Goal: Task Accomplishment & Management: Use online tool/utility

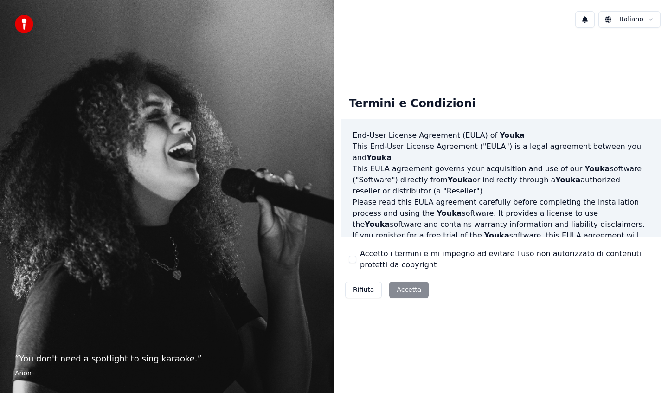
click at [351, 259] on button "Accetto i termini e mi impegno ad evitare l'uso non autorizzato di contenuti pr…" at bounding box center [352, 259] width 7 height 7
click at [411, 295] on button "Accetta" at bounding box center [408, 290] width 39 height 17
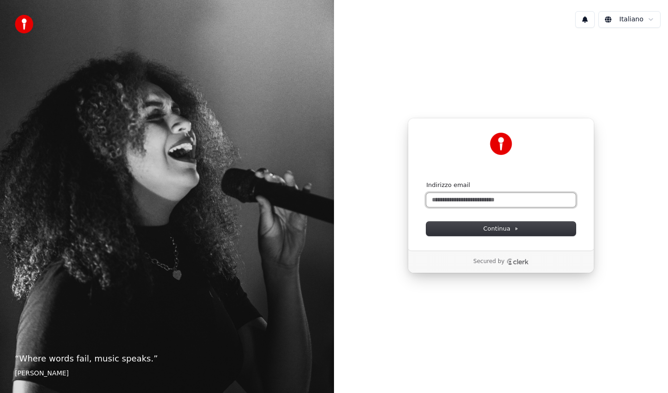
click at [459, 199] on input "Indirizzo email" at bounding box center [501, 200] width 149 height 14
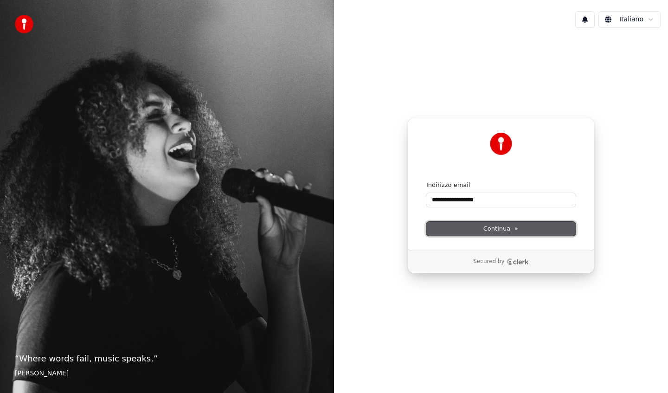
click at [470, 227] on button "Continua" at bounding box center [501, 229] width 149 height 14
type input "**********"
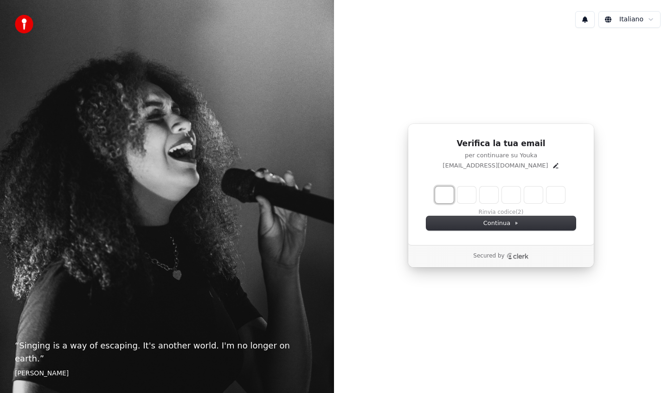
type input "*"
type input "**"
type input "*"
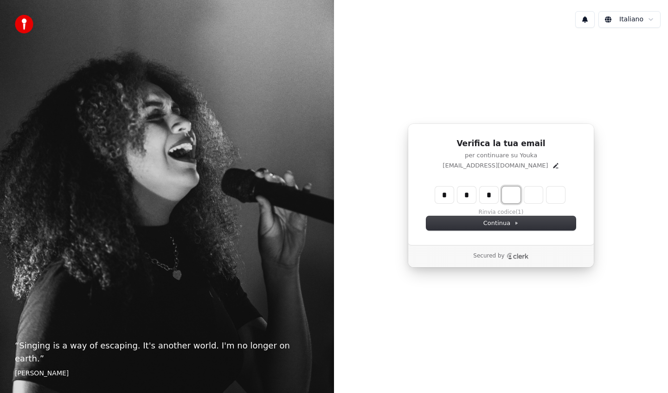
type input "***"
type input "*"
type input "****"
type input "*"
type input "*****"
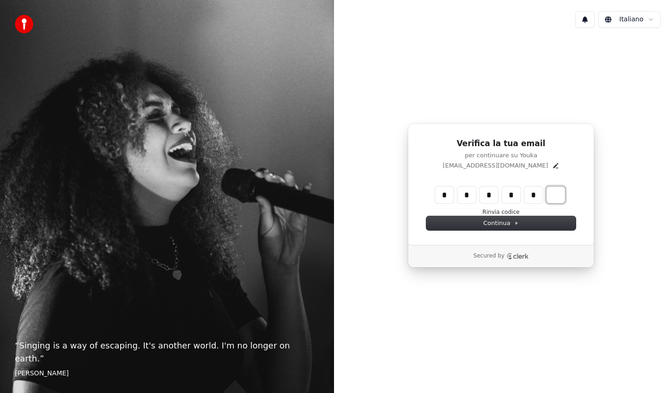
type input "*"
type input "******"
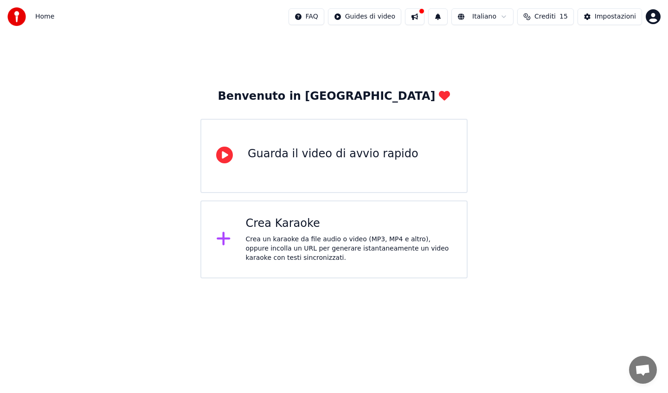
click at [222, 239] on icon at bounding box center [223, 238] width 13 height 13
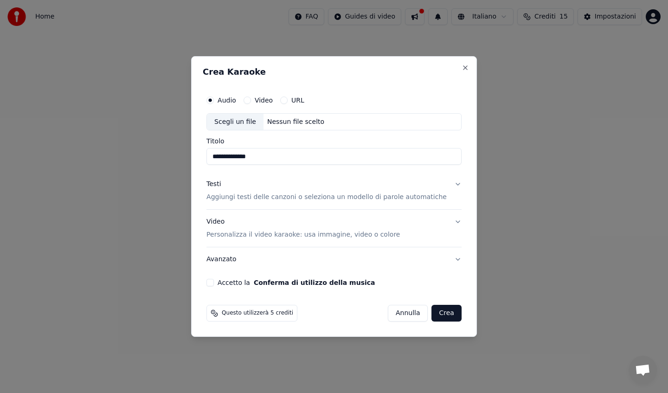
type input "**********"
click at [453, 184] on button "Testi Aggiungi testi delle canzoni o seleziona un modello di parole automatiche" at bounding box center [334, 191] width 255 height 37
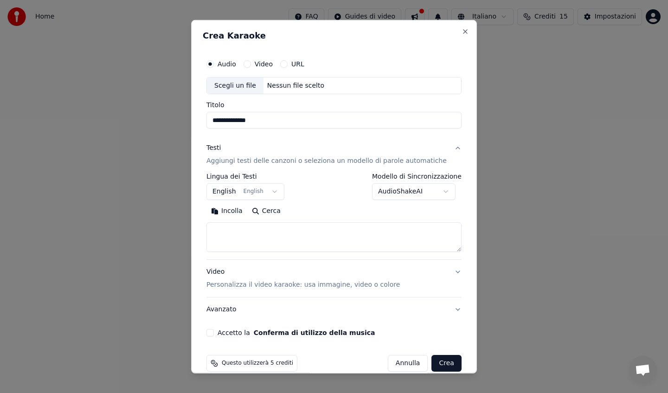
click at [268, 190] on button "English English" at bounding box center [246, 191] width 78 height 17
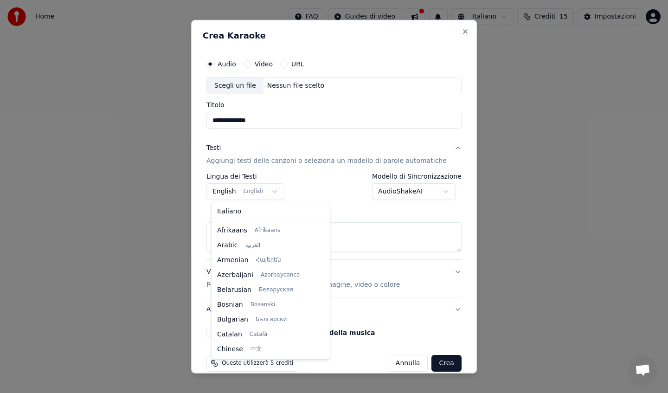
scroll to position [74, 0]
select select "**"
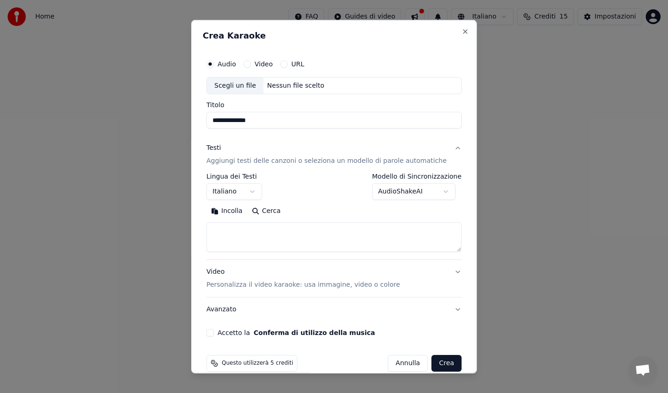
click at [438, 191] on body "**********" at bounding box center [334, 139] width 668 height 279
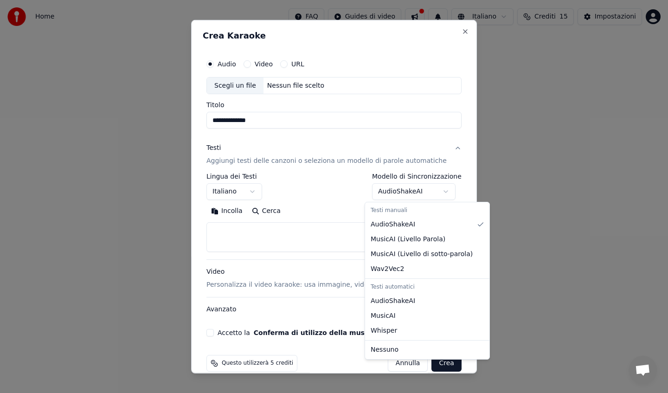
click at [438, 191] on body "**********" at bounding box center [334, 139] width 668 height 279
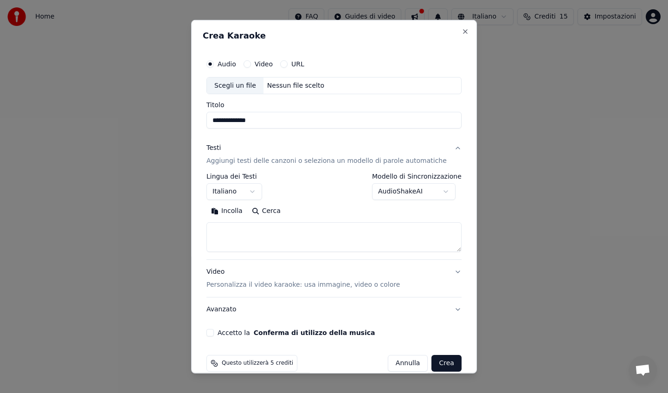
click at [268, 228] on textarea at bounding box center [334, 237] width 255 height 30
click at [229, 213] on button "Incolla" at bounding box center [227, 211] width 41 height 15
type textarea "**********"
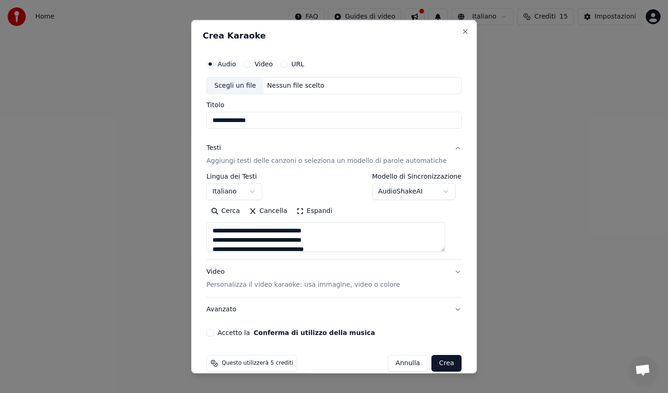
click at [319, 209] on button "Espandi" at bounding box center [314, 211] width 45 height 15
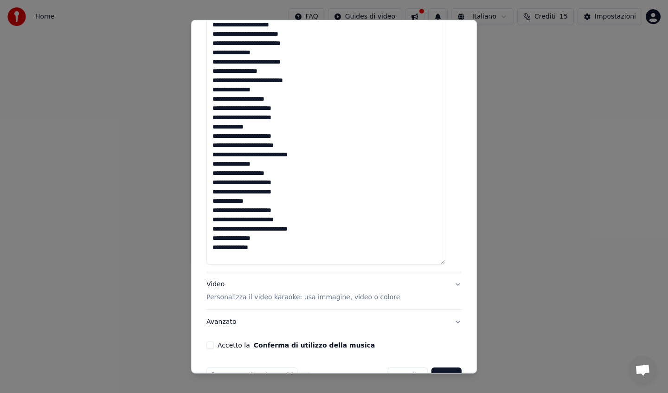
scroll to position [469, 0]
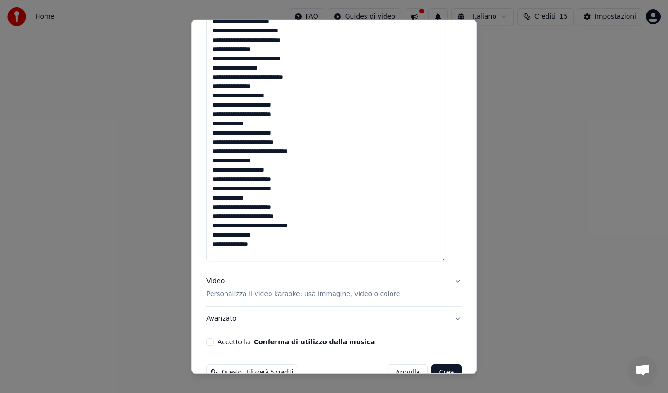
click at [316, 294] on p "Personalizza il video karaoke: usa immagine, video o colore" at bounding box center [304, 294] width 194 height 9
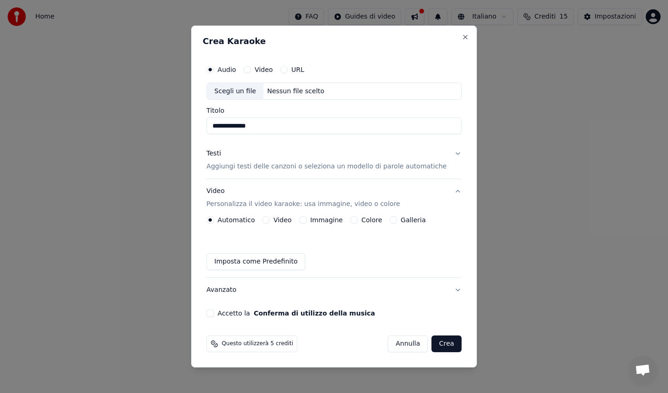
scroll to position [0, 0]
click at [277, 219] on div "Video" at bounding box center [276, 219] width 29 height 7
click at [361, 220] on div "Colore" at bounding box center [366, 219] width 32 height 7
click at [356, 220] on button "Colore" at bounding box center [353, 219] width 7 height 7
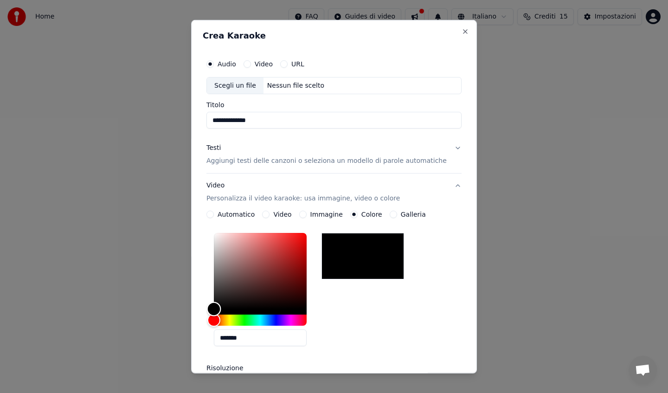
type input "*******"
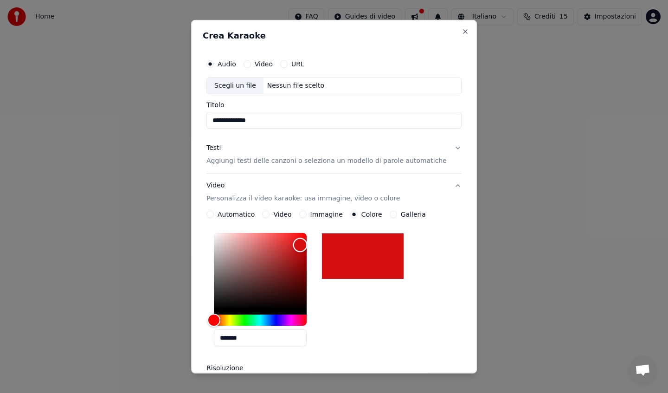
click at [305, 245] on div "Color" at bounding box center [260, 271] width 93 height 76
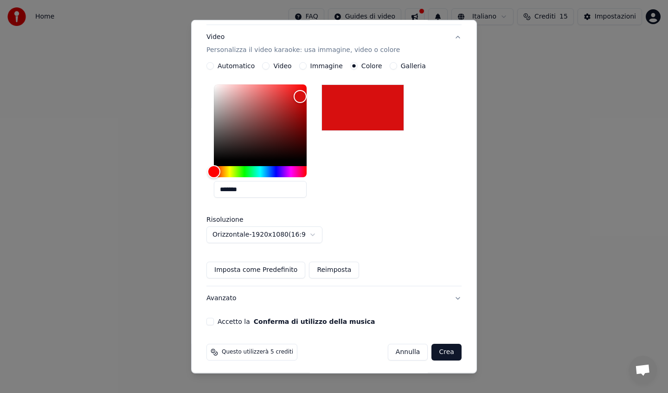
scroll to position [151, 0]
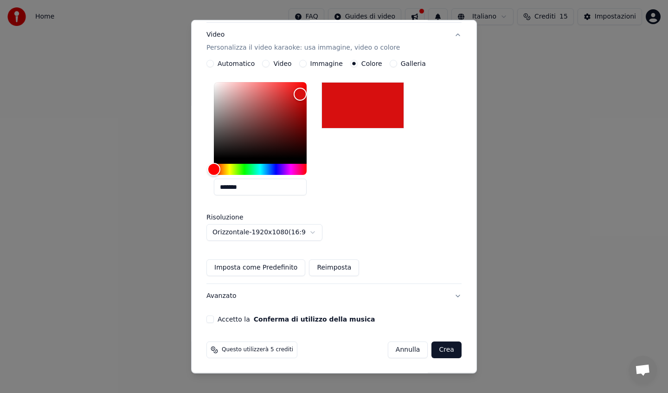
click at [214, 316] on button "Accetto la Conferma di utilizzo della musica" at bounding box center [210, 319] width 7 height 7
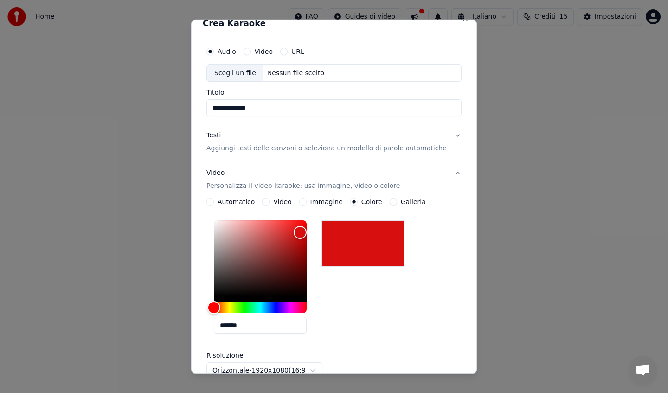
scroll to position [0, 0]
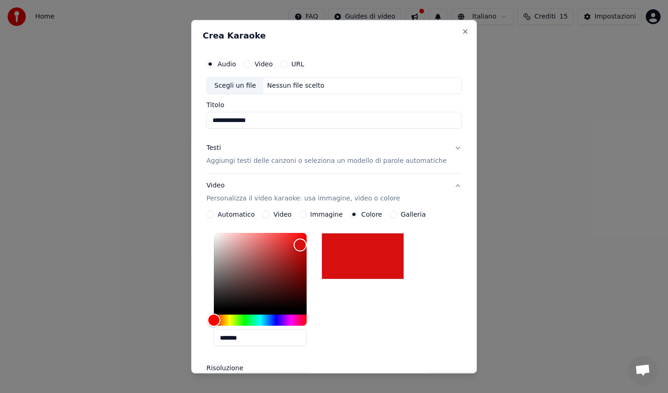
click at [304, 85] on div "Nessun file scelto" at bounding box center [296, 85] width 65 height 9
click at [258, 64] on label "Video" at bounding box center [264, 63] width 18 height 6
click at [251, 64] on button "Video" at bounding box center [247, 63] width 7 height 7
click at [288, 64] on button "URL" at bounding box center [283, 63] width 7 height 7
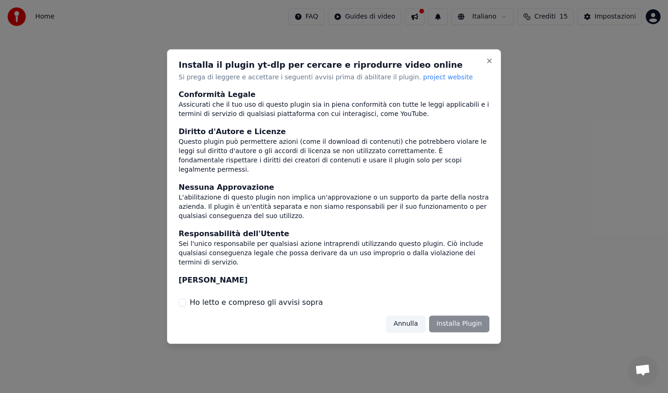
click at [448, 323] on div "Annulla Installa Plugin" at bounding box center [438, 324] width 104 height 17
click at [409, 329] on button "Annulla" at bounding box center [405, 324] width 39 height 17
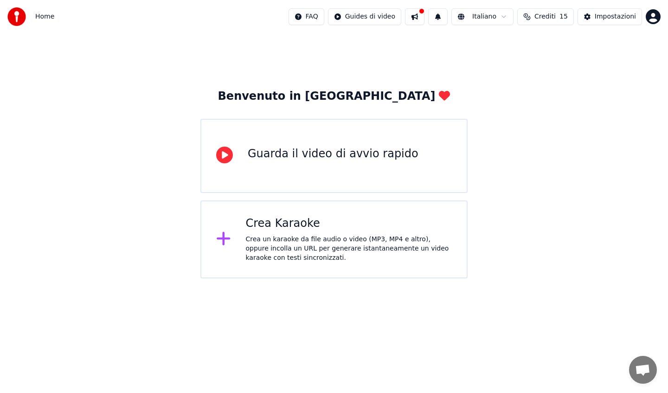
click at [324, 147] on div "Guarda il video di avvio rapido" at bounding box center [333, 154] width 171 height 15
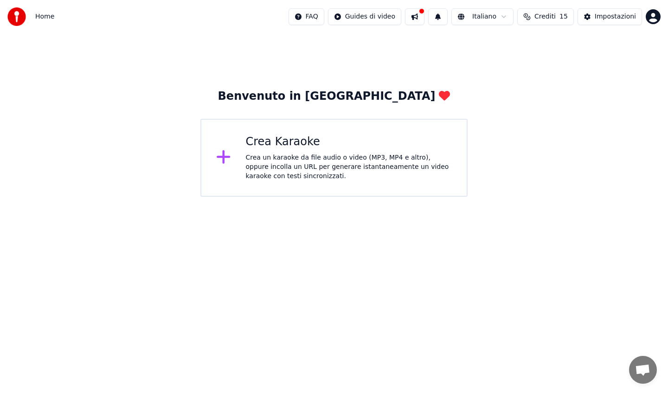
click at [223, 153] on icon at bounding box center [223, 156] width 13 height 13
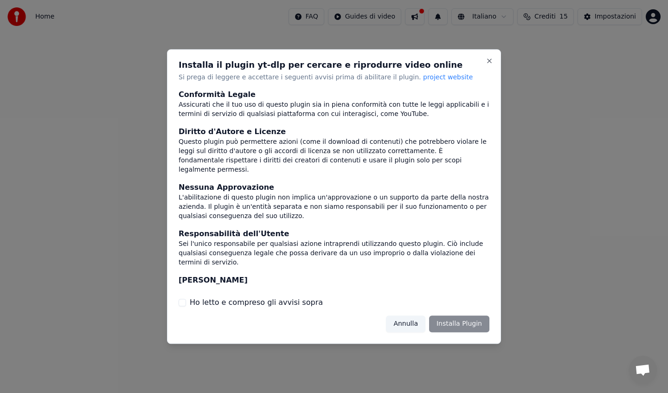
click at [238, 309] on div "Installa il plugin yt-dlp per cercare e riprodurre video online Si prega di leg…" at bounding box center [334, 196] width 334 height 295
click at [180, 303] on button "Ho letto e compreso gli avvisi sopra" at bounding box center [182, 302] width 7 height 7
click at [412, 324] on button "Annulla" at bounding box center [405, 324] width 39 height 17
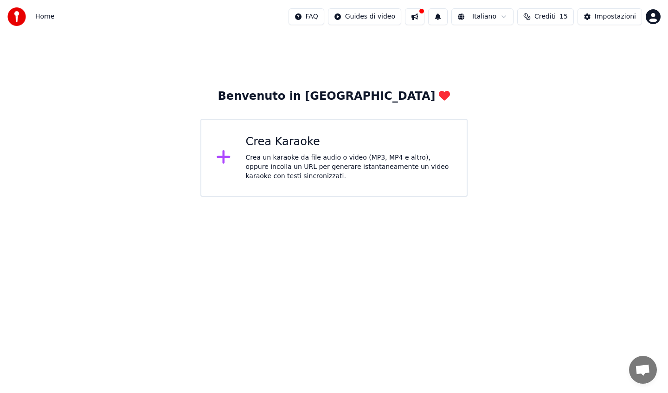
click at [255, 172] on div "Crea un karaoke da file audio o video (MP3, MP4 e altro), oppure incolla un URL…" at bounding box center [349, 167] width 207 height 28
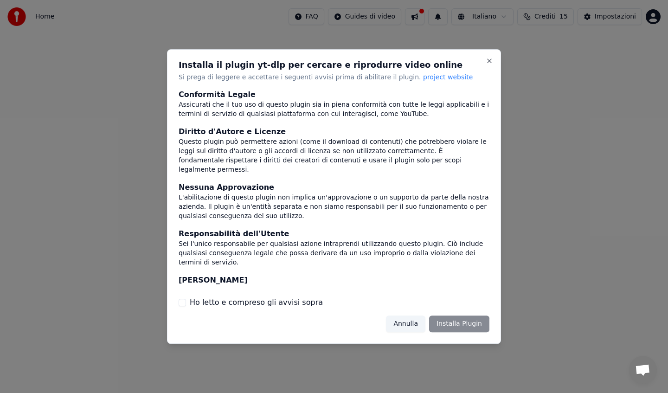
scroll to position [46, 0]
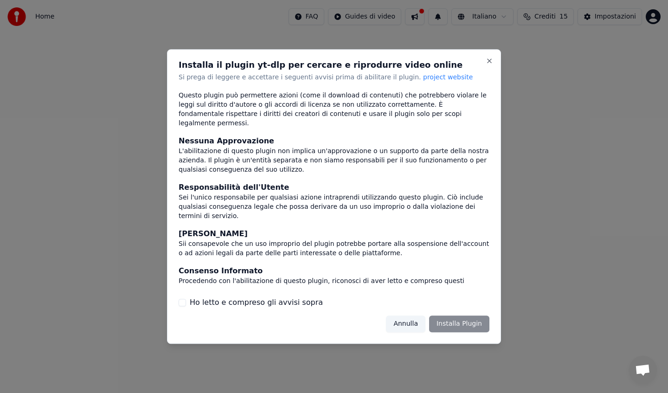
click at [179, 301] on button "Ho letto e compreso gli avvisi sopra" at bounding box center [182, 302] width 7 height 7
click at [476, 324] on button "Installa Plugin" at bounding box center [459, 324] width 60 height 17
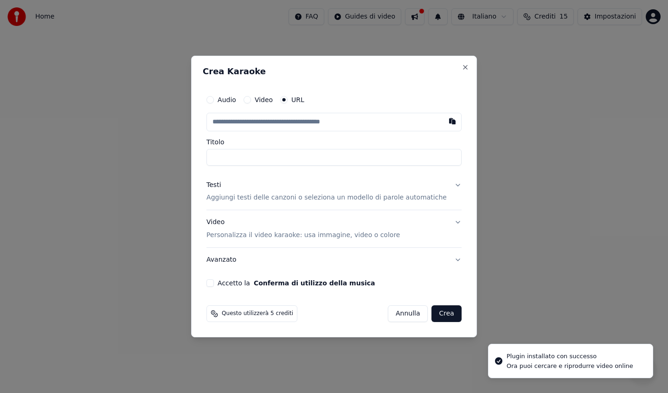
click at [260, 98] on div "Video" at bounding box center [258, 99] width 29 height 7
click at [251, 98] on button "Video" at bounding box center [247, 99] width 7 height 7
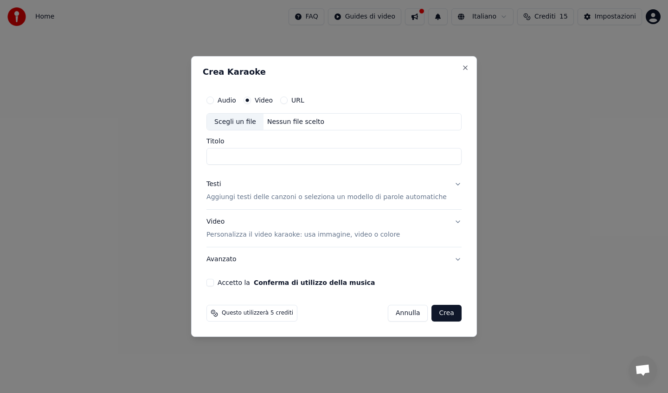
click at [255, 120] on div "Scegli un file" at bounding box center [235, 122] width 57 height 17
click at [214, 99] on button "Audio" at bounding box center [210, 100] width 7 height 7
click at [240, 120] on div "Scegli un file" at bounding box center [235, 122] width 57 height 17
click at [271, 159] on input "Titolo" at bounding box center [334, 157] width 255 height 17
drag, startPoint x: 222, startPoint y: 155, endPoint x: 436, endPoint y: 176, distance: 215.5
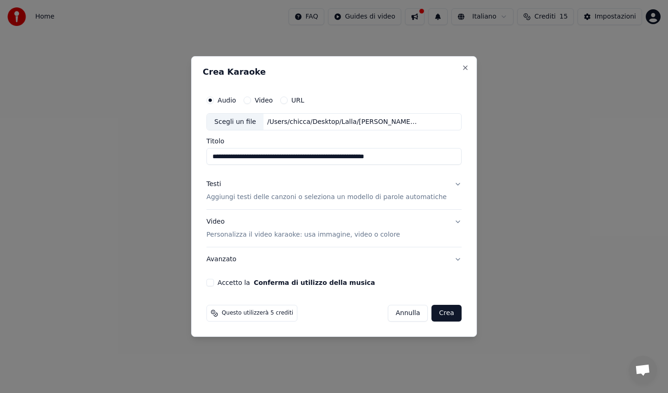
click at [435, 178] on div "**********" at bounding box center [334, 188] width 263 height 203
type input "**********"
click at [391, 196] on p "Aggiungi testi delle canzoni o seleziona un modello di parole automatiche" at bounding box center [327, 197] width 240 height 9
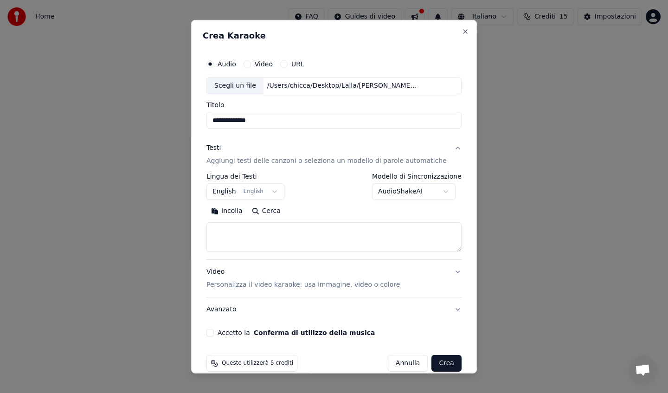
click at [274, 189] on button "English English" at bounding box center [246, 191] width 78 height 17
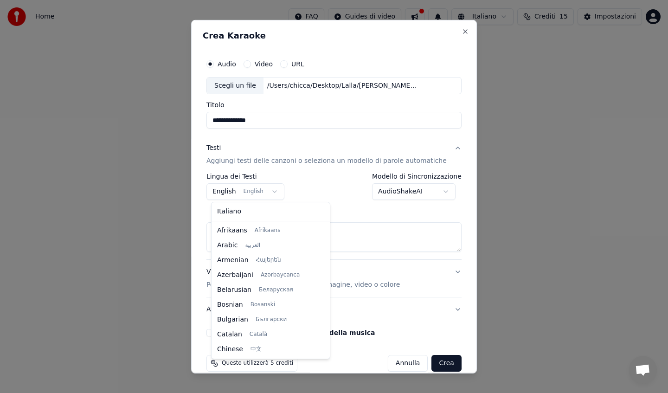
scroll to position [74, 0]
select select "**"
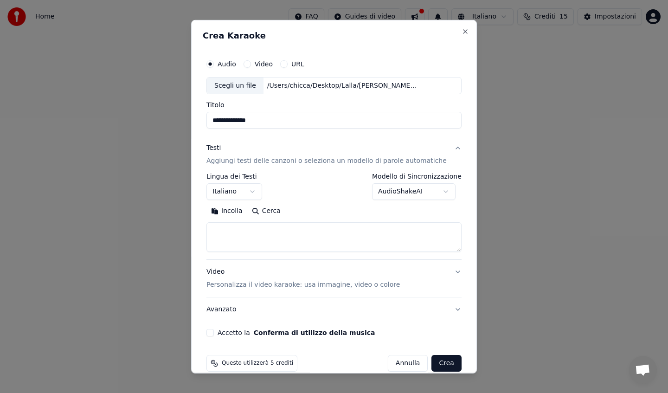
click at [263, 231] on textarea at bounding box center [334, 237] width 255 height 30
click at [228, 209] on button "Incolla" at bounding box center [227, 211] width 41 height 15
type textarea "**********"
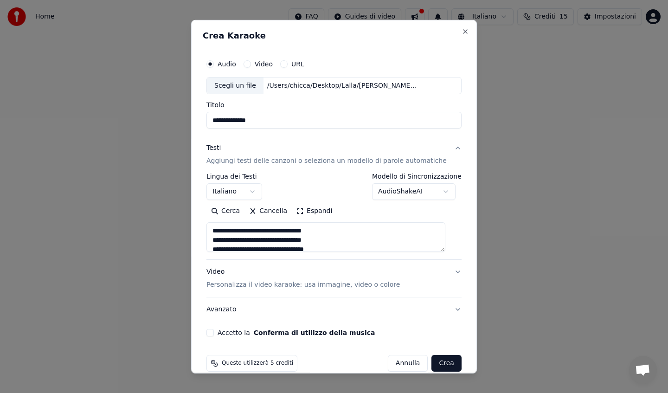
click at [311, 211] on button "Espandi" at bounding box center [314, 211] width 45 height 15
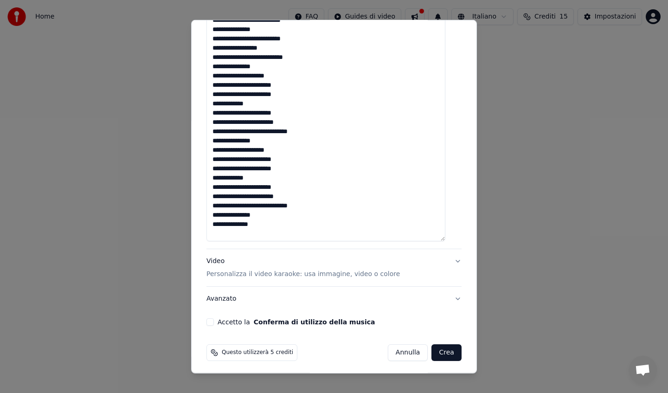
scroll to position [492, 0]
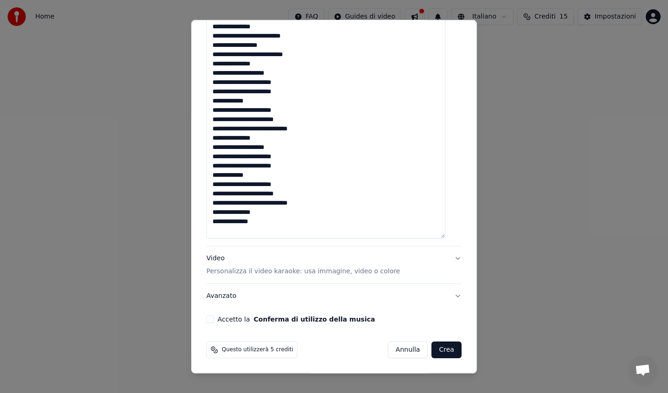
click at [313, 272] on p "Personalizza il video karaoke: usa immagine, video o colore" at bounding box center [304, 271] width 194 height 9
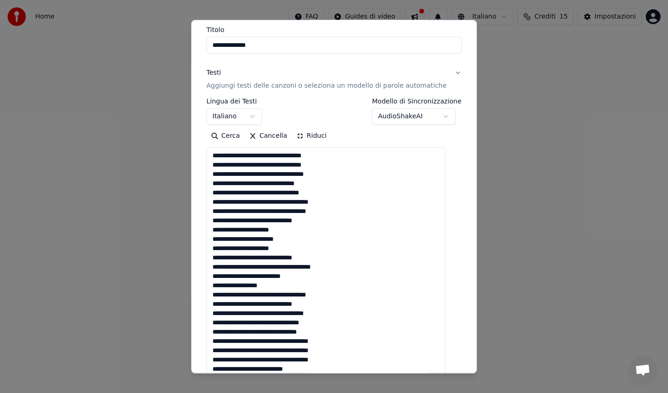
scroll to position [0, 0]
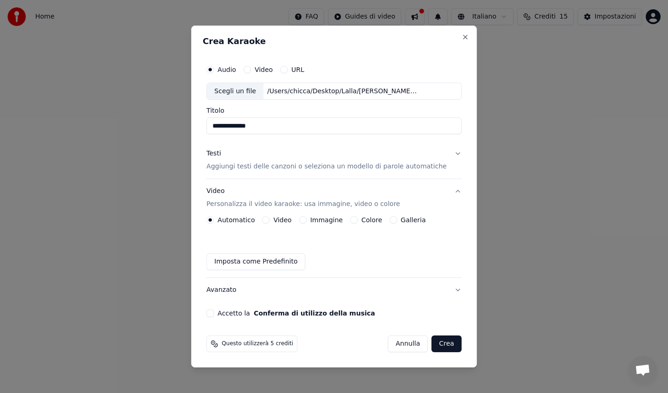
click at [372, 220] on label "Colore" at bounding box center [372, 220] width 21 height 6
click at [358, 220] on button "Colore" at bounding box center [353, 219] width 7 height 7
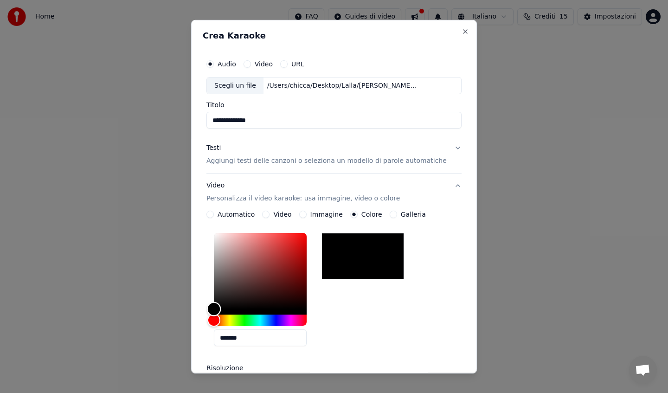
click at [292, 242] on div "Color" at bounding box center [260, 271] width 93 height 76
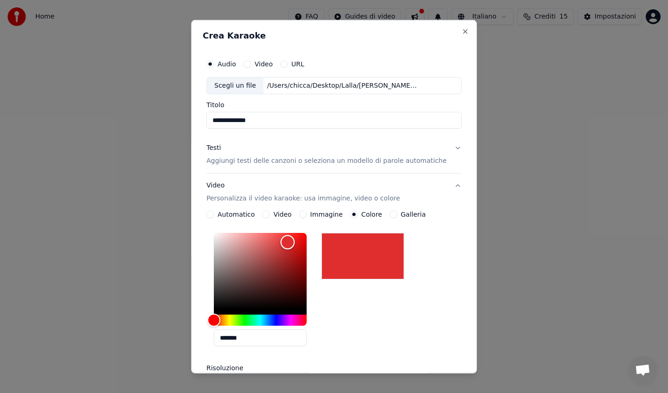
type input "*******"
click at [305, 238] on div "Color" at bounding box center [260, 271] width 93 height 76
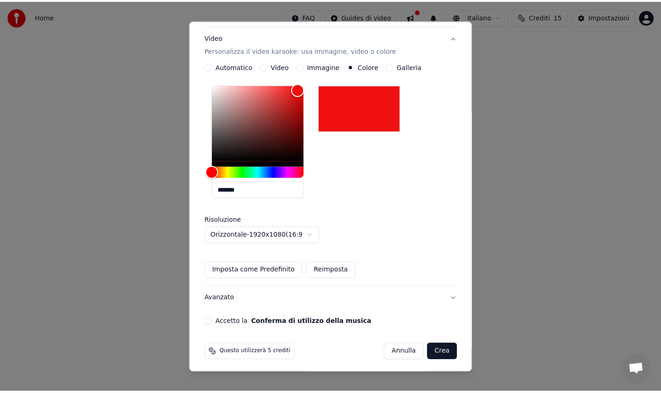
scroll to position [151, 0]
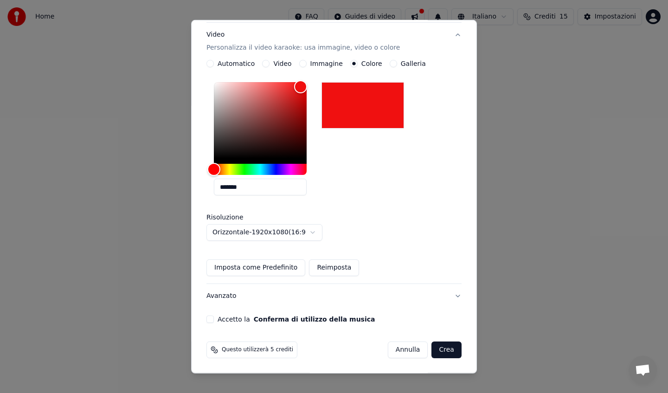
click at [214, 321] on button "Accetto la Conferma di utilizzo della musica" at bounding box center [210, 319] width 7 height 7
click at [433, 350] on button "Crea" at bounding box center [447, 350] width 30 height 17
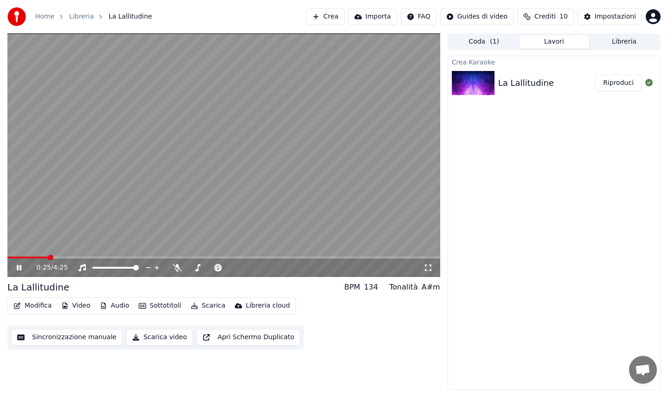
click at [21, 269] on icon at bounding box center [19, 268] width 5 height 6
click at [332, 15] on button "Crea" at bounding box center [325, 16] width 38 height 17
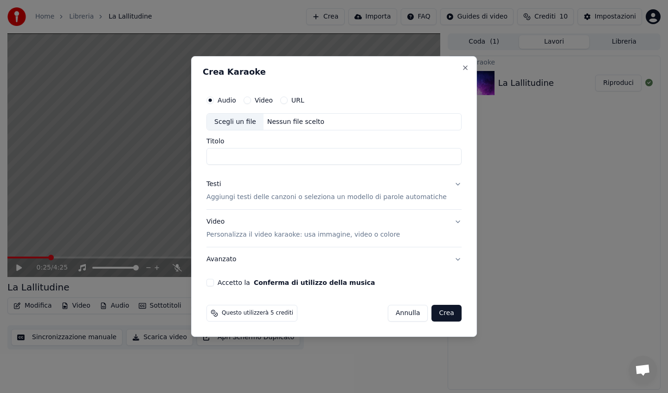
click at [397, 313] on button "Annulla" at bounding box center [408, 313] width 40 height 17
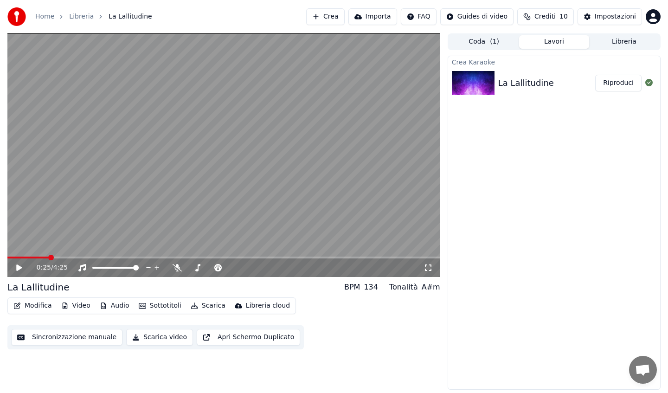
click at [66, 337] on button "Sincronizzazione manuale" at bounding box center [66, 337] width 111 height 17
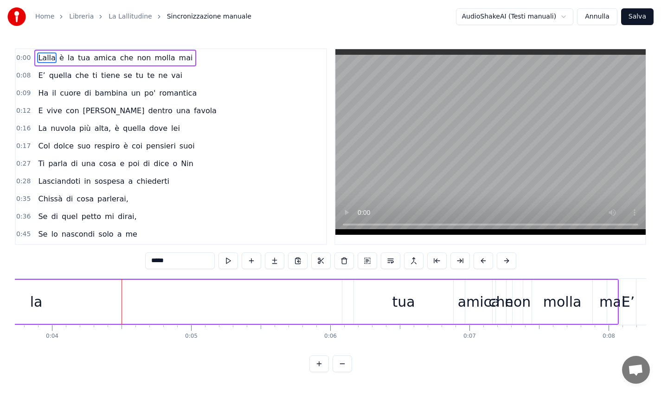
scroll to position [0, 546]
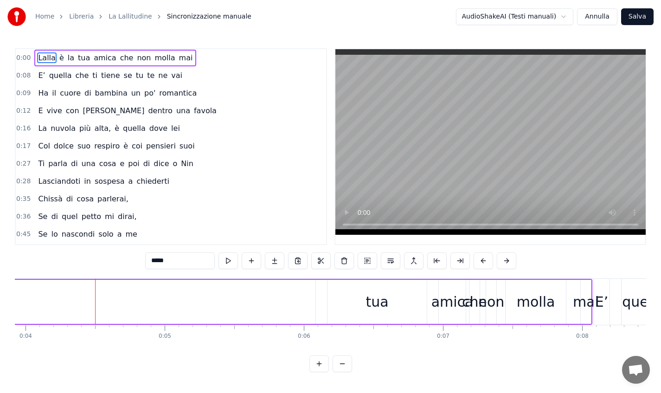
drag, startPoint x: 87, startPoint y: 59, endPoint x: 85, endPoint y: 69, distance: 9.8
click at [85, 69] on div "0:00 [PERSON_NAME] è la tua amica che non molla mai 0:08 E’ quella che ti tiene…" at bounding box center [171, 146] width 312 height 197
click at [23, 55] on span "0:00" at bounding box center [23, 57] width 14 height 9
drag, startPoint x: 274, startPoint y: 303, endPoint x: 236, endPoint y: 300, distance: 37.7
click at [213, 301] on div "la" at bounding box center [10, 302] width 612 height 44
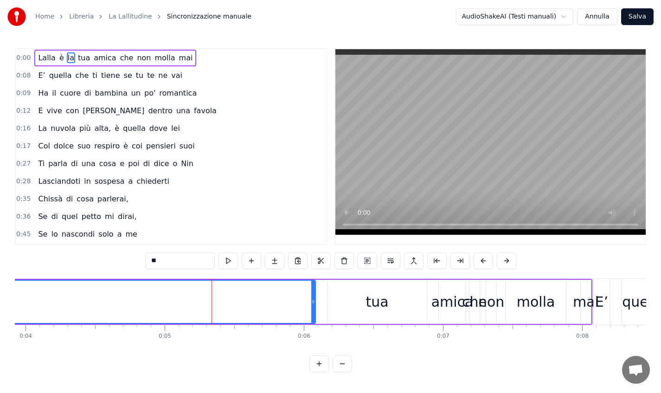
drag, startPoint x: 350, startPoint y: 310, endPoint x: 282, endPoint y: 309, distance: 68.3
click at [282, 309] on div "[PERSON_NAME] è la tua amica che non molla mai" at bounding box center [30, 302] width 1124 height 46
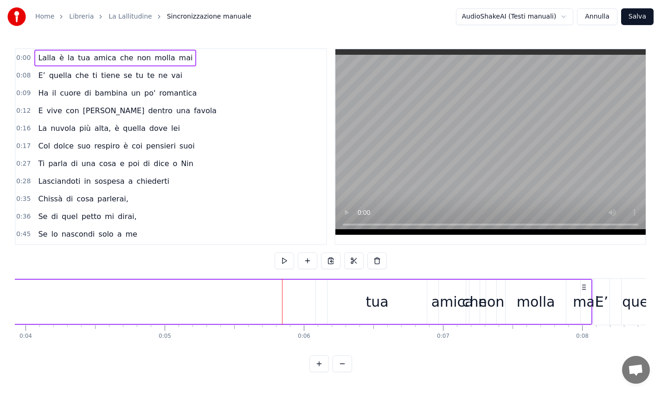
click at [415, 308] on div "tua" at bounding box center [377, 302] width 99 height 44
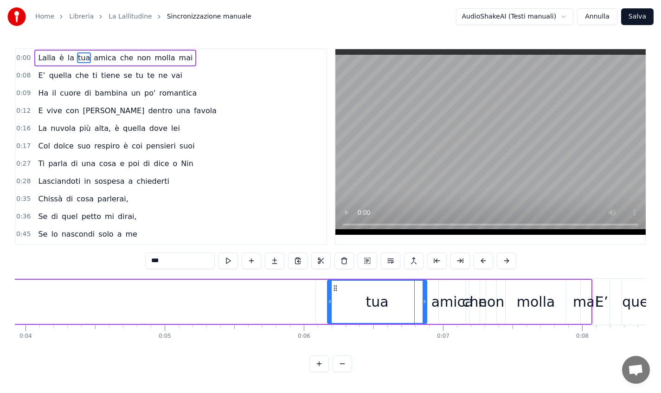
click at [482, 312] on div "[PERSON_NAME] è la tua amica che non molla mai" at bounding box center [30, 302] width 1124 height 46
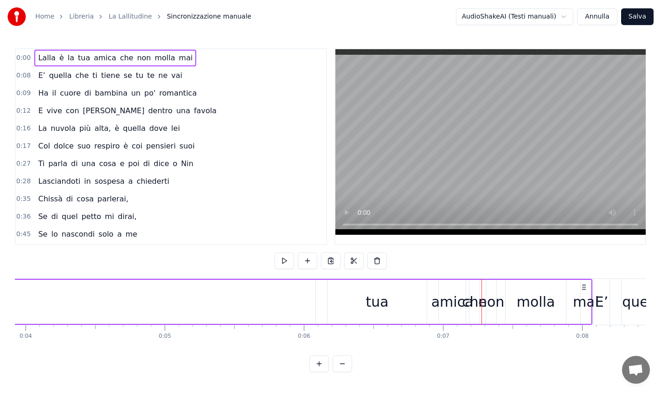
click at [319, 371] on button at bounding box center [319, 364] width 19 height 17
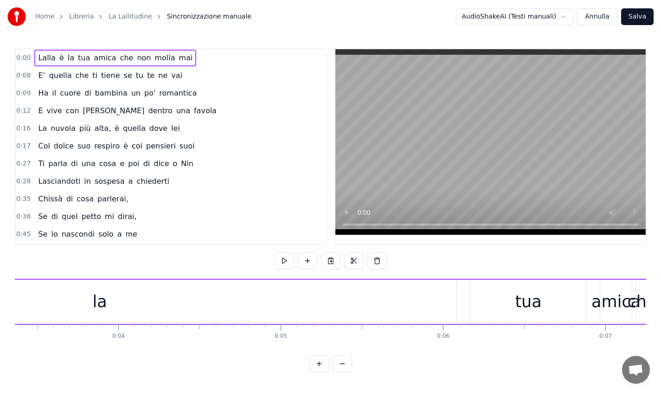
scroll to position [0, 1136]
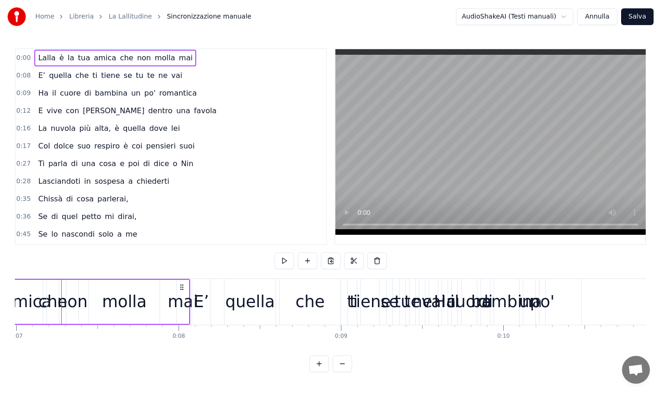
click at [346, 369] on button at bounding box center [342, 364] width 19 height 17
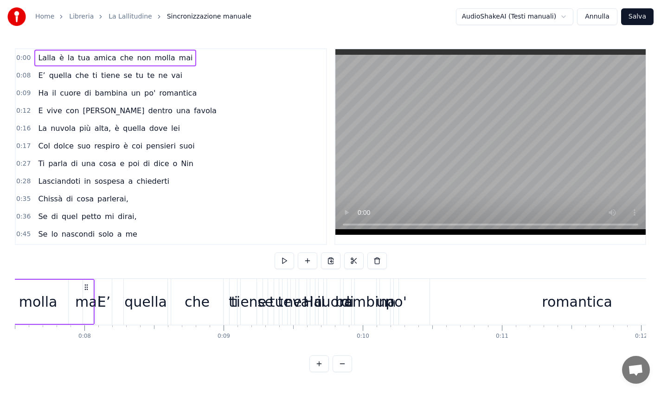
scroll to position [0, 967]
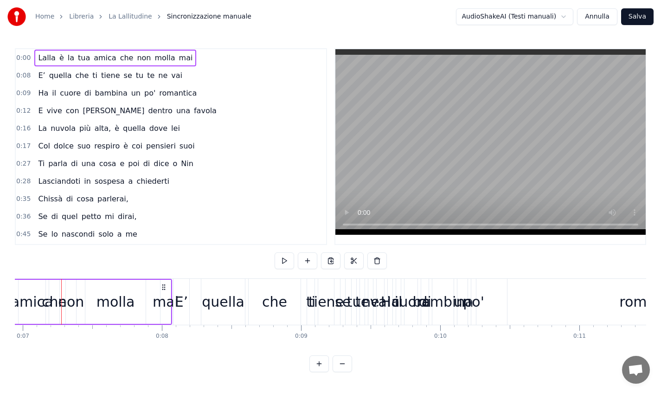
click at [18, 57] on span "0:00" at bounding box center [23, 57] width 14 height 9
click at [19, 56] on span "0:00" at bounding box center [23, 57] width 14 height 9
click at [39, 59] on span "Lalla" at bounding box center [46, 57] width 19 height 11
drag, startPoint x: 176, startPoint y: 64, endPoint x: 176, endPoint y: 71, distance: 7.9
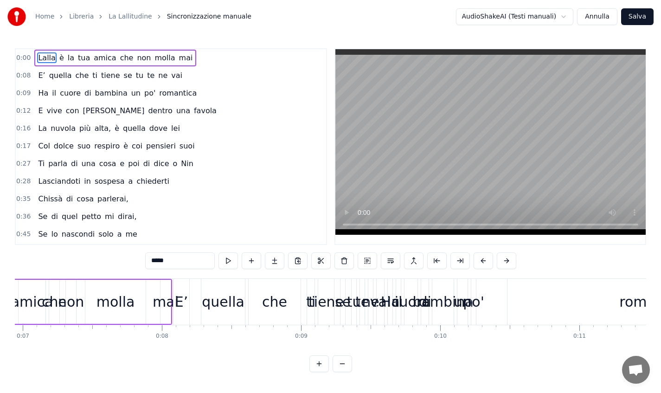
click at [176, 71] on div "0:00 [PERSON_NAME] è la tua amica che non molla mai 0:08 E’ quella che ti tiene…" at bounding box center [171, 146] width 312 height 197
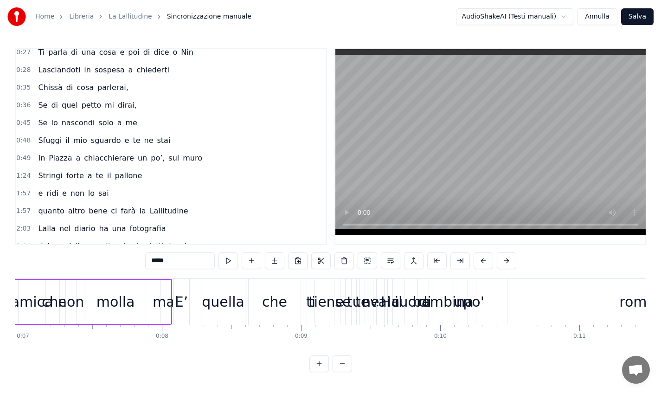
scroll to position [0, 0]
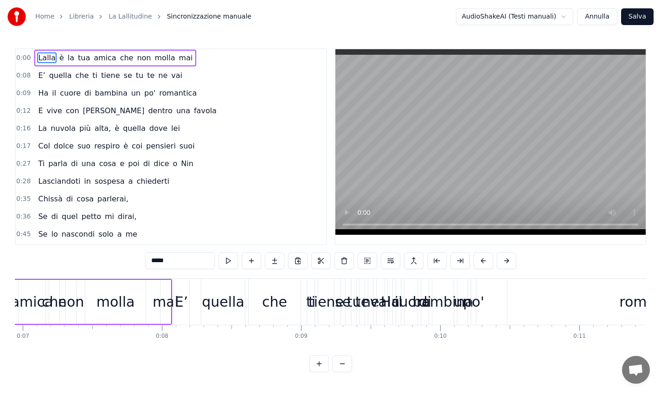
click at [565, 17] on html "Home Libreria La Lallitudine Sincronizzazione manuale AudioShakeAI (Testi manua…" at bounding box center [330, 193] width 661 height 387
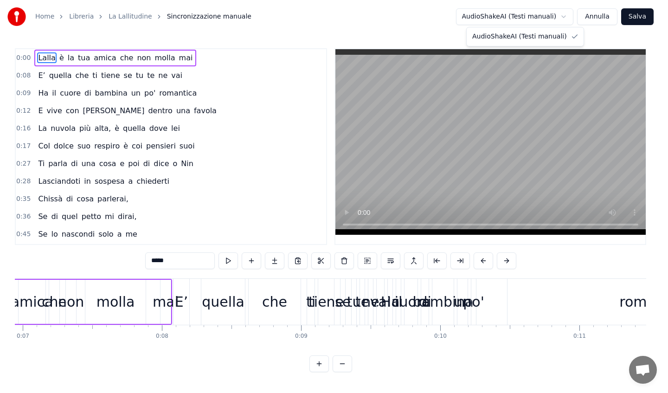
click at [565, 17] on html "Home Libreria La Lallitudine Sincronizzazione manuale AudioShakeAI (Testi manua…" at bounding box center [334, 193] width 668 height 387
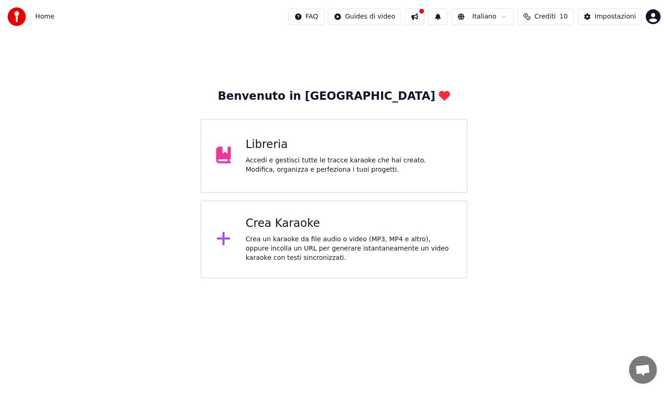
click at [314, 149] on div "Libreria" at bounding box center [349, 144] width 207 height 15
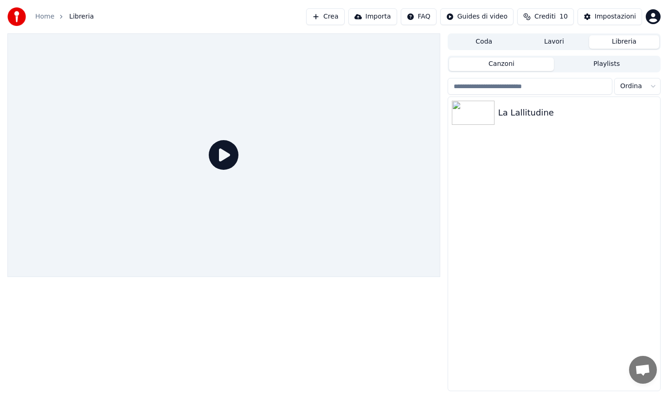
click at [330, 158] on div at bounding box center [223, 155] width 433 height 244
click at [567, 110] on div "La Lallitudine" at bounding box center [573, 112] width 149 height 13
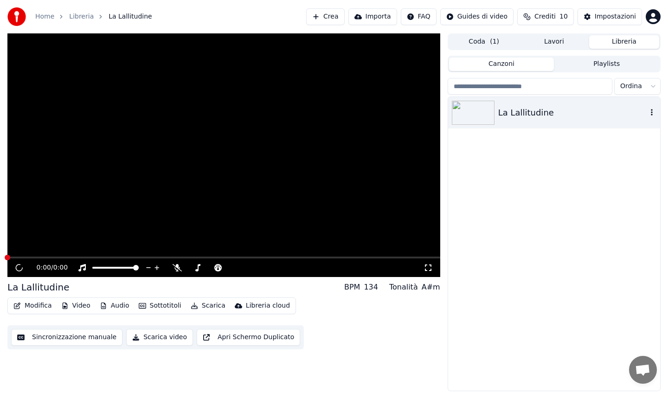
click at [654, 110] on icon "button" at bounding box center [652, 112] width 9 height 7
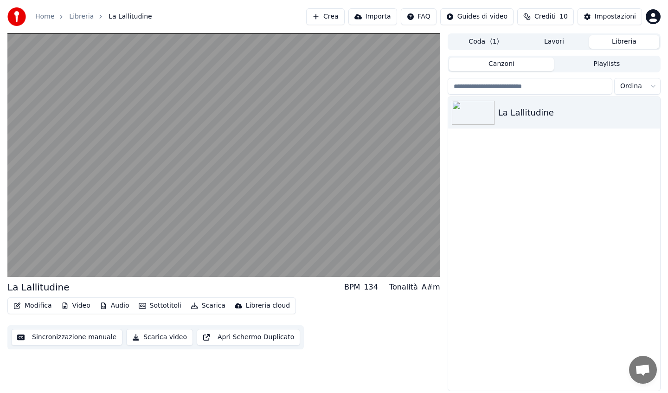
click at [40, 303] on button "Modifica" at bounding box center [33, 305] width 46 height 13
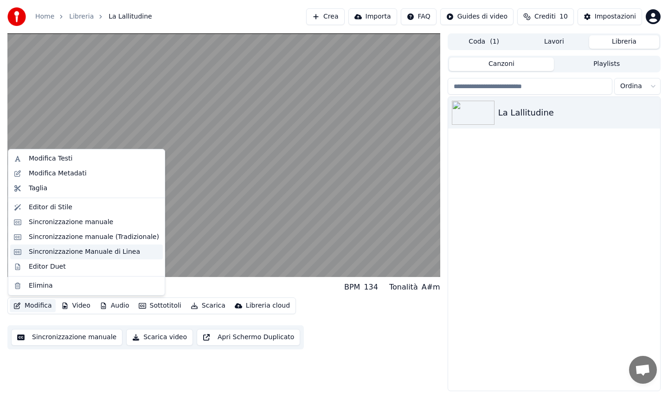
click at [82, 253] on div "Sincronizzazione Manuale di Linea" at bounding box center [84, 251] width 111 height 9
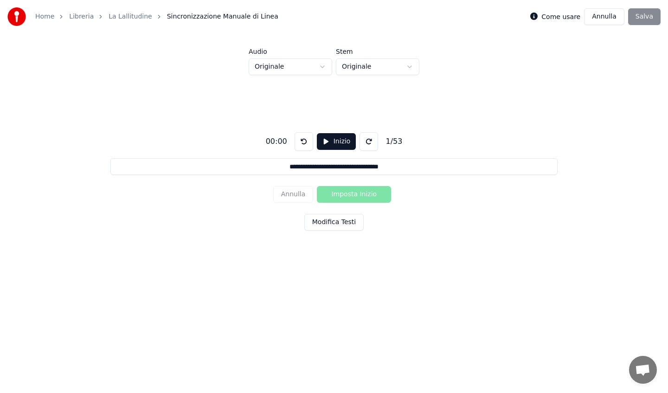
click at [369, 144] on button at bounding box center [369, 141] width 19 height 19
click at [300, 143] on button at bounding box center [304, 141] width 19 height 19
click at [325, 223] on button "Modifica Testi" at bounding box center [334, 222] width 59 height 17
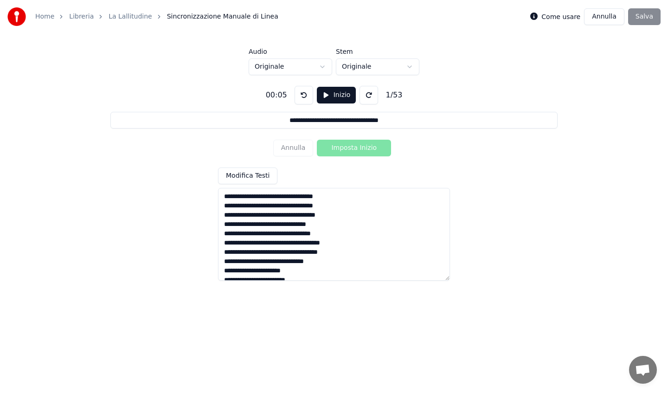
click at [364, 94] on button at bounding box center [369, 95] width 19 height 19
click at [330, 95] on button "Inizio" at bounding box center [336, 95] width 39 height 17
click at [330, 95] on button "Pausa" at bounding box center [336, 95] width 41 height 17
click at [360, 93] on button at bounding box center [369, 95] width 19 height 19
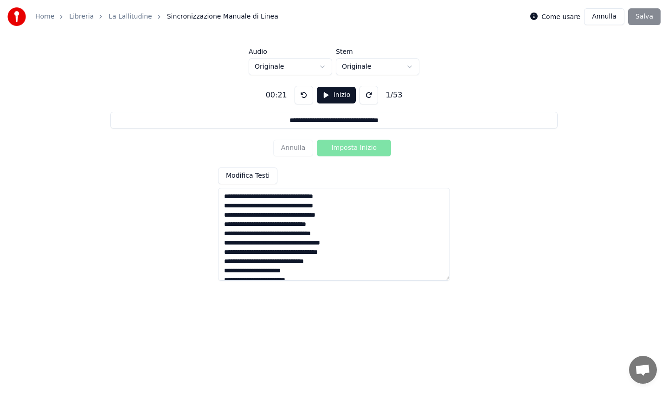
click at [326, 97] on button "Inizio" at bounding box center [336, 95] width 39 height 17
click at [305, 96] on button at bounding box center [303, 95] width 19 height 19
click at [305, 97] on button at bounding box center [303, 95] width 19 height 19
click at [324, 97] on button "Pausa" at bounding box center [336, 95] width 41 height 17
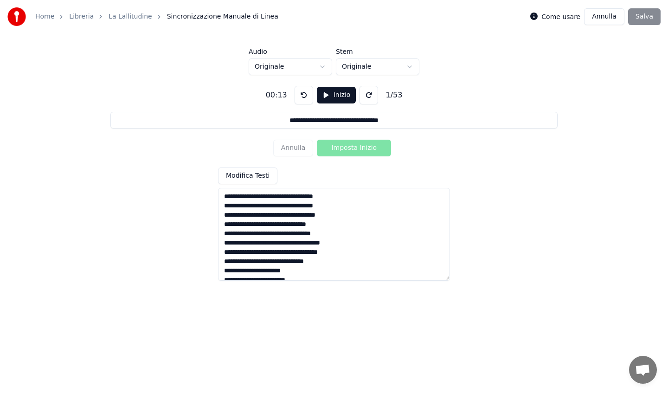
click at [128, 19] on link "La Lallitudine" at bounding box center [131, 16] width 44 height 9
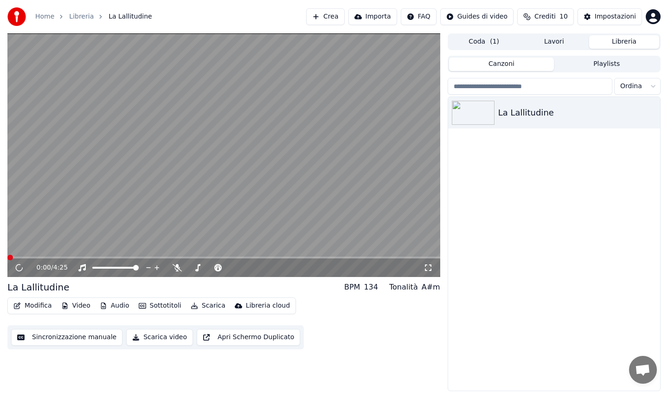
click at [38, 308] on button "Modifica" at bounding box center [33, 305] width 46 height 13
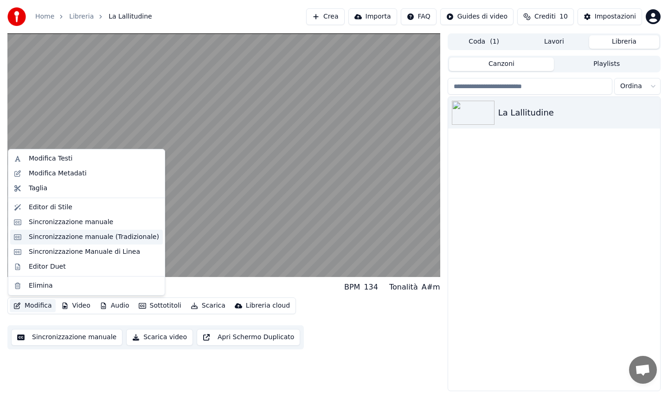
click at [82, 233] on div "Sincronizzazione manuale (Tradizionale)" at bounding box center [94, 237] width 130 height 9
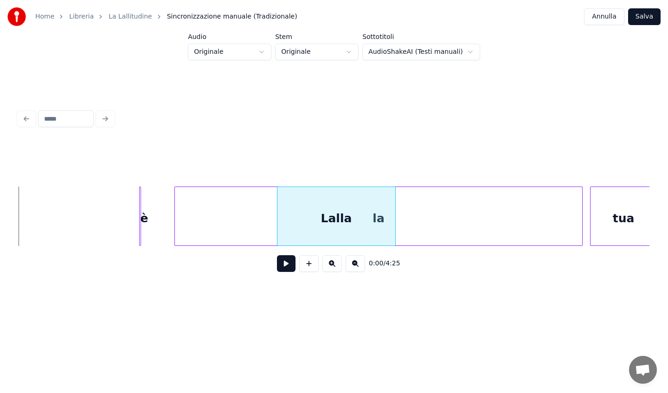
click at [312, 230] on div "Lalla" at bounding box center [337, 218] width 118 height 63
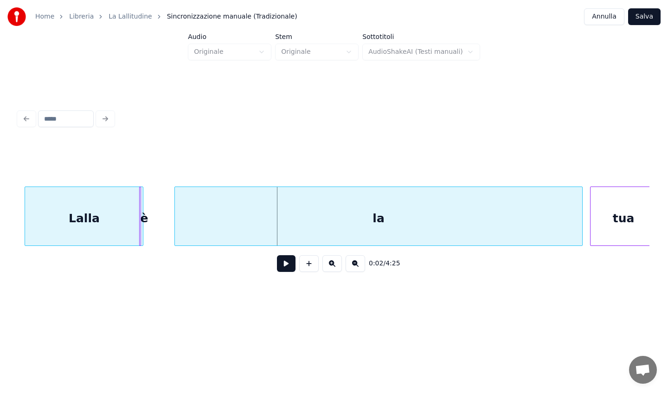
click at [60, 213] on div "Lalla" at bounding box center [84, 218] width 118 height 63
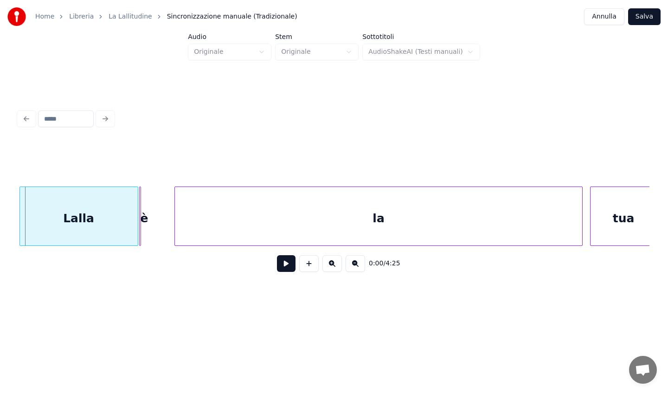
click at [52, 214] on div "Lalla" at bounding box center [79, 218] width 118 height 63
click at [207, 14] on span "Sincronizzazione manuale (Tradizionale)" at bounding box center [232, 16] width 130 height 9
click at [127, 17] on link "La Lallitudine" at bounding box center [131, 16] width 44 height 9
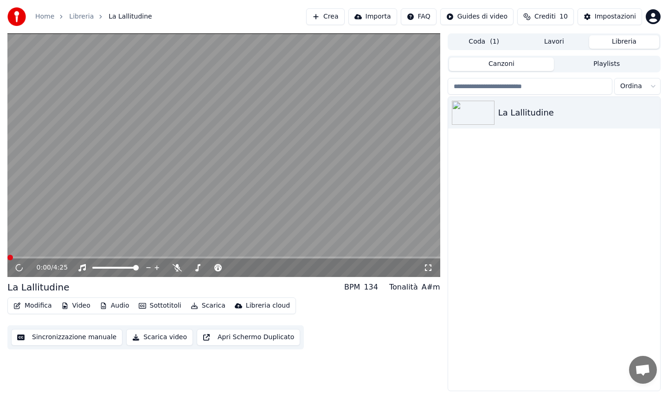
click at [55, 338] on button "Sincronizzazione manuale" at bounding box center [66, 337] width 111 height 17
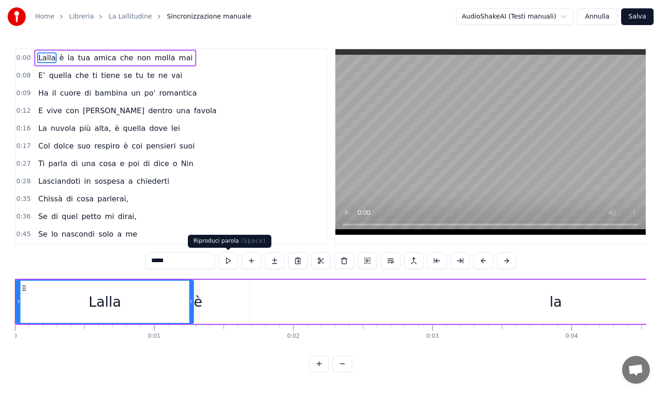
click at [231, 261] on button at bounding box center [228, 261] width 19 height 17
click at [233, 259] on button at bounding box center [228, 261] width 19 height 17
click at [114, 15] on link "La Lallitudine" at bounding box center [131, 16] width 44 height 9
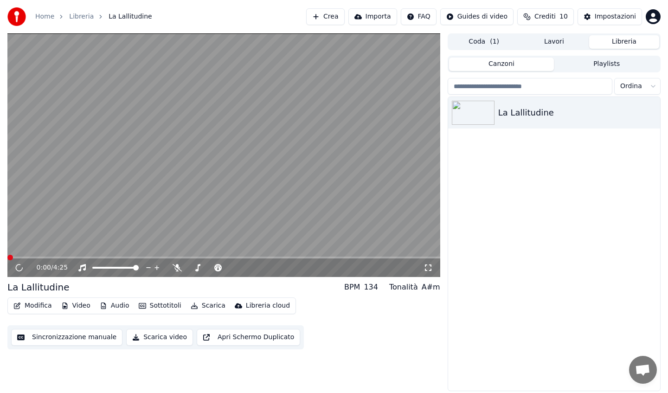
click at [52, 340] on button "Sincronizzazione manuale" at bounding box center [66, 337] width 111 height 17
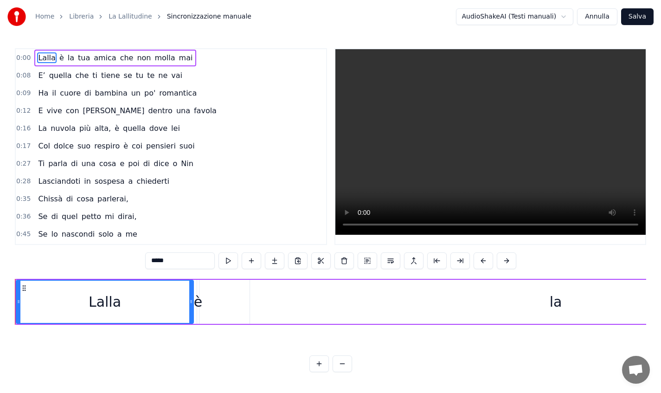
click at [201, 92] on div "0:09 Ha il cuore di bambina un po' romantica" at bounding box center [171, 93] width 311 height 18
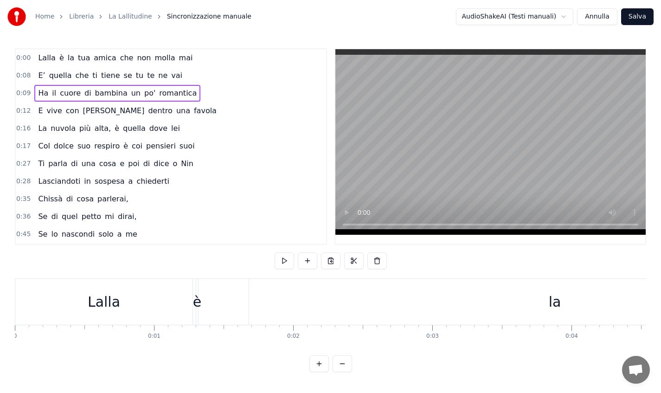
click at [207, 66] on div "0:00 [PERSON_NAME] è la tua amica che non molla mai" at bounding box center [171, 58] width 311 height 18
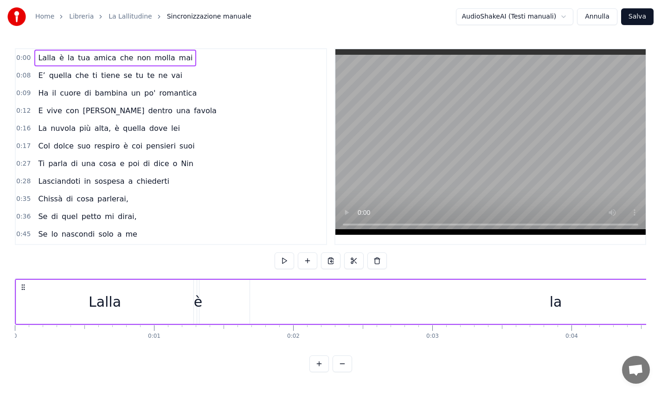
click at [136, 61] on span "non" at bounding box center [144, 57] width 16 height 11
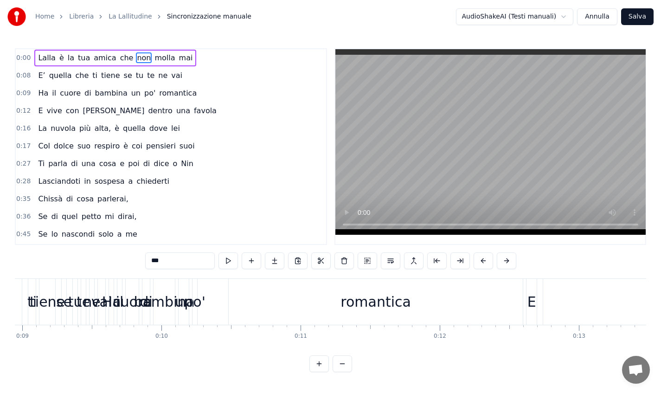
click at [40, 57] on span "Lalla" at bounding box center [46, 57] width 19 height 11
type input "*****"
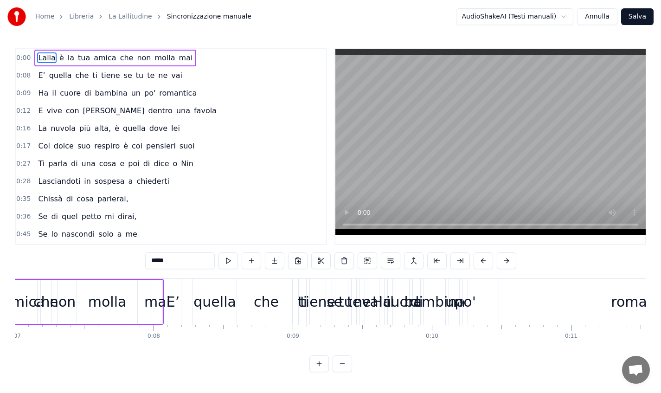
scroll to position [0, 970]
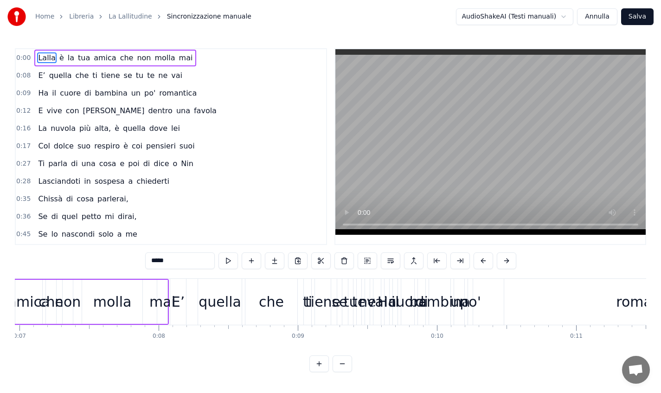
drag, startPoint x: 45, startPoint y: 58, endPoint x: 132, endPoint y: 64, distance: 86.6
click at [132, 64] on div "[PERSON_NAME] è la tua amica che non molla mai" at bounding box center [115, 58] width 162 height 17
click at [202, 71] on div "0:08 E’ quella che ti tiene se tu te ne vai" at bounding box center [171, 76] width 311 height 18
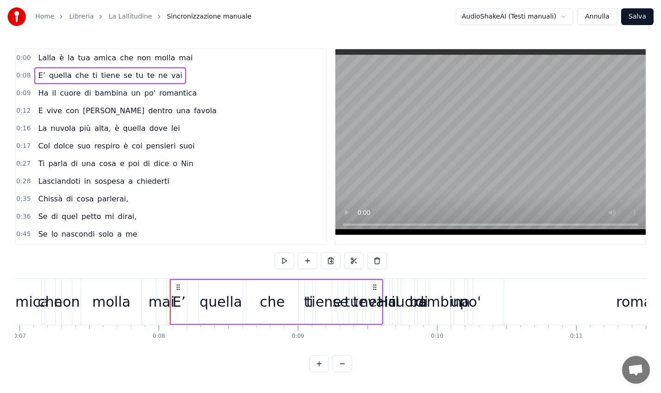
click at [178, 61] on span "mai" at bounding box center [186, 57] width 16 height 11
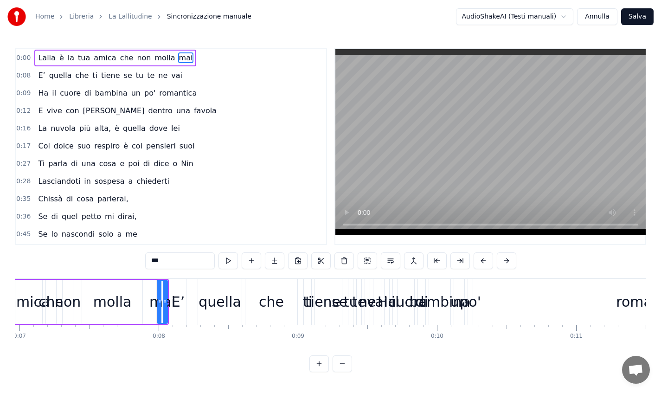
click at [192, 63] on div "0:00 [PERSON_NAME] è la tua amica che non molla mai" at bounding box center [171, 58] width 311 height 18
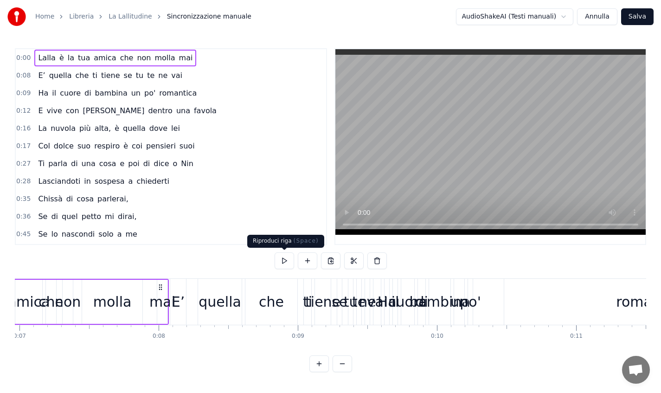
click at [281, 260] on button at bounding box center [284, 261] width 19 height 17
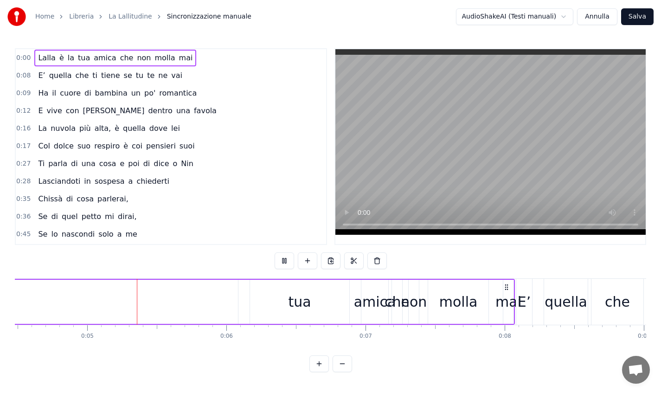
scroll to position [0, 625]
click at [283, 260] on button at bounding box center [284, 261] width 19 height 17
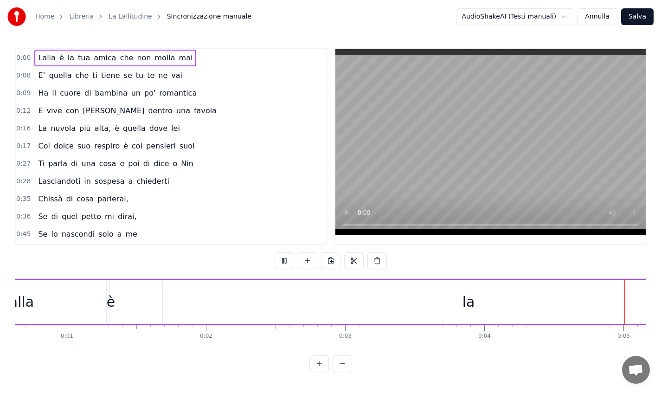
scroll to position [0, 165]
click at [124, 17] on link "La Lallitudine" at bounding box center [131, 16] width 44 height 9
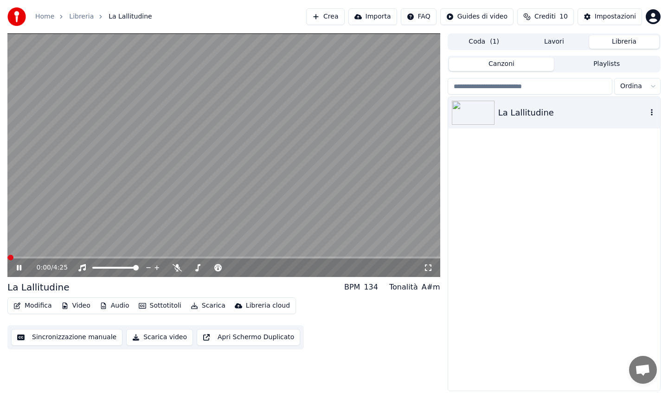
click at [579, 117] on div "La Lallitudine" at bounding box center [573, 112] width 149 height 13
click at [38, 305] on button "Modifica" at bounding box center [33, 305] width 46 height 13
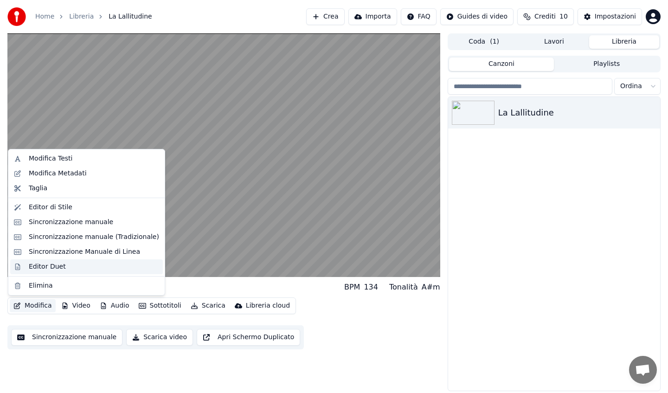
click at [41, 271] on div "Editor Duet" at bounding box center [47, 266] width 37 height 9
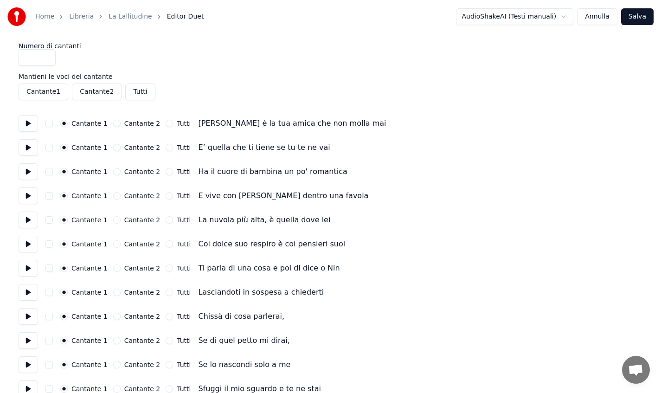
drag, startPoint x: 34, startPoint y: 58, endPoint x: 3, endPoint y: 55, distance: 31.2
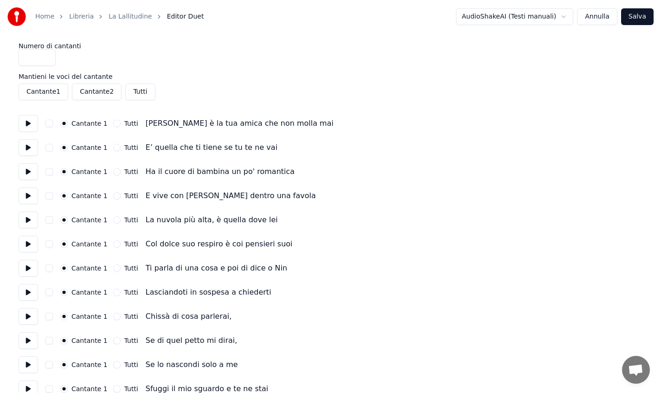
type input "*"
click at [632, 19] on button "Salva" at bounding box center [638, 16] width 32 height 17
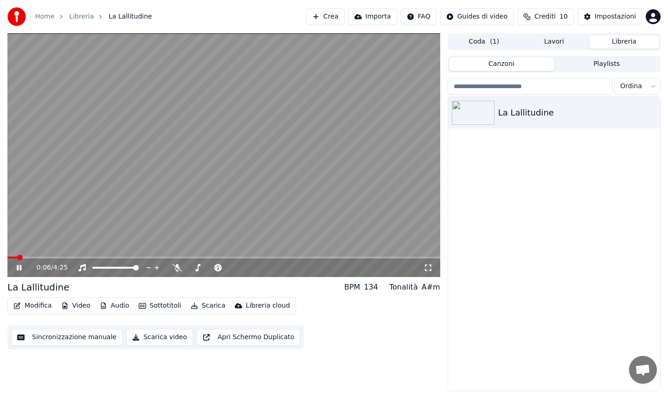
click at [17, 269] on icon at bounding box center [19, 268] width 5 height 6
click at [84, 334] on button "Sincronizzazione manuale" at bounding box center [66, 337] width 111 height 17
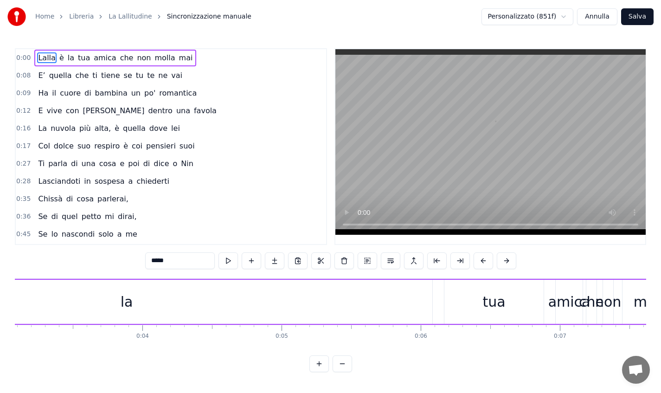
scroll to position [0, 700]
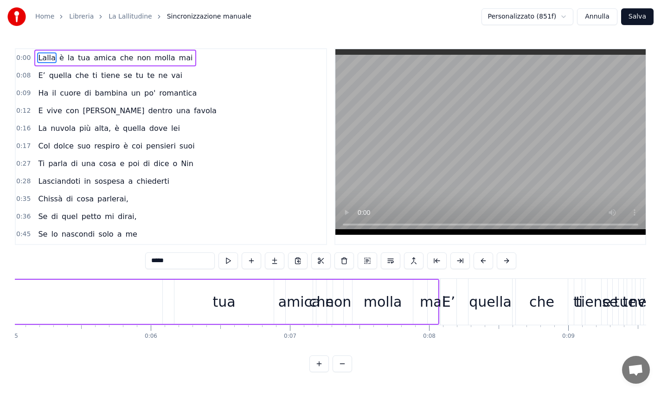
click at [19, 56] on span "0:00" at bounding box center [23, 57] width 14 height 9
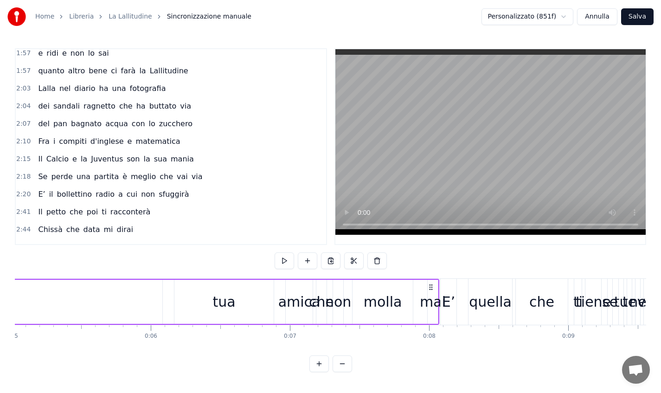
scroll to position [0, 0]
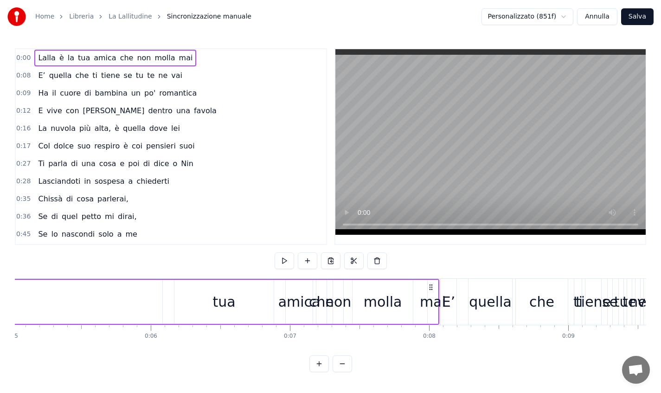
click at [31, 54] on div "0:00 [PERSON_NAME] è la tua amica che non molla mai" at bounding box center [171, 58] width 311 height 18
click at [191, 58] on div "0:00 [PERSON_NAME] è la tua amica che non molla mai" at bounding box center [171, 58] width 311 height 18
click at [318, 370] on button at bounding box center [319, 364] width 19 height 17
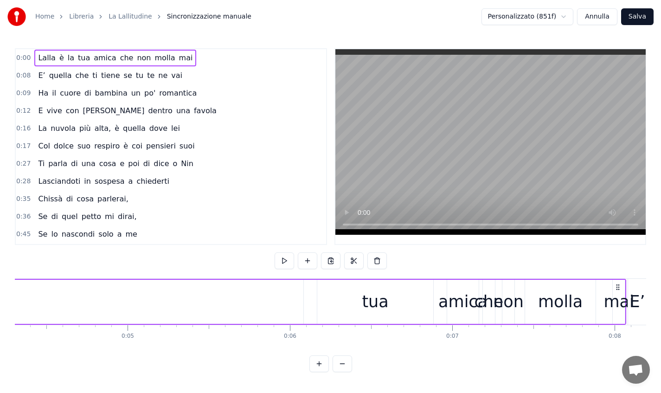
click at [318, 370] on button at bounding box center [319, 364] width 19 height 17
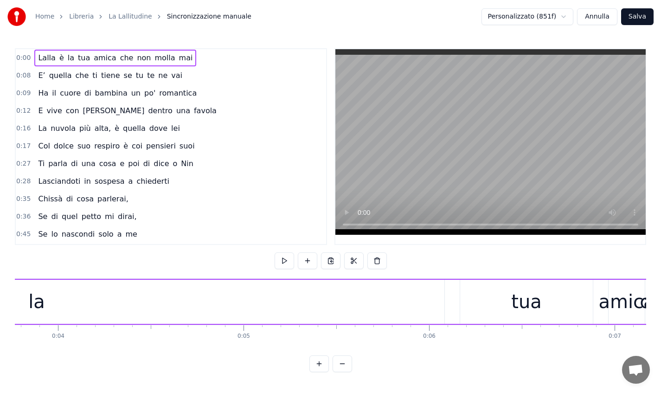
click at [318, 370] on button at bounding box center [319, 364] width 19 height 17
click at [340, 372] on button at bounding box center [342, 364] width 19 height 17
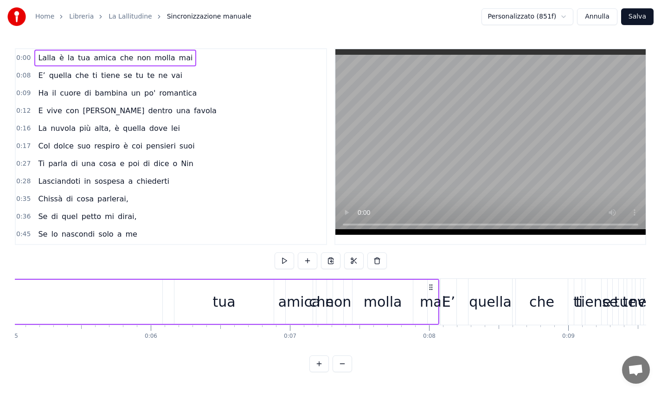
click at [340, 372] on button at bounding box center [342, 364] width 19 height 17
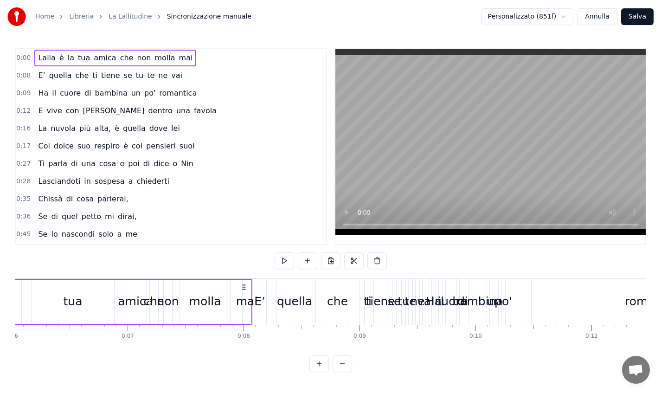
click at [321, 372] on button at bounding box center [319, 364] width 19 height 17
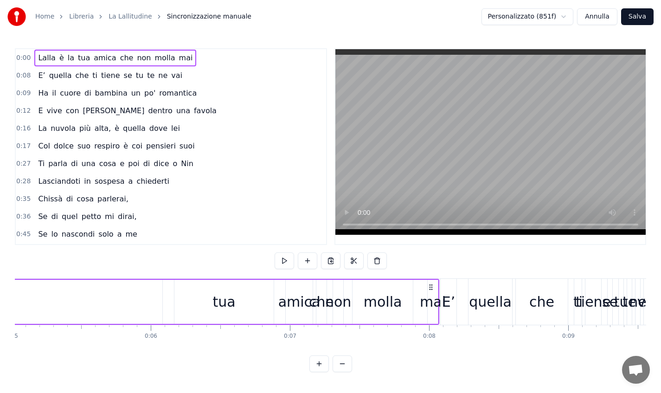
click at [108, 75] on span "tiene" at bounding box center [110, 75] width 21 height 11
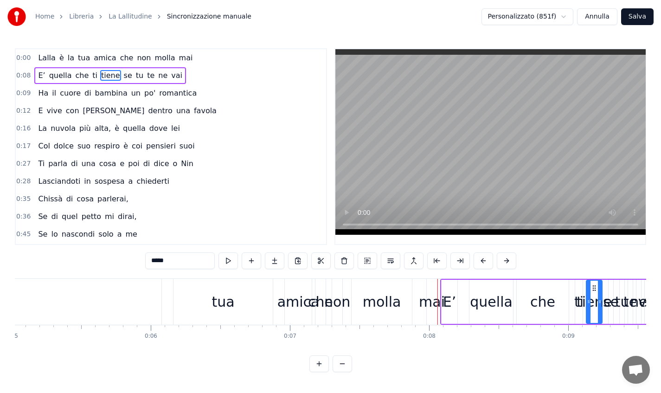
click at [97, 97] on span "bambina" at bounding box center [111, 93] width 34 height 11
type input "*******"
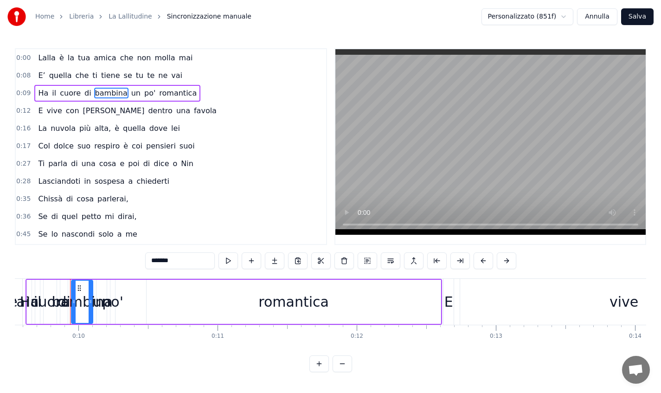
scroll to position [0, 1338]
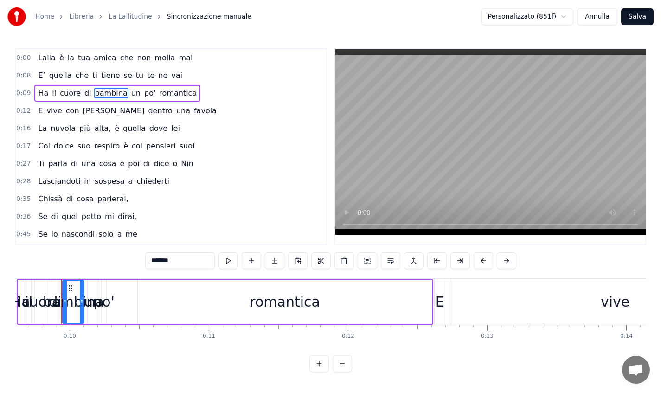
click at [182, 113] on div "0:12 E vive con [PERSON_NAME] dentro una favola" at bounding box center [171, 111] width 311 height 18
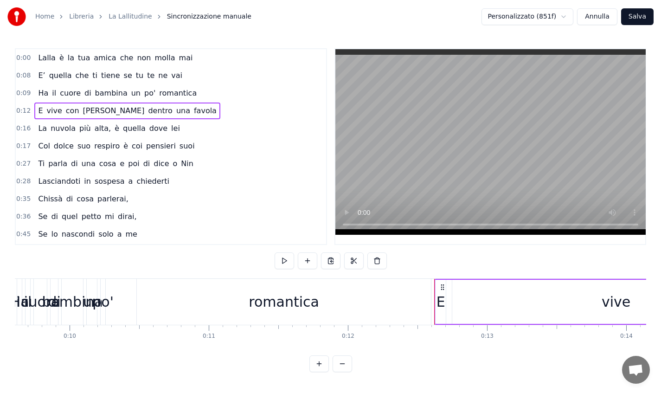
click at [200, 65] on div "0:00 [PERSON_NAME] è la tua amica che non molla mai" at bounding box center [171, 58] width 311 height 18
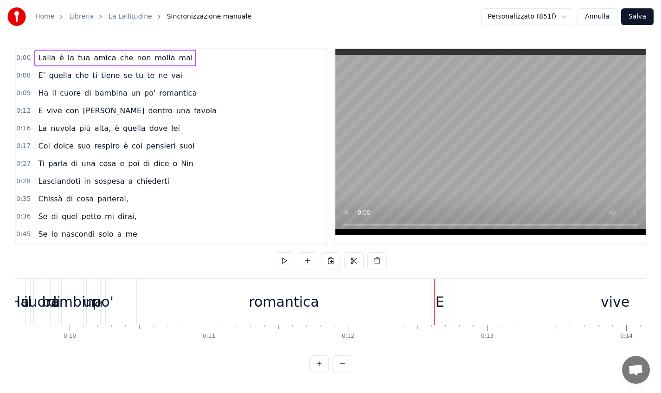
drag, startPoint x: 180, startPoint y: 62, endPoint x: 190, endPoint y: 67, distance: 11.4
click at [182, 79] on div "0:00 [PERSON_NAME] è la tua amica che non molla mai 0:08 E’ quella che ti tiene…" at bounding box center [171, 146] width 312 height 197
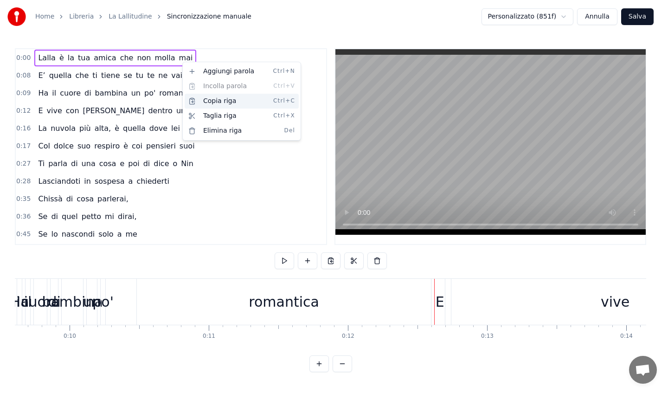
click at [204, 100] on div "Copia riga Ctrl+C" at bounding box center [242, 101] width 114 height 15
click at [204, 59] on html "Home Libreria La Lallitudine Sincronizzazione manuale Personalizzato (851f) Ann…" at bounding box center [334, 193] width 668 height 387
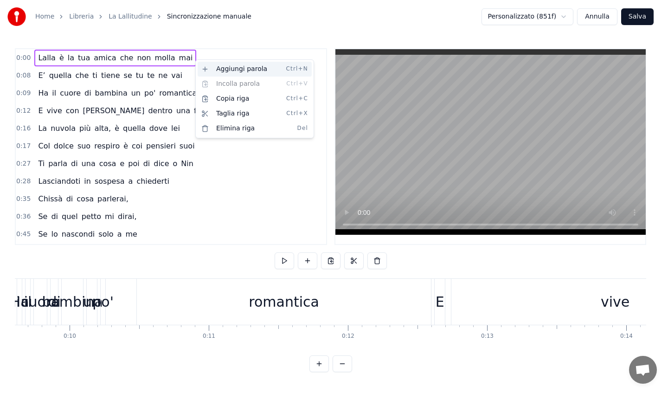
click at [205, 67] on div "Aggiungi parola Ctrl+N" at bounding box center [255, 69] width 114 height 15
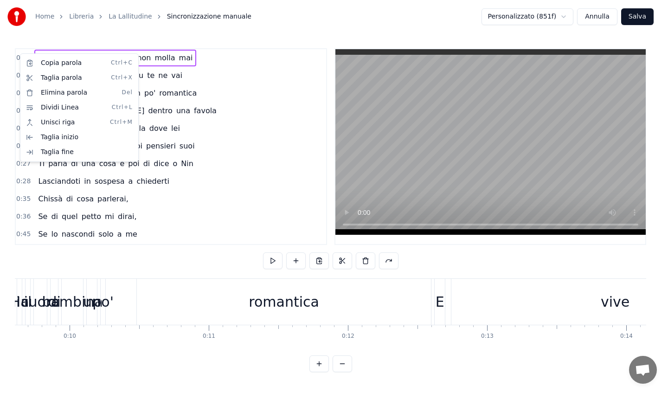
click at [20, 57] on div "Copia parola Ctrl+C Taglia parola Ctrl+X Elimina parola Del Dividi Linea Ctrl+L…" at bounding box center [79, 107] width 119 height 109
click at [38, 136] on div "Taglia inizio" at bounding box center [79, 137] width 114 height 15
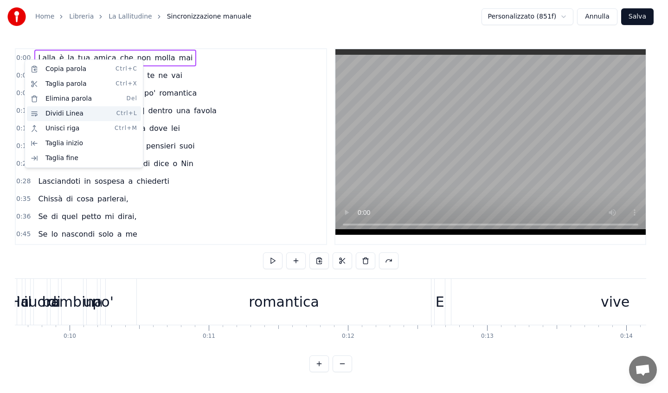
click at [35, 113] on div "Dividi Linea Ctrl+L" at bounding box center [84, 113] width 114 height 15
click at [40, 114] on div "Dividi Linea Ctrl+L" at bounding box center [84, 113] width 114 height 15
click at [47, 129] on div "Unisci riga Ctrl+M" at bounding box center [84, 128] width 114 height 15
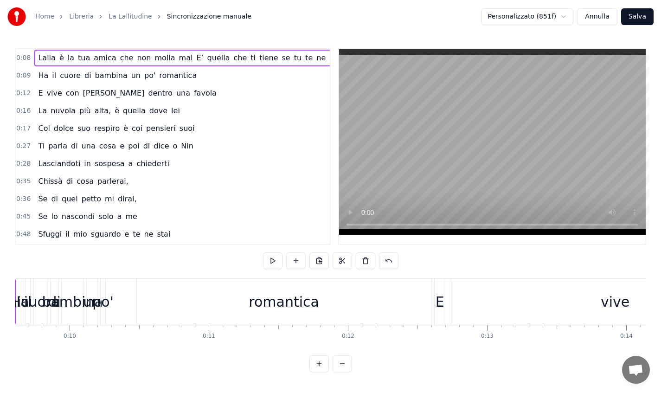
click at [195, 54] on span "E’" at bounding box center [199, 57] width 9 height 11
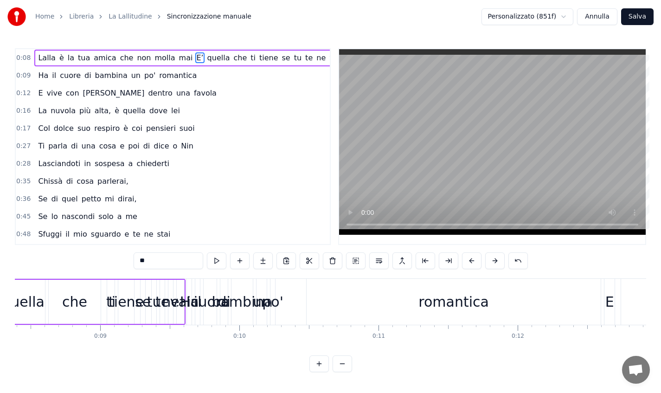
scroll to position [0, 1079]
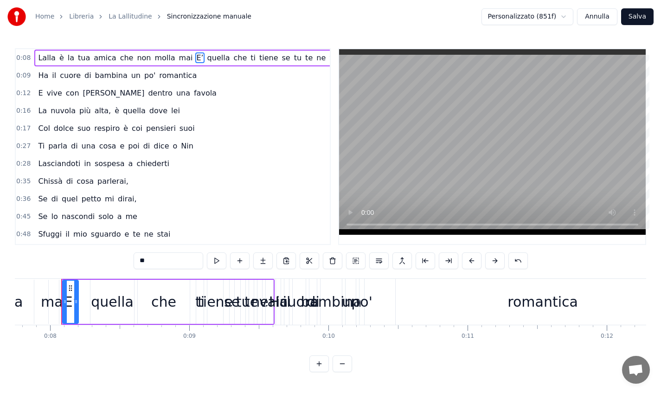
click at [195, 56] on span "E’" at bounding box center [199, 57] width 9 height 11
click at [183, 82] on div "Ha il cuore di bambina un po' romantica" at bounding box center [117, 75] width 166 height 17
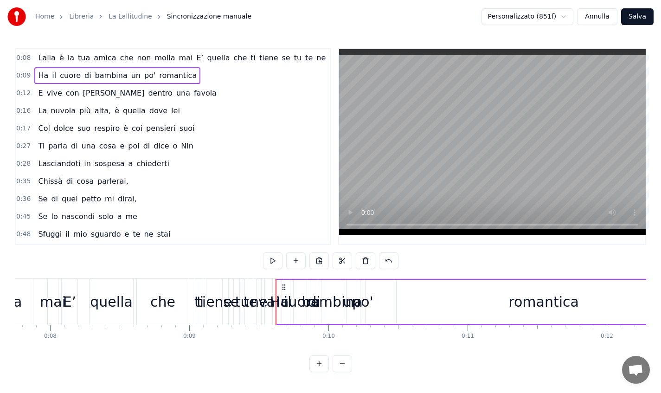
click at [29, 58] on span "0:08" at bounding box center [23, 57] width 14 height 9
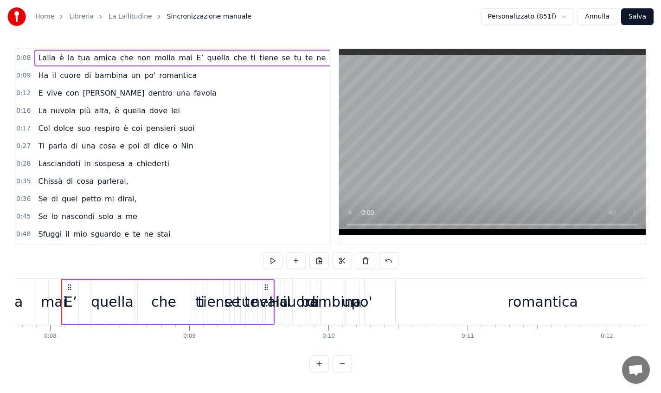
click at [28, 76] on span "0:09" at bounding box center [23, 75] width 14 height 9
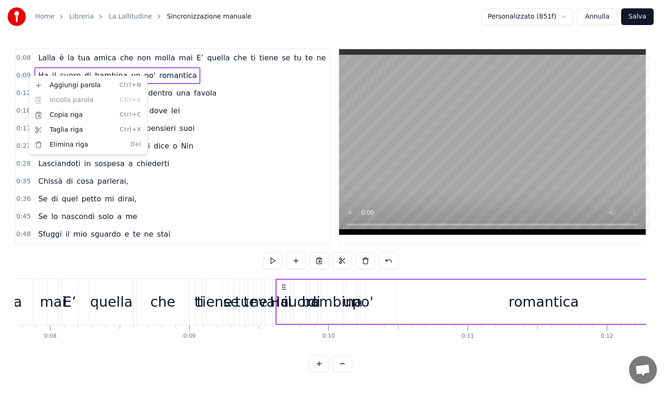
click at [24, 77] on html "Home Libreria La Lallitudine Sincronizzazione manuale Personalizzato (851f) [PE…" at bounding box center [334, 193] width 668 height 387
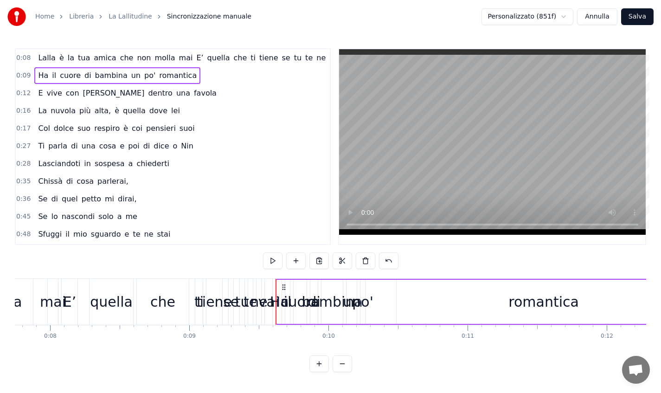
click at [23, 77] on span "0:09" at bounding box center [23, 75] width 14 height 9
click at [21, 78] on span "0:09" at bounding box center [23, 75] width 14 height 9
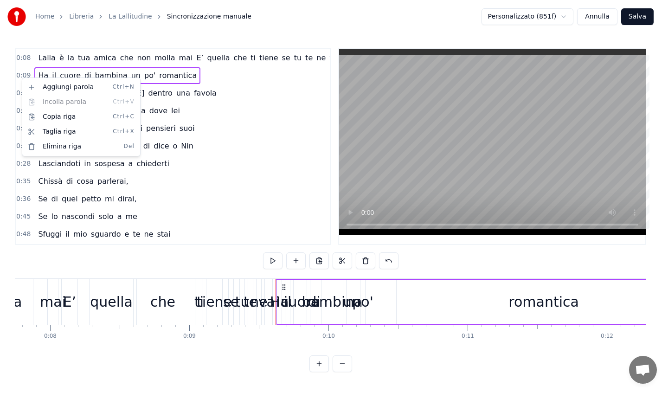
click at [223, 114] on html "Home Libreria La Lallitudine Sincronizzazione manuale Personalizzato (851f) [PE…" at bounding box center [334, 193] width 668 height 387
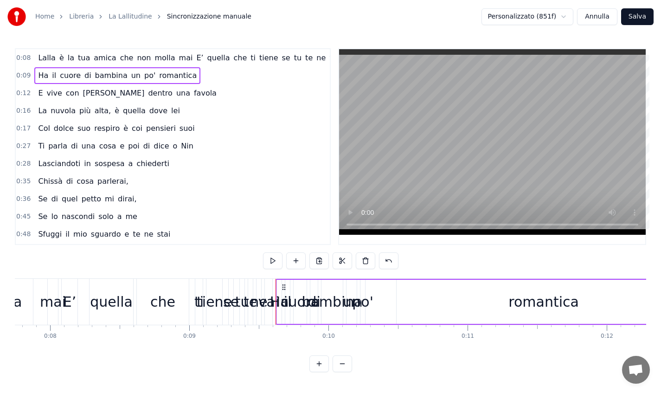
click at [21, 76] on span "0:09" at bounding box center [23, 75] width 14 height 9
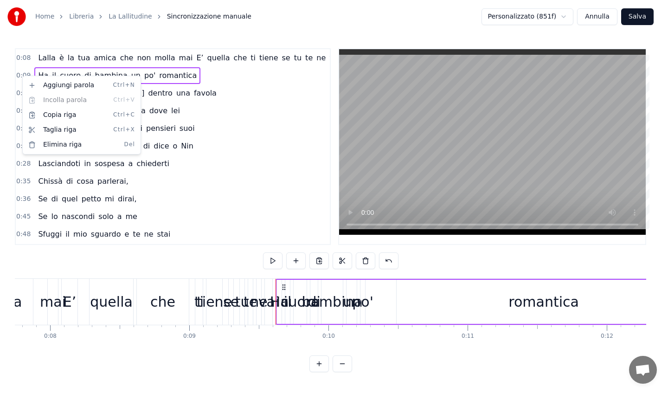
click at [218, 101] on html "Home Libreria La Lallitudine Sincronizzazione manuale Personalizzato (851f) [PE…" at bounding box center [334, 193] width 668 height 387
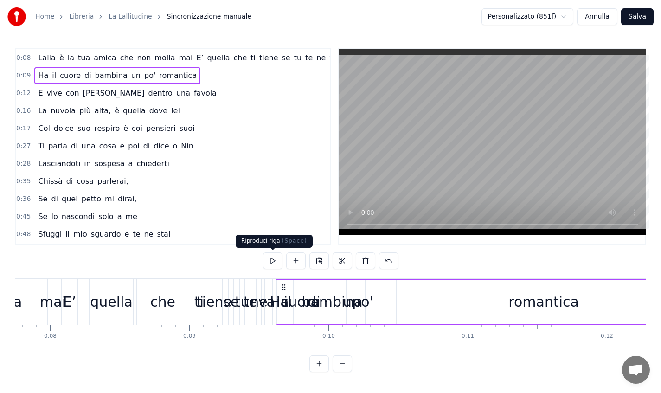
click at [273, 259] on button at bounding box center [272, 261] width 19 height 17
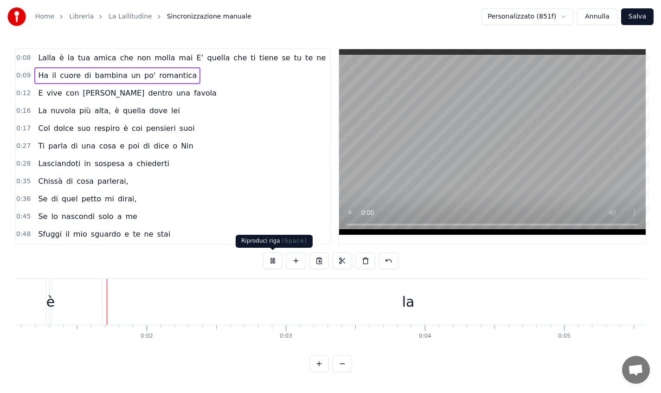
scroll to position [0, 163]
click at [268, 261] on button at bounding box center [272, 261] width 19 height 17
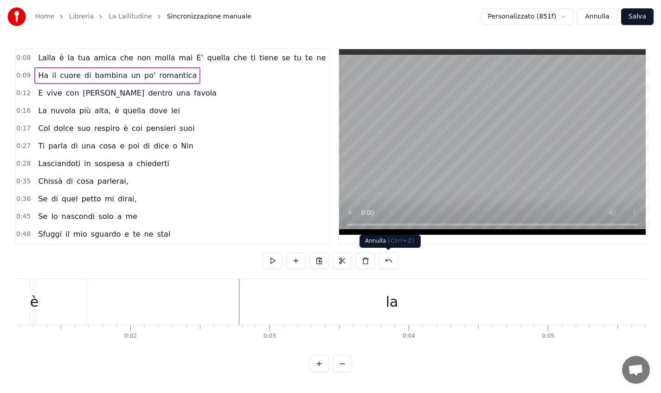
click at [393, 262] on button at bounding box center [388, 261] width 19 height 17
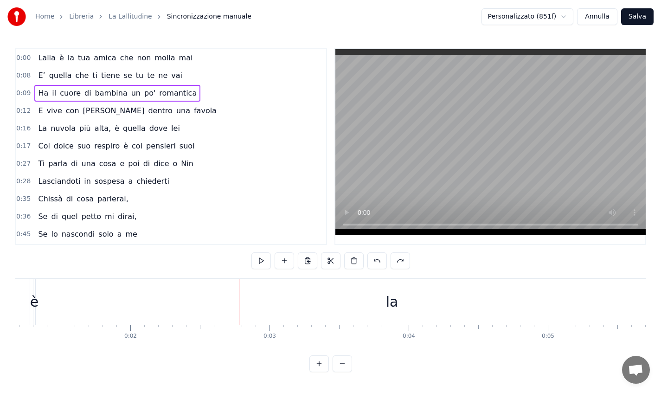
click at [32, 57] on div "0:00 [PERSON_NAME] è la tua amica che non molla mai" at bounding box center [171, 58] width 311 height 18
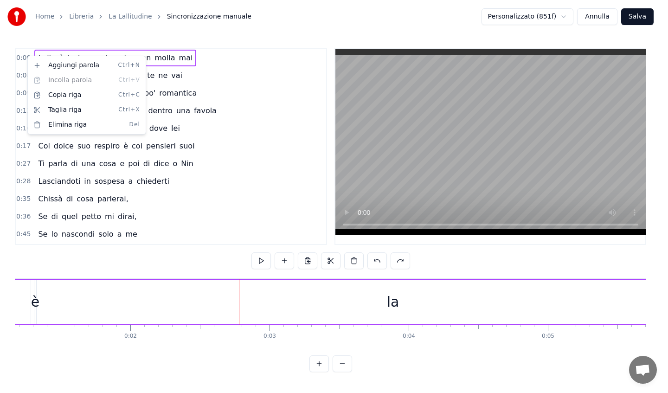
click at [19, 57] on html "Home Libreria La Lallitudine Sincronizzazione manuale Personalizzato (851f) Ann…" at bounding box center [334, 193] width 668 height 387
click at [52, 95] on div "Copia riga Ctrl+C" at bounding box center [79, 95] width 114 height 15
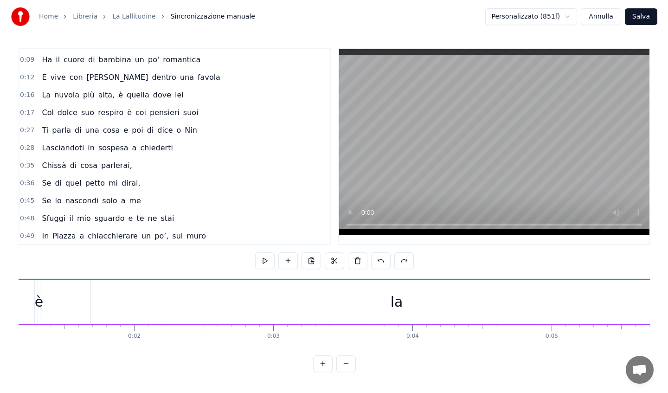
scroll to position [0, 0]
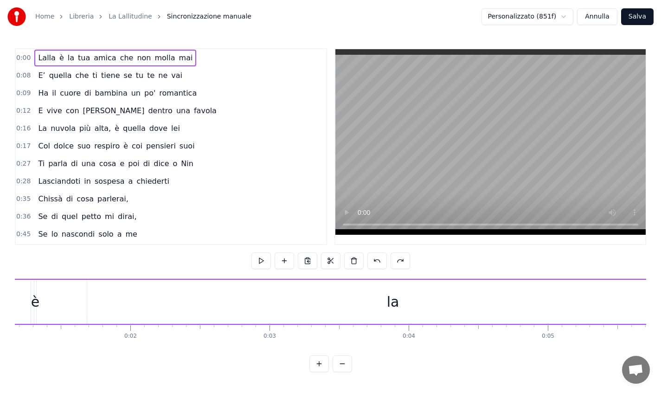
click at [573, 20] on html "Home Libreria La Lallitudine Sincronizzazione manuale Personalizzato (851f) Ann…" at bounding box center [330, 193] width 661 height 387
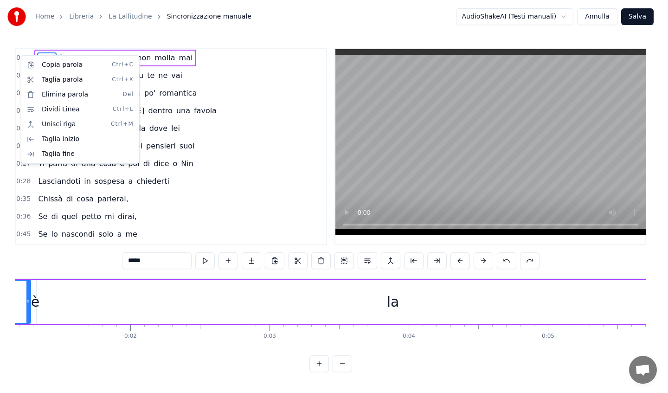
click at [345, 262] on html "Home Libreria La Lallitudine Sincronizzazione manuale AudioShakeAI (Testi manua…" at bounding box center [334, 193] width 668 height 387
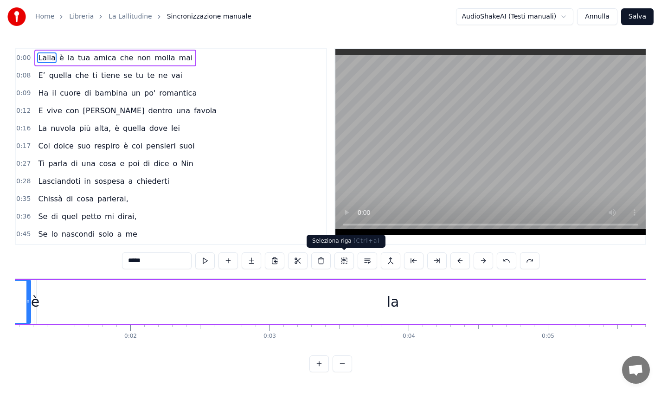
click at [344, 262] on button at bounding box center [344, 261] width 19 height 17
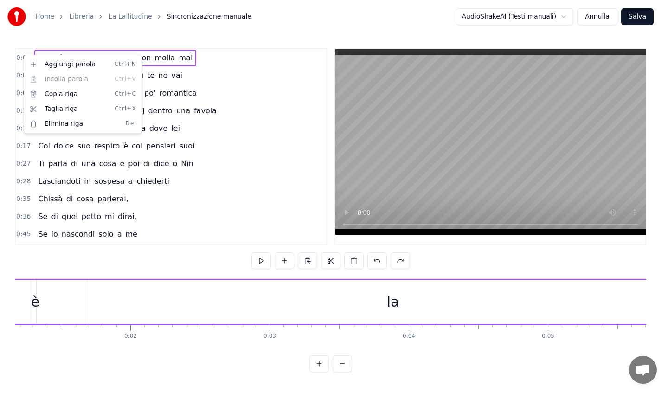
click at [16, 60] on span "0:00" at bounding box center [23, 57] width 14 height 9
click at [124, 17] on html "Home Libreria La Lallitudine Sincronizzazione manuale AudioShakeAI (Testi manua…" at bounding box center [334, 193] width 668 height 387
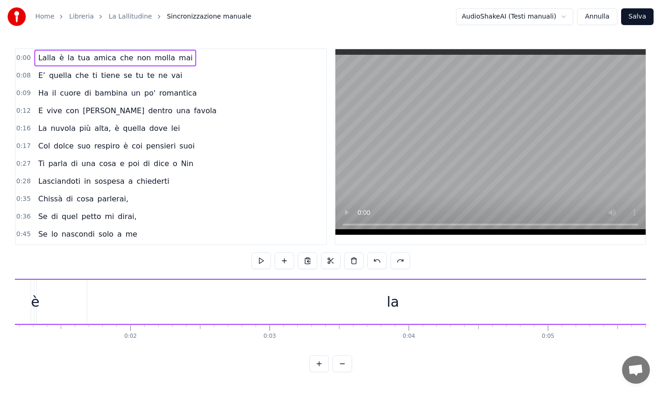
click at [76, 13] on link "Libreria" at bounding box center [81, 16] width 25 height 9
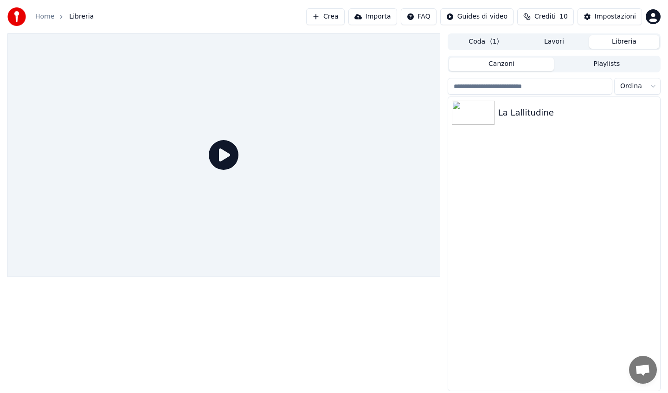
click at [337, 16] on button "Crea" at bounding box center [325, 16] width 38 height 17
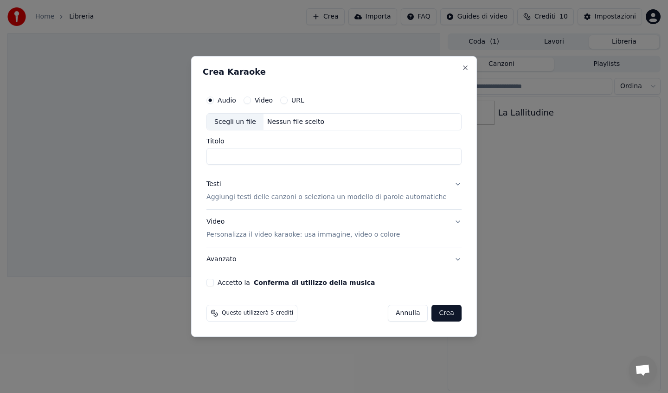
click at [245, 124] on div "Scegli un file" at bounding box center [235, 122] width 57 height 17
drag, startPoint x: 425, startPoint y: 156, endPoint x: 182, endPoint y: 156, distance: 243.2
click at [182, 156] on body "**********" at bounding box center [334, 196] width 668 height 393
type input "**********"
click at [262, 199] on p "Aggiungi testi delle canzoni o seleziona un modello di parole automatiche" at bounding box center [327, 197] width 240 height 9
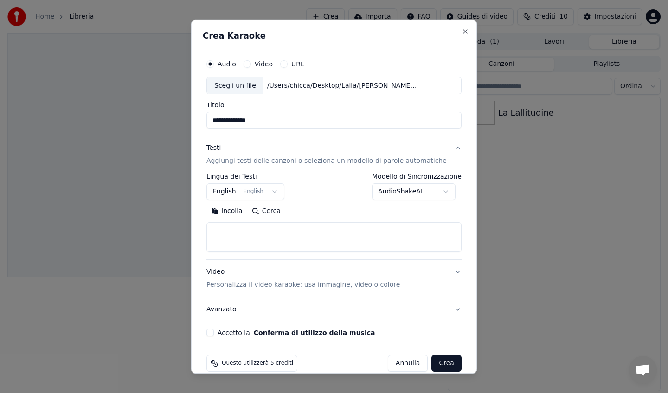
click at [279, 191] on button "English English" at bounding box center [246, 191] width 78 height 17
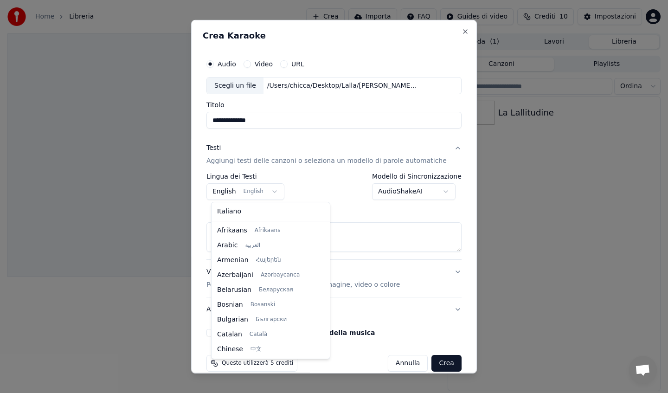
scroll to position [74, 0]
select select "**"
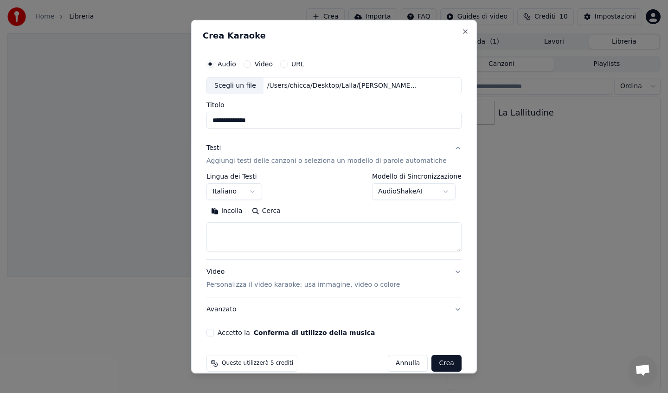
click at [222, 237] on textarea at bounding box center [334, 237] width 255 height 30
click at [230, 214] on button "Incolla" at bounding box center [227, 211] width 41 height 15
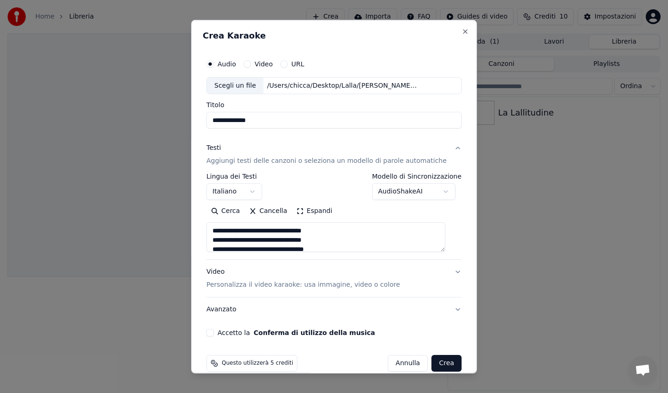
click at [219, 240] on textarea at bounding box center [326, 237] width 239 height 30
click at [226, 248] on textarea at bounding box center [326, 237] width 239 height 30
click at [224, 247] on textarea at bounding box center [326, 237] width 239 height 30
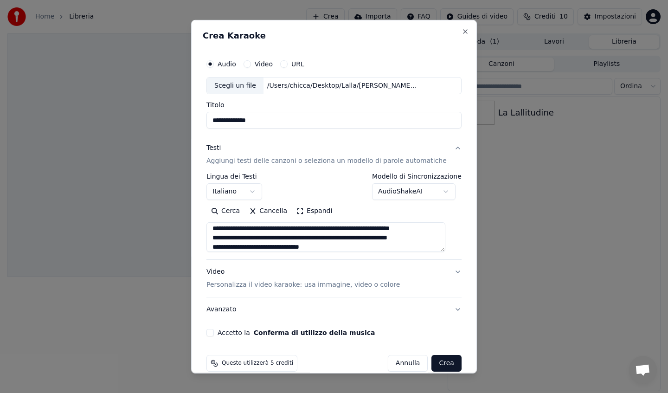
click at [217, 244] on textarea at bounding box center [326, 237] width 239 height 30
click at [337, 234] on textarea at bounding box center [326, 237] width 239 height 30
click at [218, 248] on textarea at bounding box center [326, 237] width 239 height 30
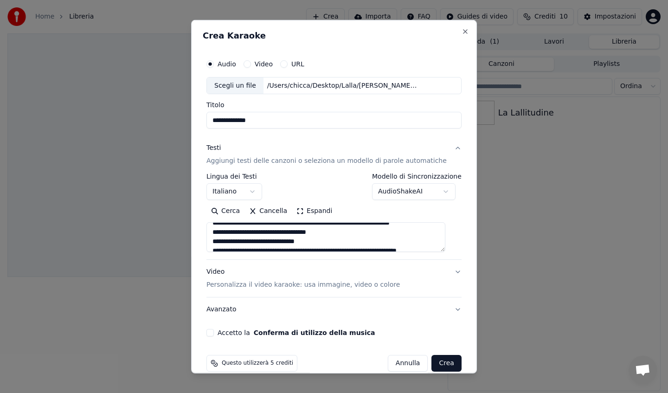
click at [304, 234] on textarea at bounding box center [326, 237] width 239 height 30
click at [216, 243] on textarea at bounding box center [326, 237] width 239 height 30
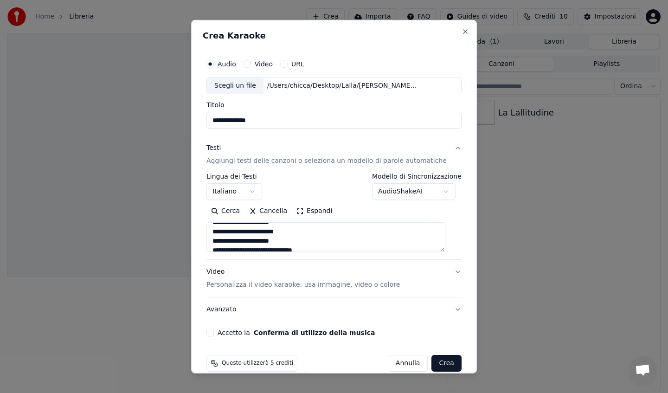
scroll to position [20, 0]
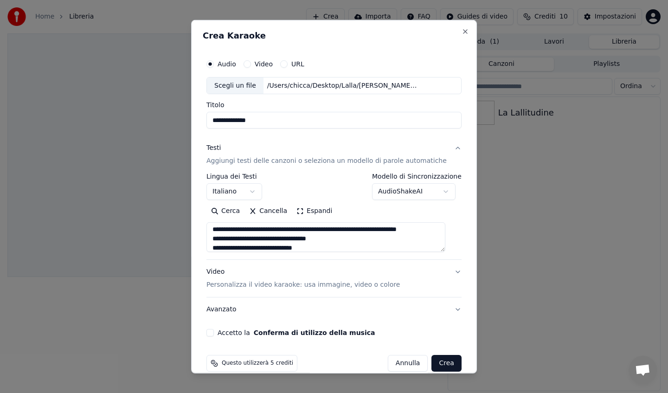
click at [238, 247] on textarea at bounding box center [326, 237] width 239 height 30
click at [304, 209] on button "Espandi" at bounding box center [314, 211] width 45 height 15
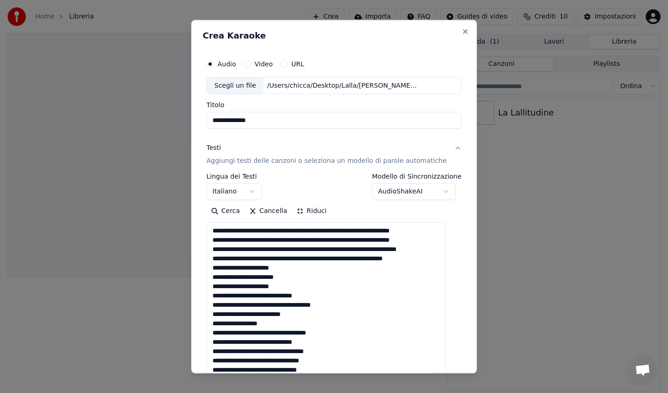
scroll to position [0, 0]
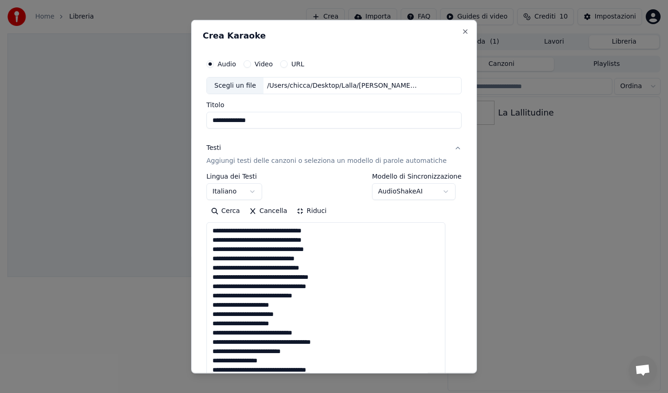
type textarea "**********"
click at [420, 191] on body "**********" at bounding box center [334, 196] width 668 height 393
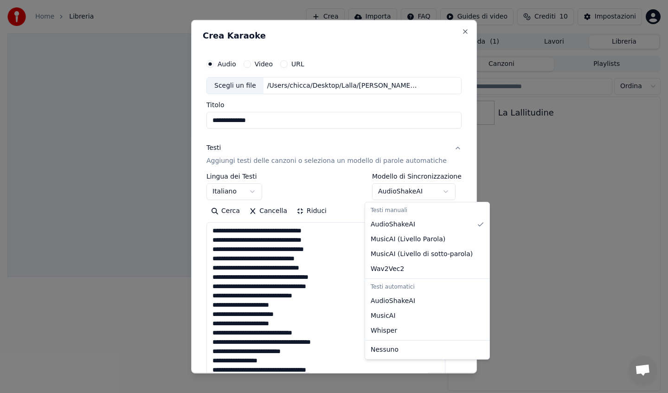
select select "**********"
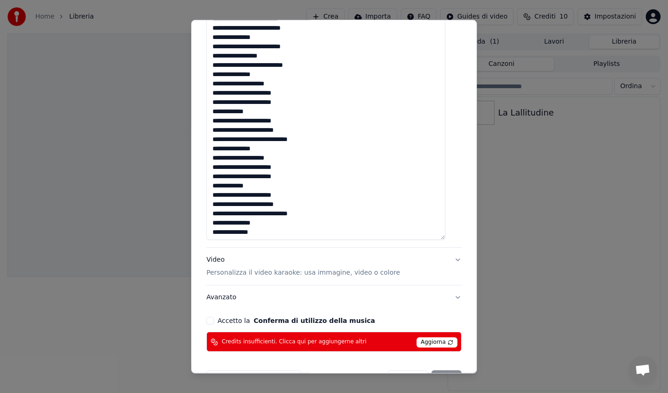
click at [411, 271] on button "Video Personalizza il video karaoke: usa immagine, video o colore" at bounding box center [334, 266] width 255 height 37
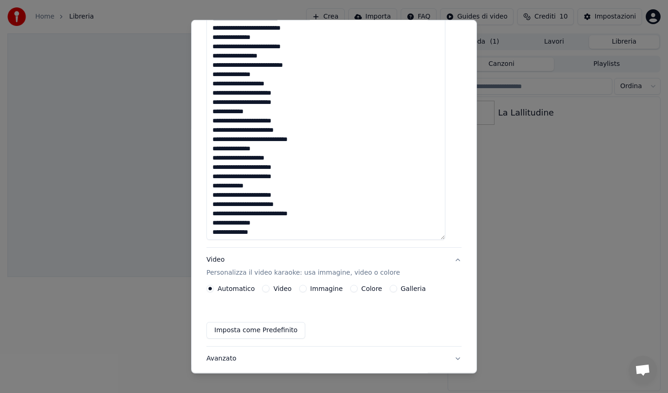
scroll to position [16, 0]
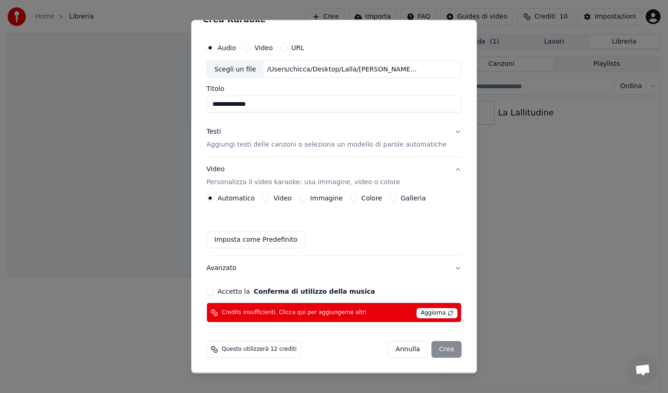
click at [326, 196] on label "Immagine" at bounding box center [327, 198] width 32 height 6
click at [307, 196] on button "Immagine" at bounding box center [302, 197] width 7 height 7
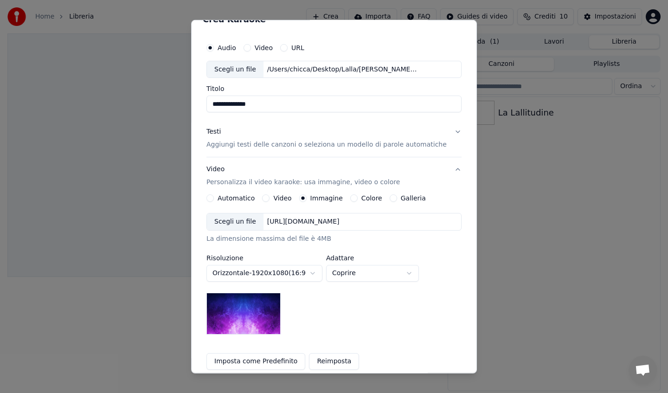
click at [370, 199] on label "Colore" at bounding box center [372, 198] width 21 height 6
click at [358, 199] on button "Colore" at bounding box center [353, 197] width 7 height 7
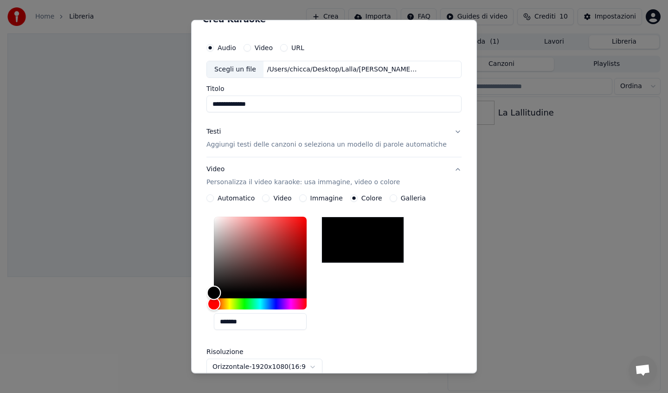
click at [306, 224] on div "Color" at bounding box center [260, 255] width 93 height 76
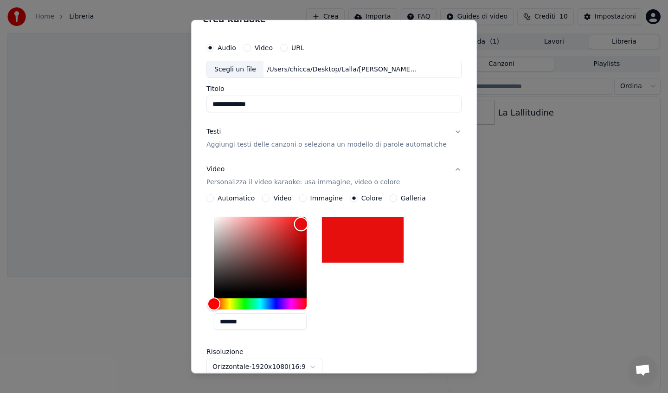
click at [305, 237] on div "Color" at bounding box center [260, 255] width 93 height 76
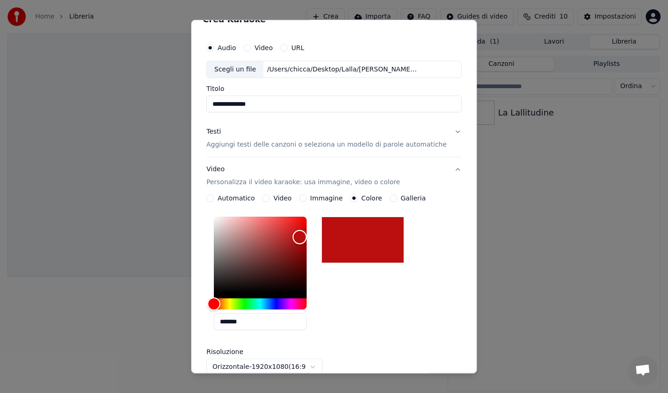
click at [304, 233] on div "Color" at bounding box center [300, 237] width 14 height 14
type input "*******"
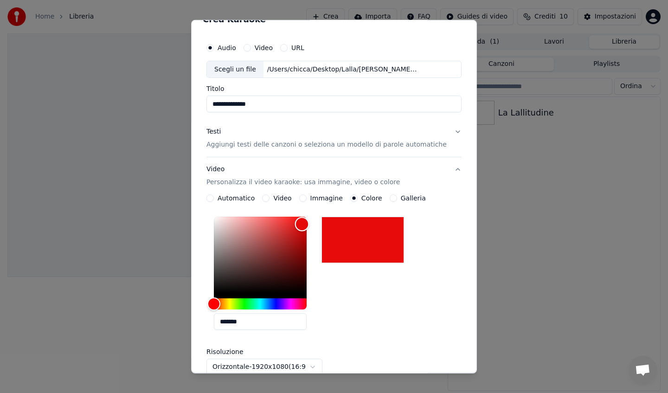
click at [307, 224] on div "Color" at bounding box center [260, 255] width 93 height 76
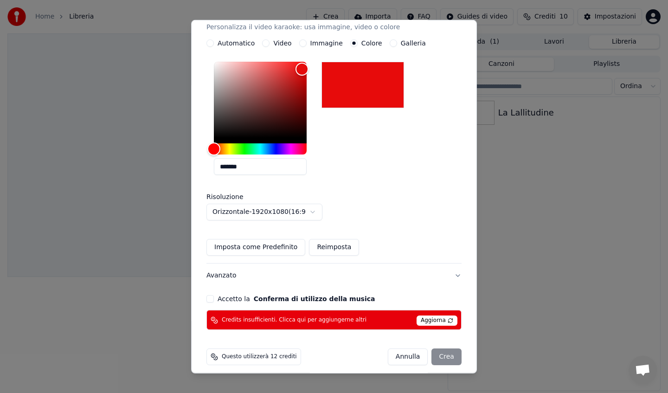
scroll to position [178, 0]
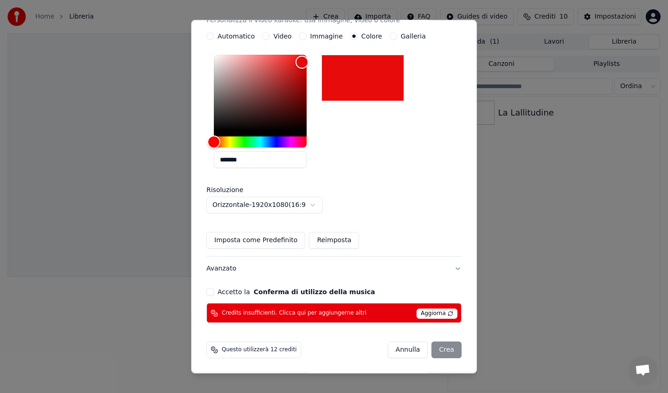
click at [213, 292] on button "Accetto la Conferma di utilizzo della musica" at bounding box center [210, 291] width 7 height 7
click at [423, 315] on span "Aggiorna" at bounding box center [437, 314] width 41 height 10
click at [328, 312] on span "Credits insufficienti. Clicca qui per aggiungerne altri" at bounding box center [294, 313] width 145 height 7
click at [419, 316] on span "Aggiorna" at bounding box center [437, 314] width 41 height 10
click at [417, 312] on span "Aggiorna" at bounding box center [437, 314] width 41 height 10
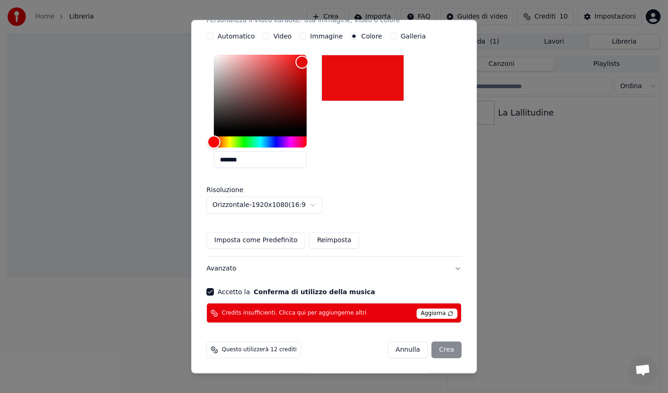
click at [271, 348] on span "Questo utilizzerà 12 crediti" at bounding box center [259, 349] width 75 height 7
click at [431, 313] on span "Aggiorna" at bounding box center [437, 314] width 41 height 10
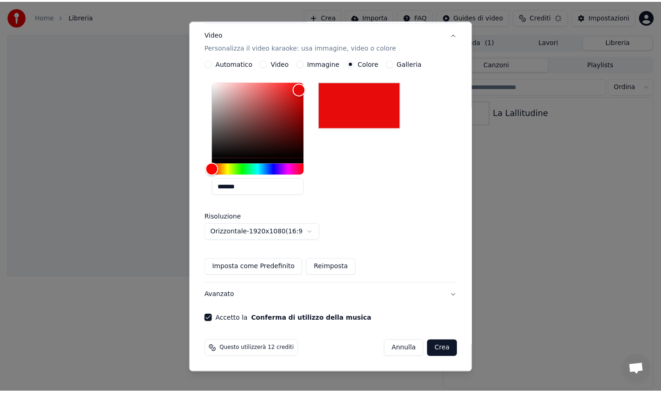
scroll to position [151, 0]
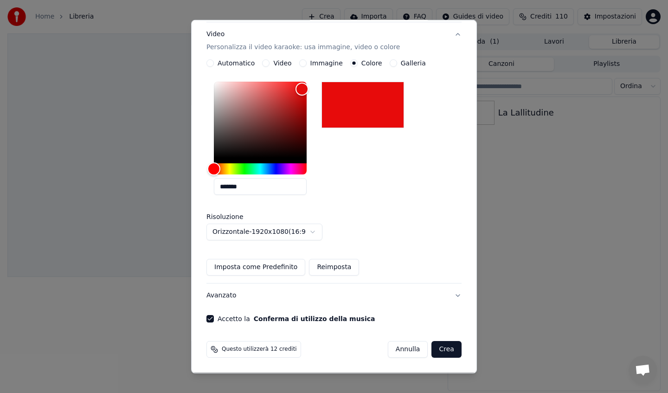
click at [438, 346] on button "Crea" at bounding box center [447, 349] width 30 height 17
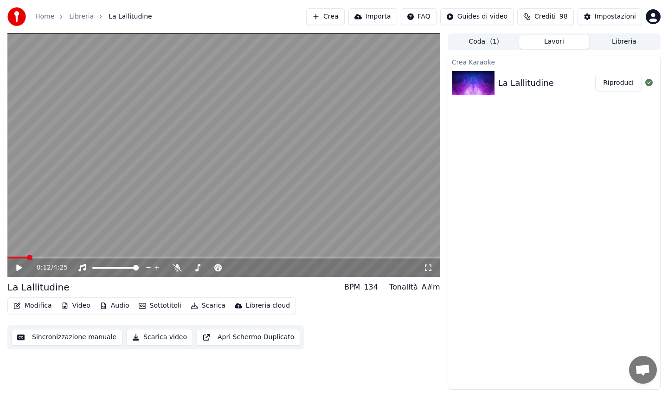
click at [47, 336] on button "Sincronizzazione manuale" at bounding box center [66, 337] width 111 height 17
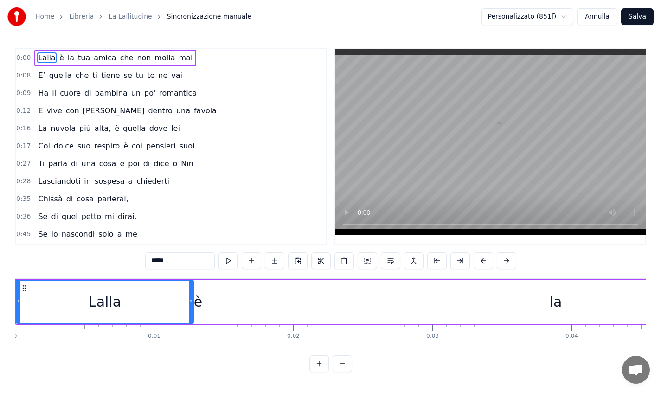
click at [525, 14] on html "Home Libreria La Lallitudine Sincronizzazione manuale Personalizzato (851f) Ann…" at bounding box center [330, 193] width 661 height 387
click at [528, 21] on html "Home Libreria La Lallitudine Sincronizzazione manuale AudioShakeAI (Testi manua…" at bounding box center [330, 193] width 661 height 387
drag, startPoint x: 46, startPoint y: 58, endPoint x: 164, endPoint y: 65, distance: 118.1
click at [162, 65] on div "[PERSON_NAME] è la tua amica che non molla mai" at bounding box center [115, 58] width 162 height 17
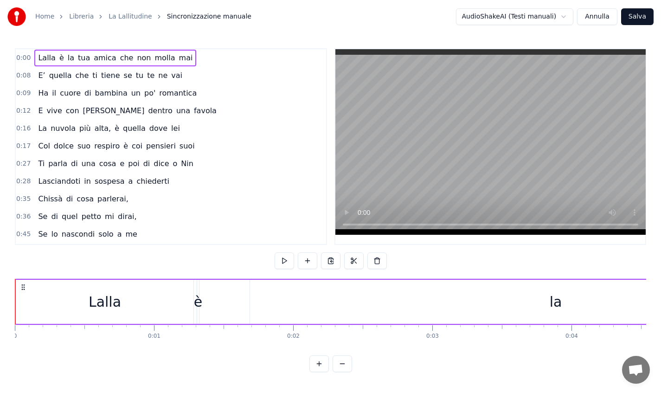
drag, startPoint x: 181, startPoint y: 62, endPoint x: 181, endPoint y: 79, distance: 16.7
click at [181, 79] on div "0:00 [PERSON_NAME] è la tua amica che non molla mai 0:08 E’ quella che ti tiene…" at bounding box center [171, 146] width 312 height 197
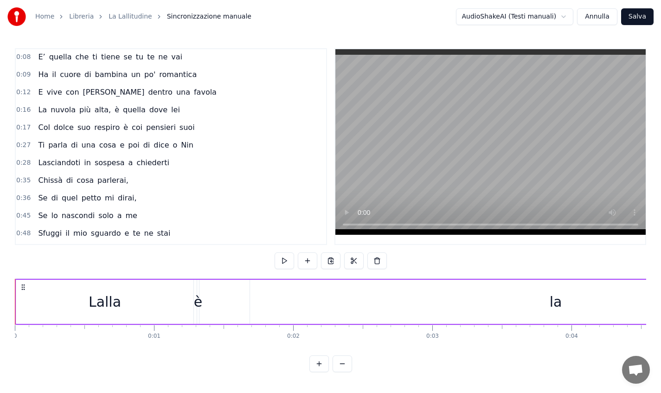
drag, startPoint x: 318, startPoint y: 74, endPoint x: 324, endPoint y: 64, distance: 11.9
click at [324, 64] on div "0:00 [PERSON_NAME] è la tua amica che non molla mai 0:08 E’ quella che ti tiene…" at bounding box center [171, 146] width 312 height 197
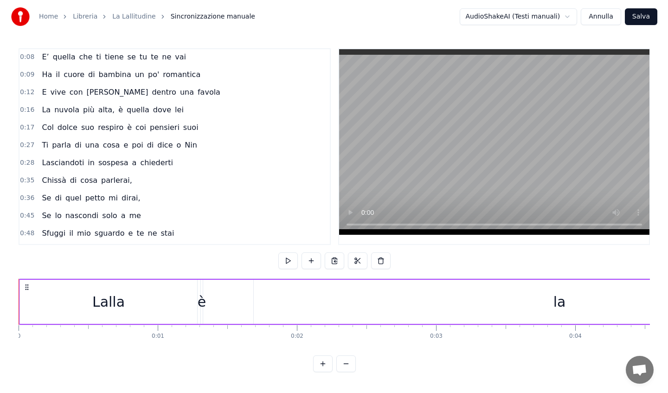
scroll to position [0, 0]
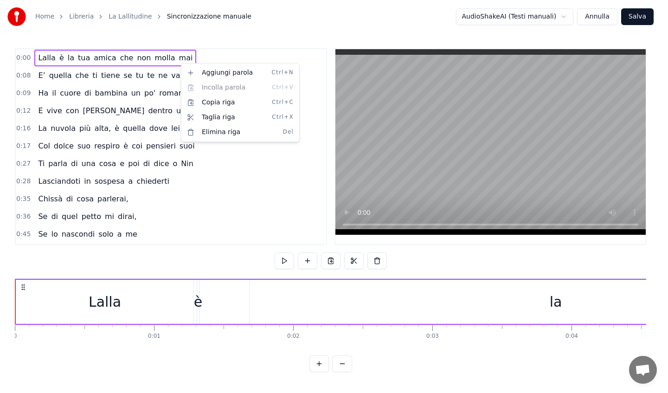
click at [119, 17] on html "Home Libreria La Lallitudine Sincronizzazione manuale AudioShakeAI (Testi manua…" at bounding box center [334, 193] width 668 height 387
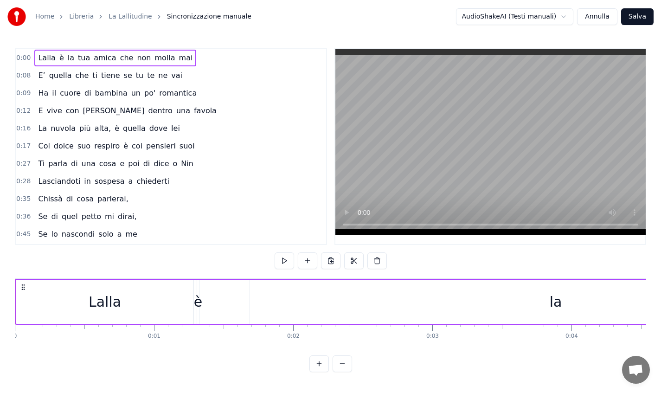
click at [120, 15] on link "La Lallitudine" at bounding box center [131, 16] width 44 height 9
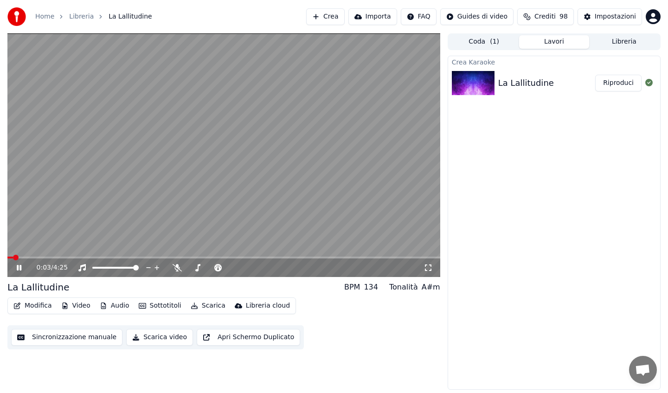
click at [19, 267] on icon at bounding box center [26, 267] width 22 height 7
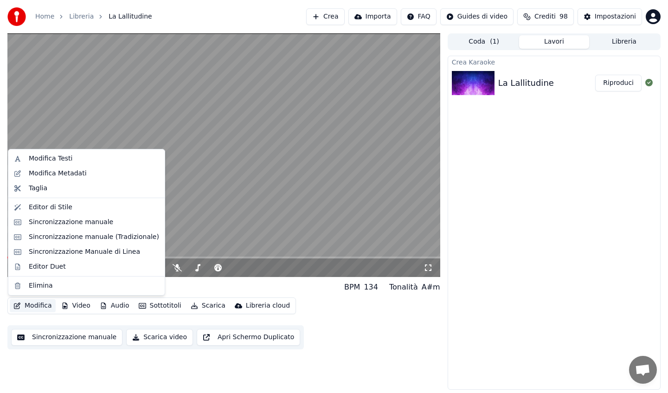
click at [41, 308] on button "Modifica" at bounding box center [33, 305] width 46 height 13
click at [99, 254] on div "Sincronizzazione Manuale di Linea" at bounding box center [84, 251] width 111 height 9
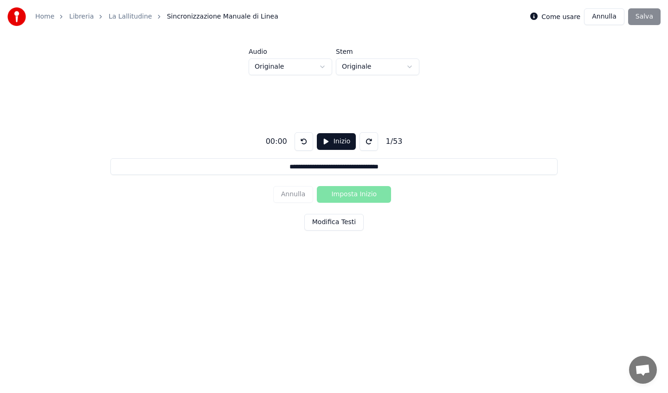
click at [378, 66] on html "**********" at bounding box center [334, 149] width 668 height 299
click at [372, 145] on button at bounding box center [369, 141] width 19 height 19
click at [365, 143] on button at bounding box center [369, 141] width 19 height 19
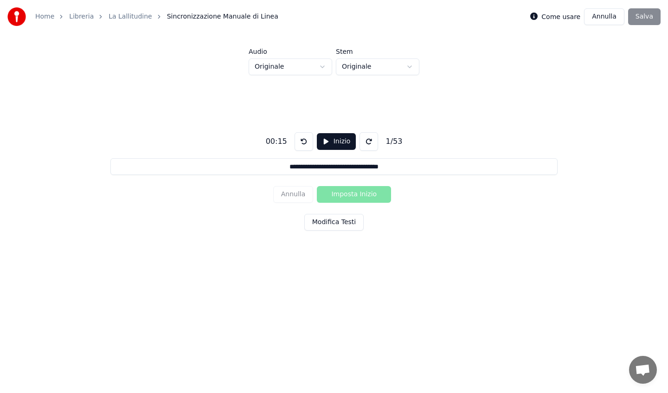
click at [365, 143] on button at bounding box center [369, 141] width 19 height 19
click at [366, 143] on button at bounding box center [369, 141] width 19 height 19
click at [337, 143] on button "Inizio" at bounding box center [336, 141] width 39 height 17
click at [337, 143] on button "Pausa" at bounding box center [336, 141] width 41 height 17
click at [335, 145] on button "Inizio" at bounding box center [336, 141] width 39 height 17
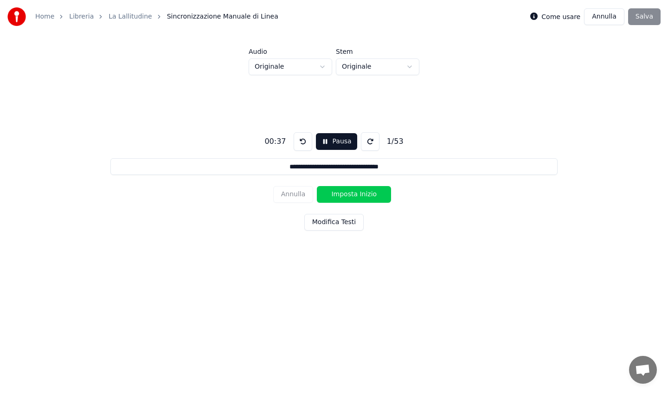
click at [322, 147] on button "Pausa" at bounding box center [336, 141] width 41 height 17
click at [609, 17] on button "Annulla" at bounding box center [604, 16] width 40 height 17
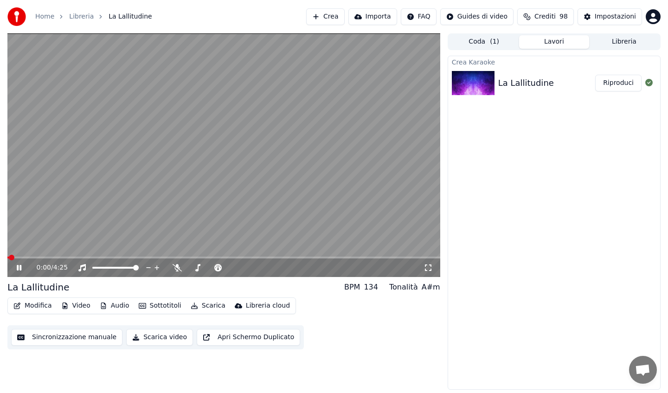
click at [332, 18] on button "Crea" at bounding box center [325, 16] width 38 height 17
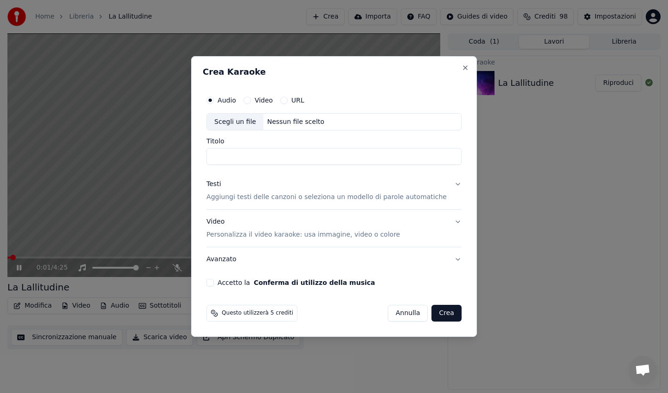
click at [266, 97] on label "Video" at bounding box center [264, 100] width 18 height 6
click at [251, 97] on button "Video" at bounding box center [247, 100] width 7 height 7
click at [462, 67] on button "Close" at bounding box center [465, 67] width 7 height 7
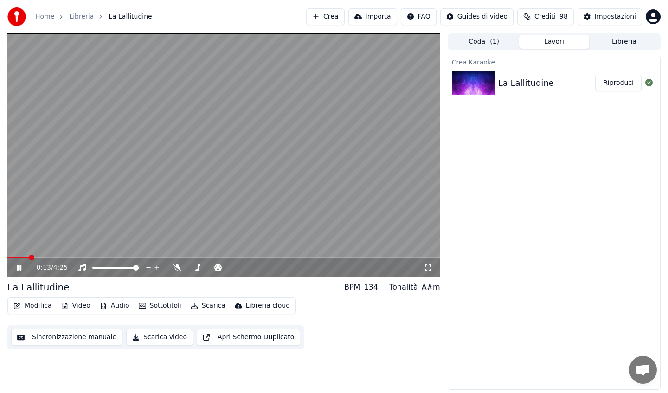
click at [21, 270] on icon at bounding box center [26, 267] width 22 height 7
click at [336, 20] on button "Crea" at bounding box center [325, 16] width 38 height 17
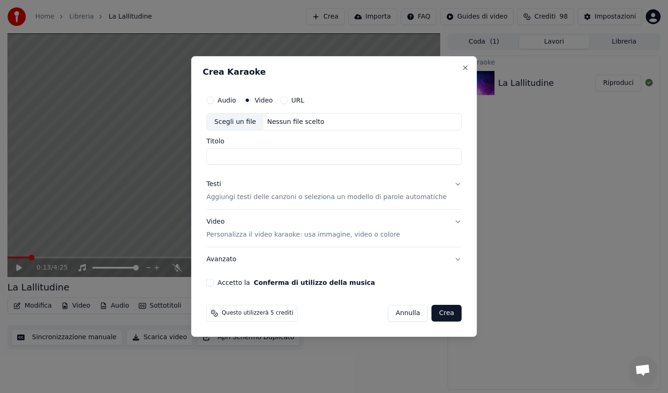
click at [262, 102] on label "Video" at bounding box center [264, 100] width 18 height 6
click at [251, 102] on button "Video" at bounding box center [247, 100] width 7 height 7
click at [240, 127] on div "Scegli un file" at bounding box center [235, 122] width 57 height 17
click at [288, 99] on button "URL" at bounding box center [283, 100] width 7 height 7
click at [262, 125] on input "text" at bounding box center [334, 122] width 255 height 19
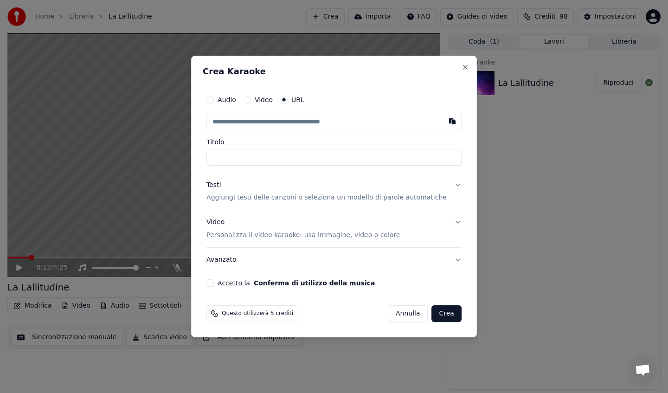
paste input "**********"
type input "**********"
click at [222, 160] on input "Titolo" at bounding box center [334, 157] width 255 height 17
type input "**********"
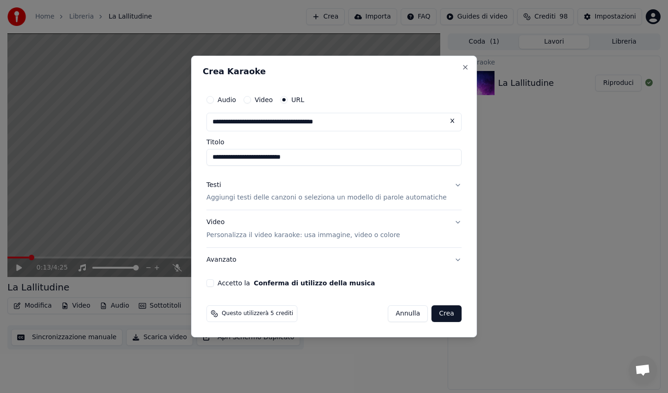
drag, startPoint x: 339, startPoint y: 158, endPoint x: 196, endPoint y: 146, distance: 143.5
click at [196, 146] on body "**********" at bounding box center [334, 196] width 668 height 393
type input "**********"
click at [240, 201] on p "Aggiungi testi delle canzoni o seleziona un modello di parole automatiche" at bounding box center [327, 198] width 240 height 9
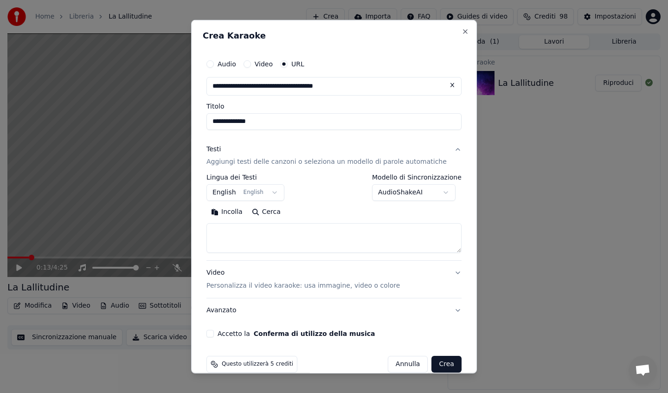
click at [241, 193] on body "**********" at bounding box center [334, 196] width 668 height 393
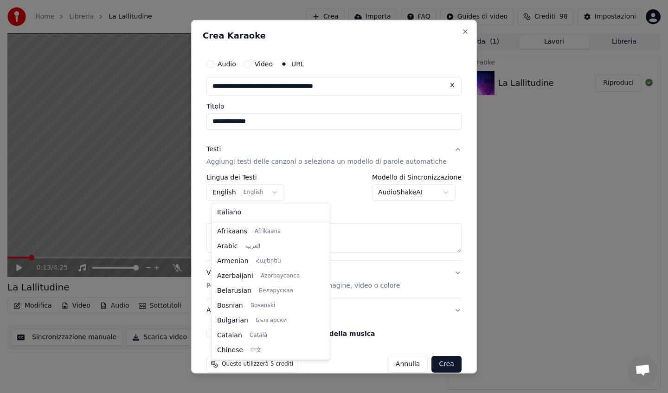
scroll to position [74, 0]
select select "**"
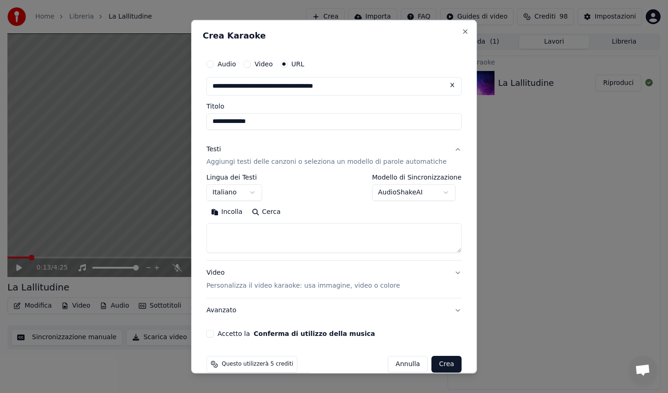
click at [215, 214] on button "Incolla" at bounding box center [227, 212] width 41 height 15
type textarea "**********"
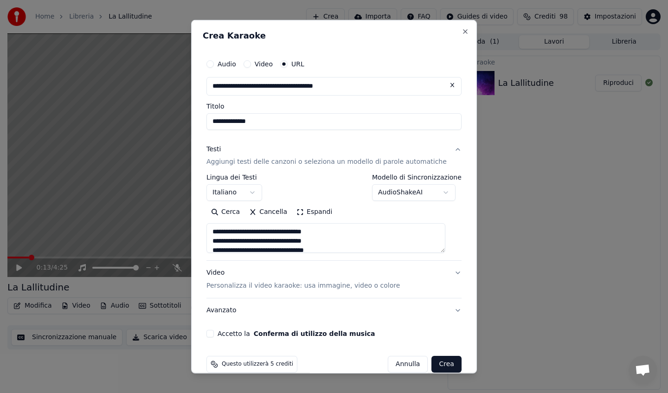
scroll to position [14, 0]
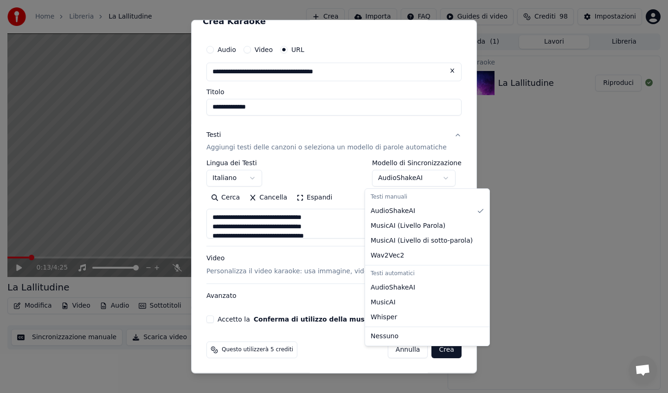
click at [435, 178] on body "**********" at bounding box center [334, 196] width 668 height 393
select select "**********"
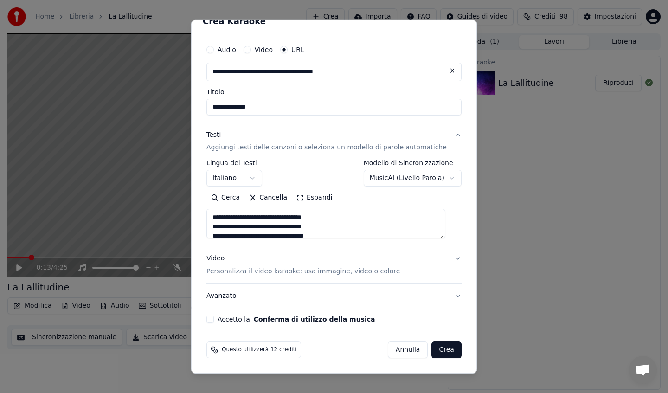
scroll to position [0, 0]
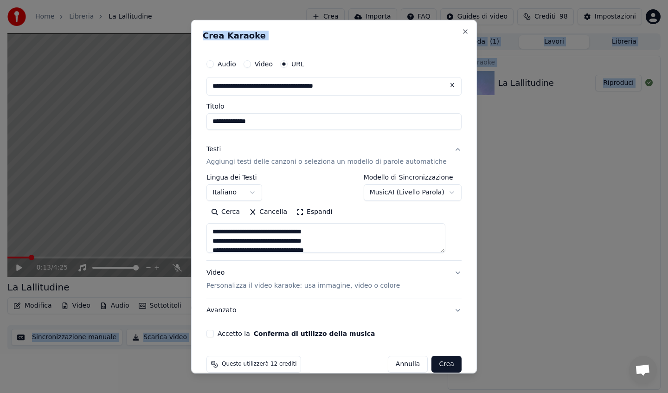
drag, startPoint x: 377, startPoint y: 36, endPoint x: 359, endPoint y: -19, distance: 57.5
click at [359, 0] on html "**********" at bounding box center [334, 196] width 668 height 393
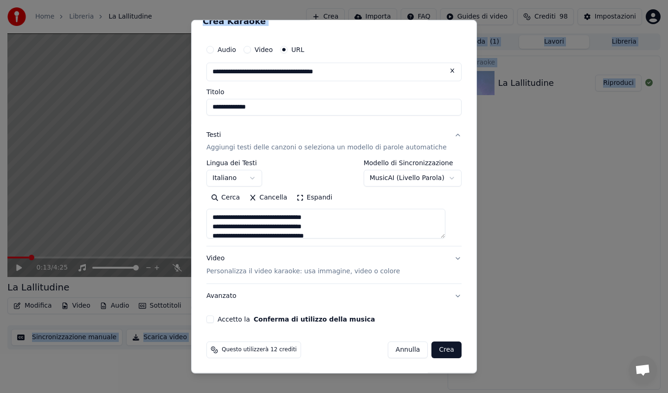
click at [293, 270] on p "Personalizza il video karaoke: usa immagine, video o colore" at bounding box center [304, 271] width 194 height 9
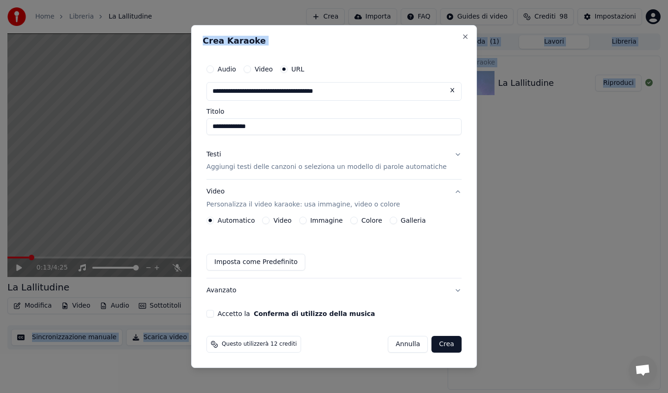
click at [358, 220] on button "Colore" at bounding box center [353, 220] width 7 height 7
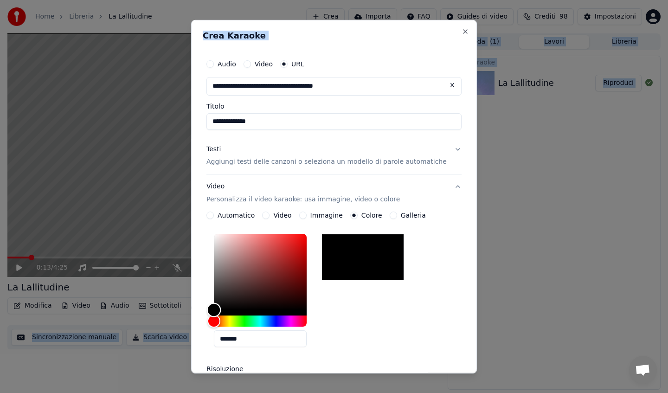
click at [296, 240] on div "Color" at bounding box center [260, 272] width 93 height 76
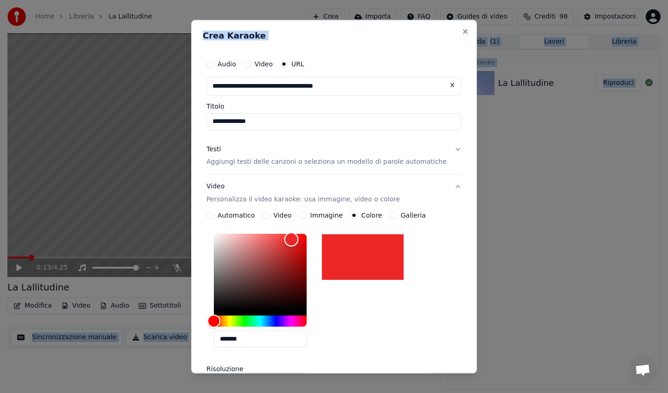
click at [306, 240] on div "Color" at bounding box center [260, 272] width 93 height 76
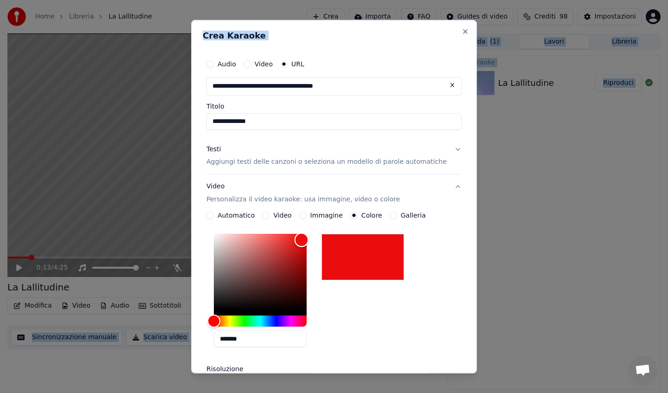
click at [298, 248] on div "Color" at bounding box center [260, 272] width 93 height 76
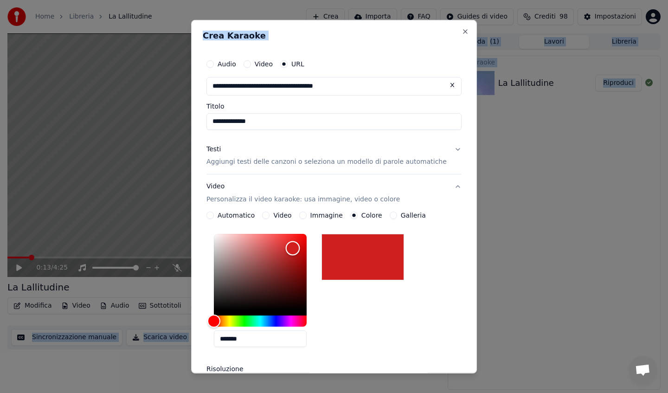
type input "*******"
click at [305, 240] on div "Color" at bounding box center [260, 272] width 93 height 76
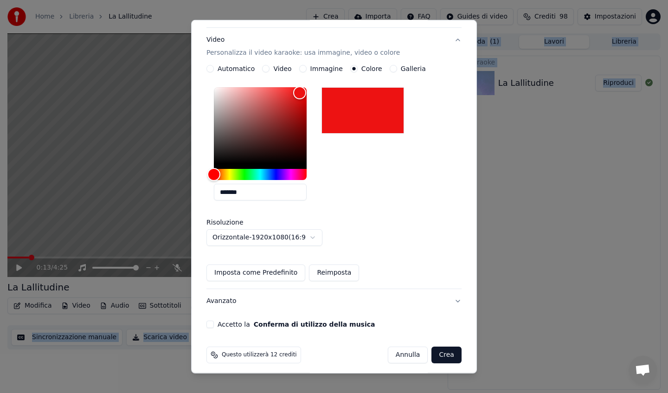
scroll to position [152, 0]
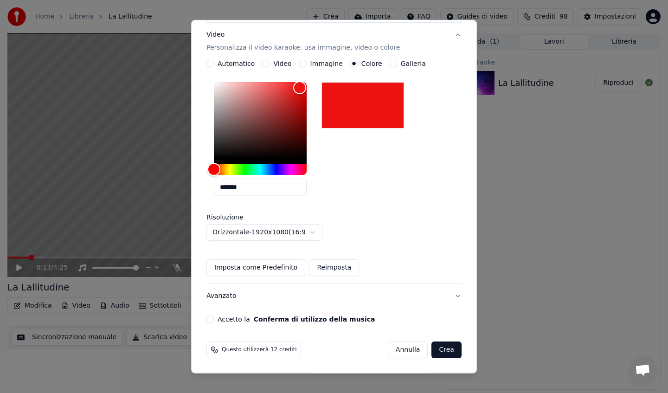
click at [219, 318] on div "Accetto la Conferma di utilizzo della musica" at bounding box center [334, 319] width 255 height 7
click at [214, 318] on button "Accetto la Conferma di utilizzo della musica" at bounding box center [210, 319] width 7 height 7
click at [435, 349] on button "Crea" at bounding box center [447, 350] width 30 height 17
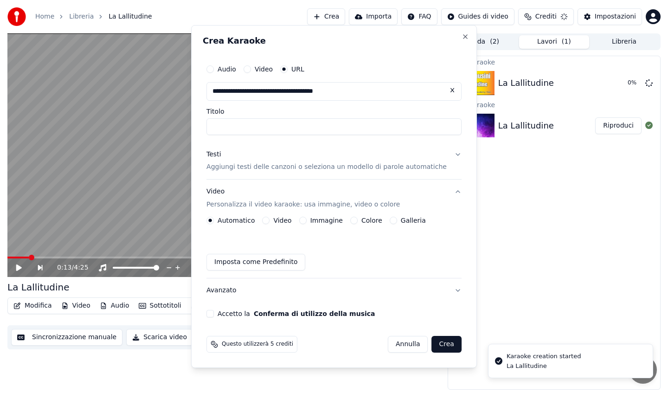
scroll to position [0, 0]
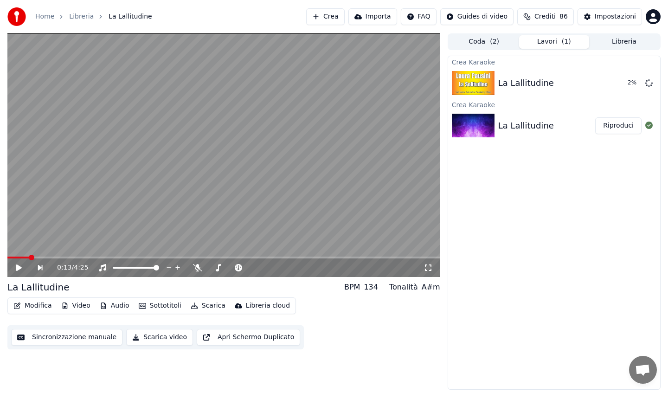
click at [611, 44] on button "Libreria" at bounding box center [625, 41] width 70 height 13
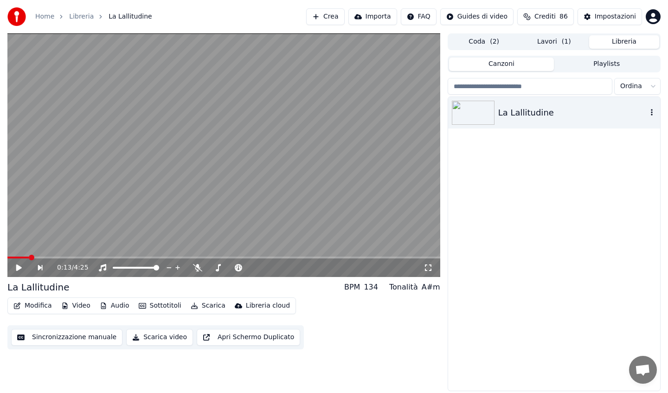
click at [648, 112] on icon "button" at bounding box center [652, 112] width 9 height 7
click at [647, 114] on div "La Lallitudine" at bounding box center [554, 113] width 212 height 32
click at [654, 111] on icon "button" at bounding box center [652, 112] width 9 height 7
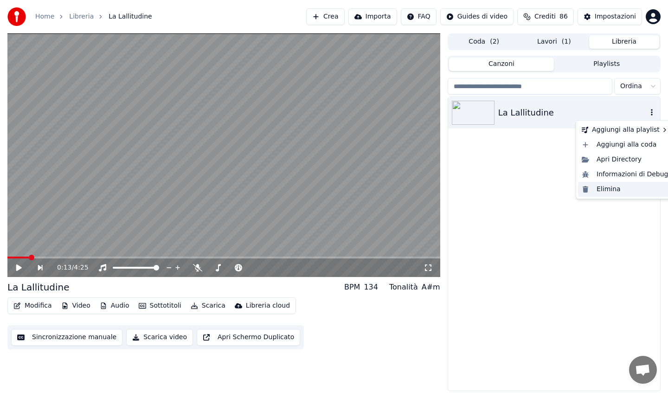
click at [615, 188] on div "Elimina" at bounding box center [625, 189] width 94 height 15
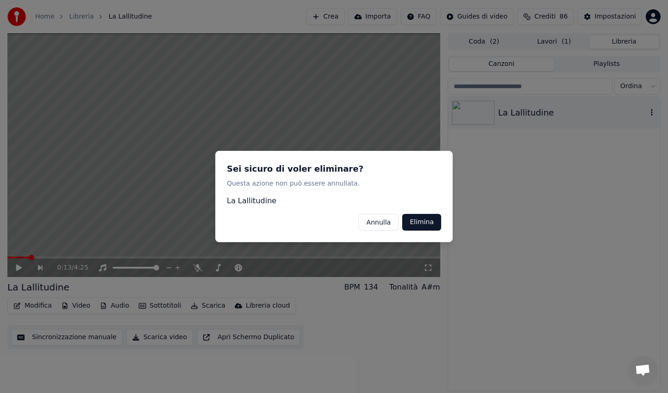
click at [427, 224] on button "Elimina" at bounding box center [421, 222] width 39 height 17
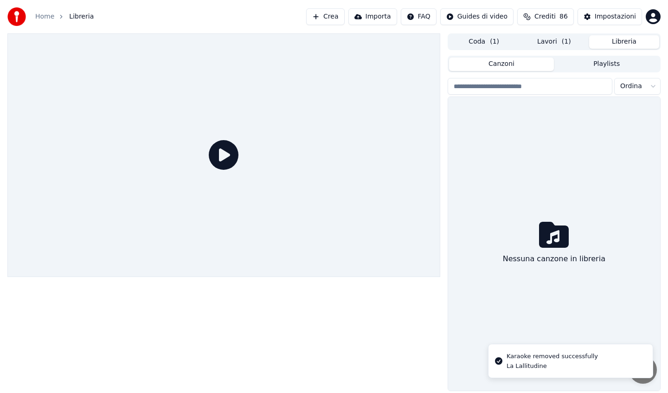
click at [535, 39] on button "Lavori ( 1 )" at bounding box center [554, 41] width 70 height 13
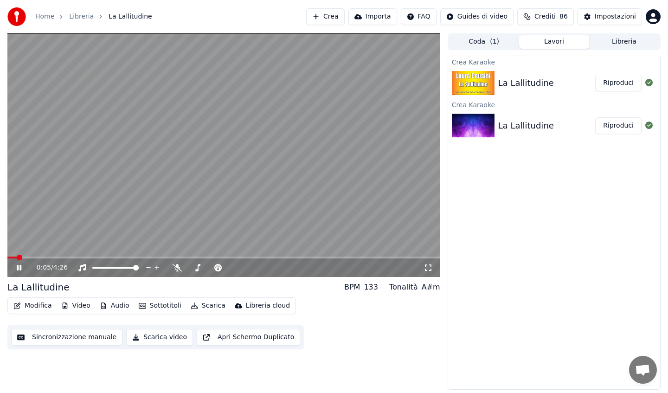
click at [23, 268] on icon at bounding box center [26, 267] width 22 height 7
click at [654, 126] on div at bounding box center [649, 125] width 15 height 11
click at [651, 126] on icon at bounding box center [649, 125] width 7 height 7
click at [649, 127] on icon at bounding box center [649, 125] width 7 height 7
click at [482, 44] on button "Coda ( 1 )" at bounding box center [484, 41] width 70 height 13
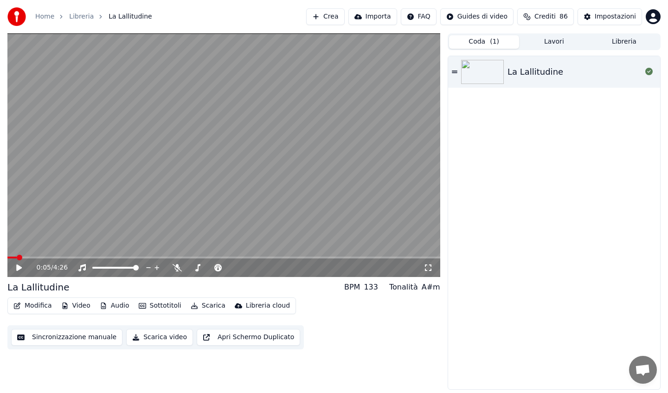
click at [573, 64] on div "La Lallitudine" at bounding box center [554, 72] width 212 height 32
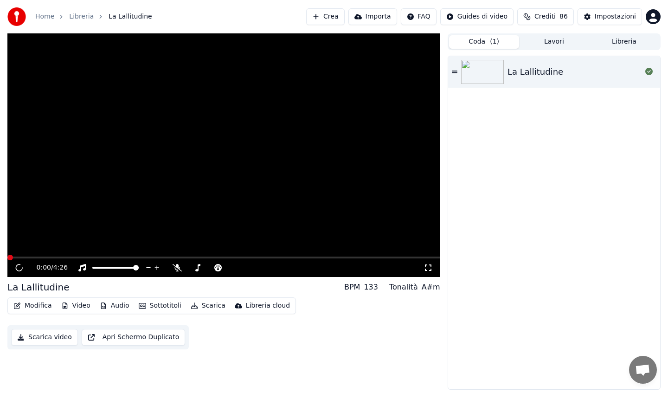
click at [573, 64] on div "La Lallitudine" at bounding box center [554, 72] width 212 height 32
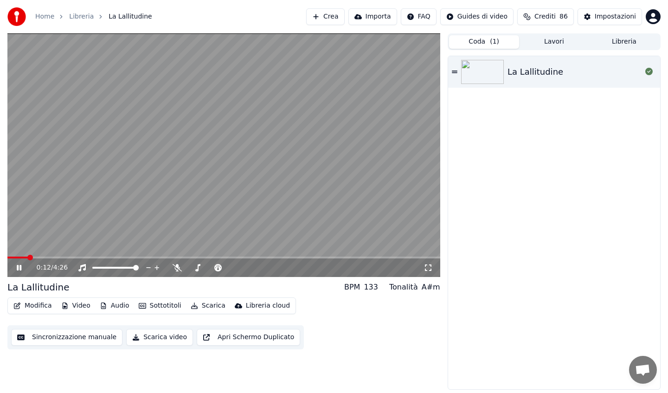
click at [19, 268] on icon at bounding box center [26, 267] width 22 height 7
click at [171, 305] on button "Sottotitoli" at bounding box center [160, 305] width 50 height 13
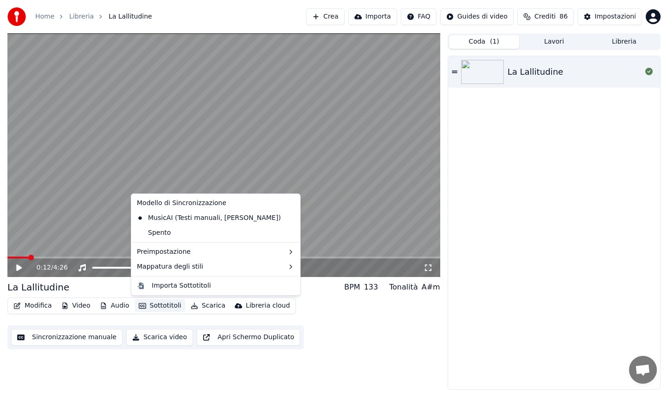
click at [288, 217] on icon at bounding box center [291, 217] width 6 height 7
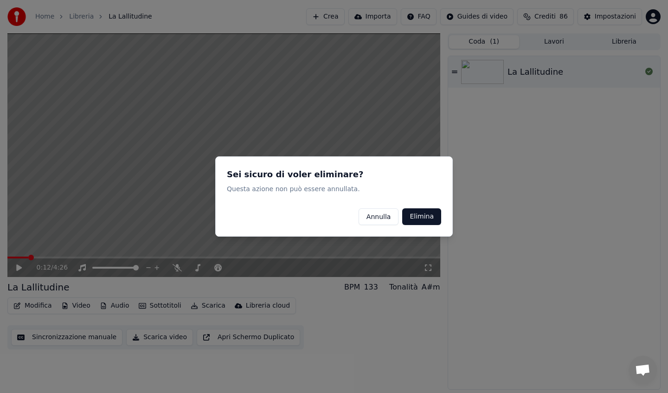
click at [428, 216] on button "Elimina" at bounding box center [421, 216] width 39 height 17
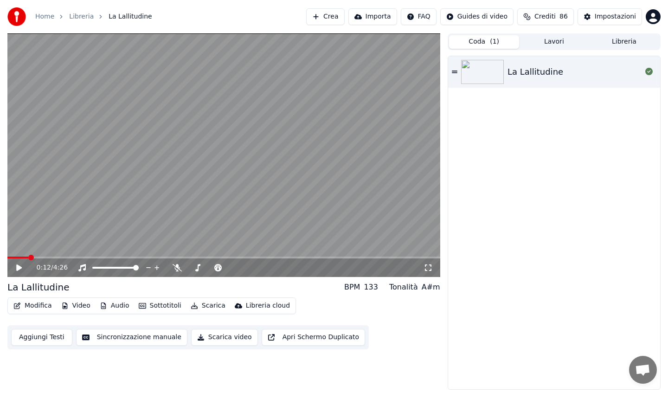
click at [19, 268] on icon at bounding box center [19, 268] width 6 height 6
click at [19, 268] on icon at bounding box center [19, 268] width 5 height 6
click at [123, 340] on button "Sincronizzazione manuale" at bounding box center [131, 337] width 111 height 17
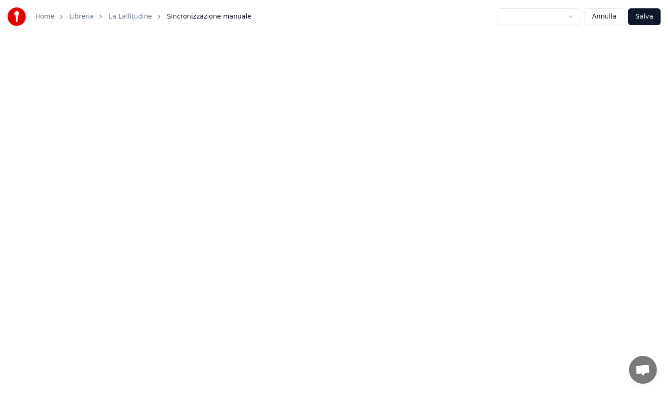
click at [188, 17] on span "Sincronizzazione manuale" at bounding box center [209, 16] width 84 height 9
click at [125, 18] on link "La Lallitudine" at bounding box center [131, 16] width 44 height 9
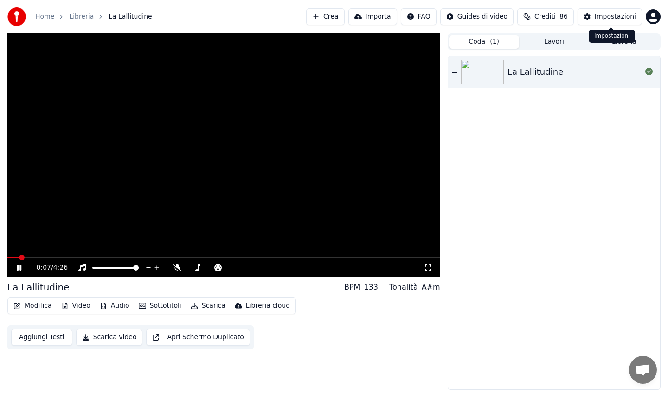
click at [619, 10] on button "Impostazioni" at bounding box center [610, 16] width 65 height 17
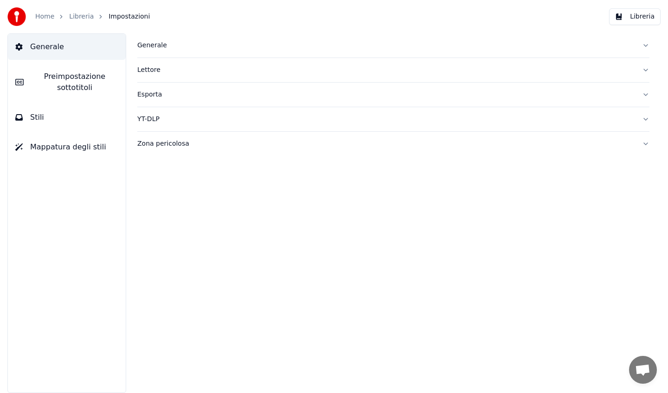
click at [645, 45] on button "Generale" at bounding box center [393, 45] width 512 height 24
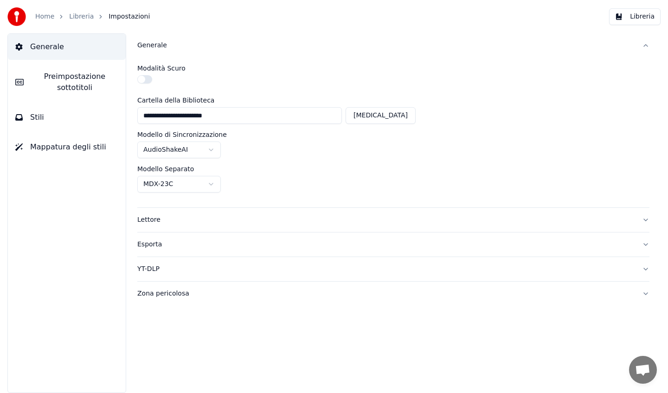
click at [645, 45] on button "Generale" at bounding box center [393, 45] width 512 height 24
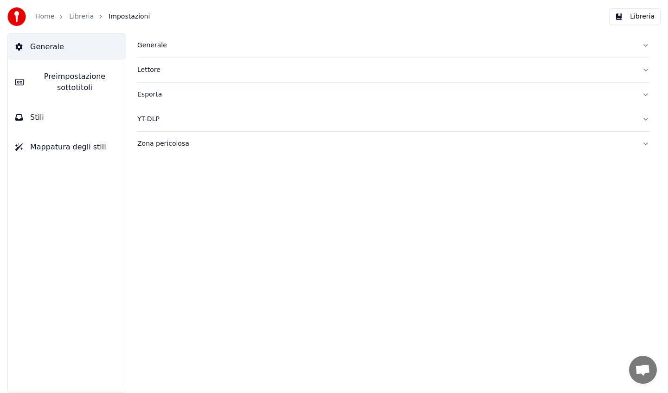
click at [91, 78] on span "Preimpostazione sottotitoli" at bounding box center [74, 82] width 87 height 22
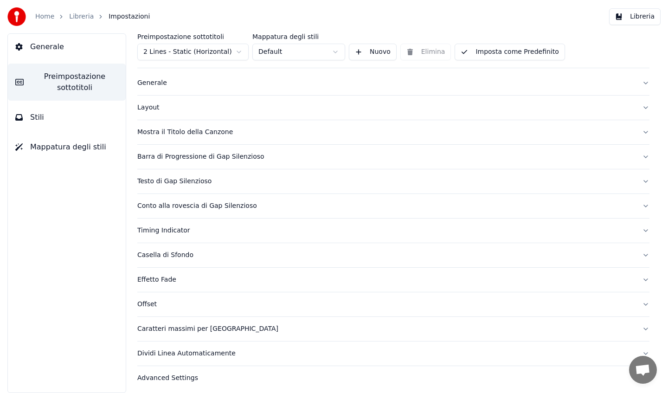
scroll to position [20, 0]
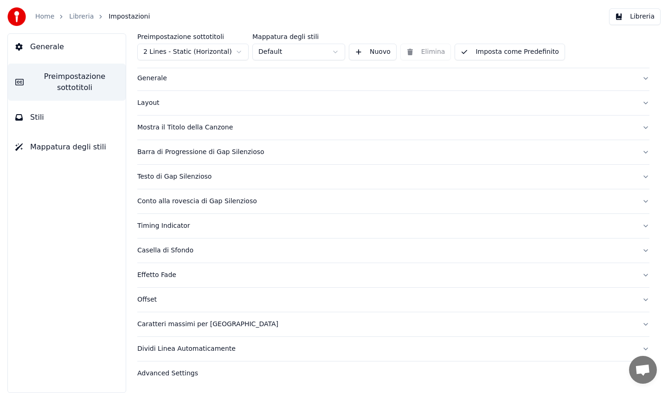
click at [582, 353] on button "Dividi Linea Automaticamente" at bounding box center [393, 349] width 512 height 24
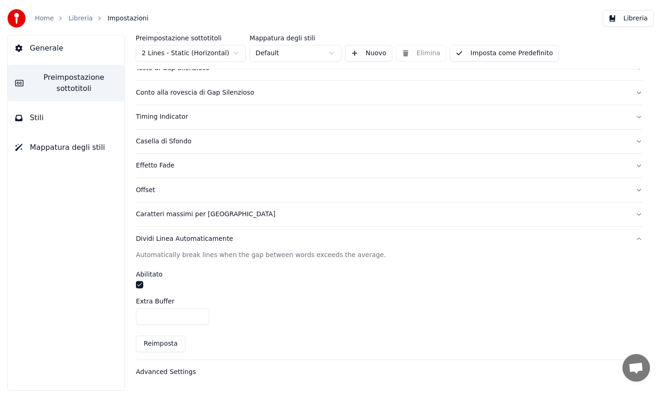
scroll to position [0, 0]
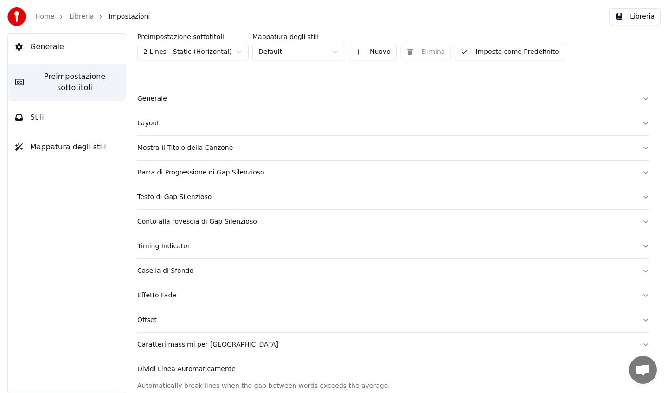
click at [121, 17] on span "Impostazioni" at bounding box center [129, 16] width 41 height 9
click at [85, 17] on link "Libreria" at bounding box center [81, 16] width 25 height 9
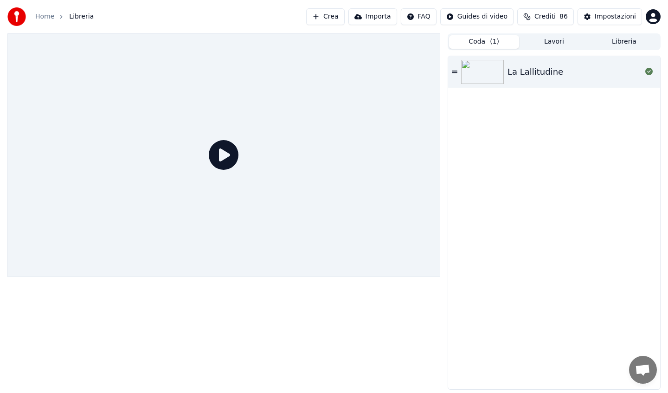
click at [224, 156] on icon at bounding box center [224, 155] width 30 height 30
click at [547, 43] on button "Lavori" at bounding box center [554, 41] width 70 height 13
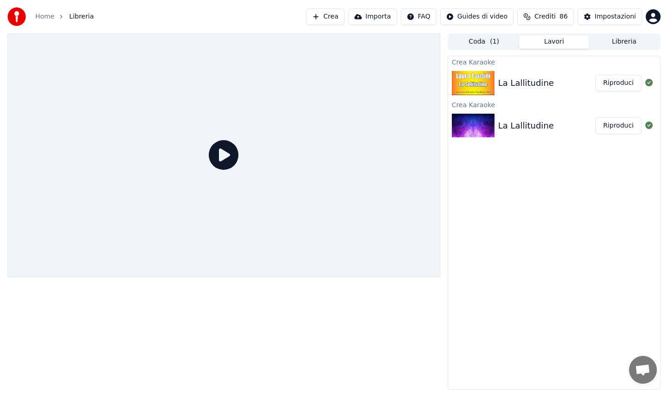
click at [608, 82] on button "Riproduci" at bounding box center [619, 83] width 46 height 17
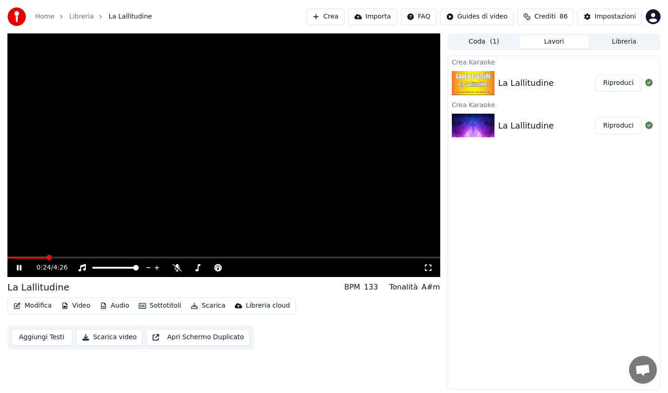
click at [17, 266] on icon at bounding box center [19, 268] width 5 height 6
click at [33, 334] on button "Aggiungi Testi" at bounding box center [41, 337] width 61 height 17
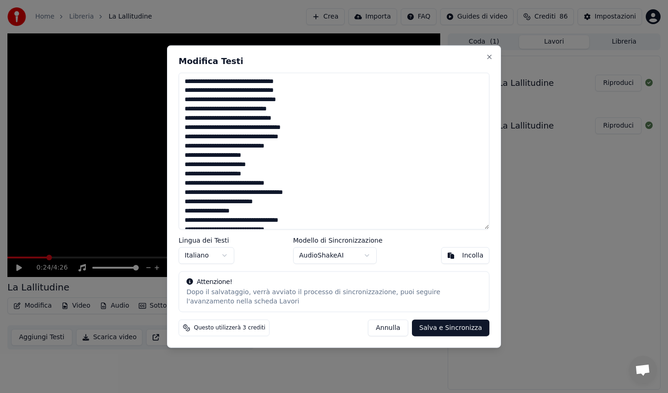
click at [354, 259] on body "Home Libreria La Lallitudine Crea Importa FAQ Guides di video Crediti 86 Impost…" at bounding box center [334, 196] width 668 height 393
click at [438, 327] on button "Salva e Sincronizza" at bounding box center [451, 328] width 78 height 17
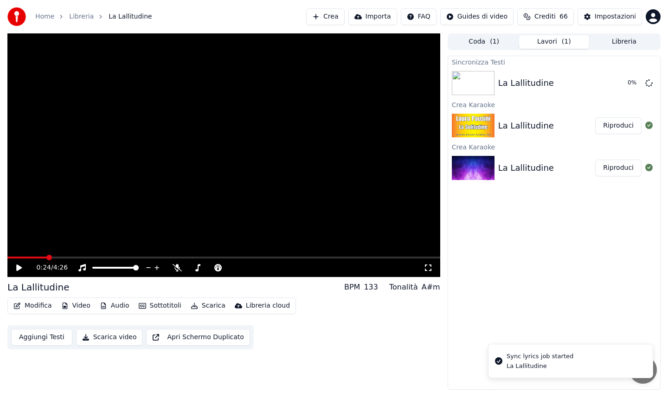
click at [18, 264] on icon at bounding box center [26, 267] width 22 height 7
click at [7, 258] on span at bounding box center [10, 258] width 6 height 6
click at [18, 271] on div "0:08 / 4:26" at bounding box center [224, 267] width 426 height 9
click at [17, 266] on icon at bounding box center [19, 268] width 5 height 6
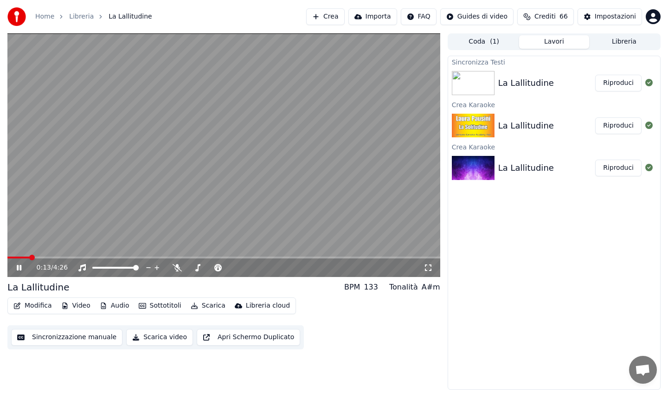
click at [18, 268] on icon at bounding box center [19, 268] width 5 height 6
click at [548, 84] on div "La Lallitudine" at bounding box center [547, 83] width 97 height 13
click at [558, 78] on div "La Lallitudine" at bounding box center [547, 83] width 97 height 13
click at [608, 40] on button "Libreria" at bounding box center [625, 41] width 70 height 13
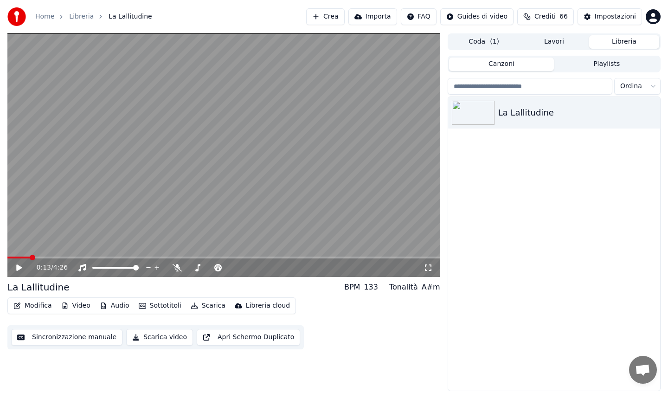
click at [551, 44] on button "Lavori" at bounding box center [554, 41] width 70 height 13
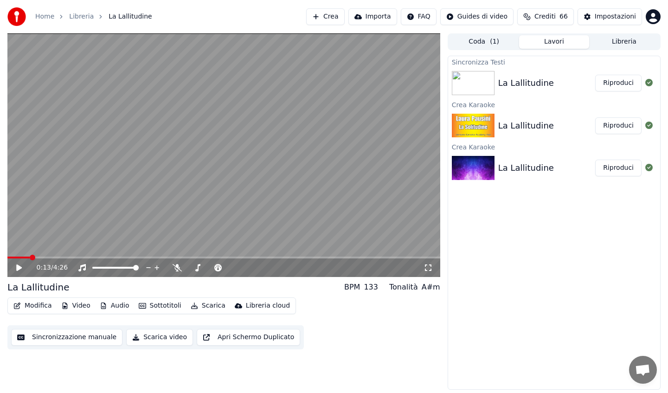
click at [537, 83] on div "La Lallitudine" at bounding box center [527, 83] width 56 height 13
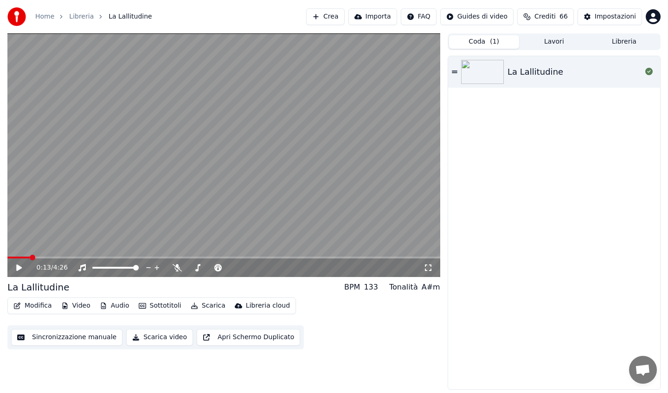
click at [489, 43] on button "Coda ( 1 )" at bounding box center [484, 41] width 70 height 13
click at [543, 74] on div "La Lallitudine" at bounding box center [536, 71] width 56 height 13
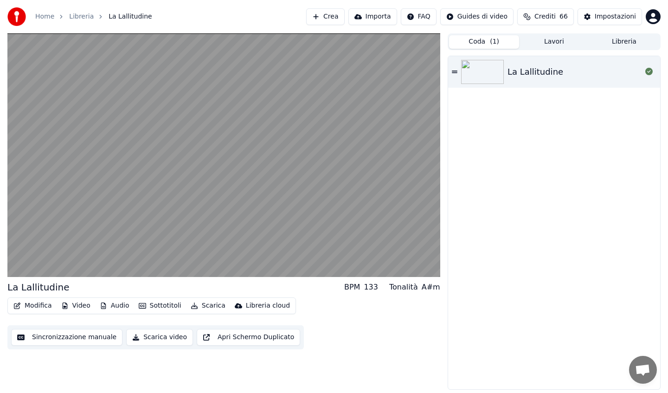
click at [91, 341] on button "Sincronizzazione manuale" at bounding box center [66, 337] width 111 height 17
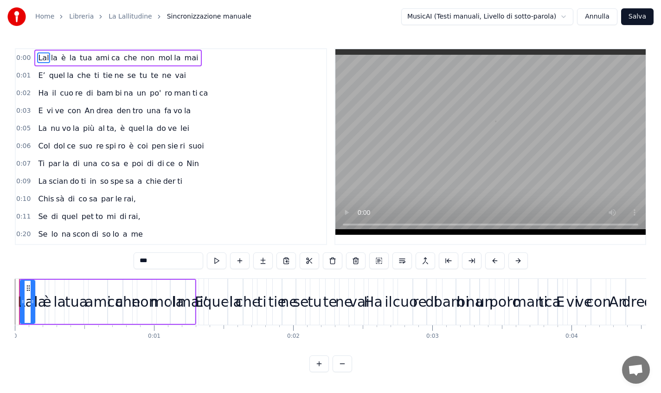
click at [539, 14] on html "Home Libreria La Lallitudine Sincronizzazione manuale MusicAI (Testi manuali, L…" at bounding box center [330, 193] width 661 height 387
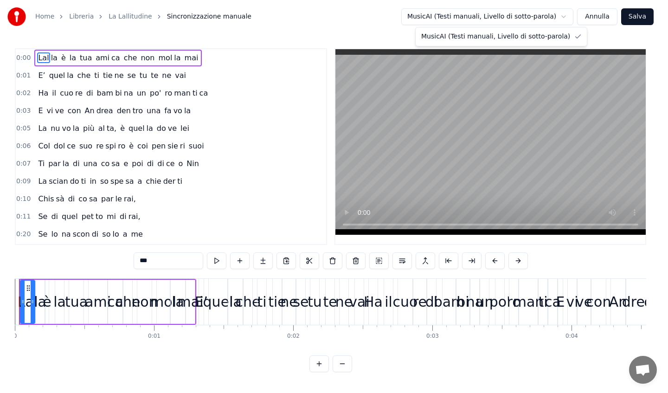
click at [539, 14] on html "Home Libreria La Lallitudine Sincronizzazione manuale MusicAI (Testi manuali, L…" at bounding box center [334, 193] width 668 height 387
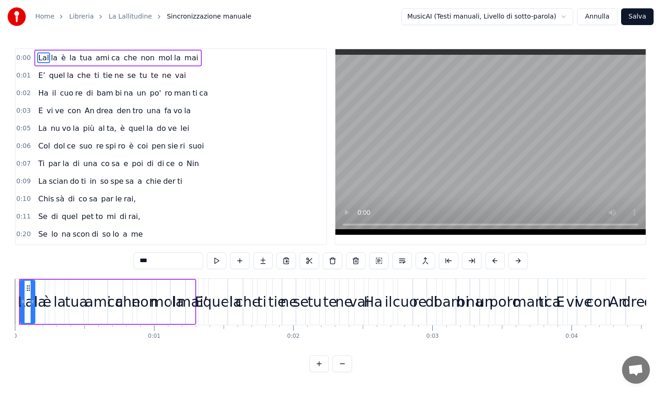
click at [135, 19] on link "La Lallitudine" at bounding box center [131, 16] width 44 height 9
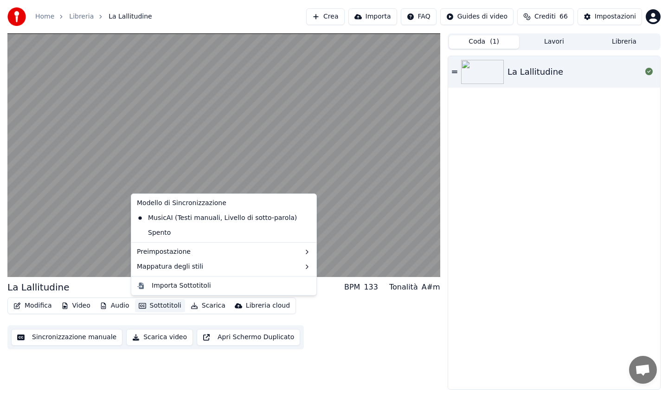
click at [155, 306] on button "Sottotitoli" at bounding box center [160, 305] width 50 height 13
click at [177, 220] on div "MusicAI (Testi manuali, Livello di sotto-parola)" at bounding box center [217, 218] width 168 height 15
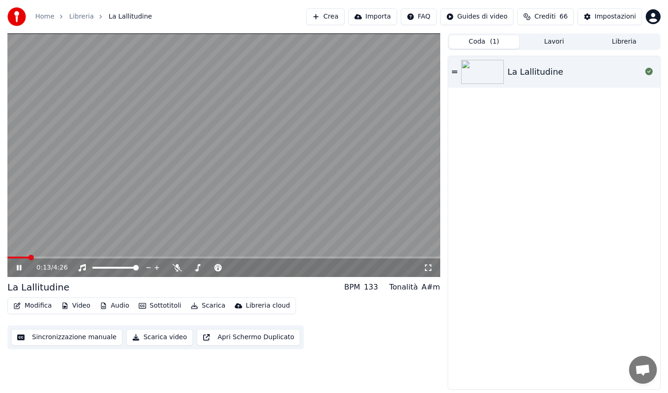
click at [82, 340] on button "Sincronizzazione manuale" at bounding box center [66, 337] width 111 height 17
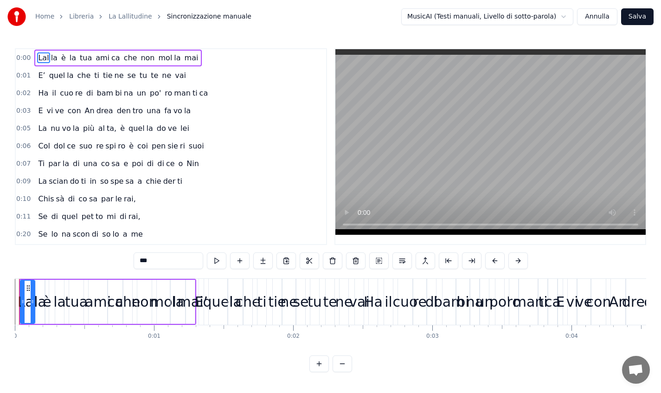
click at [25, 58] on span "0:00" at bounding box center [23, 57] width 14 height 9
click at [72, 319] on div "tua" at bounding box center [76, 302] width 14 height 44
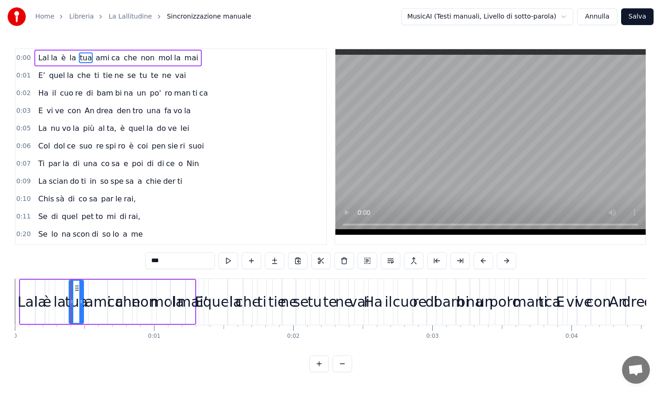
click at [50, 322] on div "Lal la è la tua ami ca che non mol la mai" at bounding box center [107, 302] width 177 height 46
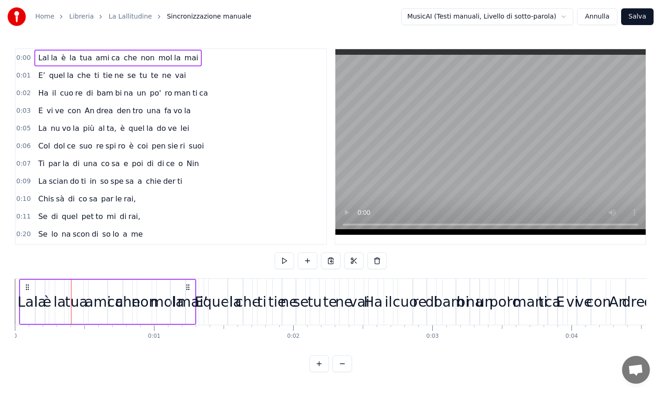
click at [31, 319] on div "Lal" at bounding box center [27, 302] width 14 height 44
click at [432, 187] on video at bounding box center [491, 142] width 311 height 186
click at [28, 58] on span "0:00" at bounding box center [23, 57] width 14 height 9
click at [140, 59] on span "non" at bounding box center [148, 57] width 16 height 11
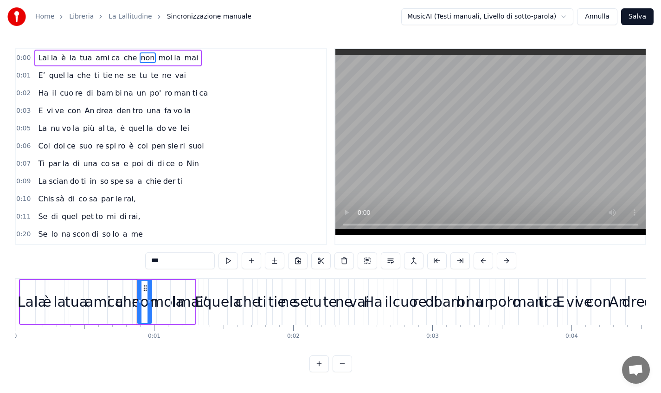
click at [170, 62] on div "Lal la è la tua ami ca che non mol la mai" at bounding box center [118, 58] width 168 height 17
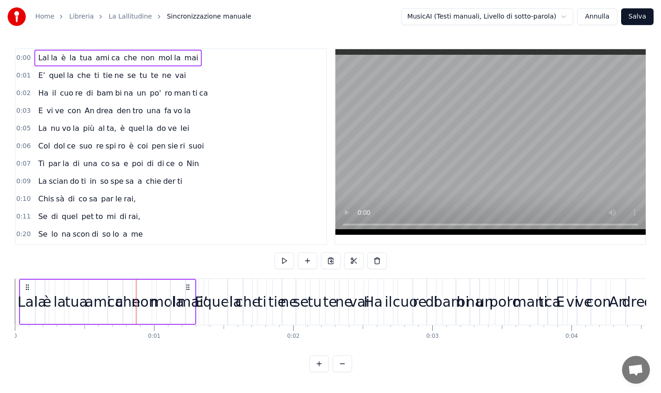
click at [195, 63] on div "0:00 Lal la è la tua ami ca che non mol la mai" at bounding box center [171, 58] width 311 height 18
click at [184, 63] on span "mai" at bounding box center [192, 57] width 16 height 11
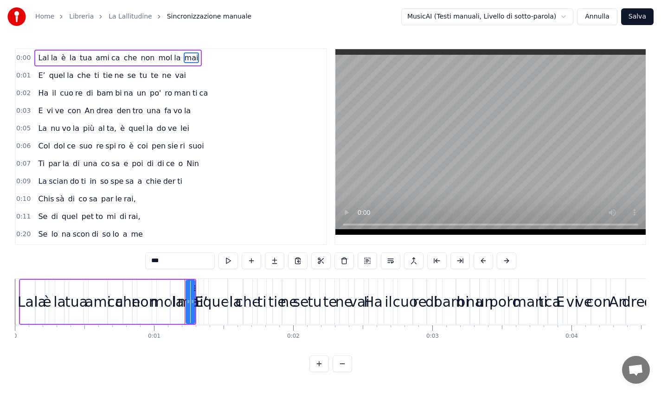
click at [33, 57] on div "0:00 Lal la è la tua ami ca che non mol la mai" at bounding box center [171, 58] width 311 height 18
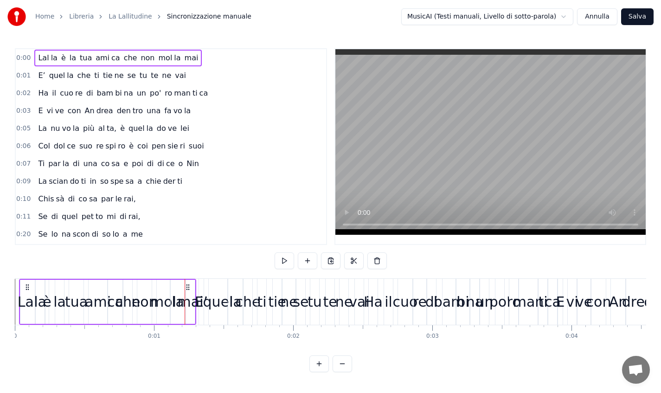
click at [50, 56] on span "la" at bounding box center [54, 57] width 8 height 11
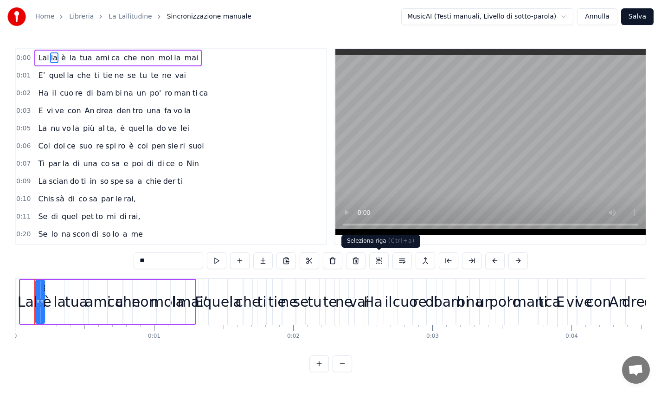
click at [381, 259] on button at bounding box center [379, 261] width 19 height 17
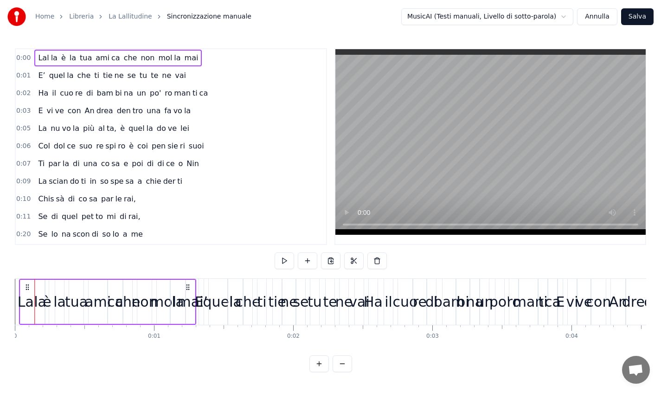
click at [469, 19] on html "Home Libreria La Lallitudine Sincronizzazione manuale MusicAI (Testi manuali, L…" at bounding box center [330, 193] width 661 height 387
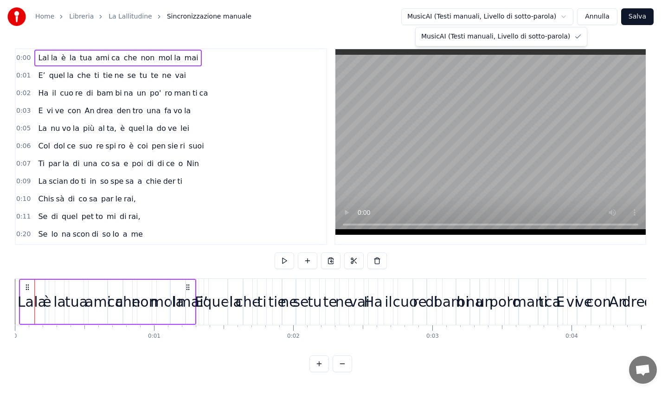
click at [474, 14] on html "Home Libreria La Lallitudine Sincronizzazione manuale MusicAI (Testi manuali, L…" at bounding box center [334, 193] width 668 height 387
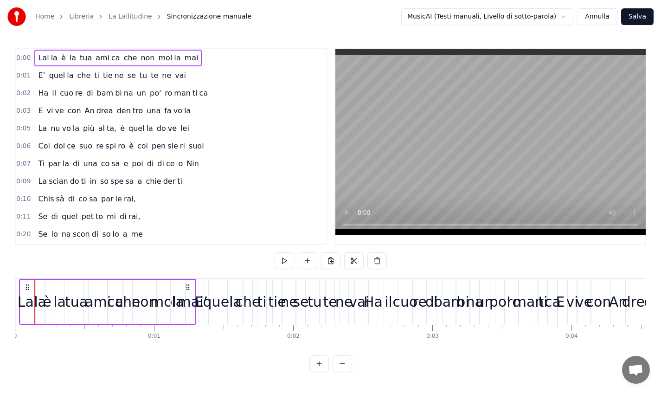
click at [133, 18] on link "La Lallitudine" at bounding box center [131, 16] width 44 height 9
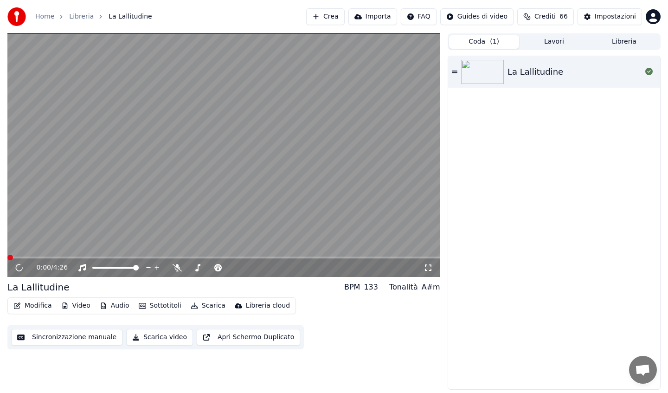
click at [43, 308] on button "Modifica" at bounding box center [33, 305] width 46 height 13
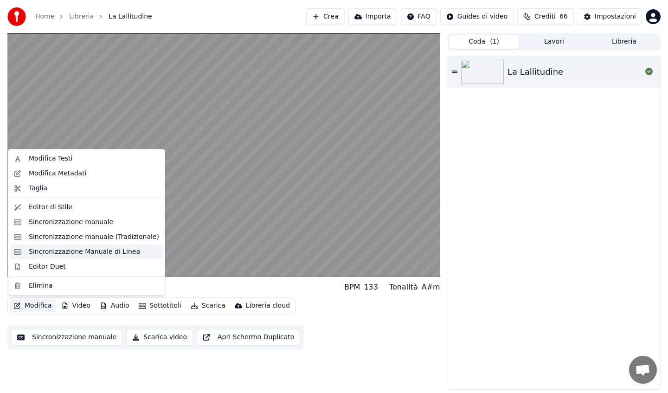
click at [71, 253] on div "Sincronizzazione Manuale di Linea" at bounding box center [84, 251] width 111 height 9
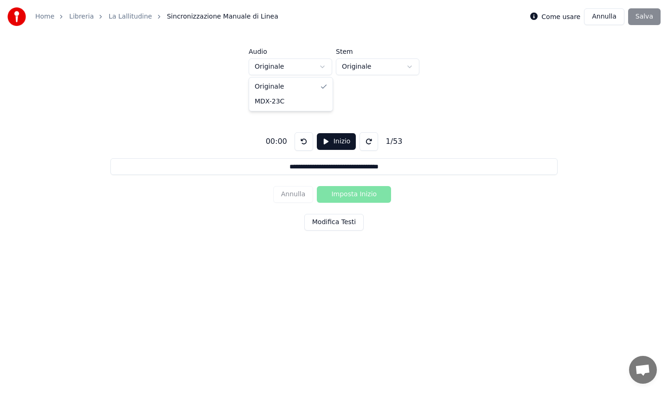
click at [293, 63] on html "**********" at bounding box center [334, 149] width 668 height 299
click at [370, 65] on html "**********" at bounding box center [334, 149] width 668 height 299
click at [370, 142] on button at bounding box center [369, 141] width 19 height 19
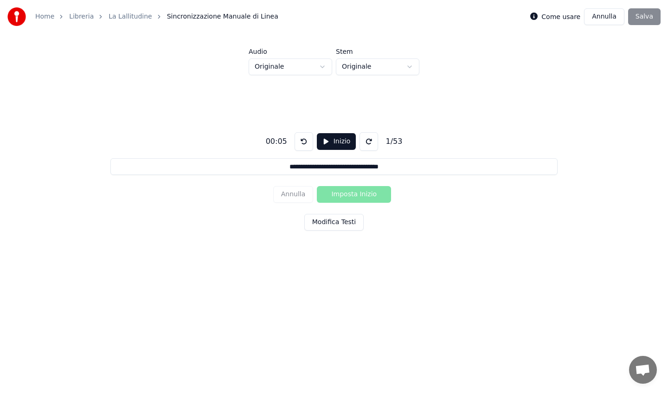
click at [370, 142] on button at bounding box center [369, 141] width 19 height 19
click at [342, 143] on button "Inizio" at bounding box center [336, 141] width 39 height 17
click at [324, 226] on button "Modifica Testi" at bounding box center [334, 222] width 59 height 17
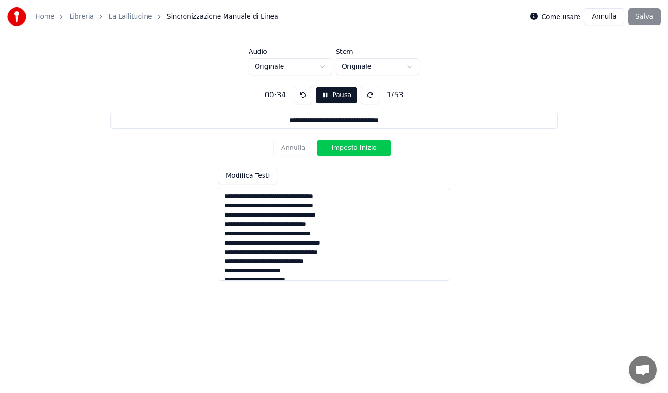
click at [329, 98] on button "Pausa" at bounding box center [336, 95] width 41 height 17
click at [301, 92] on button at bounding box center [304, 95] width 19 height 19
click at [278, 94] on div "00:19" at bounding box center [276, 95] width 29 height 11
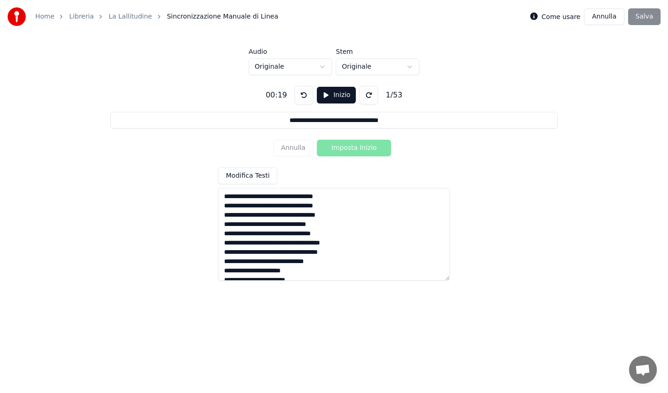
click at [281, 95] on div "00:19" at bounding box center [276, 95] width 29 height 11
click at [360, 92] on button at bounding box center [369, 95] width 19 height 19
click at [302, 94] on button at bounding box center [304, 95] width 19 height 19
click at [288, 94] on div "00:19" at bounding box center [276, 95] width 29 height 11
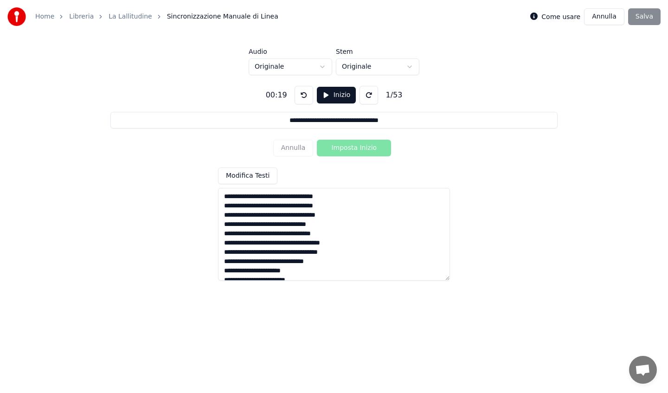
click at [288, 94] on div "00:19" at bounding box center [276, 95] width 29 height 11
click at [365, 94] on button at bounding box center [369, 95] width 19 height 19
click at [299, 95] on button at bounding box center [304, 95] width 19 height 19
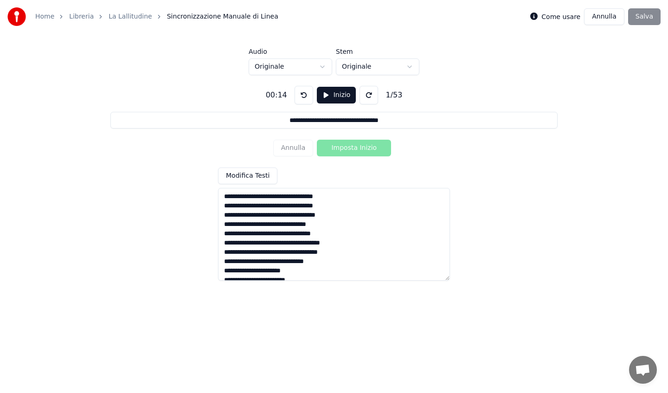
click at [299, 95] on button at bounding box center [304, 95] width 19 height 19
click at [306, 66] on html "**********" at bounding box center [334, 149] width 668 height 299
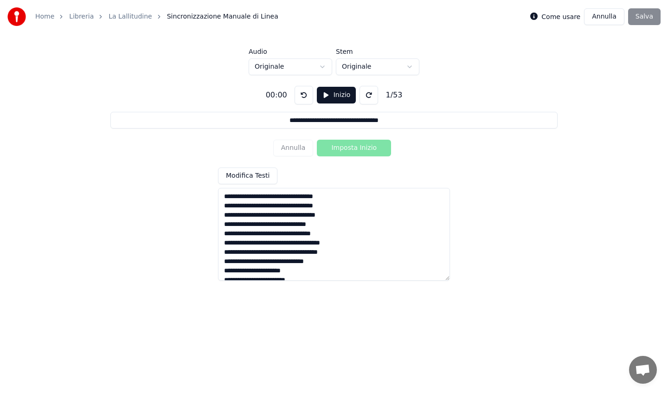
click at [366, 65] on html "**********" at bounding box center [334, 149] width 668 height 299
click at [327, 95] on button "Inizio" at bounding box center [336, 95] width 39 height 17
click at [327, 95] on button "Pausa" at bounding box center [336, 95] width 41 height 17
click at [303, 94] on button at bounding box center [304, 95] width 19 height 19
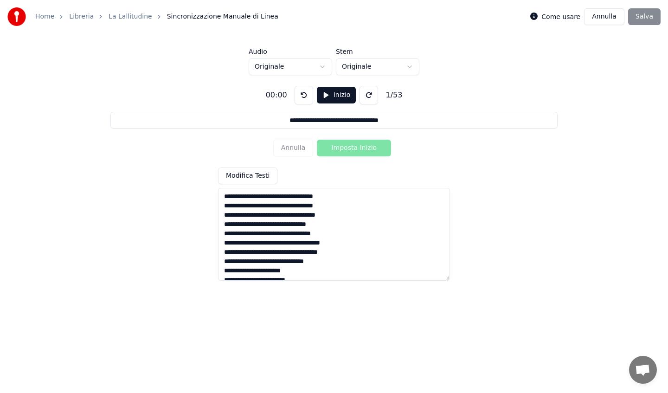
click at [365, 94] on button at bounding box center [369, 95] width 19 height 19
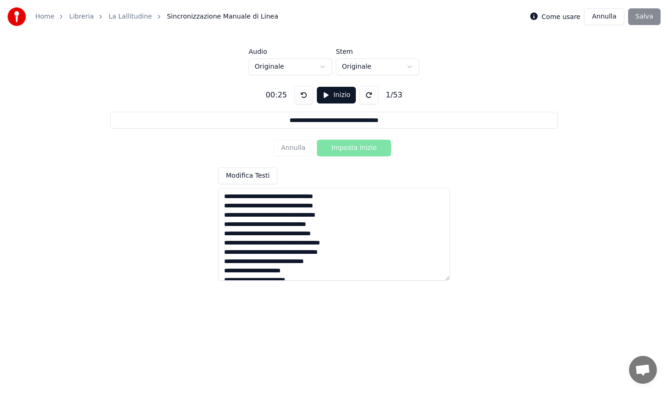
click at [300, 94] on button at bounding box center [304, 95] width 19 height 19
click at [372, 93] on button at bounding box center [369, 95] width 19 height 19
click at [295, 98] on button at bounding box center [304, 95] width 19 height 19
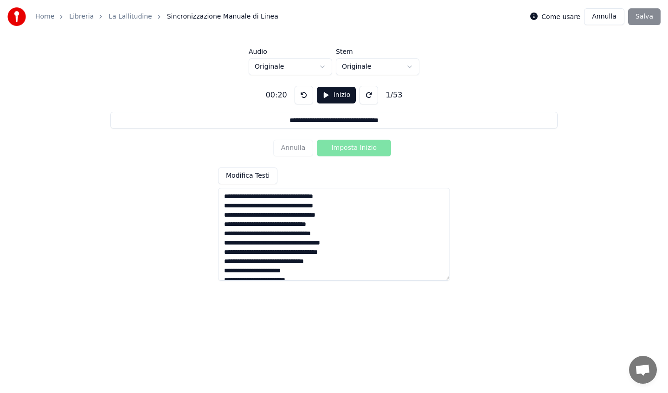
click at [303, 94] on button at bounding box center [304, 95] width 19 height 19
click at [364, 98] on button at bounding box center [369, 95] width 19 height 19
click at [364, 97] on button at bounding box center [369, 95] width 19 height 19
click at [298, 95] on button at bounding box center [304, 95] width 19 height 19
click at [340, 94] on button "Inizio" at bounding box center [336, 95] width 39 height 17
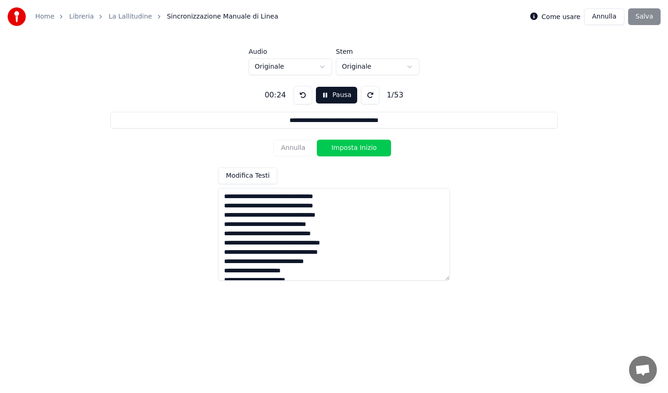
click at [320, 93] on button "Pausa" at bounding box center [336, 95] width 41 height 17
click at [301, 95] on button at bounding box center [304, 95] width 19 height 19
click at [369, 96] on button at bounding box center [369, 95] width 19 height 19
click at [299, 96] on button at bounding box center [304, 95] width 19 height 19
click at [335, 95] on button "Inizio" at bounding box center [336, 95] width 39 height 17
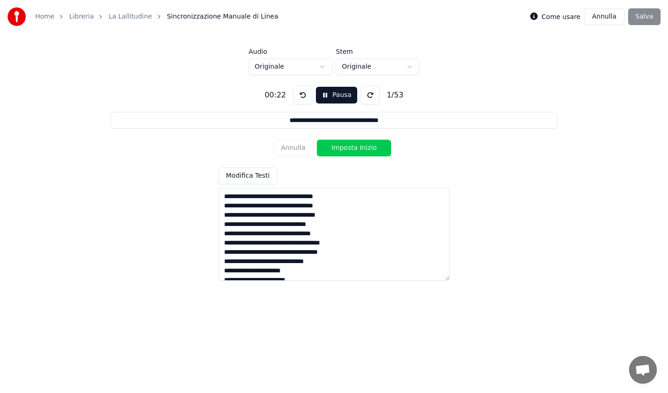
click at [335, 95] on button "Pausa" at bounding box center [336, 95] width 41 height 17
click at [299, 95] on button at bounding box center [304, 95] width 19 height 19
click at [330, 95] on button "Inizio" at bounding box center [336, 95] width 39 height 17
click at [337, 97] on button "Pausa" at bounding box center [336, 95] width 41 height 17
click at [333, 97] on button "Inizio" at bounding box center [336, 95] width 39 height 17
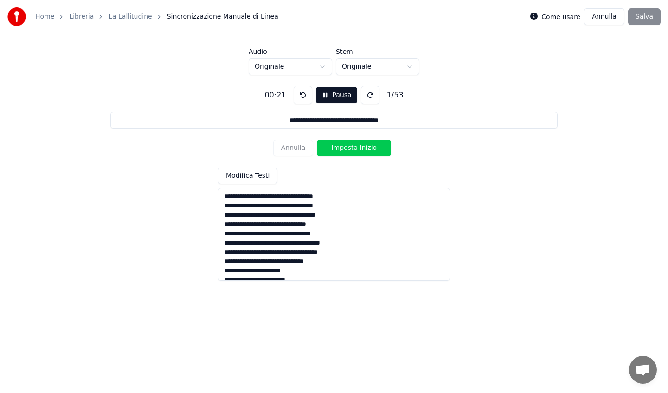
click at [333, 97] on button "Pausa" at bounding box center [336, 95] width 41 height 17
click at [299, 97] on button at bounding box center [304, 95] width 19 height 19
click at [332, 96] on button "Inizio" at bounding box center [336, 95] width 39 height 17
click at [342, 147] on button "Imposta Inizio" at bounding box center [354, 148] width 74 height 17
click at [335, 93] on button "Pausa" at bounding box center [336, 95] width 41 height 17
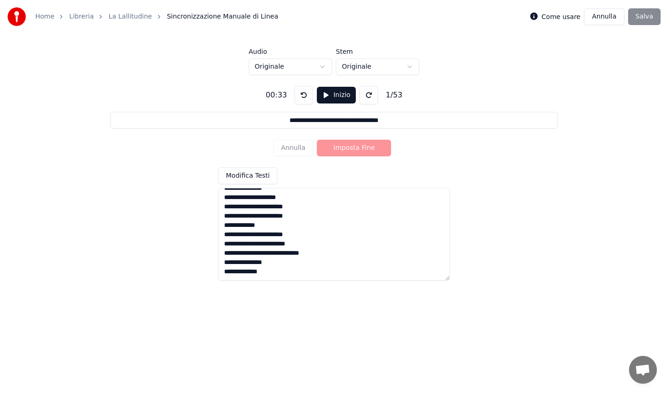
scroll to position [407, 0]
click at [233, 273] on textarea at bounding box center [334, 234] width 232 height 93
click at [269, 272] on textarea at bounding box center [334, 234] width 232 height 93
drag, startPoint x: 269, startPoint y: 272, endPoint x: 212, endPoint y: 272, distance: 56.6
click at [212, 272] on div "**********" at bounding box center [334, 179] width 639 height 209
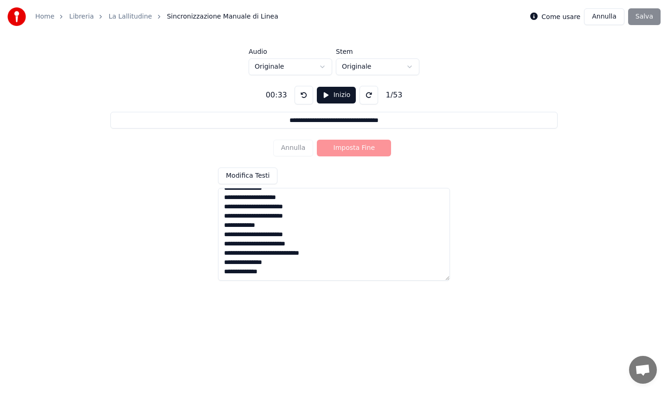
click at [293, 120] on input "**********" at bounding box center [333, 120] width 447 height 17
click at [356, 120] on input "**********" at bounding box center [333, 120] width 447 height 17
click at [414, 123] on input "**********" at bounding box center [333, 120] width 447 height 17
drag, startPoint x: 266, startPoint y: 274, endPoint x: 215, endPoint y: 272, distance: 50.6
click at [215, 272] on div "**********" at bounding box center [334, 179] width 639 height 209
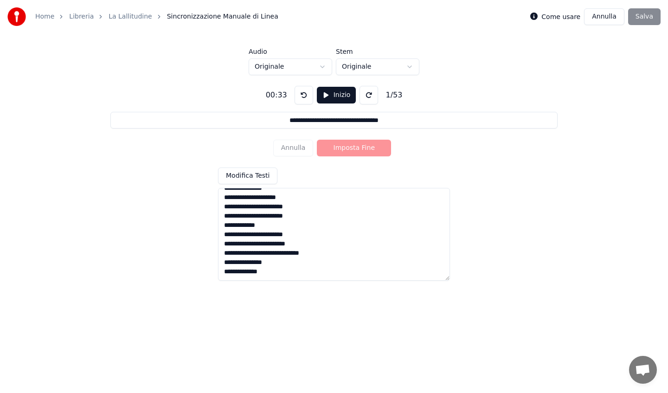
click at [354, 116] on input "**********" at bounding box center [333, 120] width 447 height 17
drag, startPoint x: 380, startPoint y: 123, endPoint x: 279, endPoint y: 117, distance: 101.3
click at [279, 117] on input "**********" at bounding box center [333, 120] width 447 height 17
click at [365, 95] on button at bounding box center [369, 95] width 19 height 19
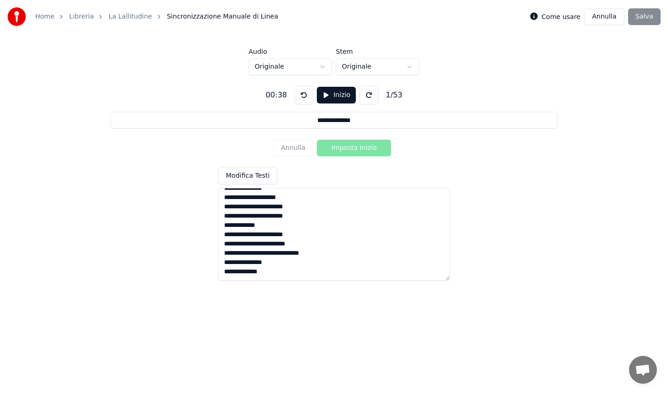
click at [365, 95] on button at bounding box center [369, 95] width 19 height 19
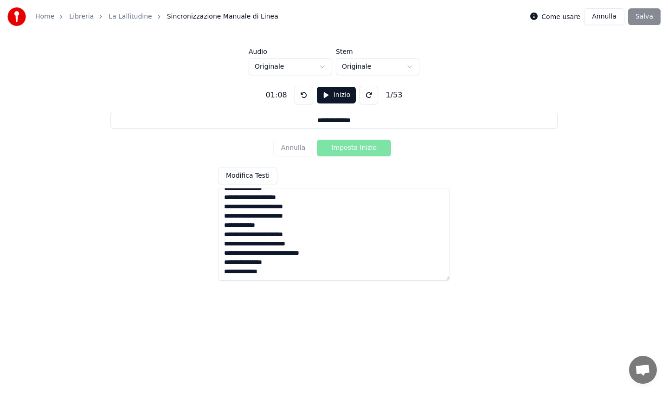
click at [365, 95] on button at bounding box center [369, 95] width 19 height 19
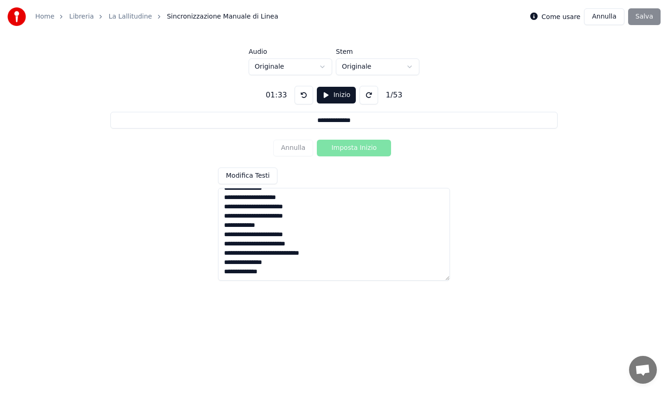
click at [365, 95] on button at bounding box center [369, 95] width 19 height 19
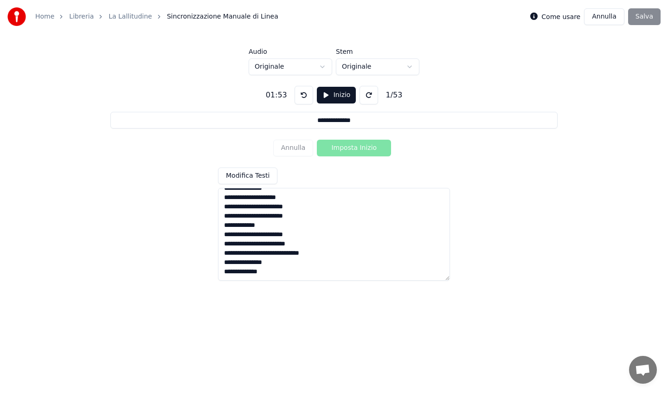
click at [365, 95] on button at bounding box center [369, 95] width 19 height 19
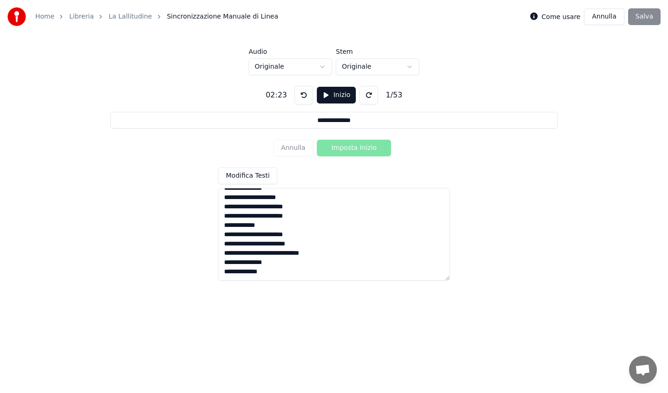
click at [365, 95] on button at bounding box center [369, 95] width 19 height 19
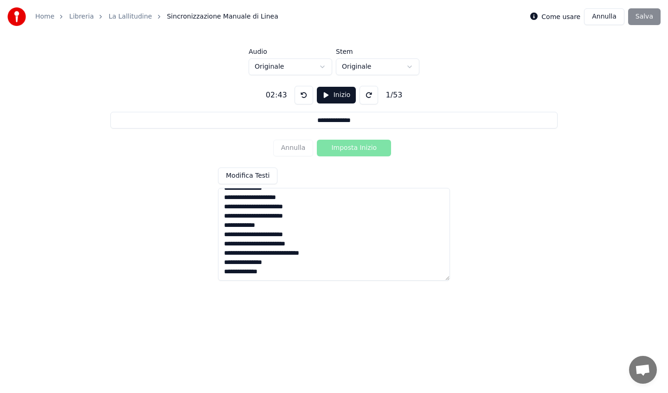
click at [365, 95] on button at bounding box center [369, 95] width 19 height 19
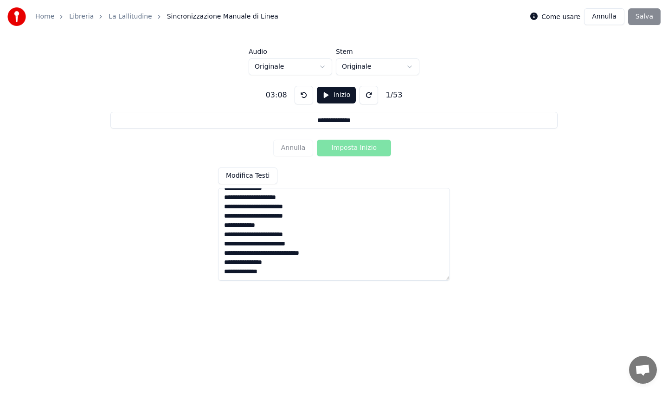
click at [365, 95] on button at bounding box center [369, 95] width 19 height 19
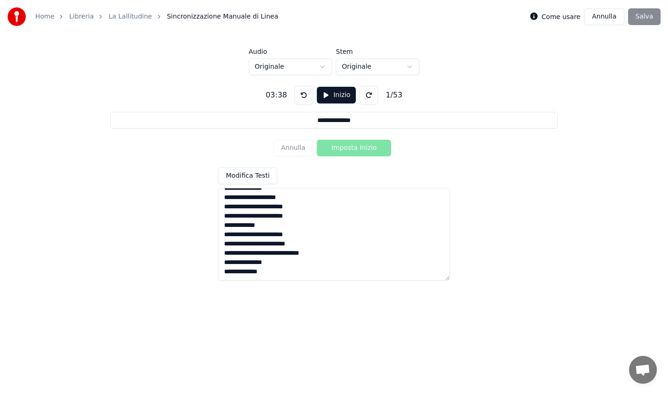
click at [365, 95] on button at bounding box center [369, 95] width 19 height 19
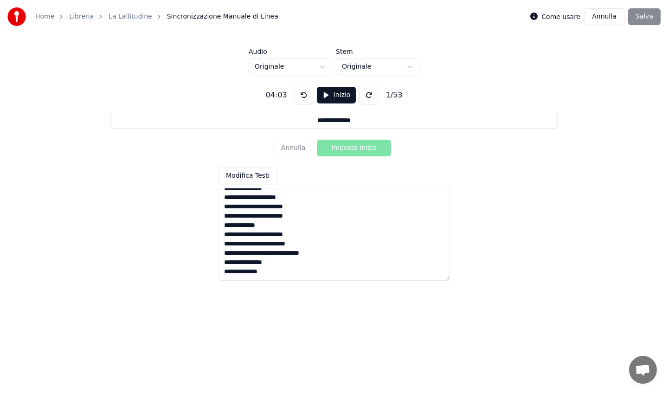
click at [365, 95] on button at bounding box center [369, 95] width 19 height 19
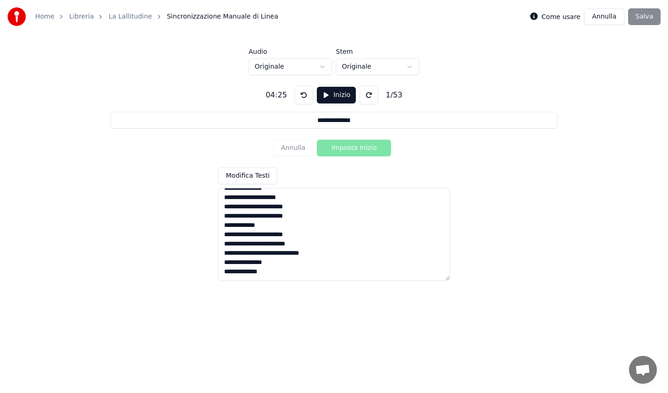
click at [365, 95] on button at bounding box center [369, 95] width 19 height 19
click at [300, 95] on button at bounding box center [304, 95] width 19 height 19
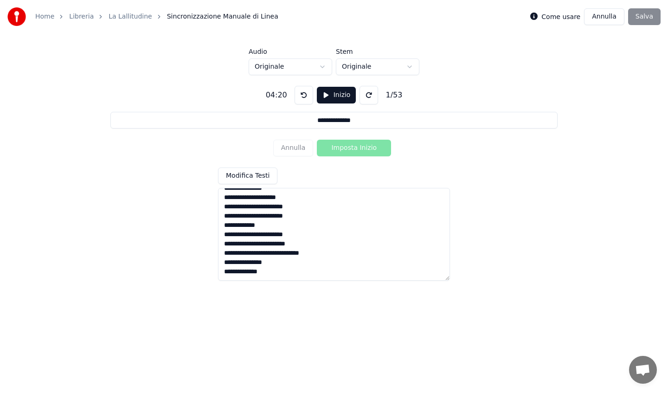
click at [300, 95] on button at bounding box center [304, 95] width 19 height 19
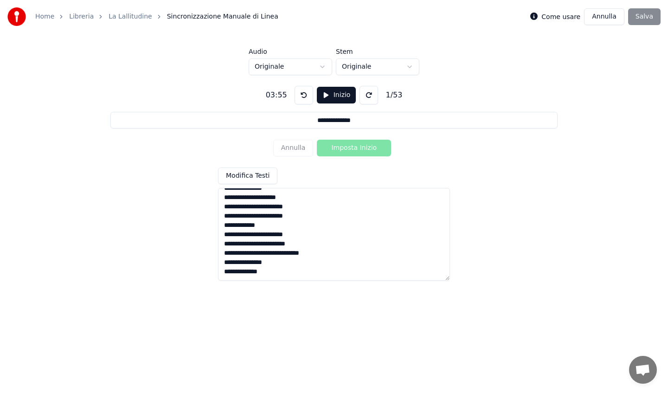
click at [300, 95] on button at bounding box center [304, 95] width 19 height 19
click at [319, 127] on input "**********" at bounding box center [333, 120] width 447 height 17
click at [303, 91] on button at bounding box center [304, 95] width 19 height 19
click at [304, 92] on button at bounding box center [304, 95] width 19 height 19
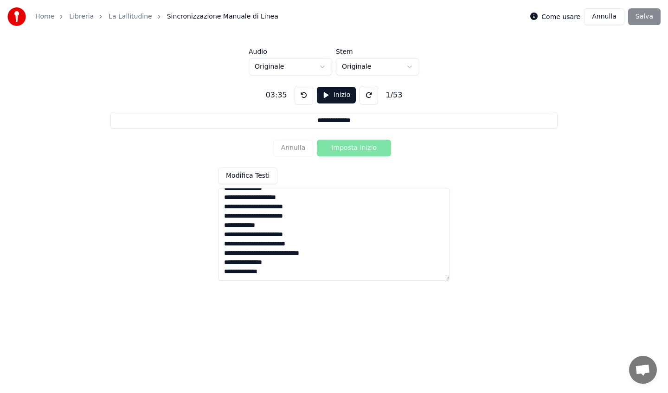
click at [304, 92] on button at bounding box center [304, 95] width 19 height 19
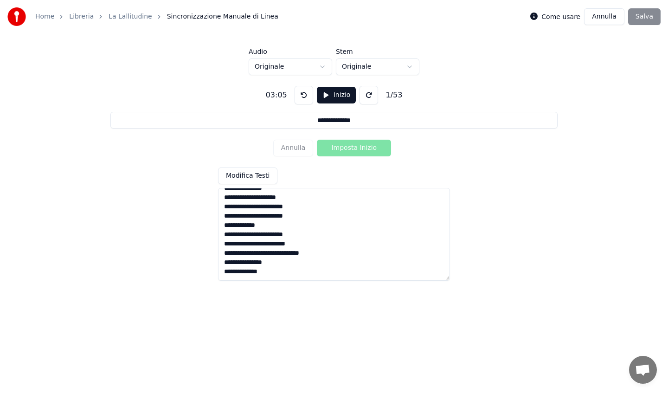
click at [304, 92] on button at bounding box center [304, 95] width 19 height 19
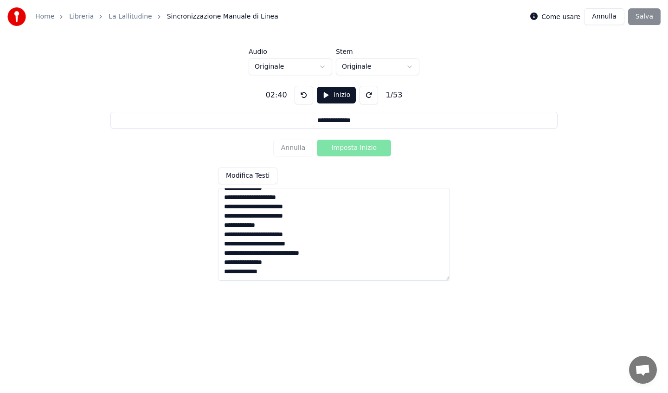
click at [304, 92] on button at bounding box center [304, 95] width 19 height 19
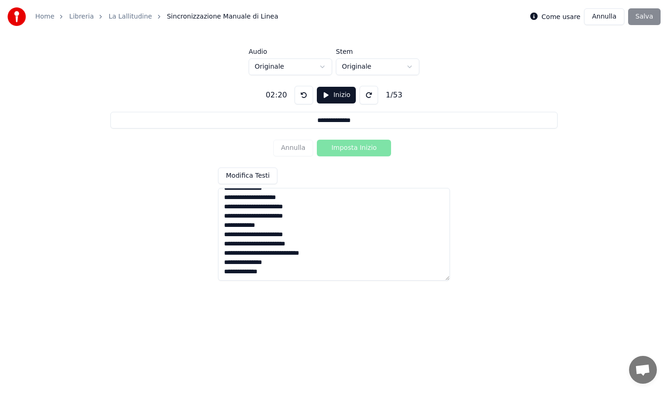
click at [304, 92] on button at bounding box center [304, 95] width 19 height 19
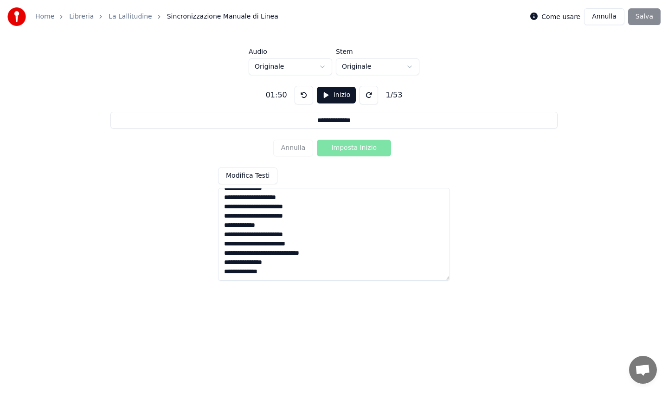
click at [304, 92] on button at bounding box center [304, 95] width 19 height 19
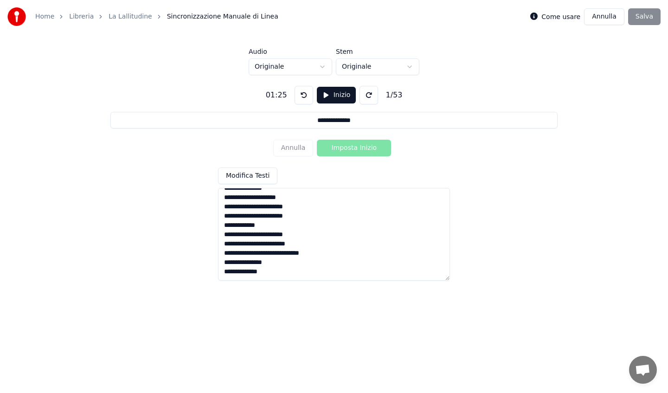
click at [304, 92] on button at bounding box center [304, 95] width 19 height 19
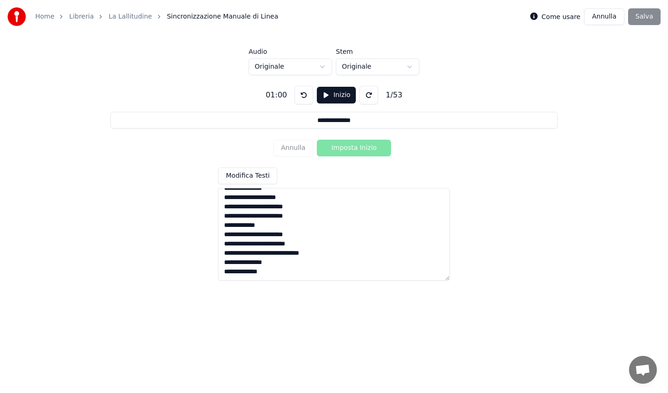
click at [304, 92] on button at bounding box center [304, 95] width 19 height 19
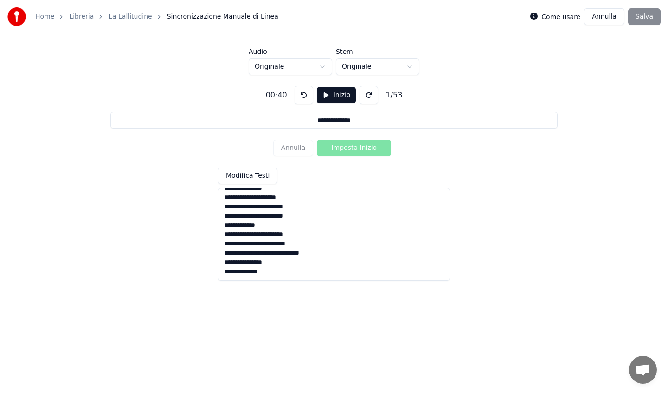
click at [304, 92] on button at bounding box center [304, 95] width 19 height 19
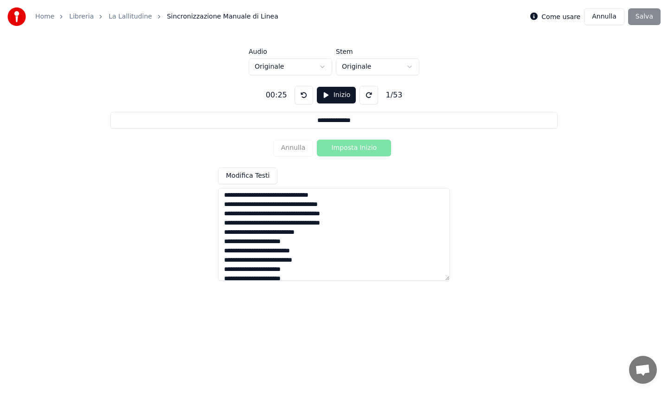
scroll to position [0, 0]
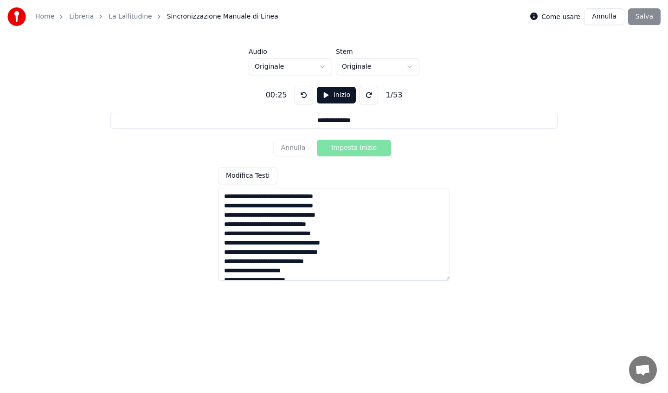
click at [274, 199] on textarea at bounding box center [334, 234] width 232 height 93
drag, startPoint x: 341, startPoint y: 198, endPoint x: 226, endPoint y: 183, distance: 115.6
click at [226, 183] on div "Modifica Testi" at bounding box center [334, 224] width 232 height 113
drag, startPoint x: 357, startPoint y: 119, endPoint x: 286, endPoint y: 115, distance: 70.7
click at [286, 115] on input "**********" at bounding box center [333, 120] width 447 height 17
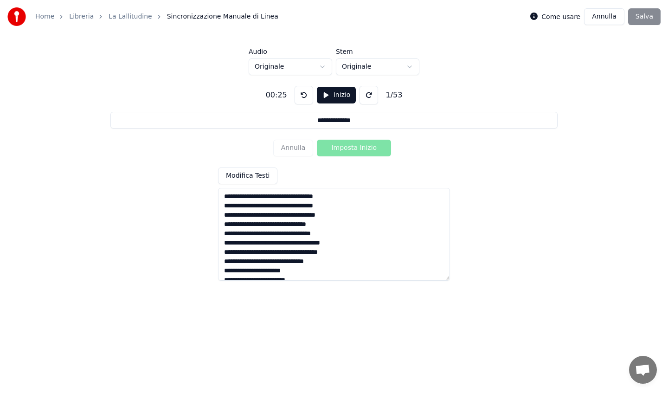
paste input "**********"
click at [298, 94] on button at bounding box center [304, 95] width 19 height 19
click at [326, 96] on button "Inizio" at bounding box center [336, 95] width 39 height 17
click at [296, 93] on button at bounding box center [303, 95] width 19 height 19
click at [352, 151] on button "Imposta Inizio" at bounding box center [354, 148] width 74 height 17
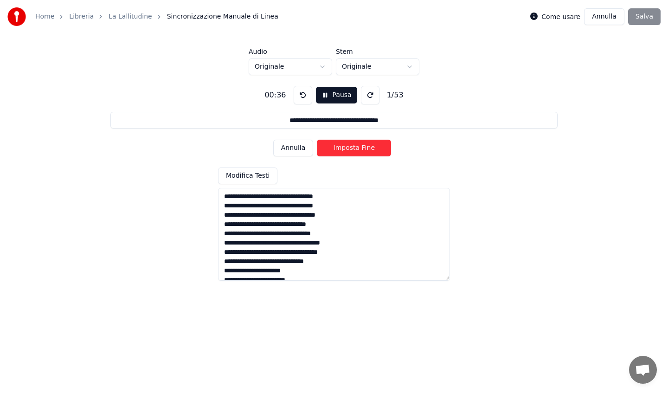
click at [384, 95] on div "1 / 53" at bounding box center [395, 95] width 24 height 11
click at [389, 92] on div "1 / 53" at bounding box center [395, 95] width 24 height 11
click at [389, 93] on div "1 / 53" at bounding box center [395, 95] width 24 height 11
click at [250, 256] on textarea at bounding box center [334, 234] width 232 height 93
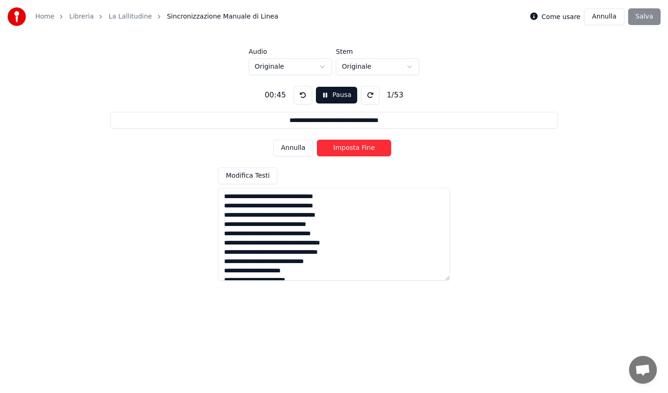
click at [248, 268] on textarea at bounding box center [334, 234] width 232 height 93
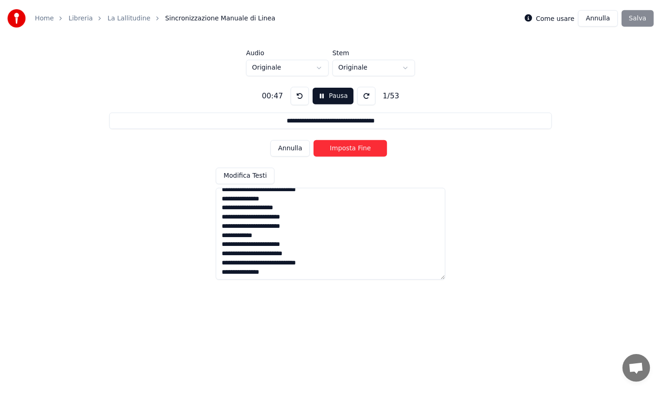
scroll to position [407, 0]
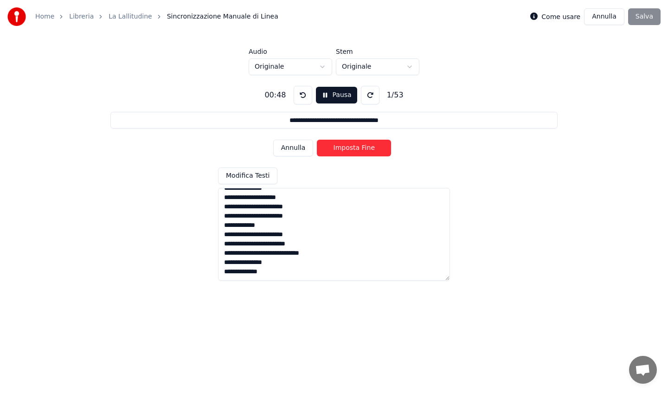
click at [254, 278] on textarea at bounding box center [334, 234] width 232 height 93
click at [254, 276] on textarea at bounding box center [334, 234] width 232 height 93
click at [225, 266] on textarea at bounding box center [334, 234] width 232 height 93
click at [226, 266] on textarea at bounding box center [334, 234] width 232 height 93
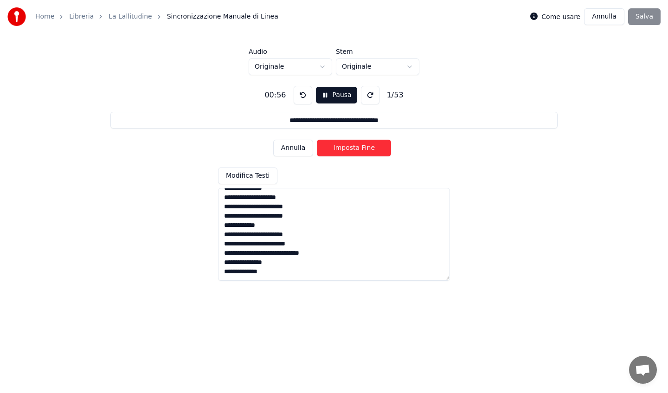
drag, startPoint x: 233, startPoint y: 269, endPoint x: 221, endPoint y: 268, distance: 11.2
click at [221, 268] on textarea at bounding box center [334, 234] width 232 height 93
click at [240, 238] on textarea at bounding box center [334, 234] width 232 height 93
click at [240, 268] on textarea at bounding box center [334, 234] width 232 height 93
click at [240, 269] on textarea at bounding box center [334, 234] width 232 height 93
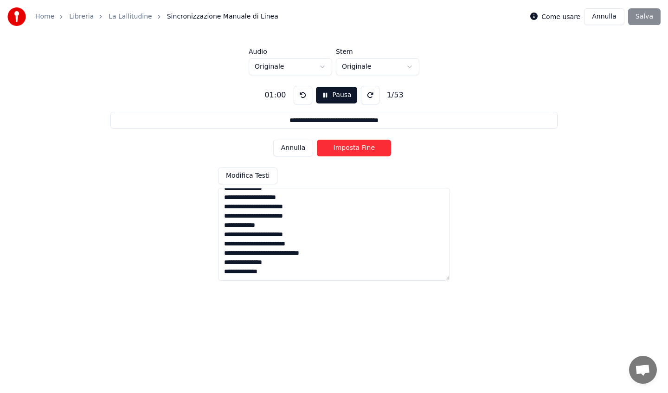
click at [240, 269] on textarea at bounding box center [334, 234] width 232 height 93
click at [322, 119] on input "**********" at bounding box center [333, 120] width 447 height 17
paste input
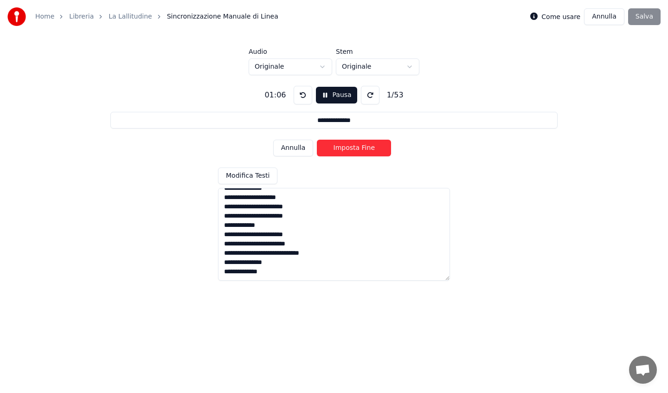
type input "**********"
click at [393, 96] on div "1 / 53" at bounding box center [395, 95] width 24 height 11
click at [395, 95] on div "1 / 53" at bounding box center [395, 95] width 24 height 11
click at [401, 94] on div "1 / 53" at bounding box center [395, 95] width 24 height 11
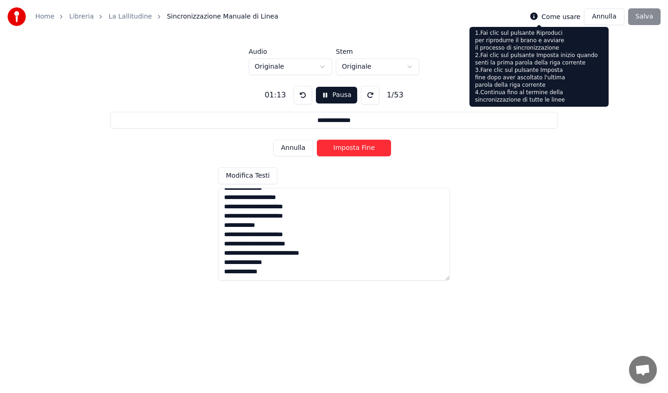
click at [538, 17] on icon at bounding box center [534, 16] width 7 height 7
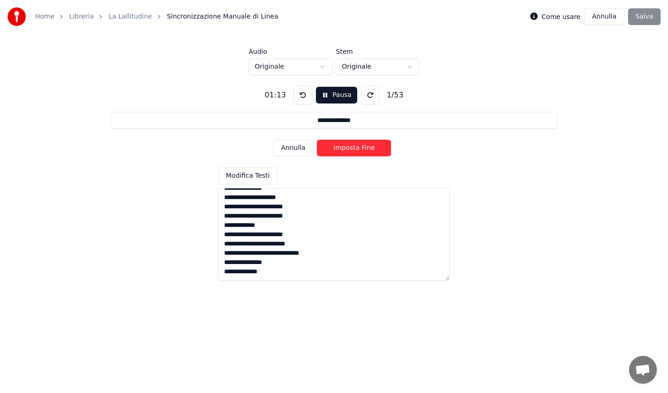
click at [538, 17] on icon at bounding box center [534, 16] width 7 height 7
click at [299, 148] on button "Annulla" at bounding box center [293, 148] width 40 height 17
click at [138, 14] on link "La Lallitudine" at bounding box center [131, 16] width 44 height 9
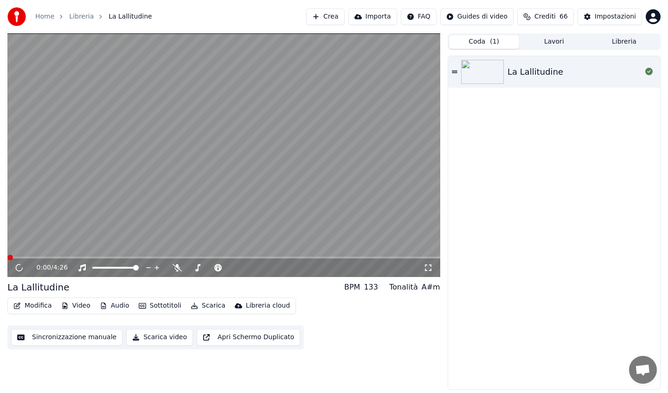
click at [87, 341] on button "Sincronizzazione manuale" at bounding box center [66, 337] width 111 height 17
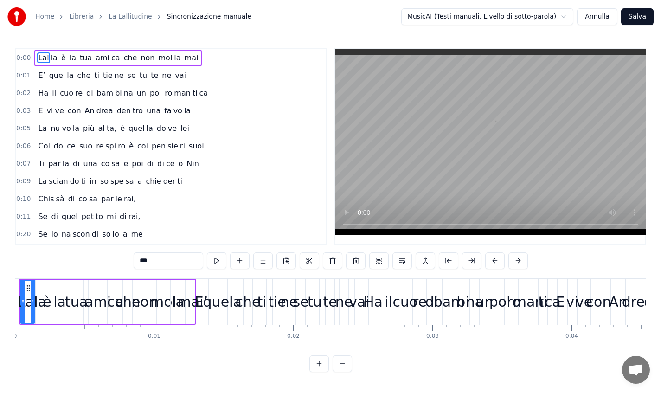
click at [491, 15] on html "Home Libreria La Lallitudine Sincronizzazione manuale MusicAI (Testi manuali, L…" at bounding box center [330, 193] width 661 height 387
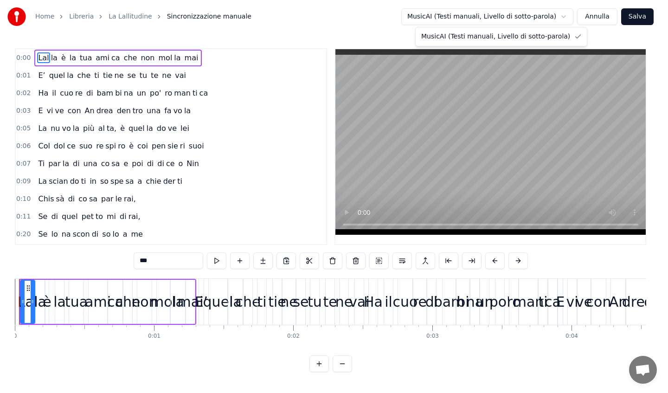
click at [491, 15] on html "Home Libreria La Lallitudine Sincronizzazione manuale MusicAI (Testi manuali, L…" at bounding box center [334, 193] width 668 height 387
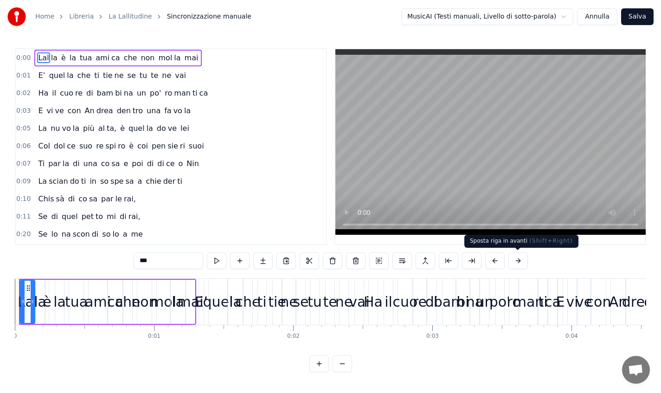
click at [516, 261] on button at bounding box center [518, 261] width 19 height 17
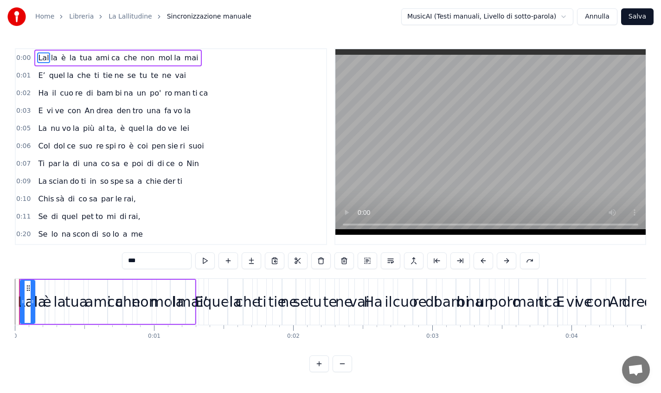
click at [505, 259] on button at bounding box center [506, 261] width 19 height 17
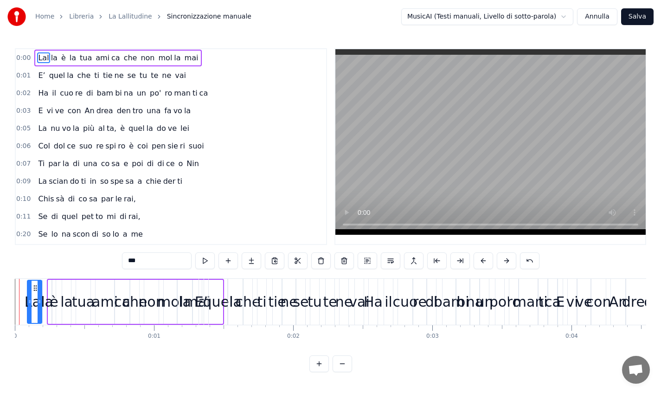
click at [505, 259] on button at bounding box center [506, 261] width 19 height 17
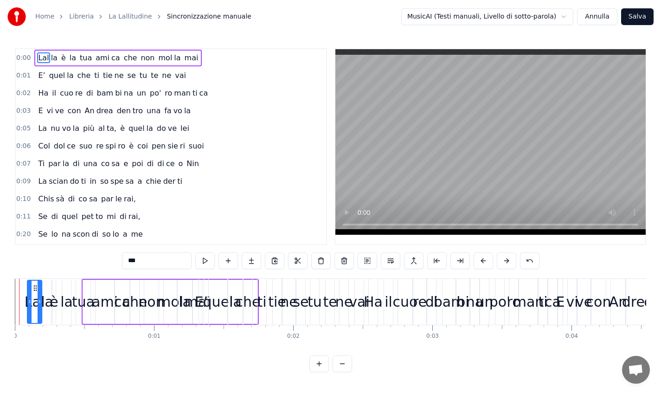
click at [505, 259] on button at bounding box center [506, 261] width 19 height 17
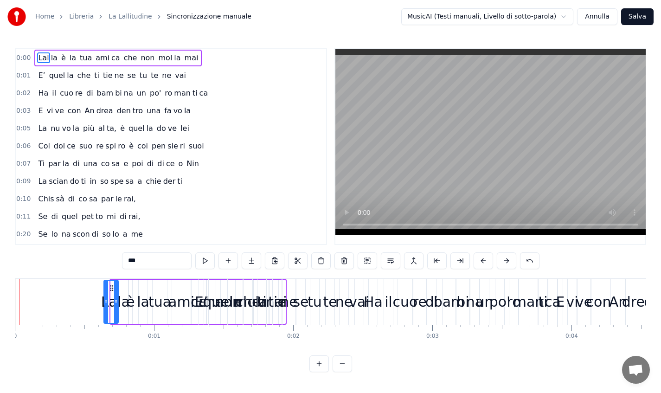
click at [505, 259] on button at bounding box center [506, 261] width 19 height 17
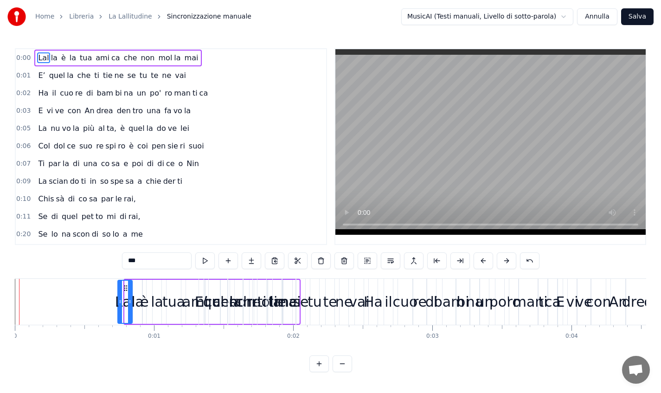
click at [505, 259] on button at bounding box center [506, 261] width 19 height 17
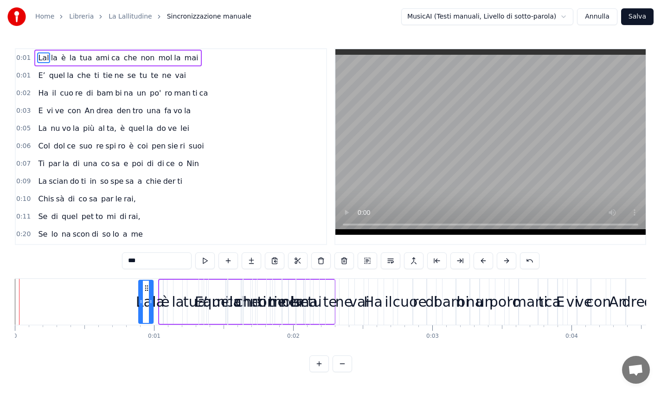
click at [505, 259] on button at bounding box center [506, 261] width 19 height 17
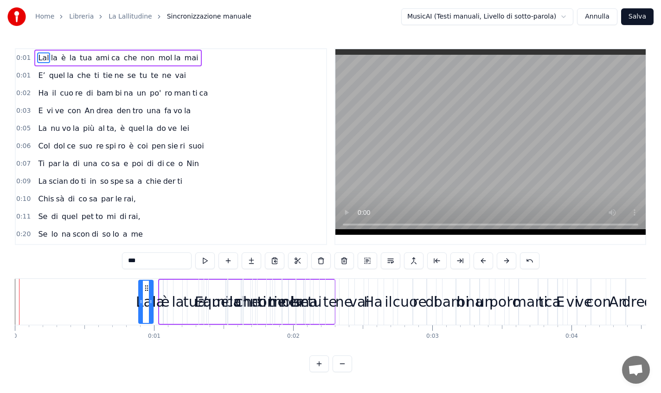
click at [505, 259] on button at bounding box center [506, 261] width 19 height 17
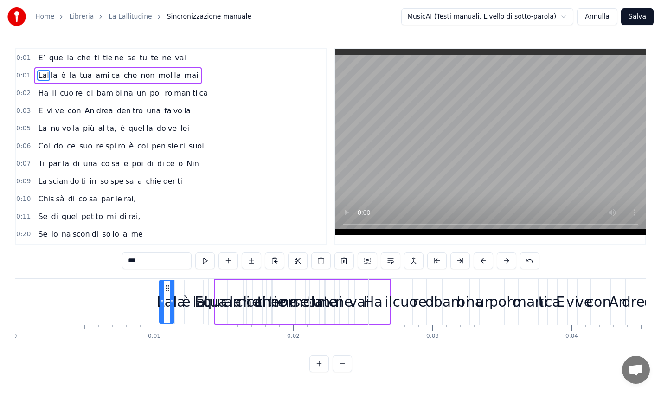
click at [505, 259] on button at bounding box center [506, 261] width 19 height 17
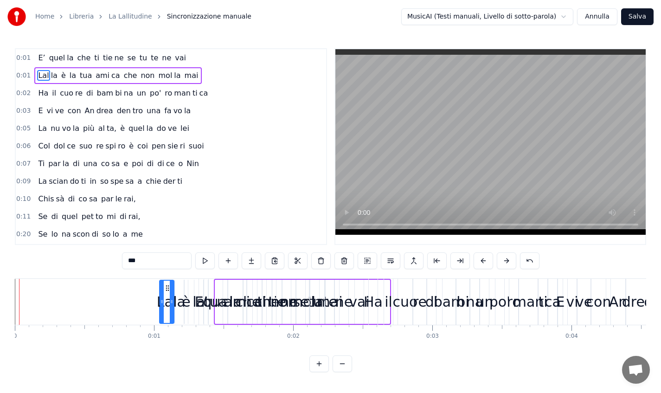
click at [505, 259] on button at bounding box center [506, 261] width 19 height 17
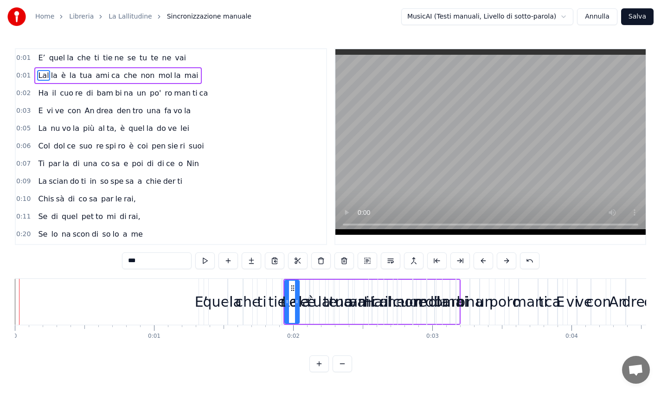
click at [505, 259] on button at bounding box center [506, 261] width 19 height 17
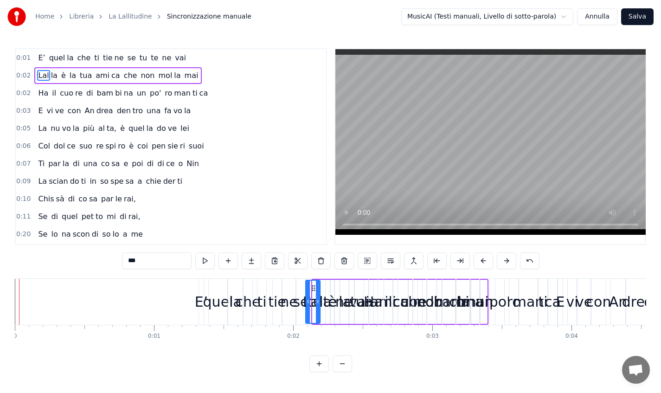
click at [505, 259] on button at bounding box center [506, 261] width 19 height 17
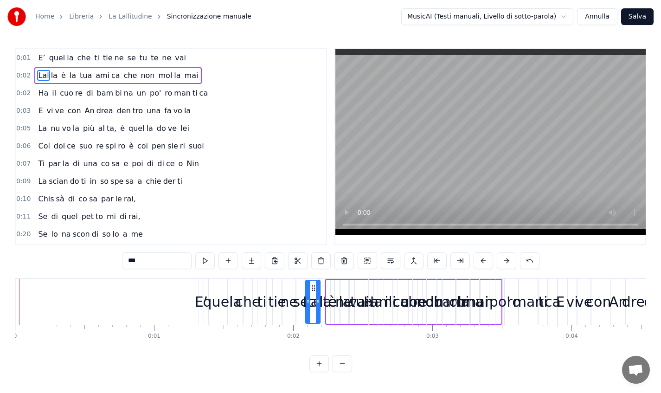
click at [505, 259] on button at bounding box center [506, 261] width 19 height 17
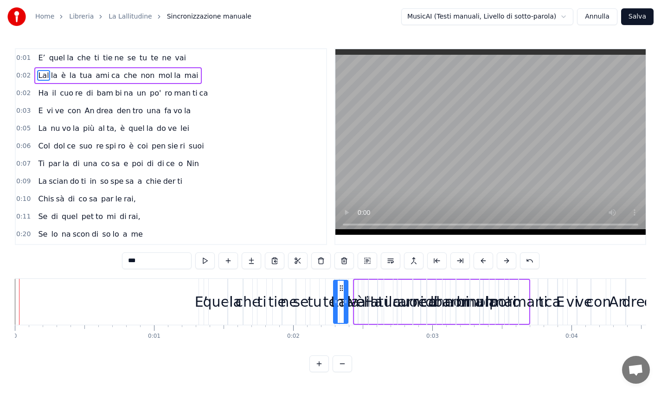
click at [505, 259] on button at bounding box center [506, 261] width 19 height 17
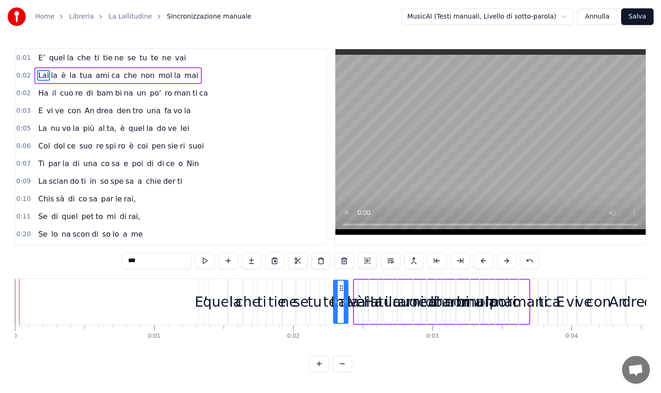
click at [505, 259] on button at bounding box center [506, 261] width 19 height 17
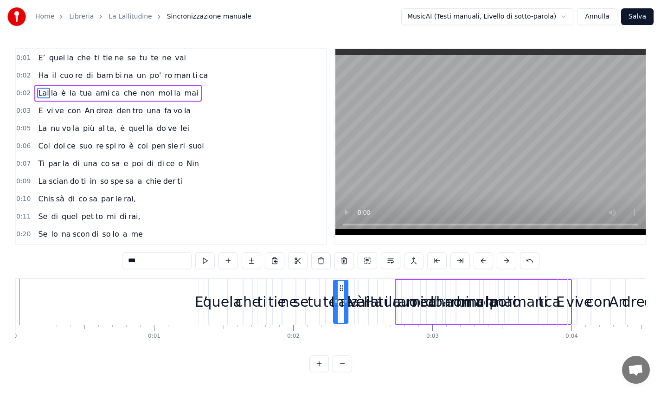
click at [505, 259] on button at bounding box center [506, 261] width 19 height 17
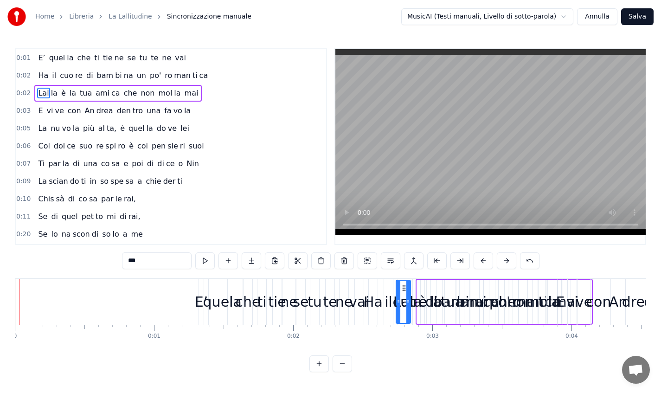
click at [505, 259] on button at bounding box center [506, 261] width 19 height 17
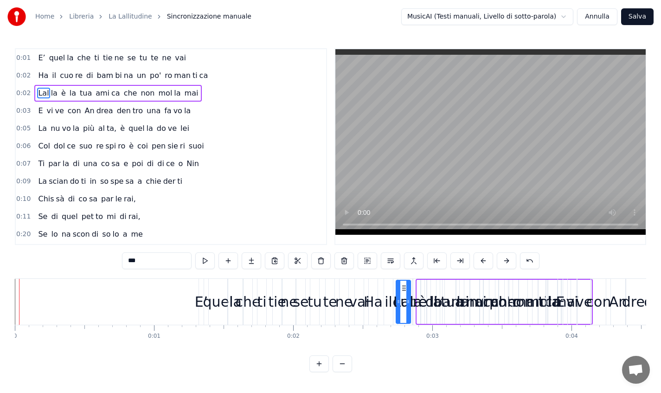
click at [505, 259] on button at bounding box center [506, 261] width 19 height 17
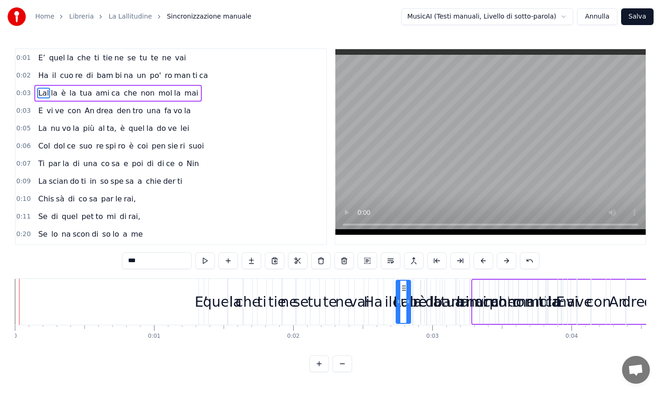
click at [505, 259] on button at bounding box center [506, 261] width 19 height 17
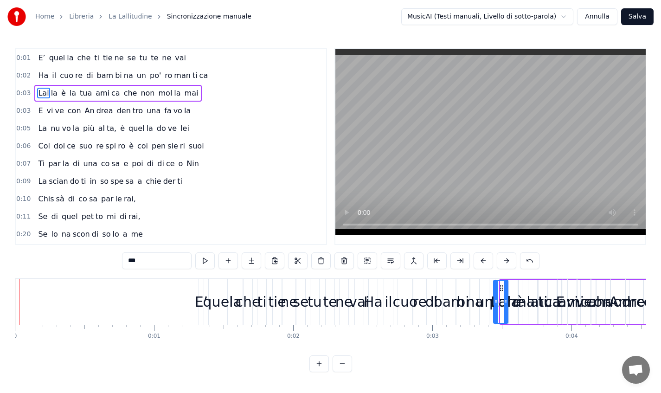
click at [505, 259] on button at bounding box center [506, 261] width 19 height 17
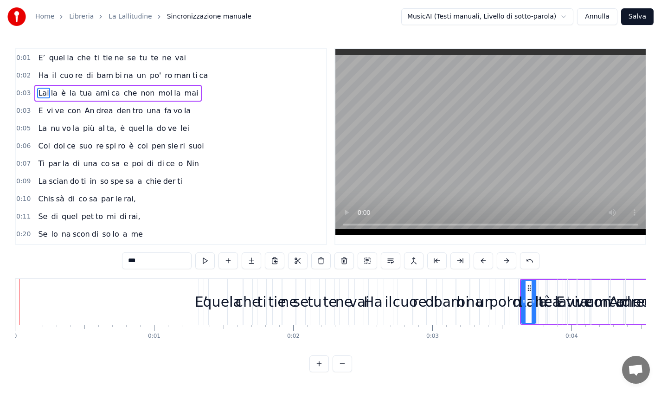
click at [505, 259] on button at bounding box center [506, 261] width 19 height 17
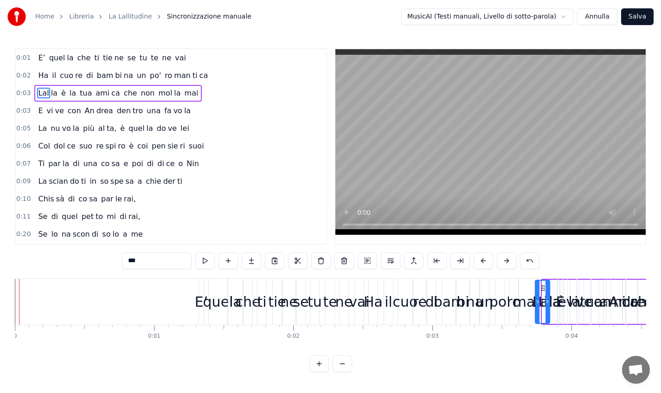
click at [505, 259] on button at bounding box center [506, 261] width 19 height 17
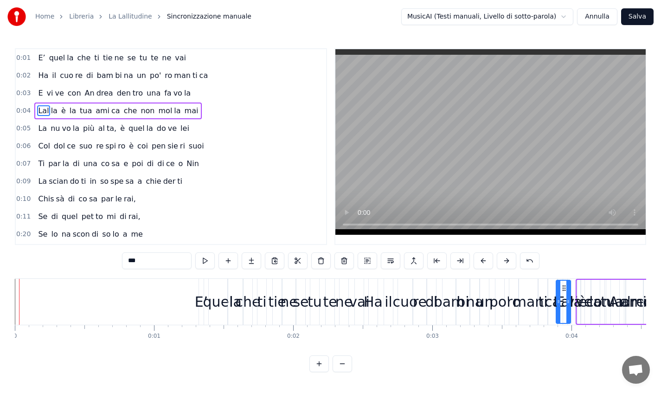
click at [505, 259] on button at bounding box center [506, 261] width 19 height 17
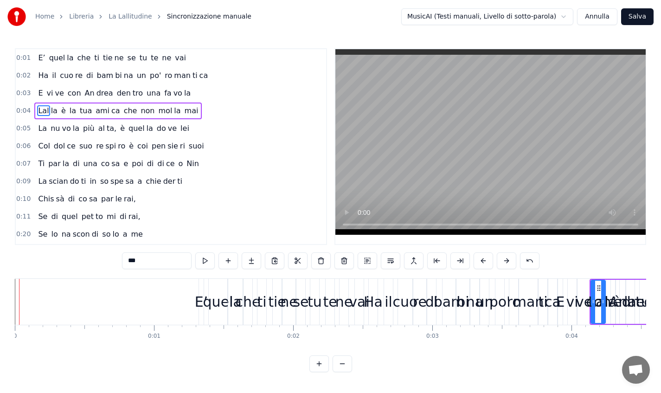
click at [505, 259] on button at bounding box center [506, 261] width 19 height 17
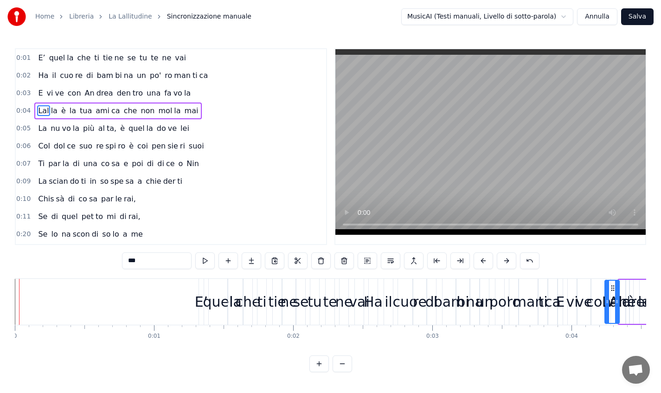
click at [505, 259] on button at bounding box center [506, 261] width 19 height 17
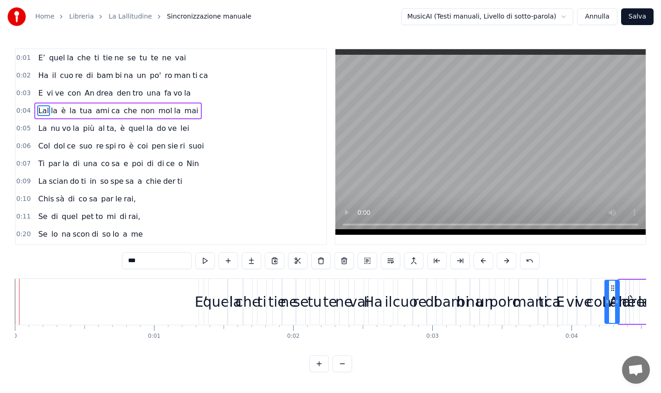
click at [505, 259] on button at bounding box center [506, 261] width 19 height 17
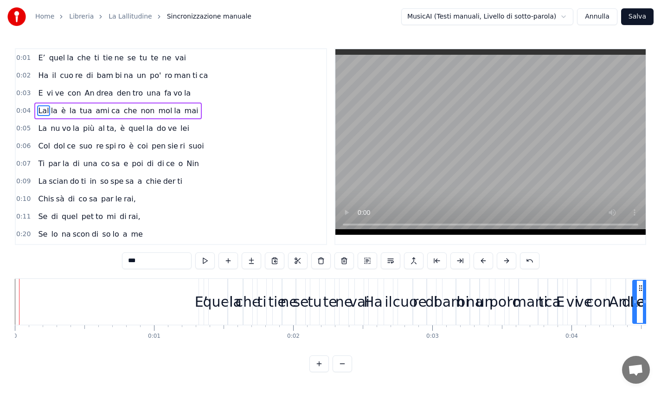
click at [505, 259] on button at bounding box center [506, 261] width 19 height 17
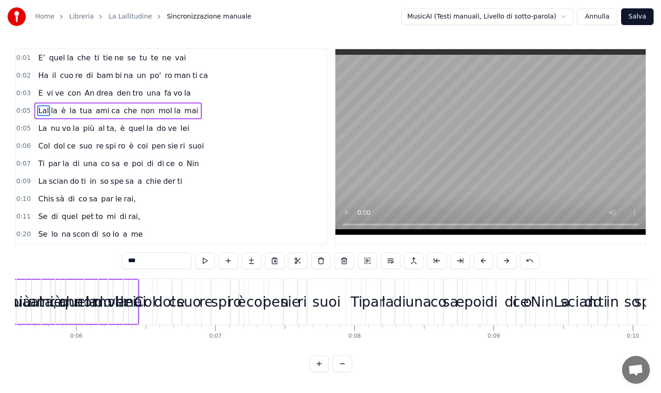
scroll to position [0, 447]
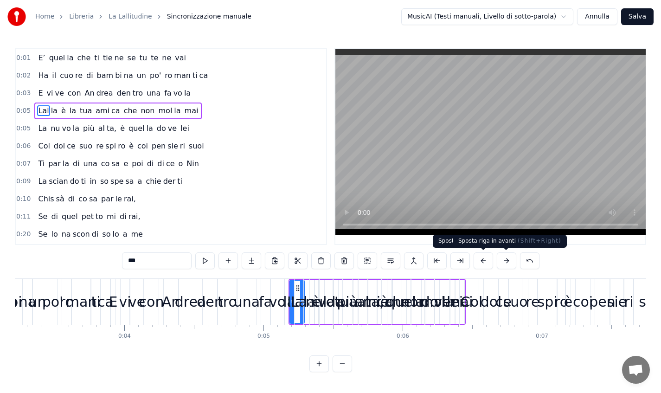
click at [505, 262] on button at bounding box center [506, 261] width 19 height 17
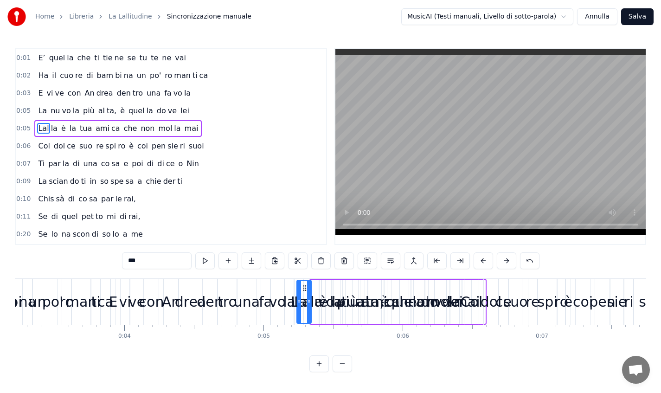
click at [505, 262] on button at bounding box center [506, 261] width 19 height 17
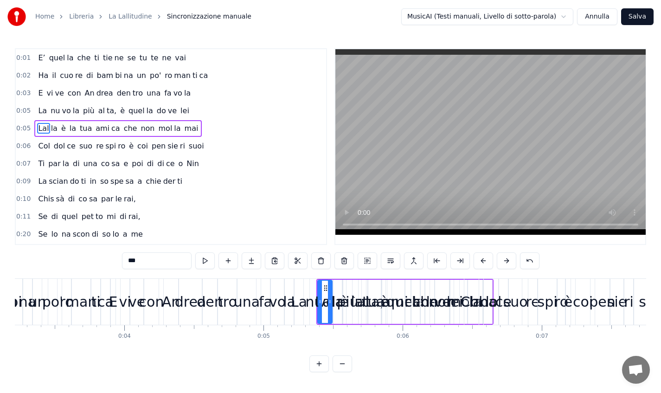
click at [505, 262] on button at bounding box center [506, 261] width 19 height 17
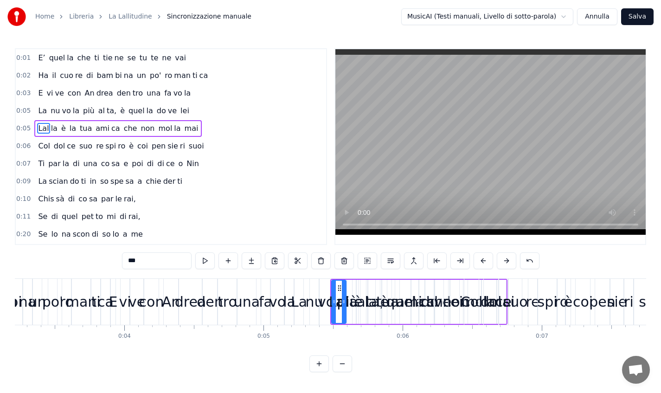
click at [505, 262] on button at bounding box center [506, 261] width 19 height 17
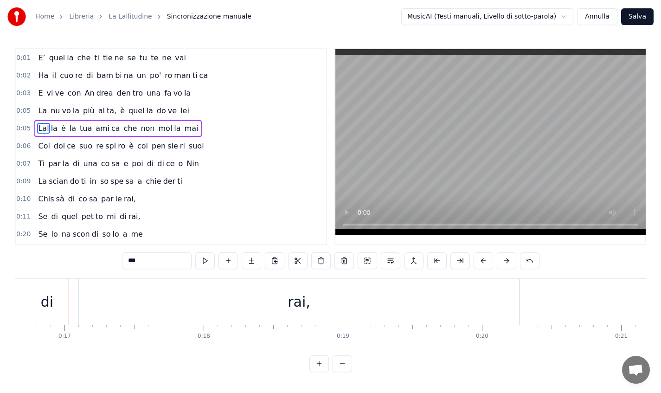
scroll to position [0, 2325]
click at [505, 262] on button at bounding box center [506, 261] width 19 height 17
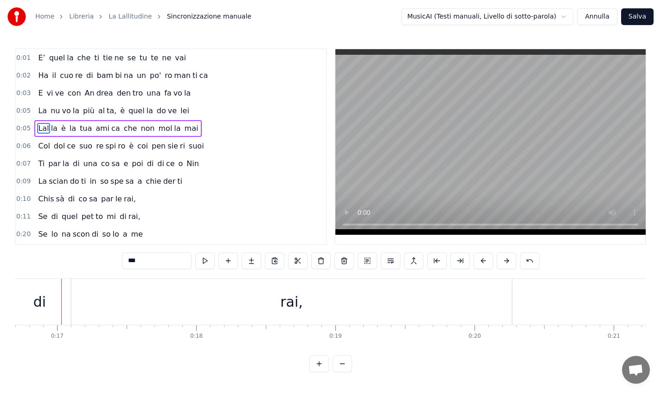
click at [505, 262] on button at bounding box center [506, 261] width 19 height 17
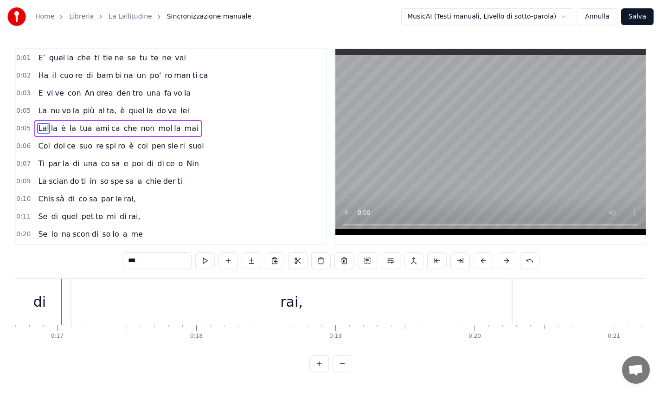
click at [505, 262] on button at bounding box center [506, 261] width 19 height 17
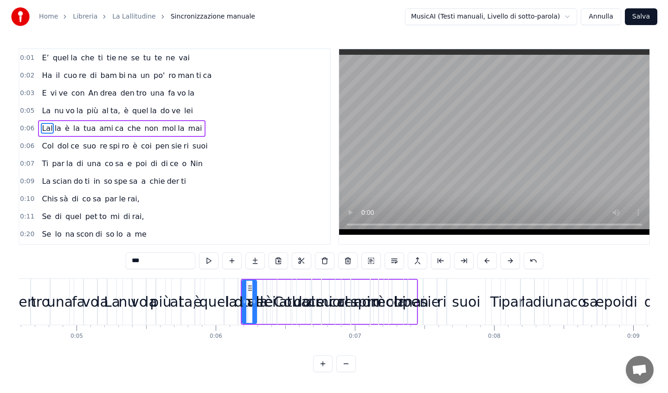
scroll to position [0, 666]
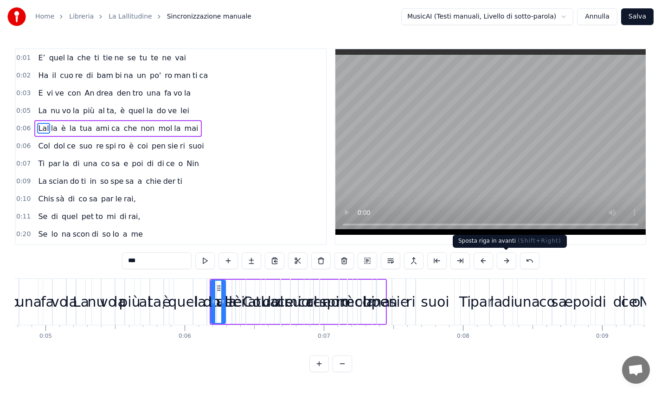
click at [508, 260] on button at bounding box center [506, 261] width 19 height 17
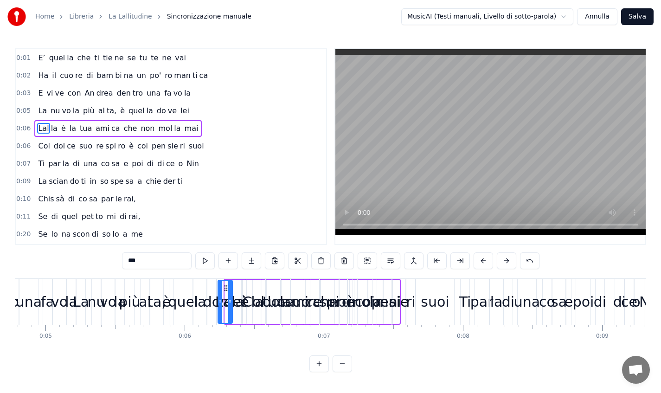
click at [508, 260] on button at bounding box center [506, 261] width 19 height 17
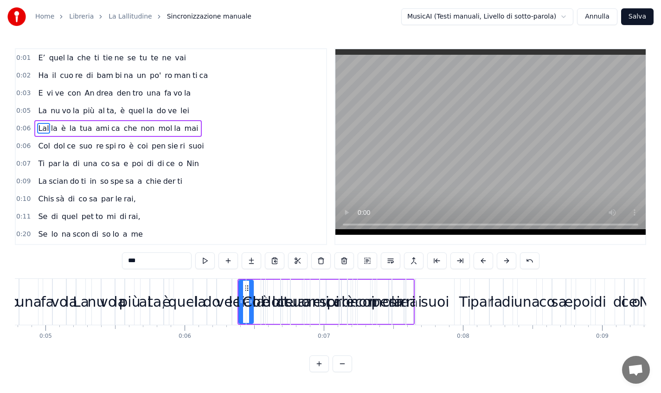
click at [508, 260] on button at bounding box center [506, 261] width 19 height 17
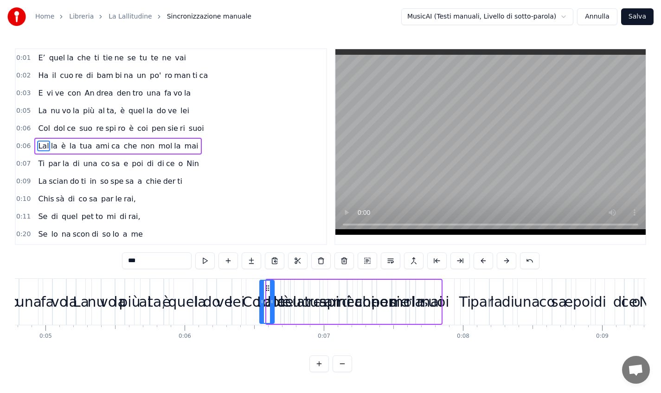
click at [508, 260] on button at bounding box center [506, 261] width 19 height 17
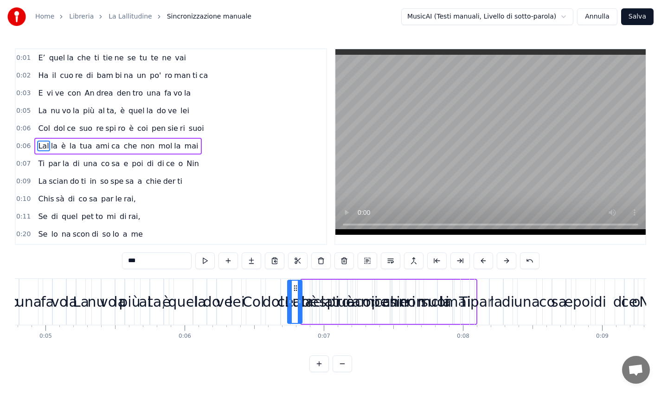
click at [508, 260] on button at bounding box center [506, 261] width 19 height 17
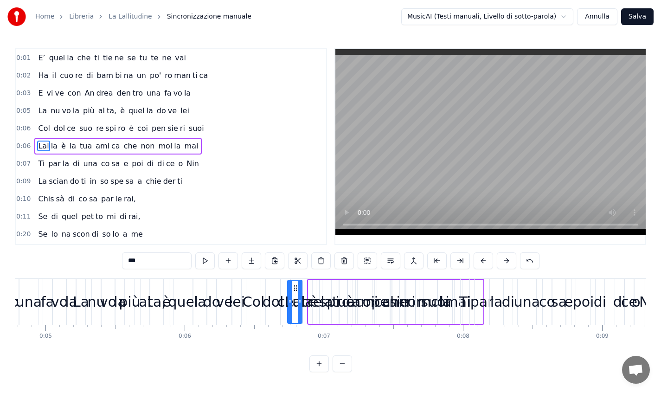
click at [508, 260] on button at bounding box center [506, 261] width 19 height 17
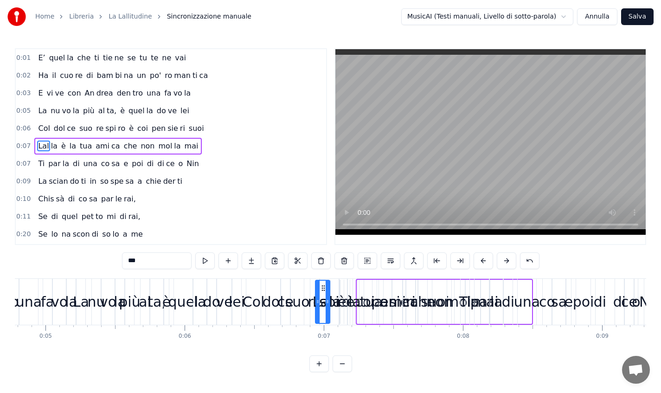
click at [508, 260] on button at bounding box center [506, 261] width 19 height 17
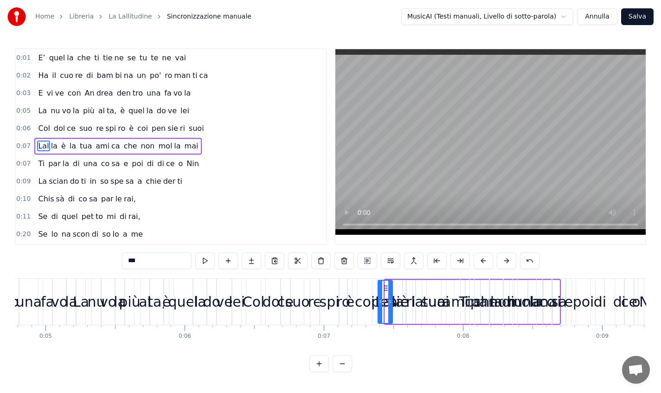
click at [508, 260] on button at bounding box center [506, 261] width 19 height 17
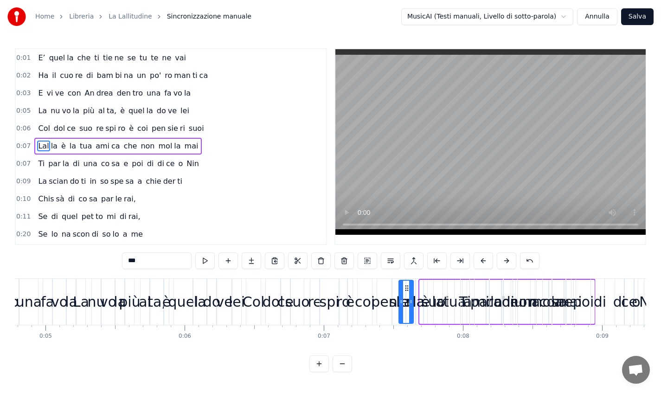
click at [507, 260] on button at bounding box center [506, 261] width 19 height 17
click at [508, 262] on button at bounding box center [506, 261] width 19 height 17
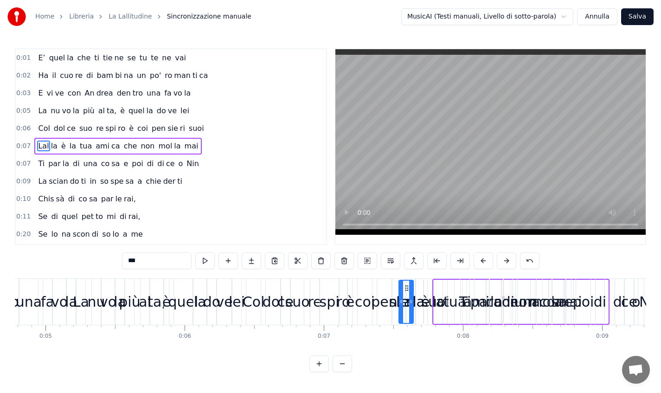
click at [508, 262] on button at bounding box center [506, 261] width 19 height 17
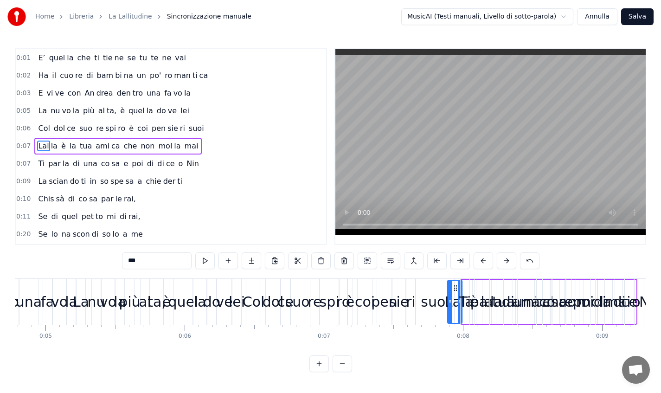
click at [508, 262] on button at bounding box center [506, 261] width 19 height 17
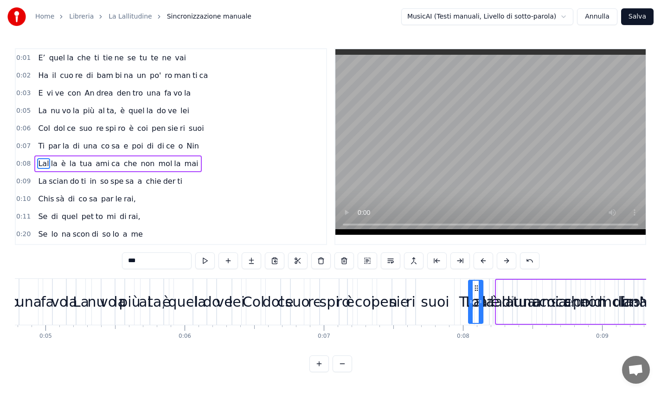
click at [508, 262] on button at bounding box center [506, 261] width 19 height 17
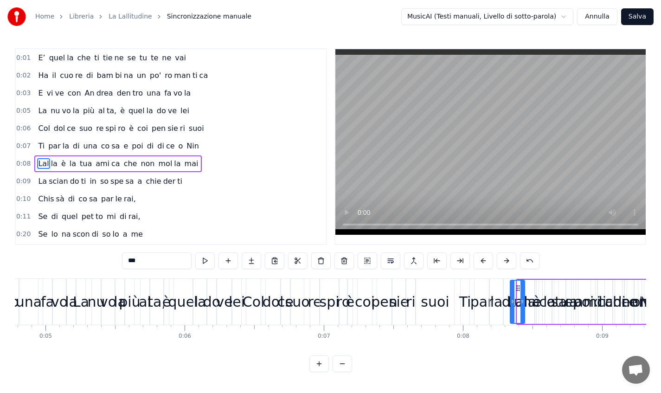
click at [508, 262] on button at bounding box center [506, 261] width 19 height 17
click at [508, 263] on button at bounding box center [506, 261] width 19 height 17
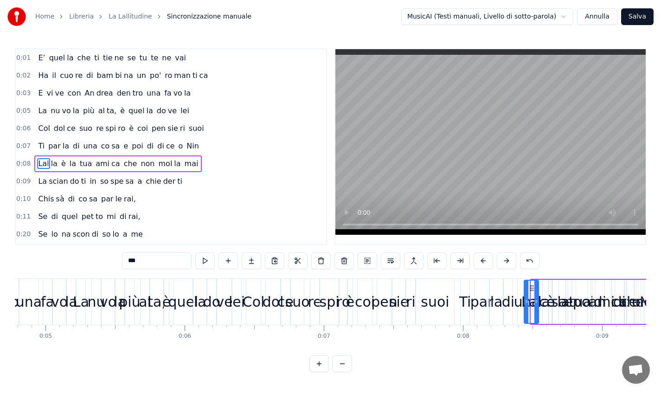
click at [508, 263] on button at bounding box center [506, 261] width 19 height 17
click at [509, 263] on button at bounding box center [506, 261] width 19 height 17
click at [509, 262] on button at bounding box center [506, 261] width 19 height 17
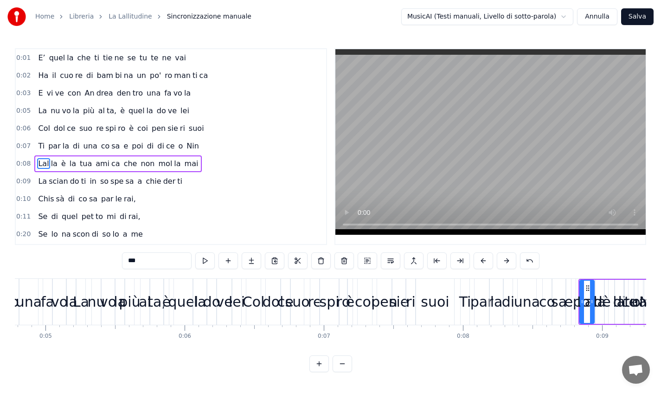
click at [509, 262] on button at bounding box center [506, 261] width 19 height 17
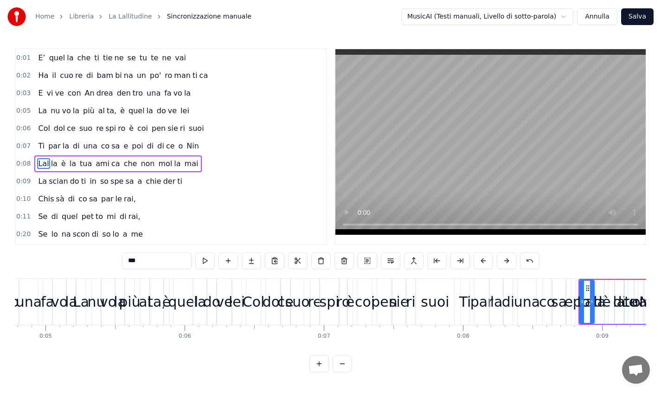
click at [509, 262] on button at bounding box center [506, 261] width 19 height 17
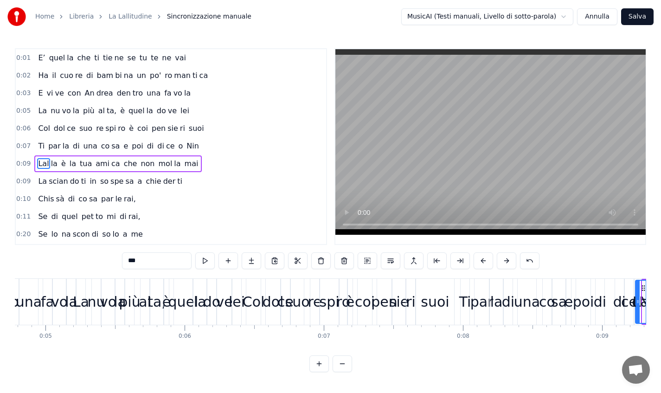
click at [509, 262] on button at bounding box center [506, 261] width 19 height 17
click at [509, 263] on button at bounding box center [506, 261] width 19 height 17
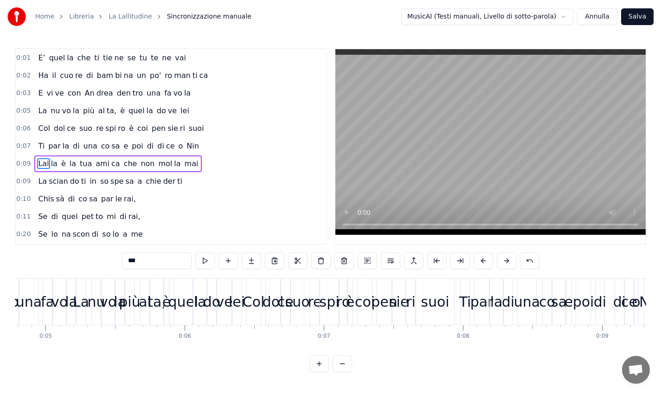
click at [509, 263] on button at bounding box center [506, 261] width 19 height 17
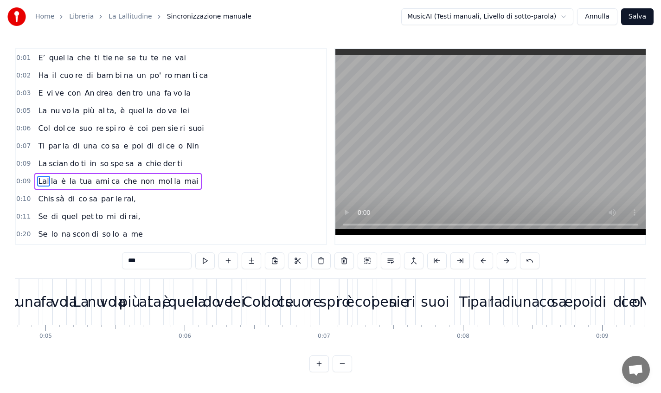
click at [509, 263] on button at bounding box center [506, 261] width 19 height 17
click at [509, 264] on button at bounding box center [506, 261] width 19 height 17
click at [509, 262] on button at bounding box center [506, 261] width 19 height 17
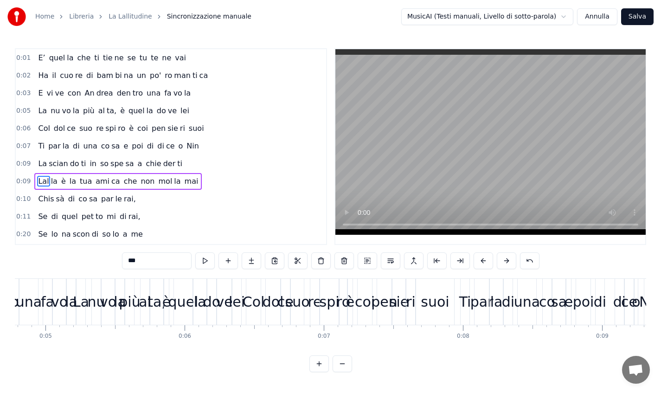
click at [508, 262] on button at bounding box center [506, 261] width 19 height 17
click at [508, 261] on button at bounding box center [506, 261] width 19 height 17
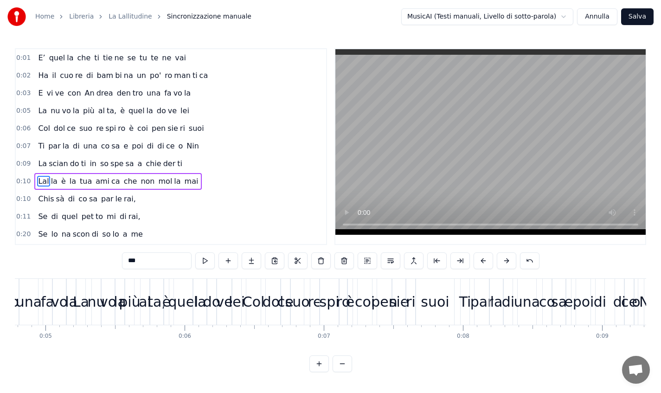
click at [508, 261] on button at bounding box center [506, 261] width 19 height 17
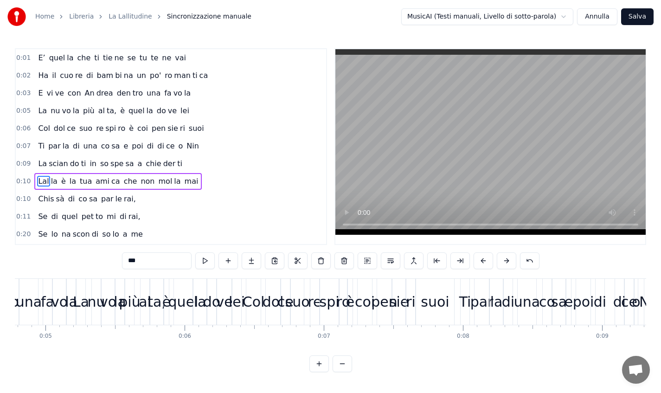
click at [508, 261] on button at bounding box center [506, 261] width 19 height 17
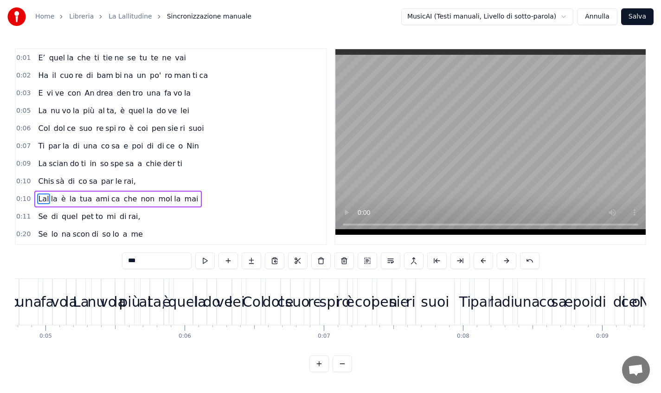
click at [508, 261] on button at bounding box center [506, 261] width 19 height 17
click at [508, 262] on button at bounding box center [506, 261] width 19 height 17
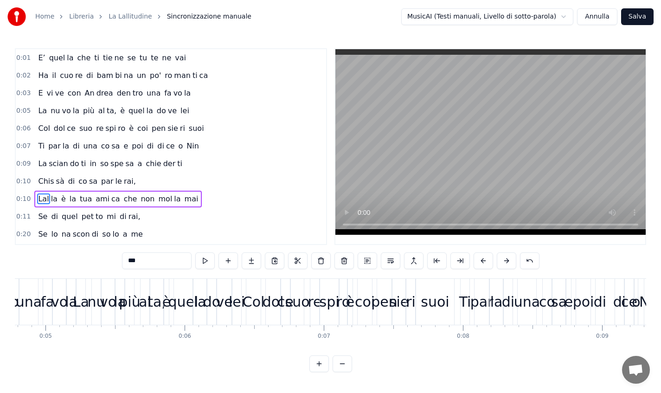
click at [508, 262] on button at bounding box center [506, 261] width 19 height 17
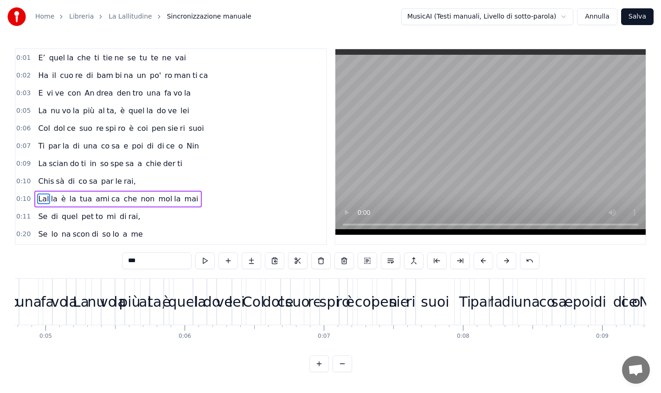
click at [508, 262] on button at bounding box center [506, 261] width 19 height 17
click at [508, 261] on button at bounding box center [506, 261] width 19 height 17
click at [508, 262] on button at bounding box center [506, 261] width 19 height 17
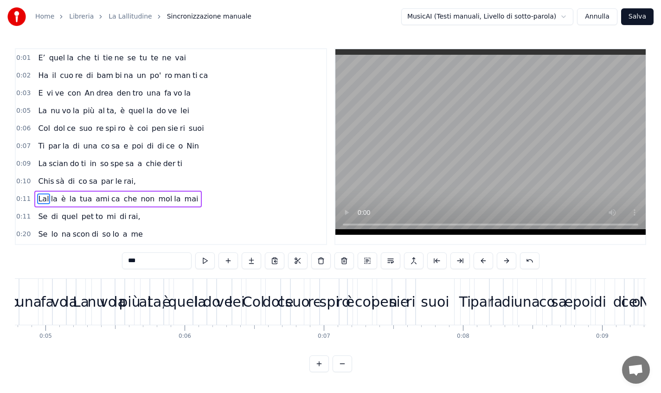
click at [508, 263] on button at bounding box center [506, 261] width 19 height 17
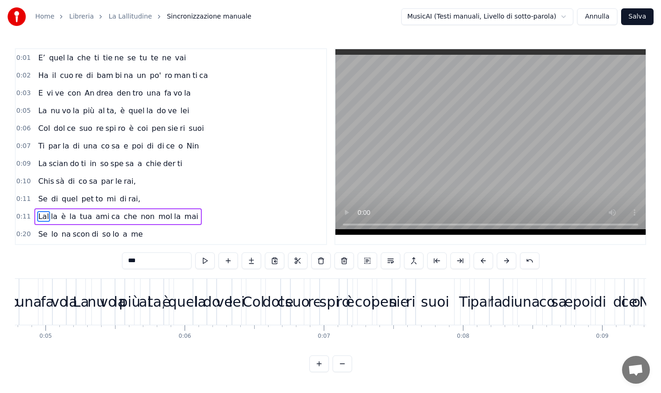
click at [508, 262] on button at bounding box center [506, 261] width 19 height 17
click at [508, 263] on button at bounding box center [506, 261] width 19 height 17
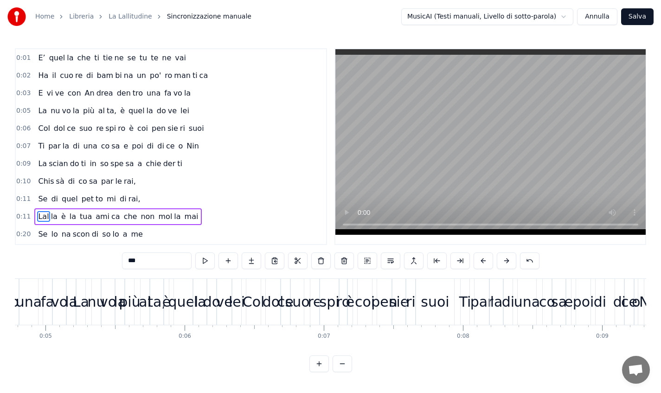
click at [508, 263] on button at bounding box center [506, 261] width 19 height 17
click at [508, 265] on button at bounding box center [506, 261] width 19 height 17
click at [508, 266] on button at bounding box center [506, 261] width 19 height 17
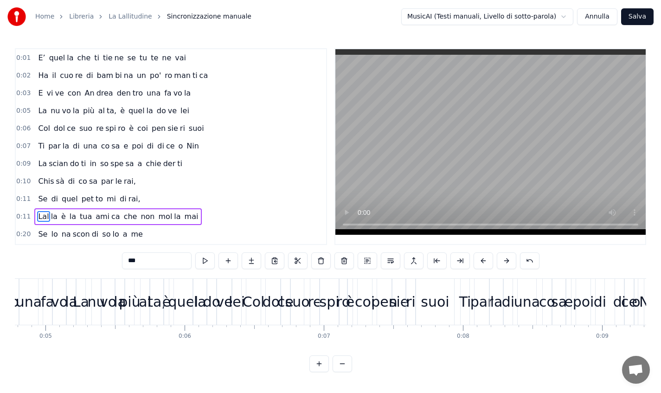
click at [508, 265] on button at bounding box center [506, 261] width 19 height 17
click at [509, 267] on button at bounding box center [506, 261] width 19 height 17
click at [509, 268] on button at bounding box center [506, 261] width 19 height 17
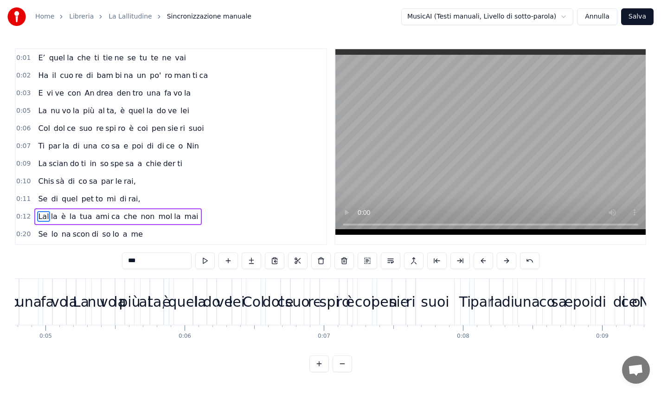
click at [509, 268] on button at bounding box center [506, 261] width 19 height 17
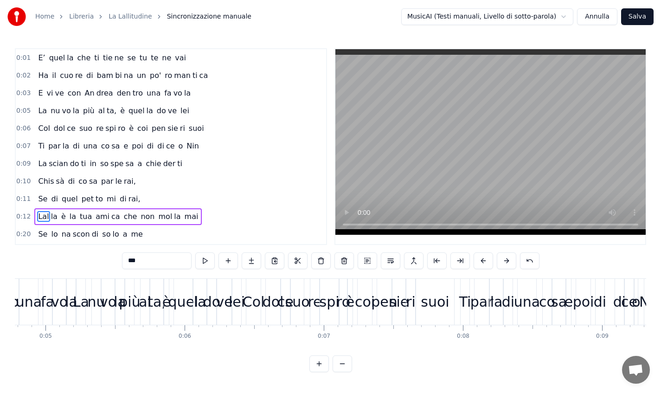
click at [509, 268] on button at bounding box center [506, 261] width 19 height 17
drag, startPoint x: 509, startPoint y: 268, endPoint x: 489, endPoint y: 251, distance: 25.7
click at [509, 268] on button at bounding box center [506, 261] width 19 height 17
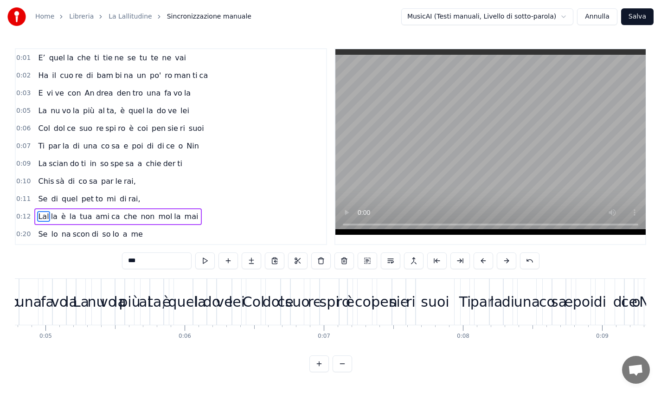
click at [123, 18] on link "La Lallitudine" at bounding box center [131, 16] width 44 height 9
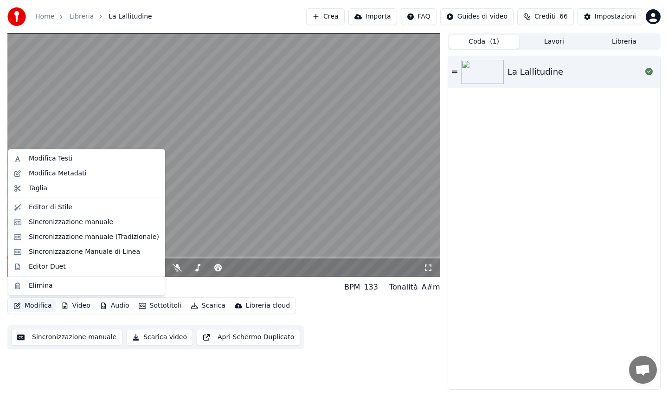
click at [38, 305] on button "Modifica" at bounding box center [33, 305] width 46 height 13
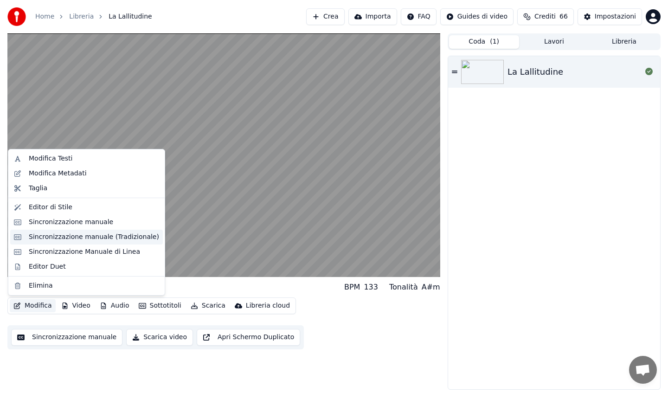
click at [70, 240] on div "Sincronizzazione manuale (Tradizionale)" at bounding box center [94, 237] width 130 height 9
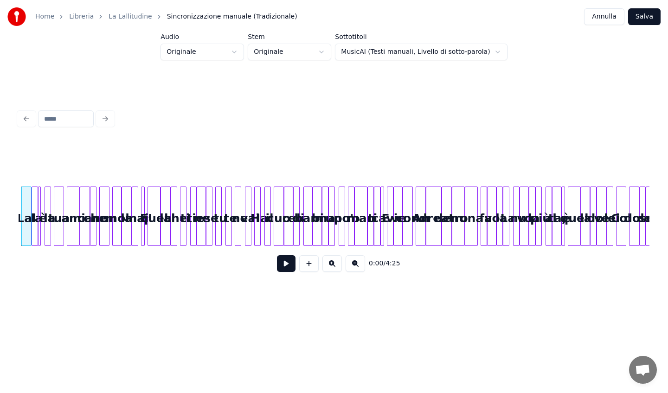
click at [106, 115] on div at bounding box center [334, 119] width 639 height 20
click at [52, 117] on input at bounding box center [66, 118] width 56 height 17
click at [313, 271] on button at bounding box center [308, 263] width 19 height 17
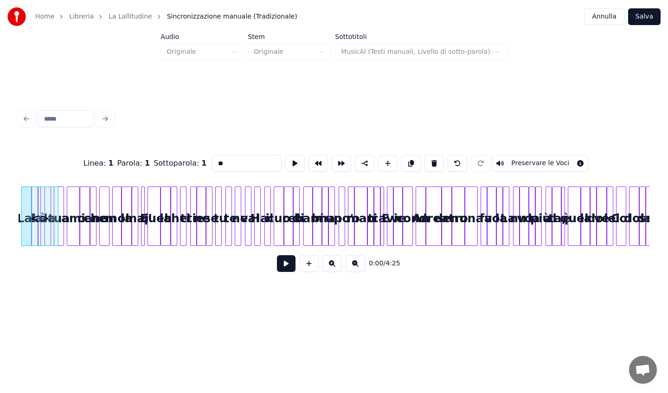
click at [313, 271] on button at bounding box center [308, 263] width 19 height 17
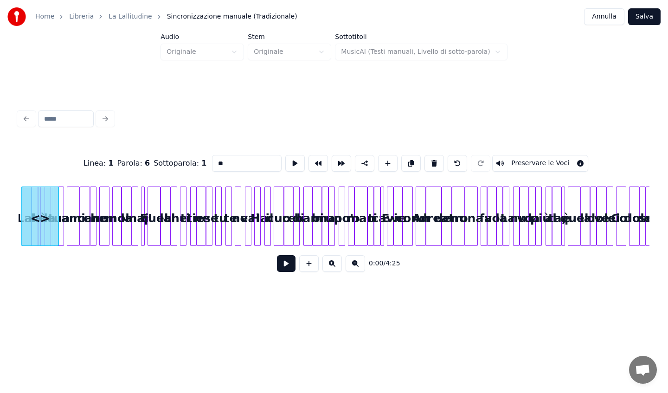
click at [313, 271] on button at bounding box center [308, 263] width 19 height 17
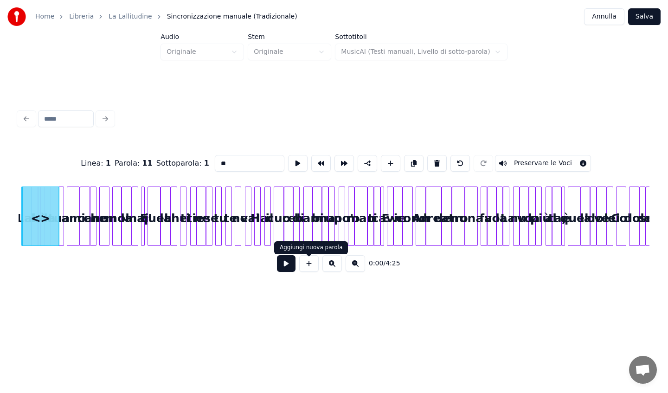
click at [313, 271] on button at bounding box center [308, 263] width 19 height 17
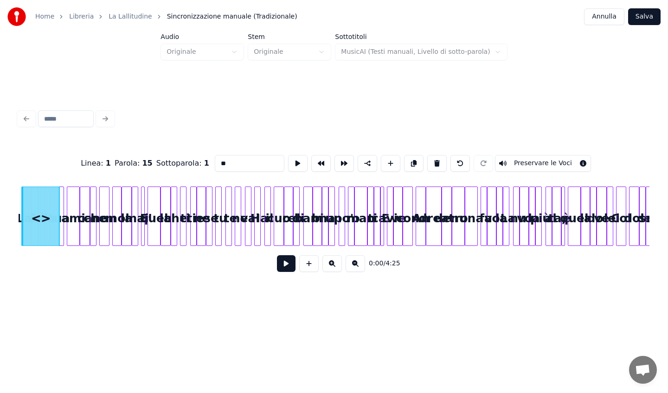
click at [313, 271] on button at bounding box center [308, 263] width 19 height 17
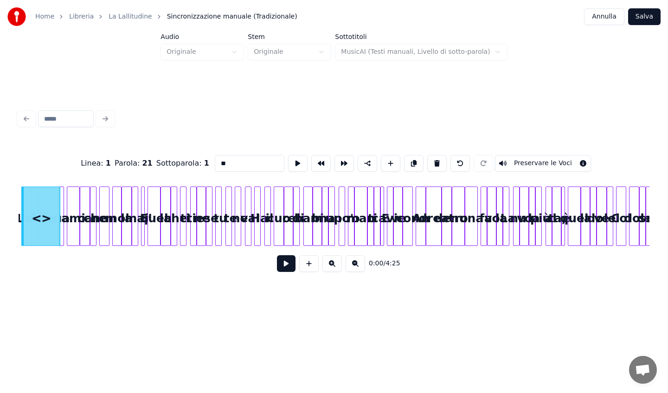
click at [313, 271] on button at bounding box center [308, 263] width 19 height 17
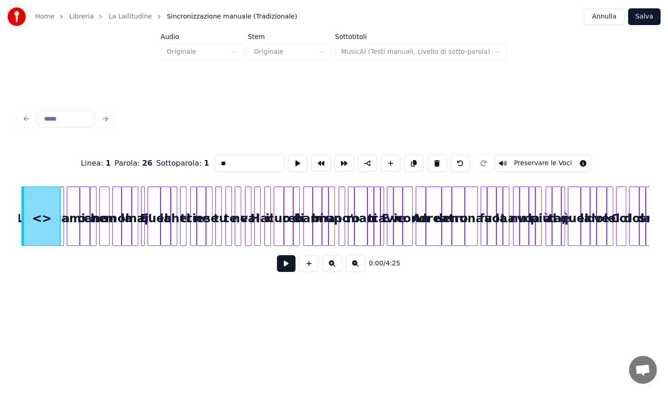
click at [313, 271] on button at bounding box center [308, 263] width 19 height 17
click at [381, 163] on button at bounding box center [390, 163] width 19 height 17
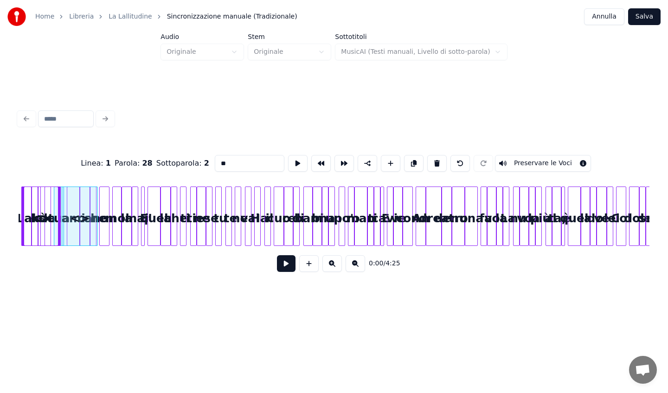
click at [381, 163] on button at bounding box center [390, 163] width 19 height 17
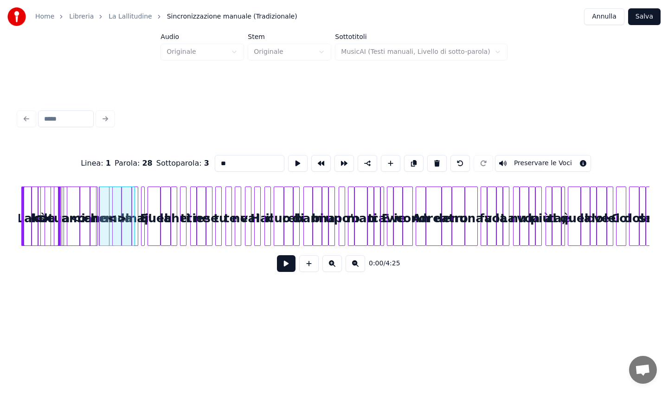
click at [381, 163] on button at bounding box center [390, 163] width 19 height 17
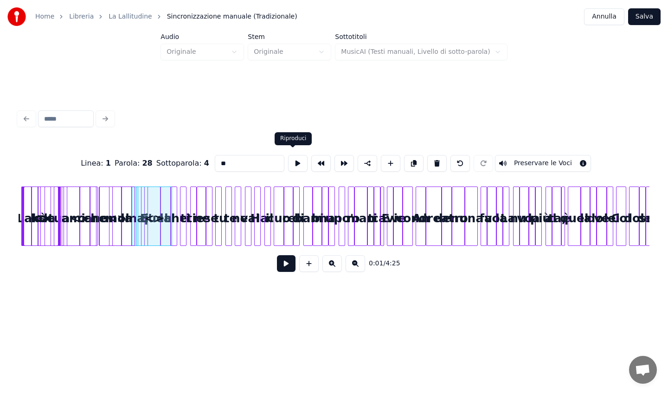
click at [295, 157] on button at bounding box center [297, 163] width 19 height 17
click at [355, 266] on button at bounding box center [355, 263] width 19 height 17
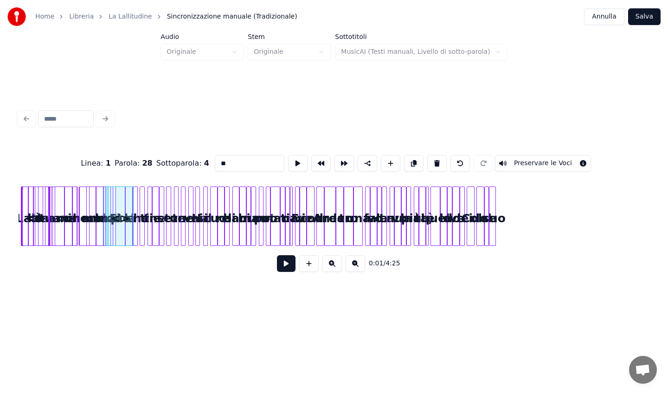
click at [355, 266] on button at bounding box center [355, 263] width 19 height 17
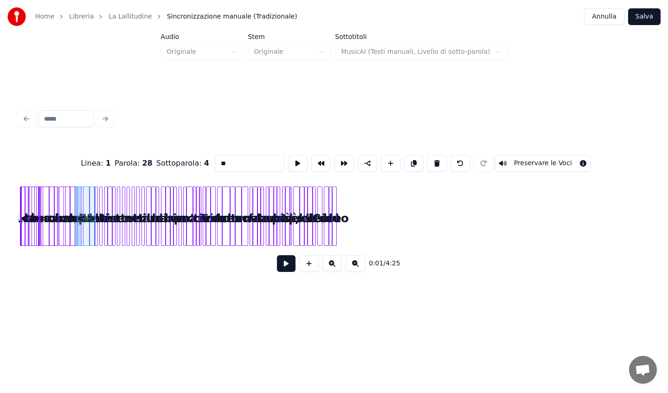
click at [329, 265] on button at bounding box center [332, 263] width 19 height 17
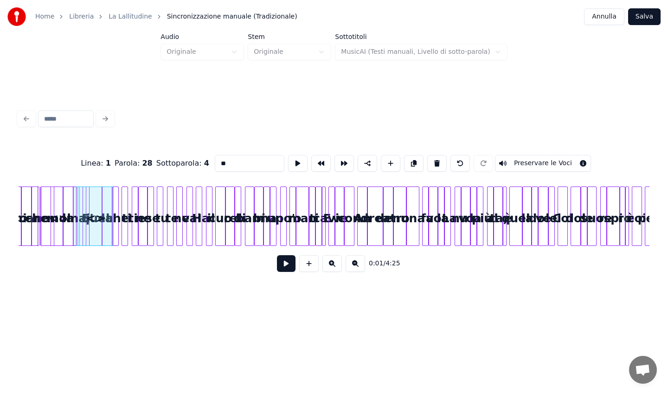
click at [329, 265] on button at bounding box center [332, 263] width 19 height 17
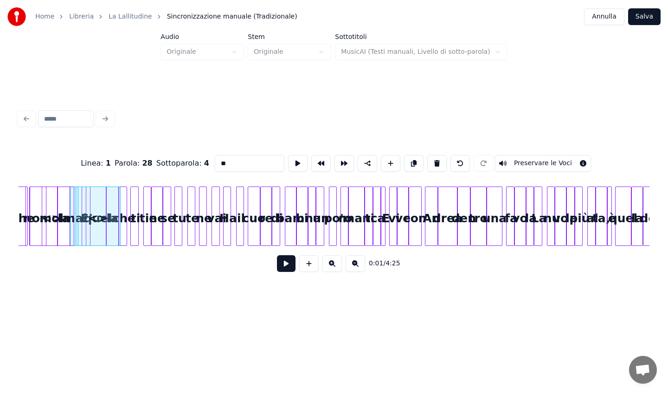
click at [329, 265] on button at bounding box center [332, 263] width 19 height 17
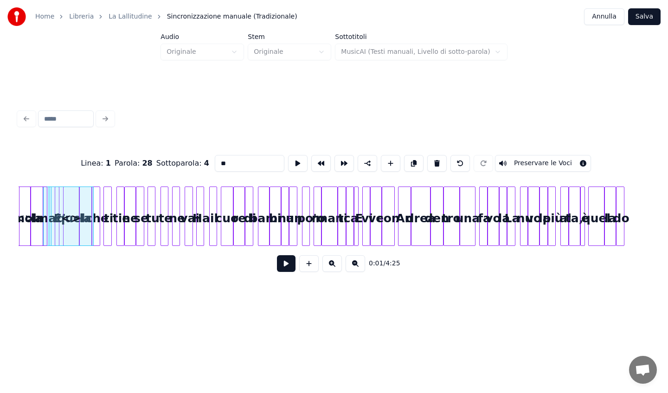
click at [329, 265] on button at bounding box center [332, 263] width 19 height 17
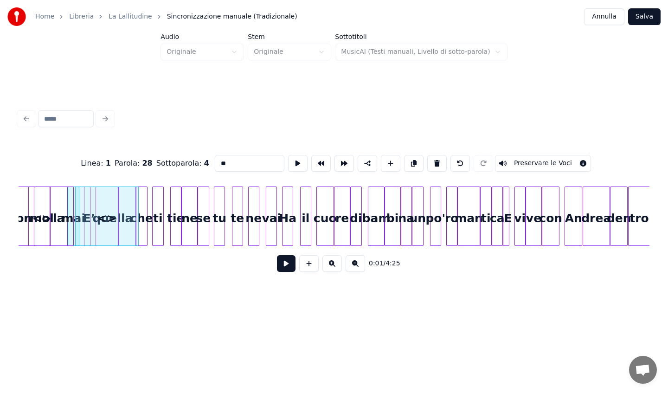
click at [329, 265] on button at bounding box center [332, 263] width 19 height 17
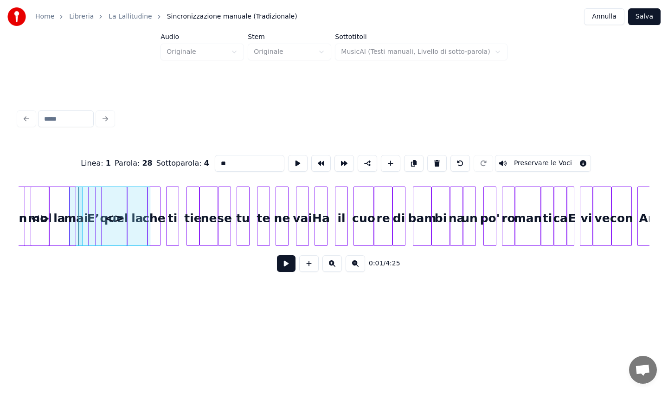
click at [329, 265] on button at bounding box center [332, 263] width 19 height 17
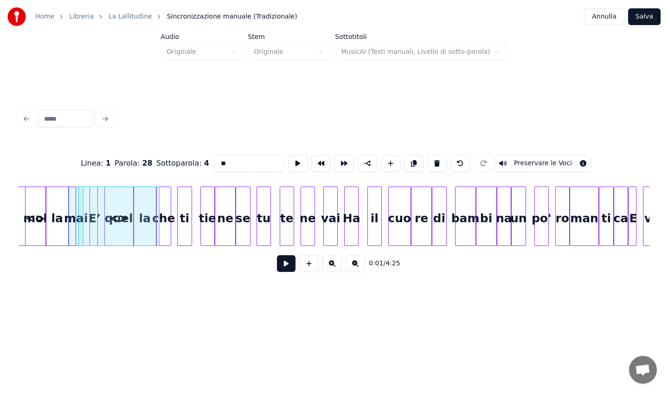
click at [329, 265] on button at bounding box center [332, 263] width 19 height 17
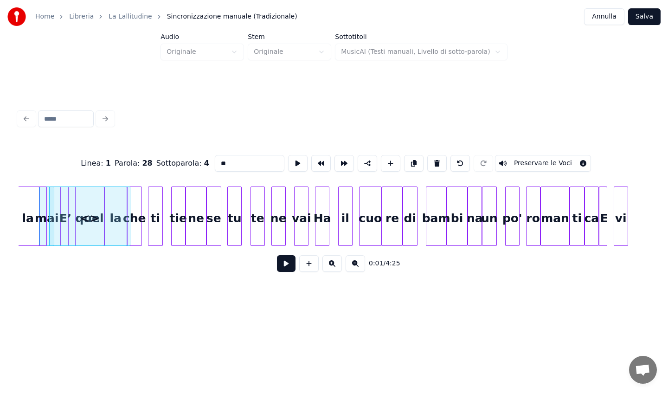
click at [329, 265] on button at bounding box center [332, 263] width 19 height 17
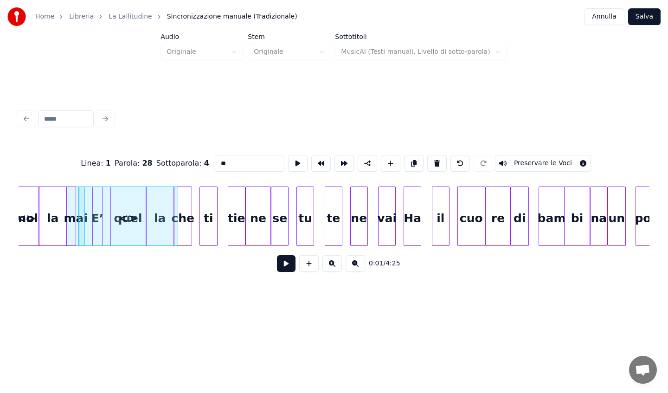
click at [329, 265] on button at bounding box center [332, 263] width 19 height 17
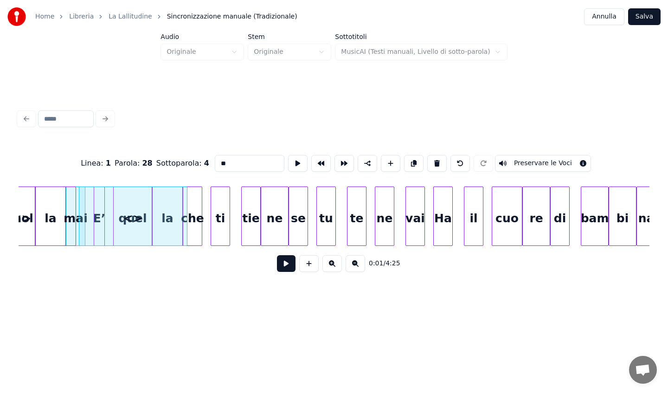
click at [329, 265] on button at bounding box center [332, 263] width 19 height 17
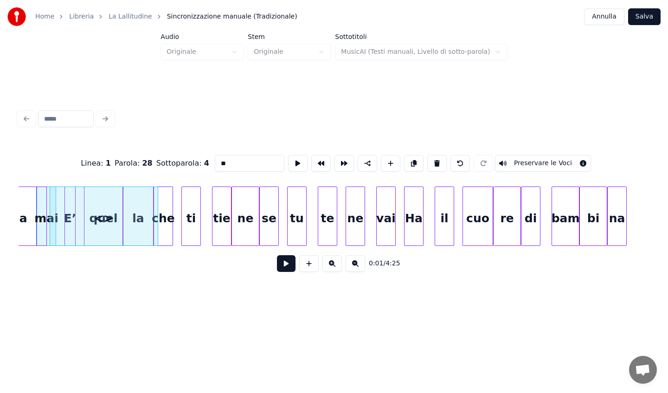
click at [329, 265] on button at bounding box center [332, 263] width 19 height 17
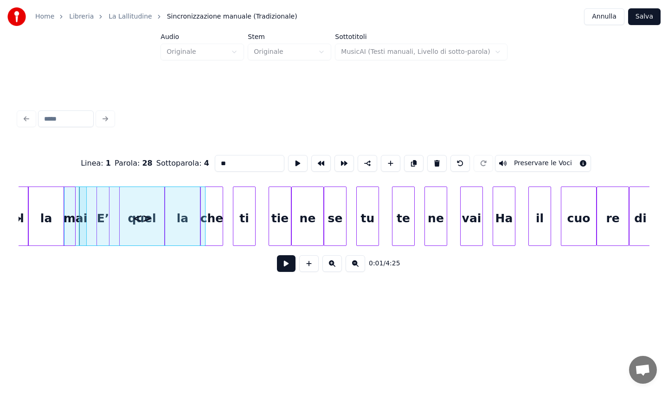
click at [329, 265] on button at bounding box center [332, 263] width 19 height 17
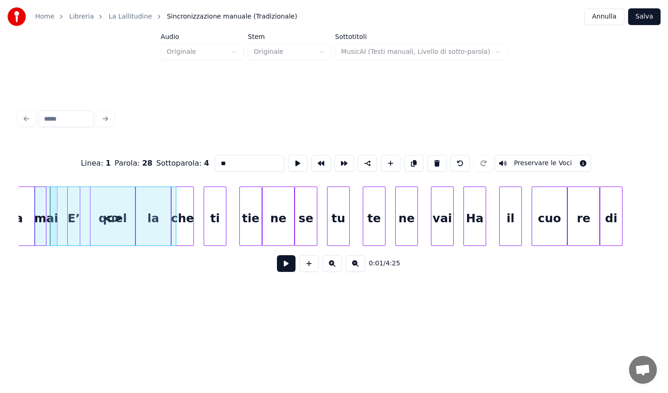
click at [329, 265] on button at bounding box center [332, 263] width 19 height 17
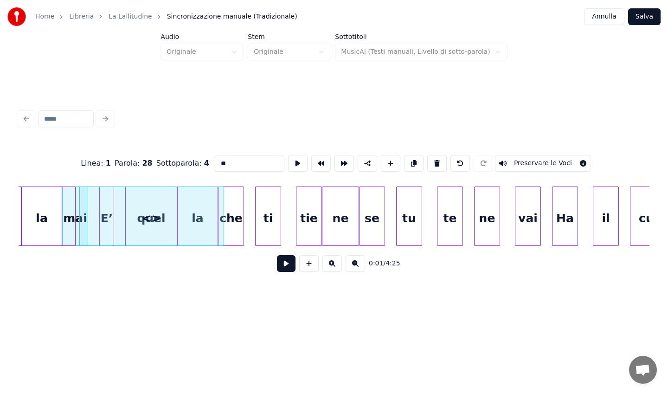
click at [329, 265] on button at bounding box center [332, 263] width 19 height 17
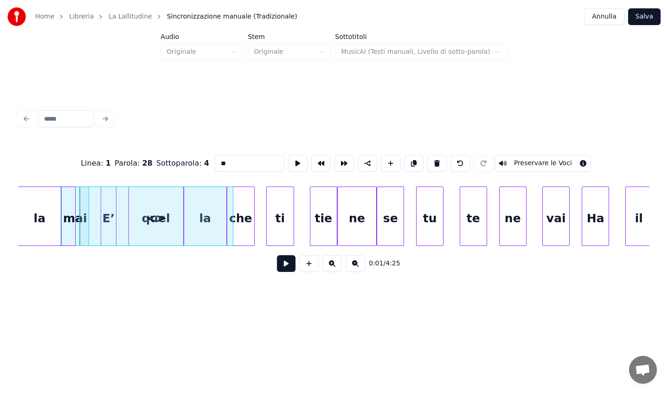
click at [329, 265] on button at bounding box center [332, 263] width 19 height 17
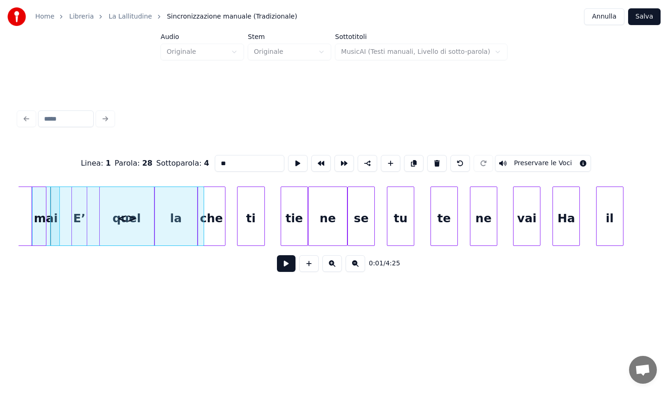
click at [329, 265] on button at bounding box center [332, 263] width 19 height 17
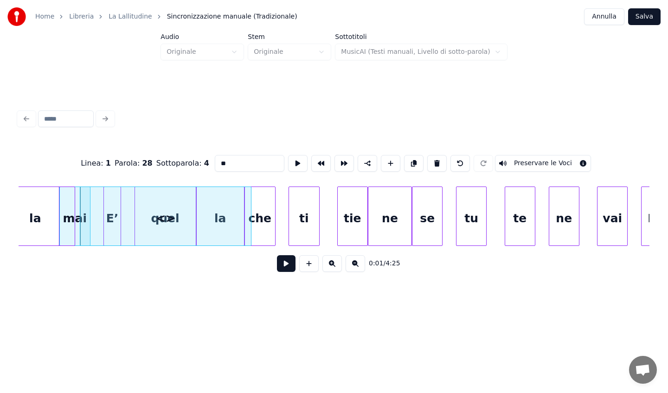
click at [329, 265] on button at bounding box center [332, 263] width 19 height 17
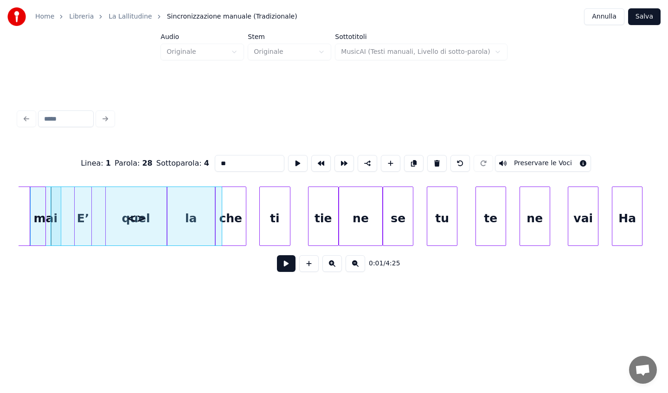
click at [329, 265] on button at bounding box center [332, 263] width 19 height 17
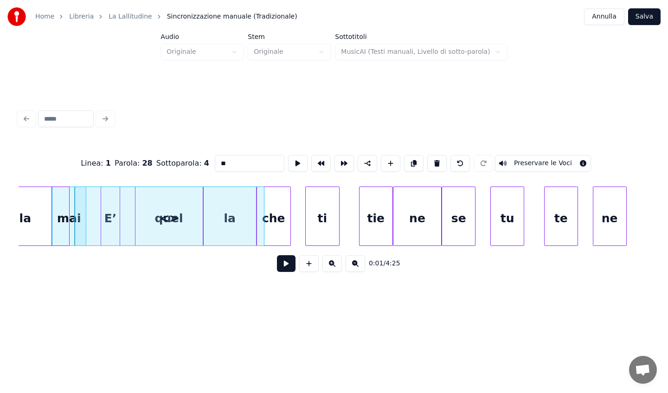
click at [329, 265] on button at bounding box center [332, 263] width 19 height 17
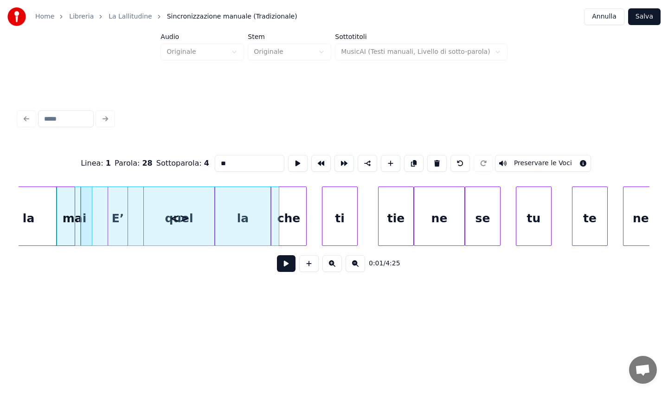
click at [329, 265] on button at bounding box center [332, 263] width 19 height 17
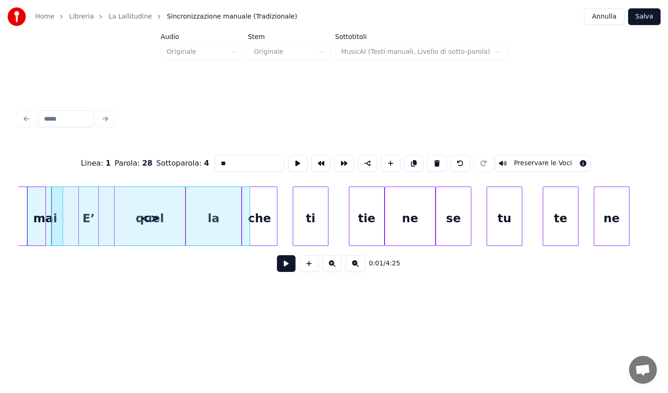
click at [329, 265] on button at bounding box center [332, 263] width 19 height 17
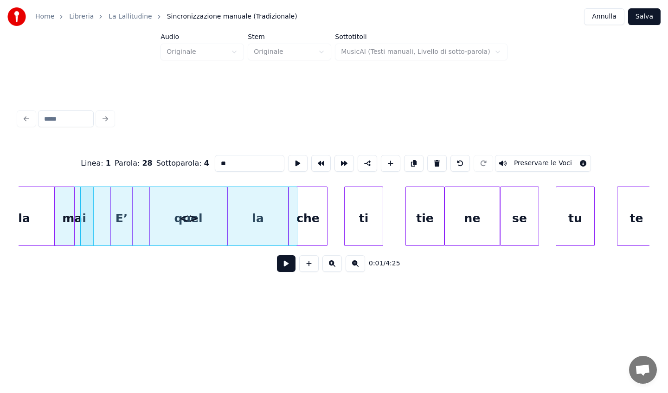
click at [329, 265] on button at bounding box center [332, 263] width 19 height 17
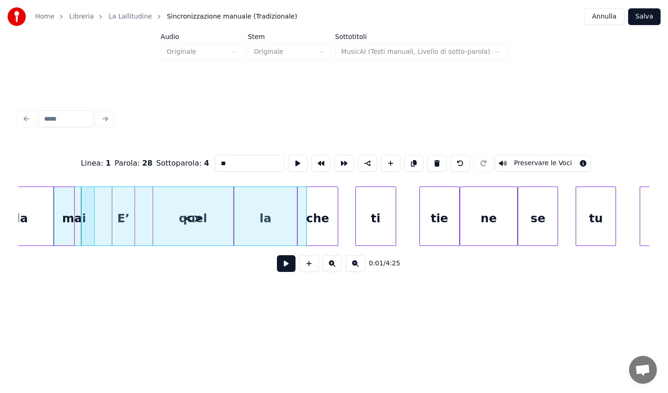
click at [329, 265] on button at bounding box center [332, 263] width 19 height 17
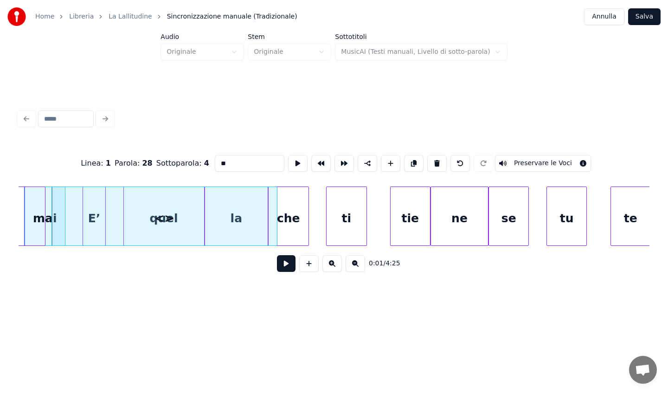
click at [329, 265] on button at bounding box center [332, 263] width 19 height 17
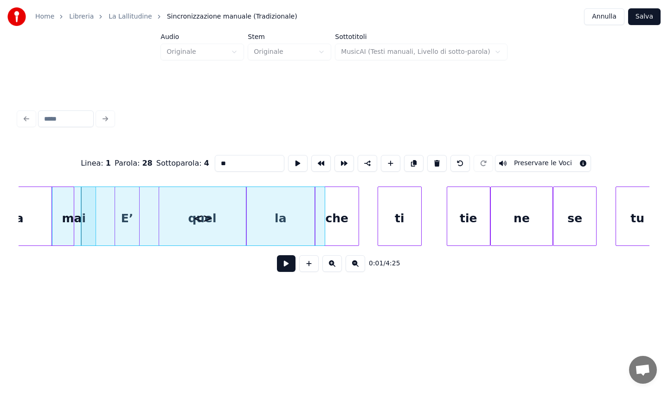
click at [329, 265] on button at bounding box center [332, 263] width 19 height 17
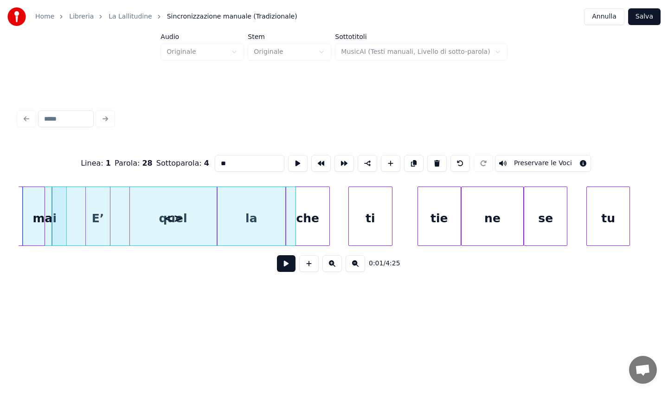
click at [329, 265] on button at bounding box center [332, 263] width 19 height 17
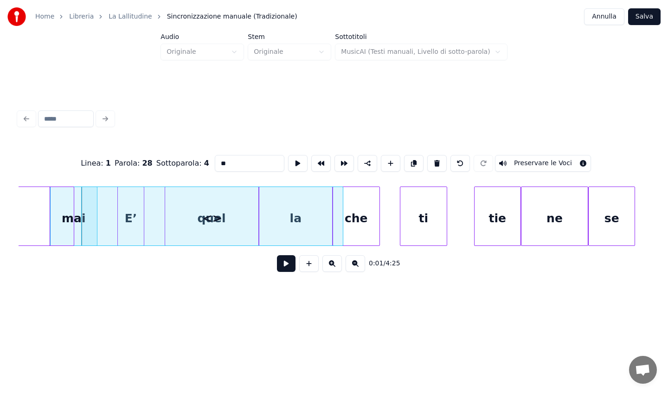
click at [329, 265] on button at bounding box center [332, 263] width 19 height 17
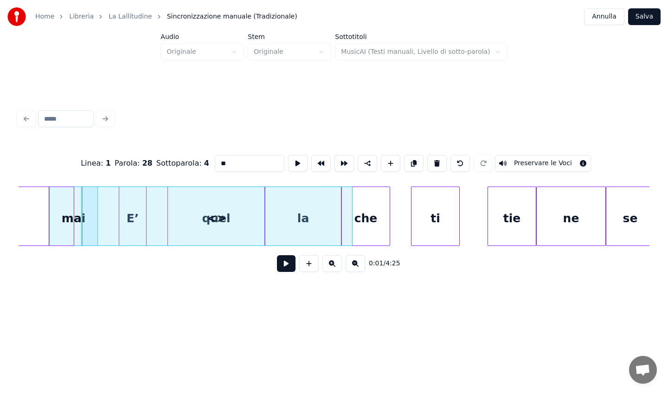
click at [329, 265] on button at bounding box center [332, 263] width 19 height 17
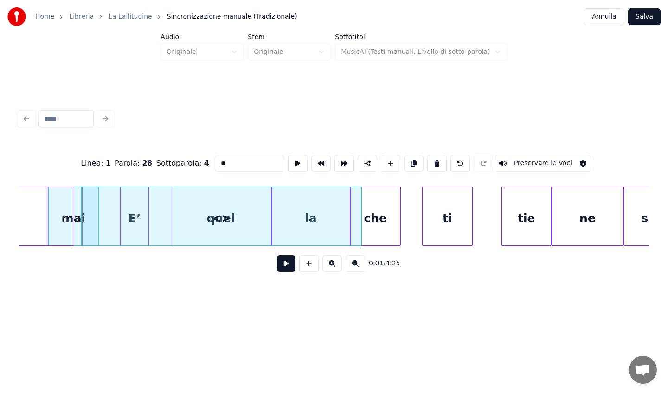
click at [329, 265] on button at bounding box center [332, 263] width 19 height 17
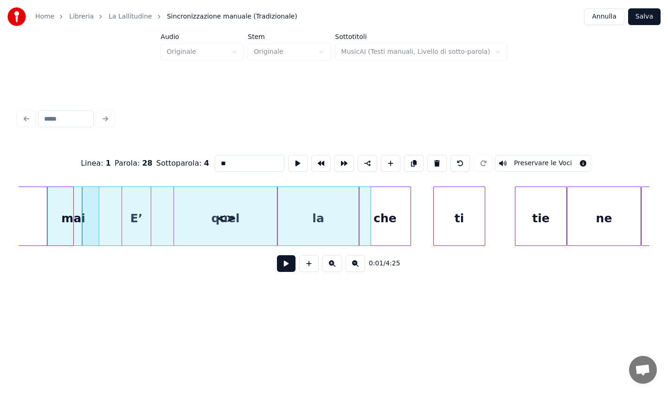
click at [329, 265] on button at bounding box center [332, 263] width 19 height 17
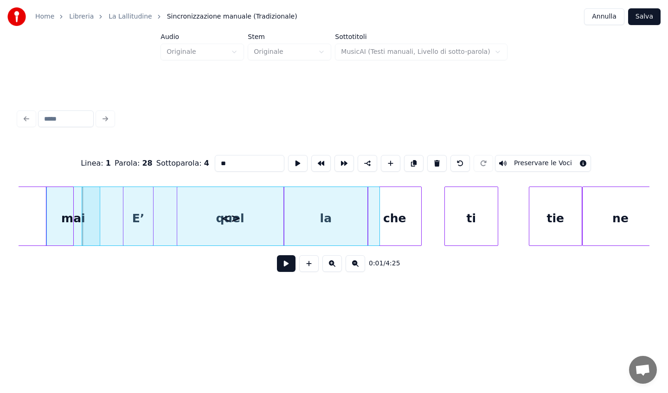
click at [329, 265] on button at bounding box center [332, 263] width 19 height 17
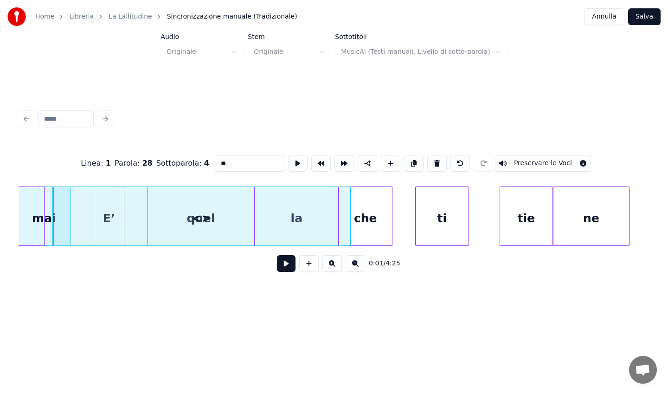
click at [329, 265] on button at bounding box center [332, 263] width 19 height 17
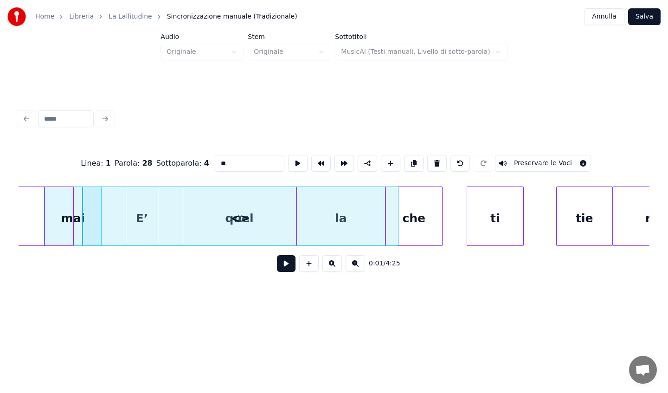
click at [329, 265] on button at bounding box center [332, 263] width 19 height 17
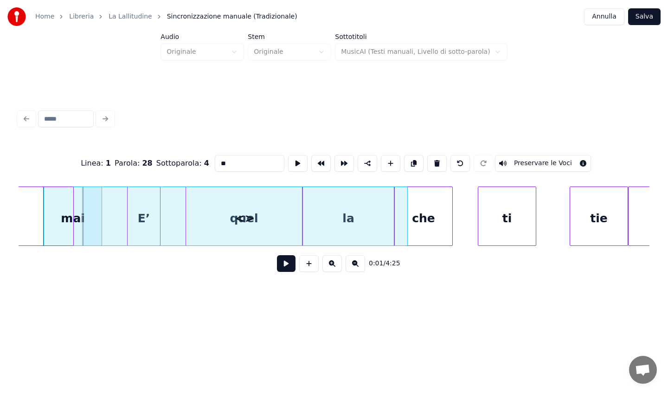
click at [329, 265] on button at bounding box center [332, 263] width 19 height 17
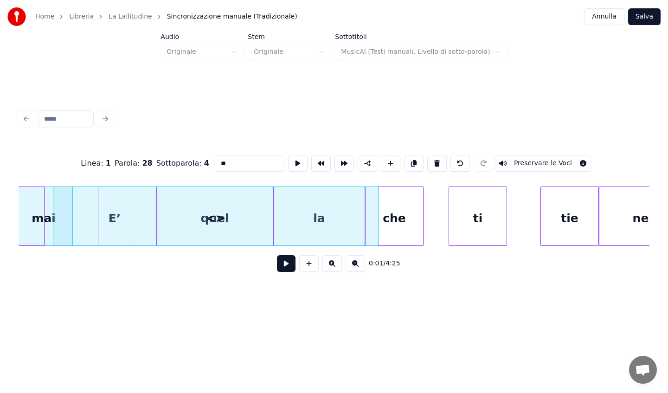
click at [329, 265] on button at bounding box center [332, 263] width 19 height 17
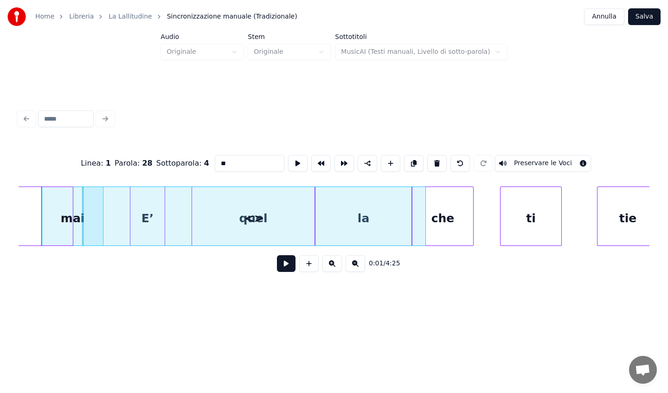
click at [329, 265] on button at bounding box center [332, 263] width 19 height 17
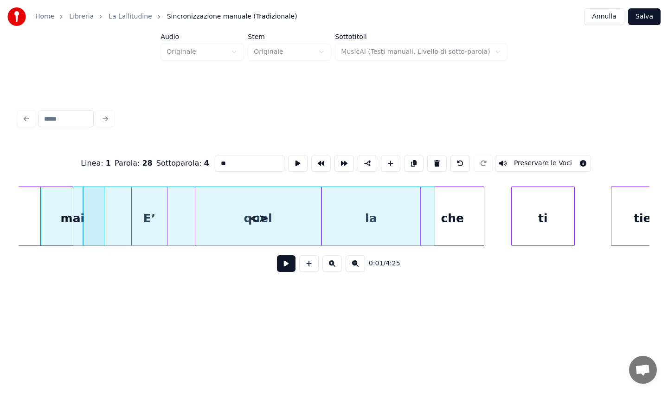
click at [329, 265] on button at bounding box center [332, 263] width 19 height 17
click at [329, 266] on div "0:01 / 4:25" at bounding box center [334, 263] width 616 height 20
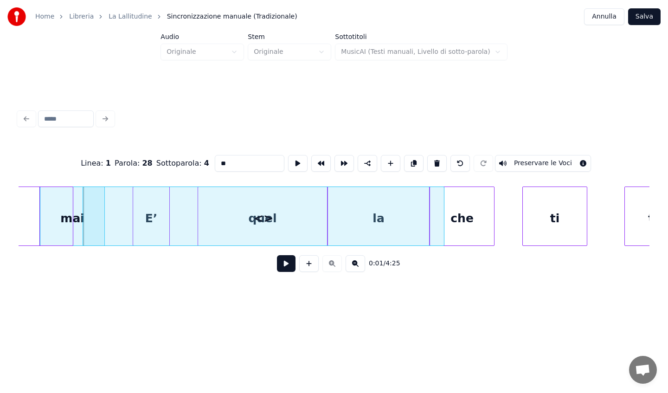
click at [329, 266] on div "0:01 / 4:25" at bounding box center [334, 263] width 616 height 20
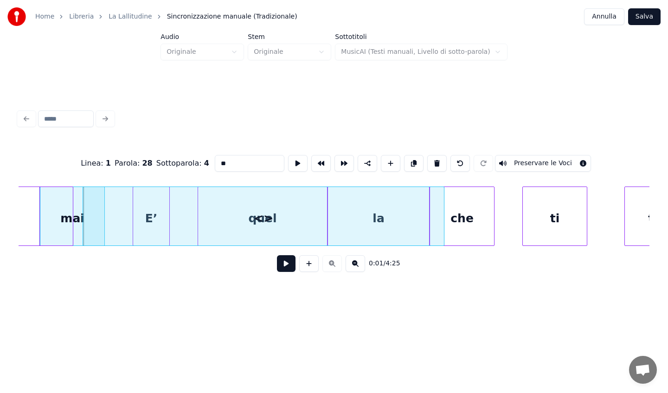
click at [329, 266] on div "0:01 / 4:25" at bounding box center [334, 263] width 616 height 20
click at [330, 269] on div "0:01 / 4:25" at bounding box center [334, 263] width 616 height 20
click at [272, 231] on div "<>" at bounding box center [263, 218] width 361 height 63
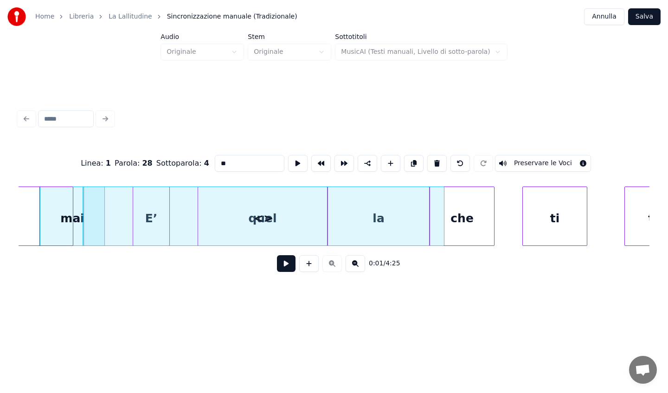
click at [259, 220] on div "<>" at bounding box center [263, 218] width 361 height 63
click at [127, 17] on link "La Lallitudine" at bounding box center [131, 16] width 44 height 9
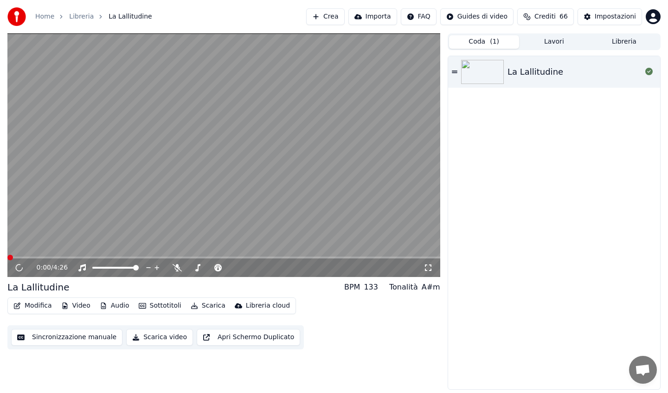
click at [50, 337] on button "Sincronizzazione manuale" at bounding box center [66, 337] width 111 height 17
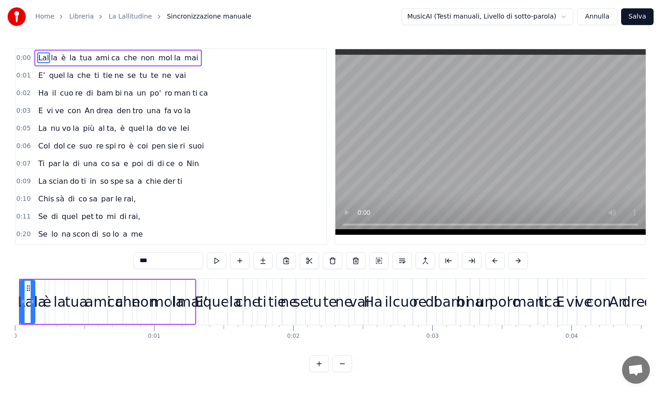
click at [119, 14] on link "La Lallitudine" at bounding box center [131, 16] width 44 height 9
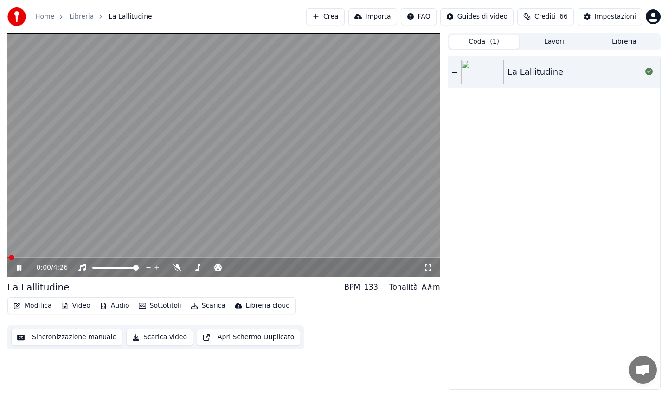
click at [31, 303] on button "Modifica" at bounding box center [33, 305] width 46 height 13
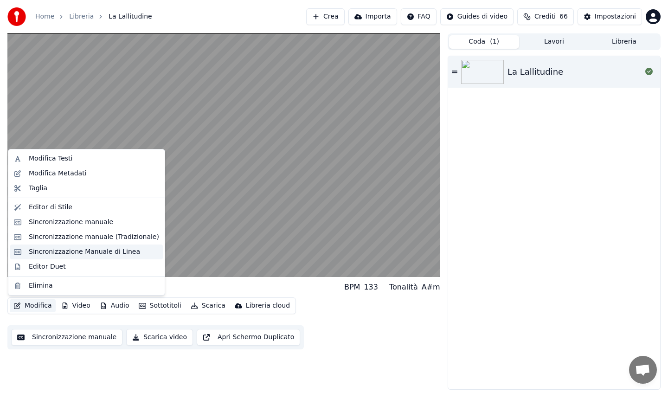
click at [71, 249] on div "Sincronizzazione Manuale di Linea" at bounding box center [84, 251] width 111 height 9
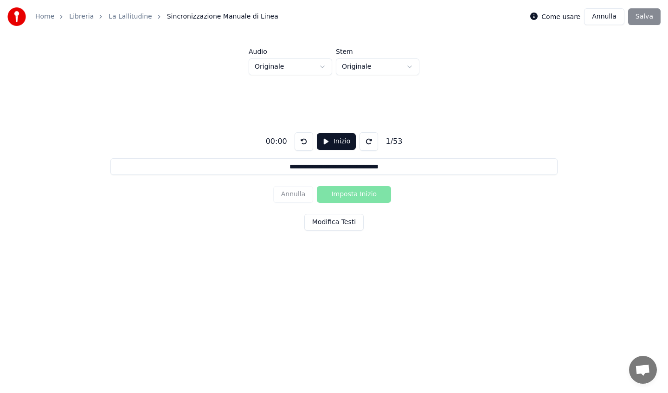
click at [118, 18] on link "La Lallitudine" at bounding box center [131, 16] width 44 height 9
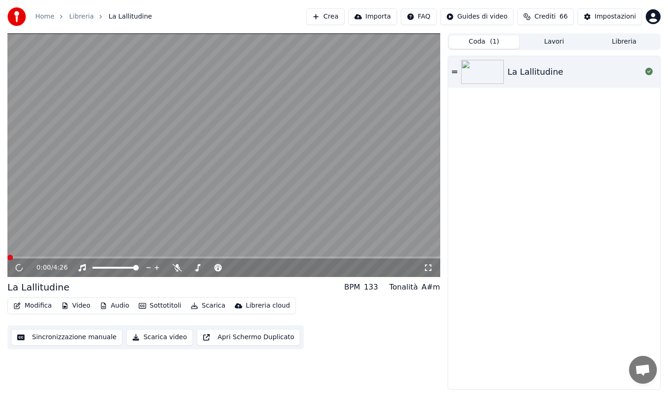
click at [48, 332] on button "Sincronizzazione manuale" at bounding box center [66, 337] width 111 height 17
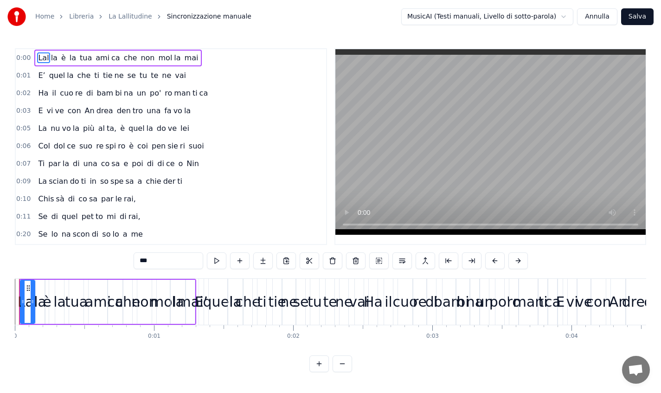
click at [131, 17] on link "La Lallitudine" at bounding box center [131, 16] width 44 height 9
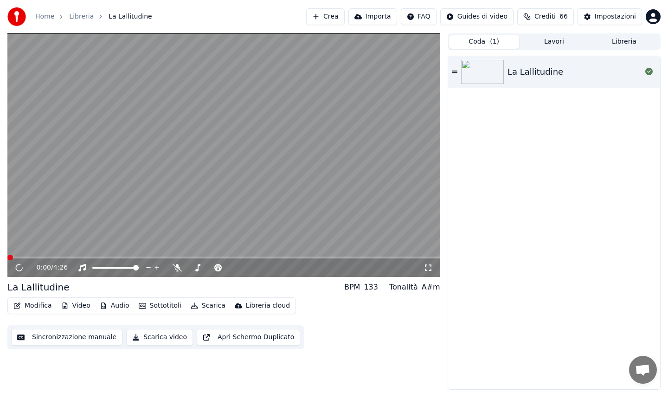
click at [35, 309] on button "Modifica" at bounding box center [33, 305] width 46 height 13
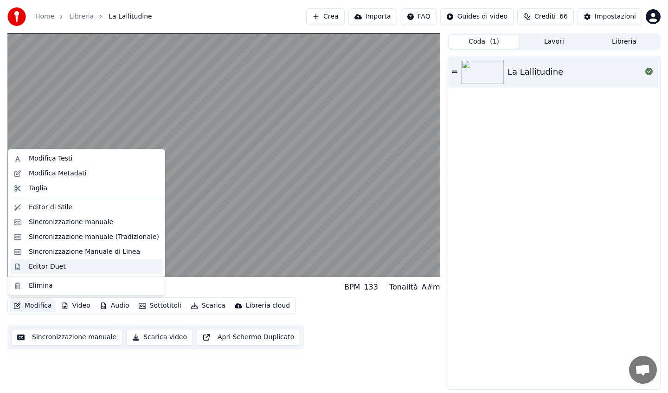
click at [48, 269] on div "Editor Duet" at bounding box center [47, 266] width 37 height 9
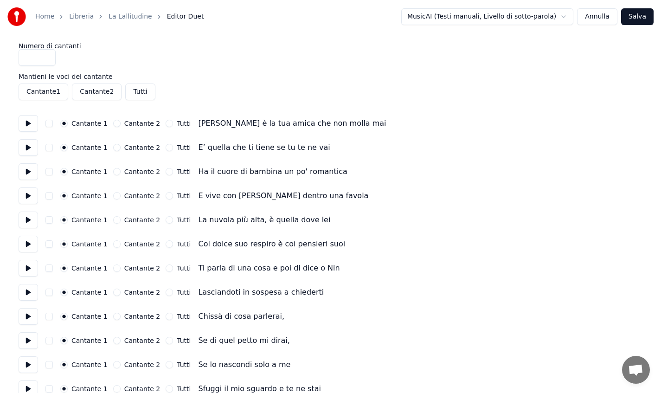
click at [123, 20] on link "La Lallitudine" at bounding box center [131, 16] width 44 height 9
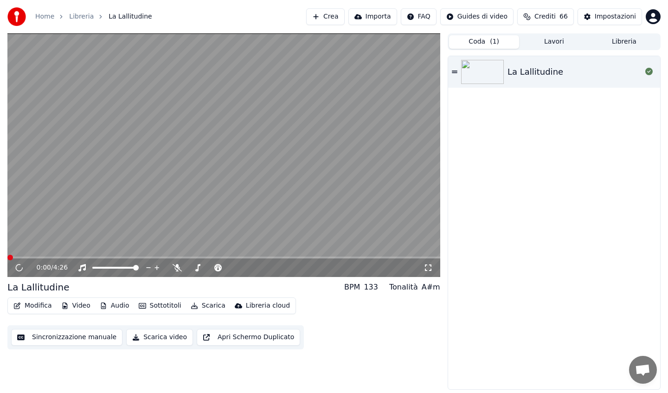
click at [41, 304] on button "Modifica" at bounding box center [33, 305] width 46 height 13
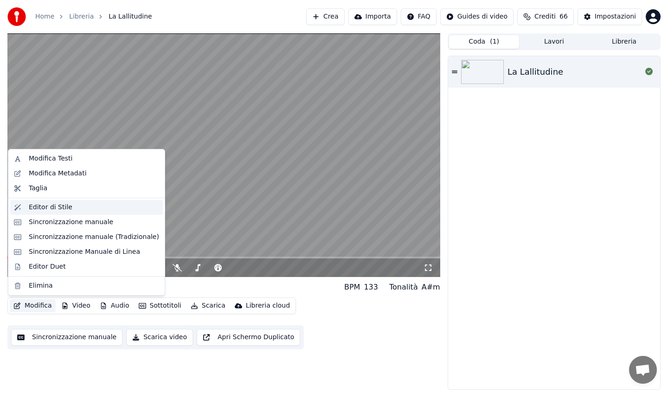
click at [59, 210] on div "Editor di Stile" at bounding box center [51, 207] width 44 height 9
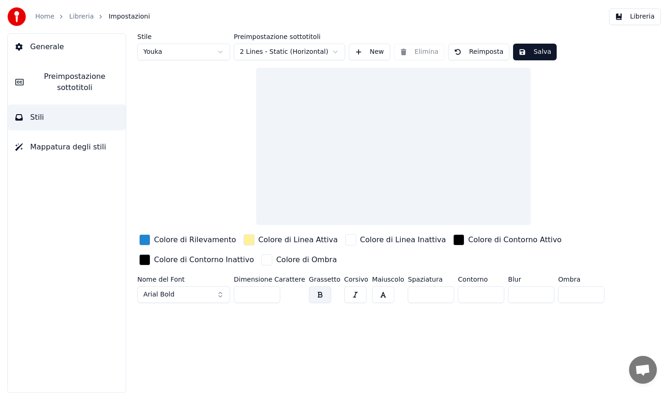
click at [79, 13] on link "Libreria" at bounding box center [81, 16] width 25 height 9
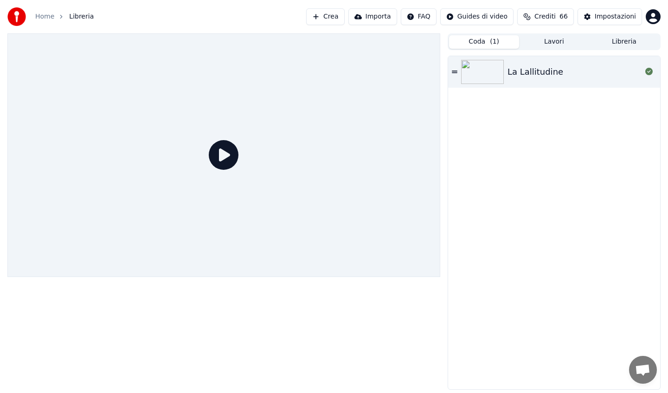
click at [84, 18] on span "Libreria" at bounding box center [81, 16] width 25 height 9
click at [190, 119] on div at bounding box center [223, 155] width 433 height 244
click at [586, 69] on div "La Lallitudine" at bounding box center [575, 71] width 134 height 13
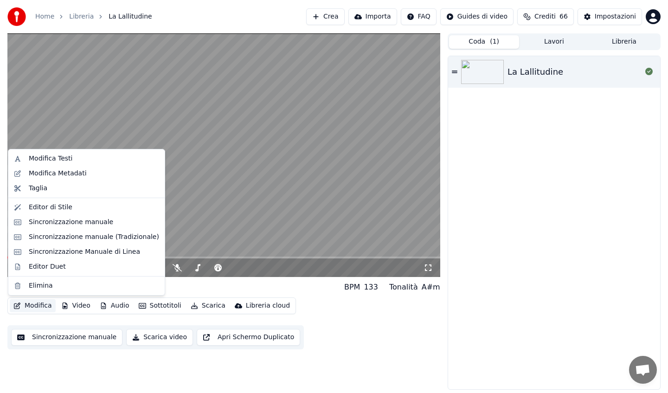
click at [39, 306] on button "Modifica" at bounding box center [33, 305] width 46 height 13
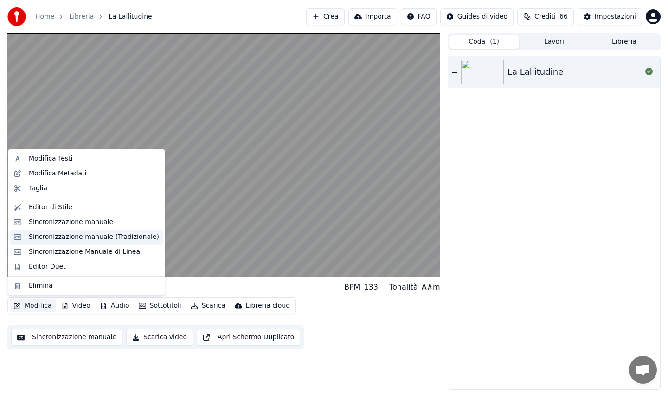
click at [91, 234] on div "Sincronizzazione manuale (Tradizionale)" at bounding box center [94, 237] width 130 height 9
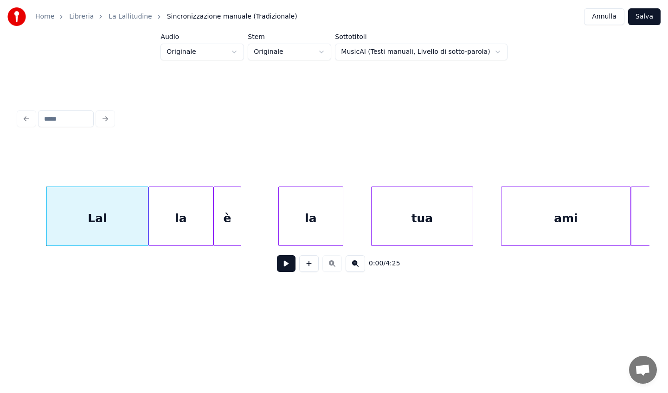
click at [379, 268] on span "0:00" at bounding box center [376, 263] width 14 height 9
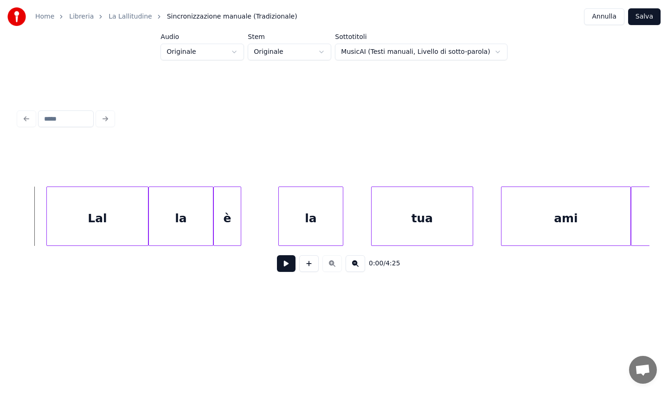
click at [387, 54] on html "Home Libreria La Lallitudine Sincronizzazione manuale (Tradizionale) Annulla Sa…" at bounding box center [334, 163] width 668 height 326
click at [298, 46] on html "Home Libreria La Lallitudine Sincronizzazione manuale (Tradizionale) Annulla Sa…" at bounding box center [334, 163] width 668 height 326
click at [300, 51] on html "Home Libreria La Lallitudine Sincronizzazione manuale (Tradizionale) Annulla Sa…" at bounding box center [334, 163] width 668 height 326
click at [220, 47] on html "Home Libreria La Lallitudine Sincronizzazione manuale (Tradizionale) Annulla Sa…" at bounding box center [334, 163] width 668 height 326
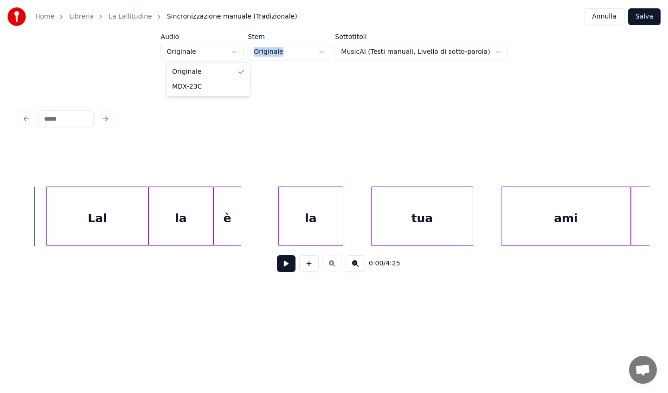
click at [220, 47] on html "Home Libreria La Lallitudine Sincronizzazione manuale (Tradizionale) Annulla Sa…" at bounding box center [334, 163] width 668 height 326
click at [68, 221] on div "Lal" at bounding box center [97, 218] width 101 height 63
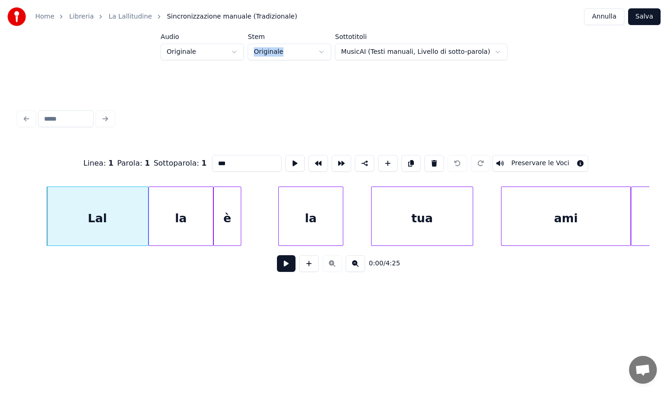
click at [278, 269] on button at bounding box center [286, 263] width 19 height 17
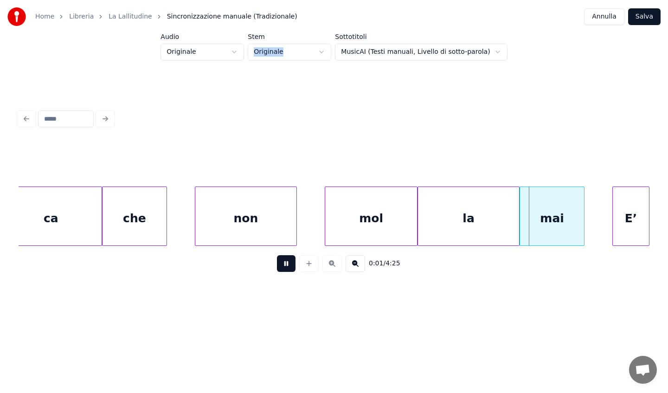
scroll to position [0, 1265]
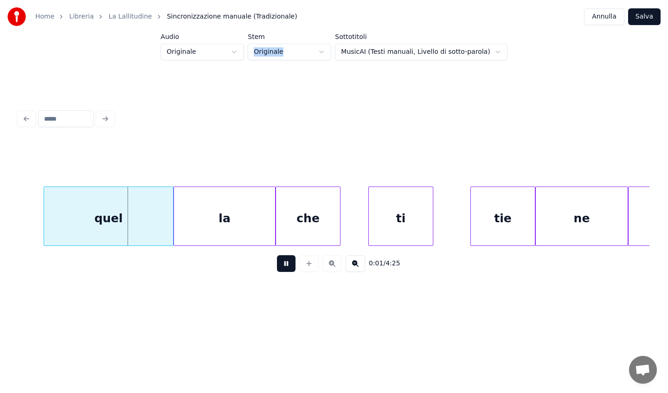
click at [278, 269] on button at bounding box center [286, 263] width 19 height 17
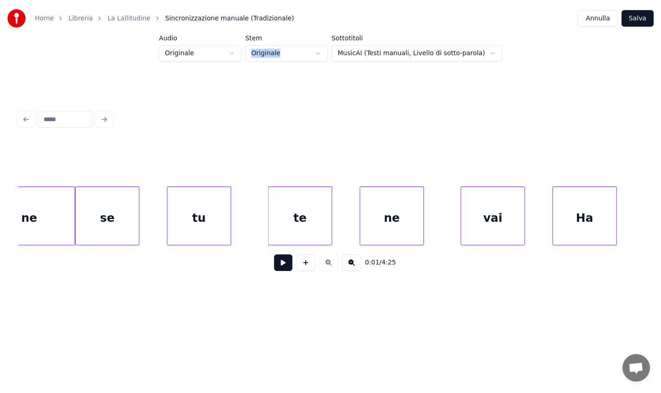
scroll to position [0, 0]
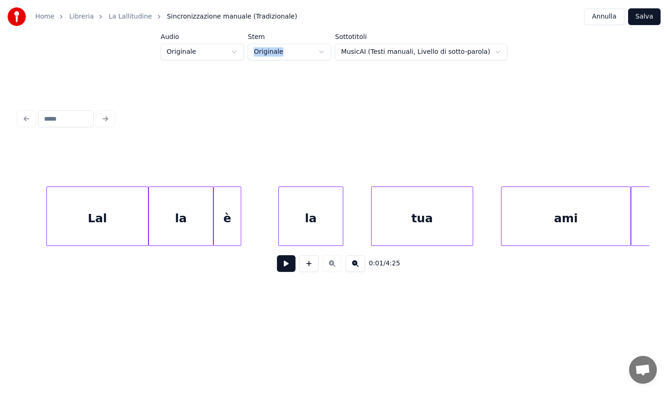
click at [52, 233] on div "Lal" at bounding box center [97, 218] width 101 height 63
click at [107, 113] on div at bounding box center [334, 119] width 639 height 20
click at [120, 241] on div "Lal" at bounding box center [97, 218] width 101 height 63
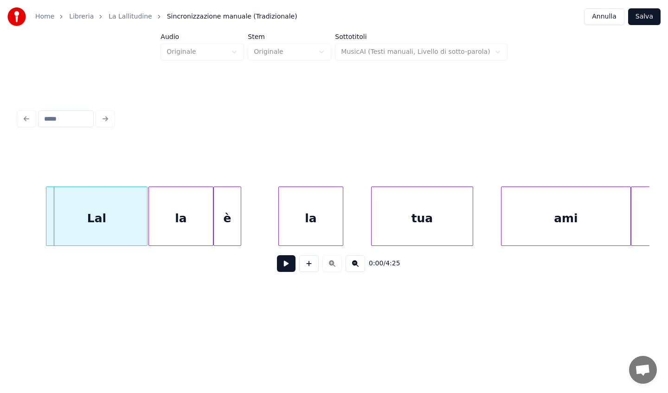
click at [78, 234] on div "Lal" at bounding box center [96, 218] width 101 height 63
click at [164, 235] on div "la" at bounding box center [181, 218] width 64 height 63
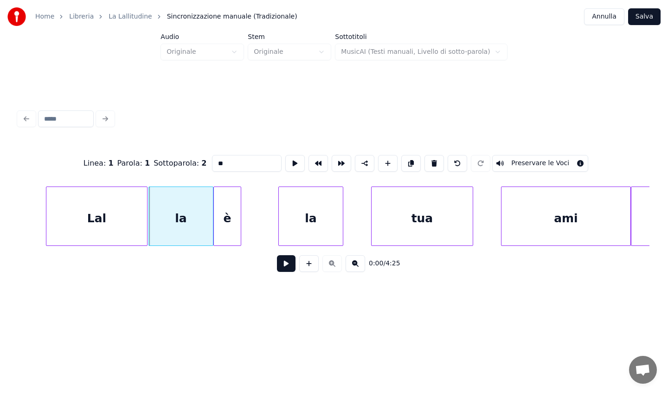
click at [225, 228] on div "è" at bounding box center [227, 218] width 27 height 63
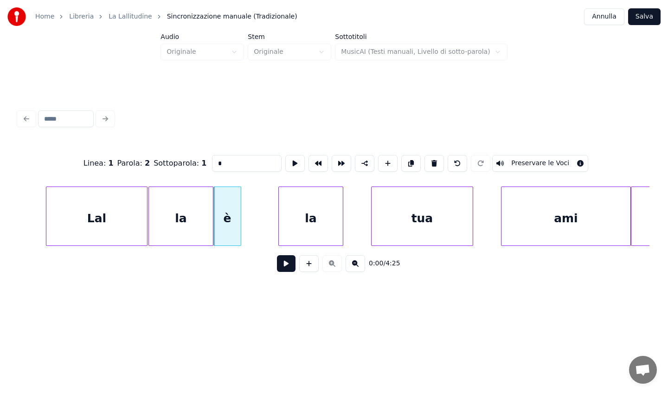
click at [314, 227] on div "la" at bounding box center [311, 218] width 64 height 63
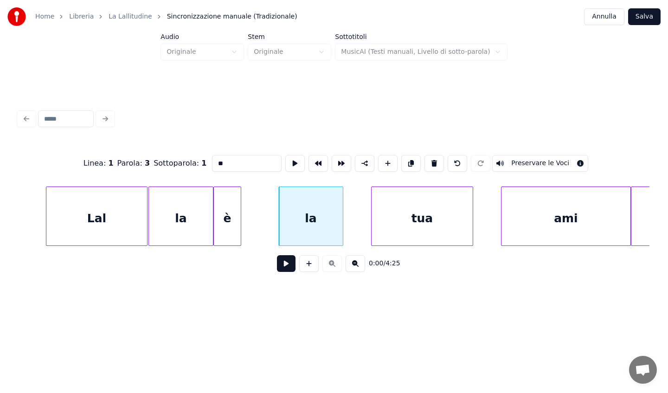
click at [411, 228] on div "tua" at bounding box center [422, 218] width 101 height 63
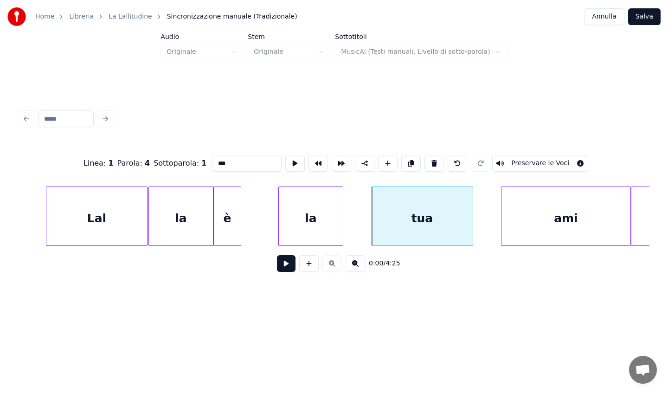
click at [89, 218] on div "Lal" at bounding box center [96, 218] width 101 height 63
type input "***"
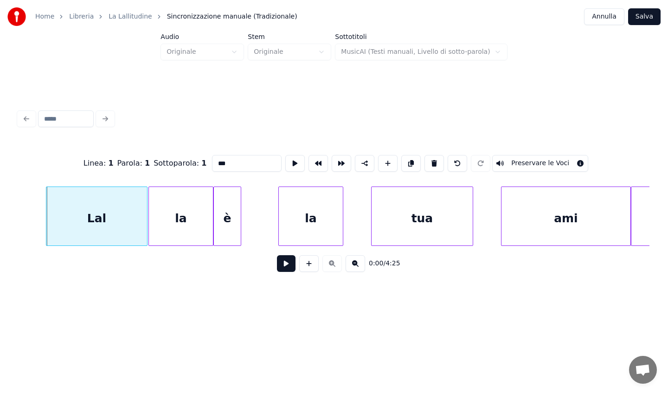
click at [537, 161] on button "Preservare le Voci" at bounding box center [541, 163] width 96 height 17
click at [361, 271] on button at bounding box center [355, 263] width 19 height 17
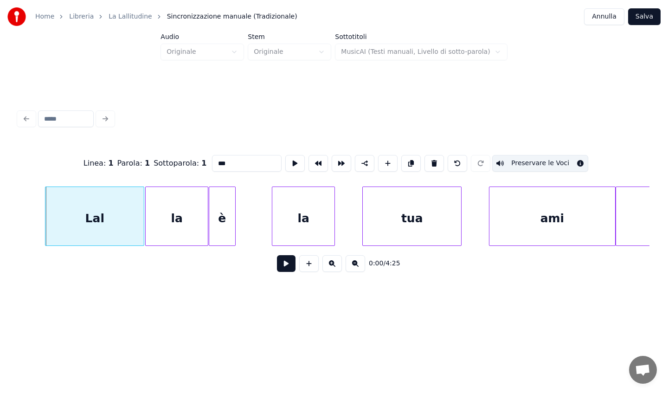
click at [361, 271] on button at bounding box center [355, 263] width 19 height 17
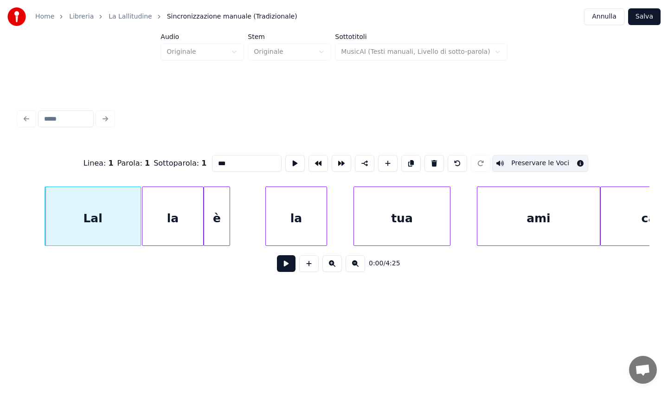
click at [361, 271] on button at bounding box center [355, 263] width 19 height 17
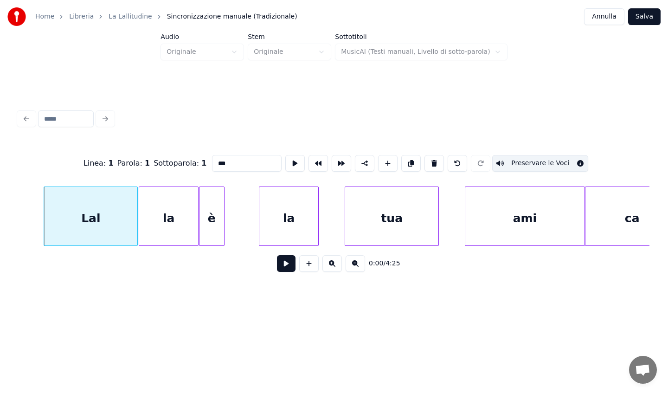
click at [361, 271] on button at bounding box center [355, 263] width 19 height 17
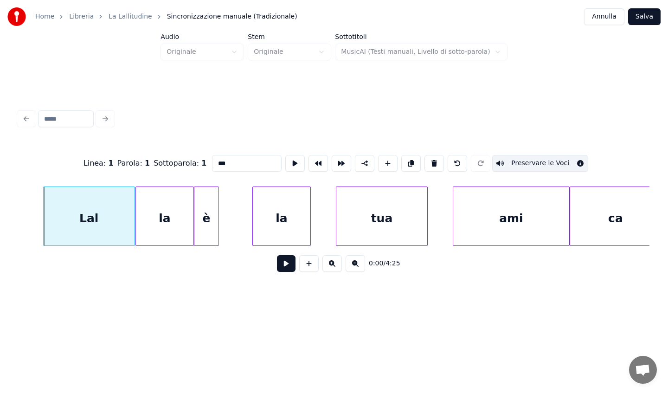
click at [136, 19] on link "La Lallitudine" at bounding box center [131, 16] width 44 height 9
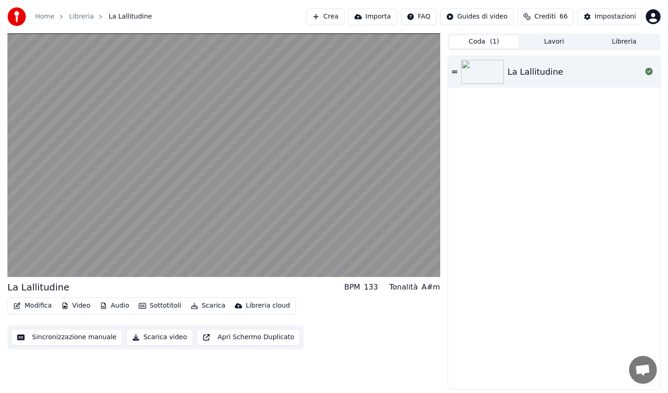
click at [82, 338] on button "Sincronizzazione manuale" at bounding box center [66, 337] width 111 height 17
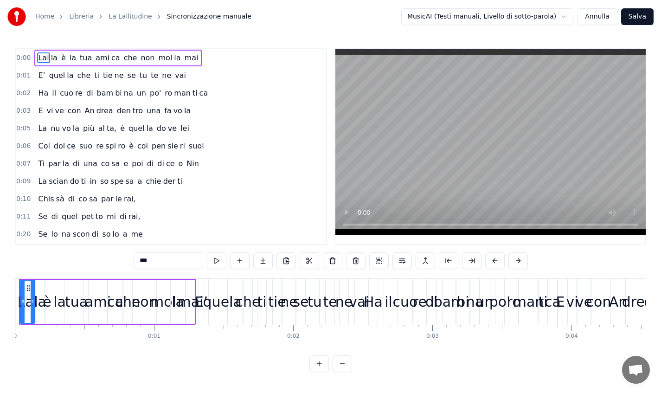
click at [24, 58] on span "0:00" at bounding box center [23, 57] width 14 height 9
click at [29, 54] on span "0:00" at bounding box center [23, 57] width 14 height 9
click at [27, 55] on span "0:00" at bounding box center [23, 57] width 14 height 9
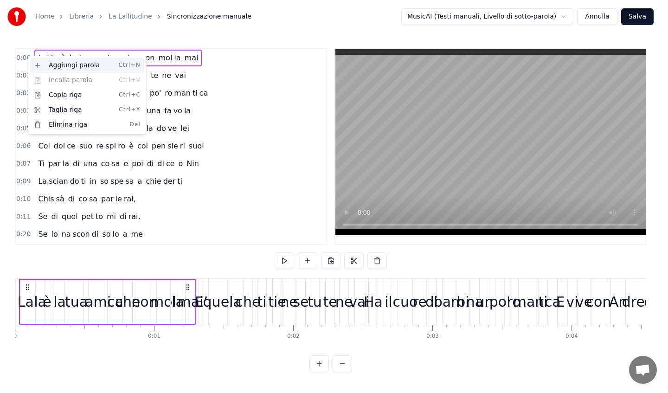
click at [48, 66] on div "Aggiungi parola Ctrl+N" at bounding box center [87, 65] width 114 height 15
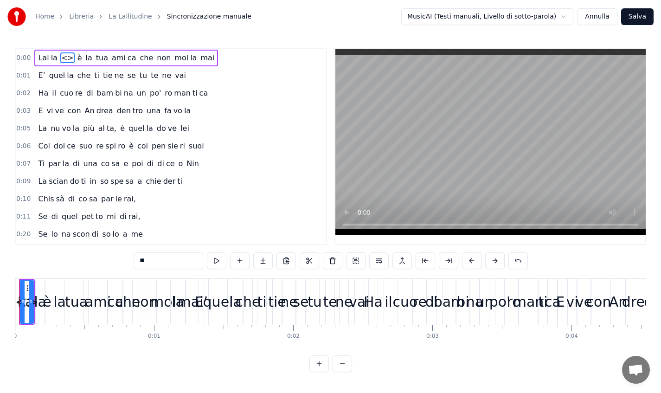
drag, startPoint x: 65, startPoint y: 59, endPoint x: 31, endPoint y: 60, distance: 34.4
click at [31, 60] on div "0:00 Lal la <> è la tua ami ca che non mol la mai" at bounding box center [171, 58] width 311 height 18
click at [65, 58] on span "<>" at bounding box center [67, 57] width 14 height 11
type input "**"
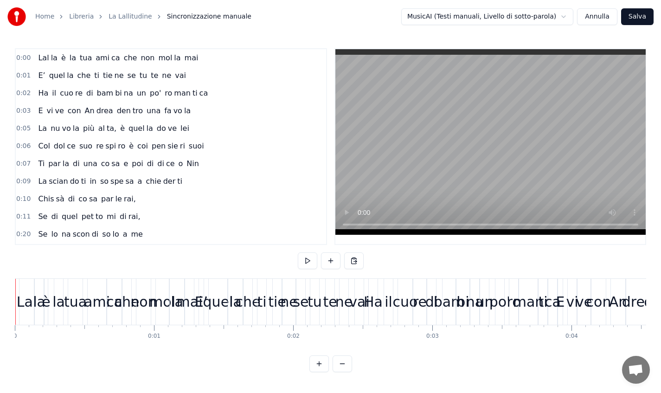
click at [322, 369] on button at bounding box center [319, 364] width 19 height 17
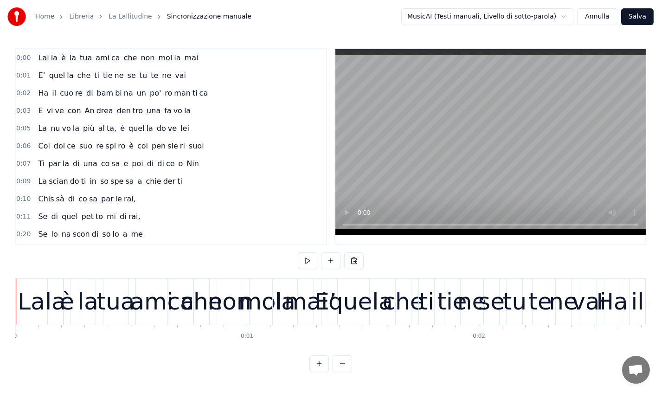
click at [319, 372] on button at bounding box center [319, 364] width 19 height 17
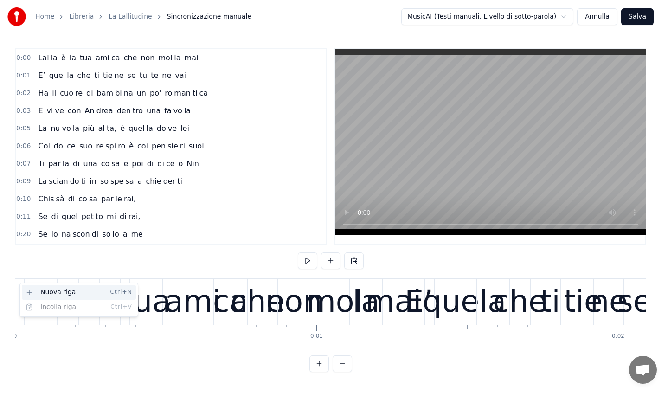
click at [29, 292] on div "Nuova riga Ctrl+N" at bounding box center [79, 292] width 114 height 15
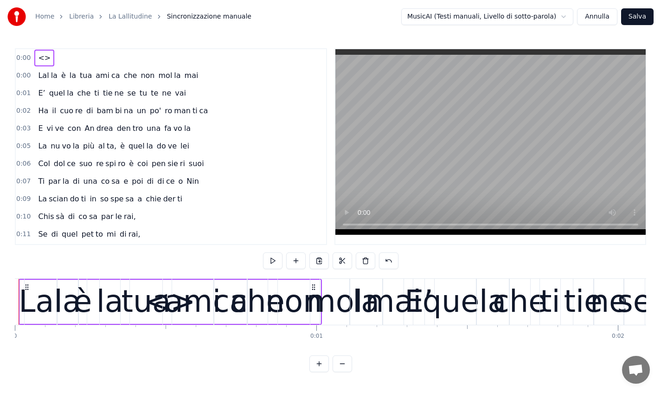
click at [22, 286] on div "Lal" at bounding box center [41, 301] width 44 height 45
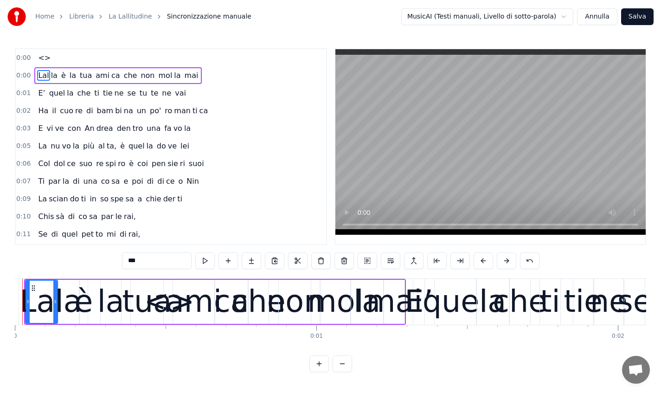
click at [21, 285] on div "<>" at bounding box center [169, 302] width 301 height 46
type input "**"
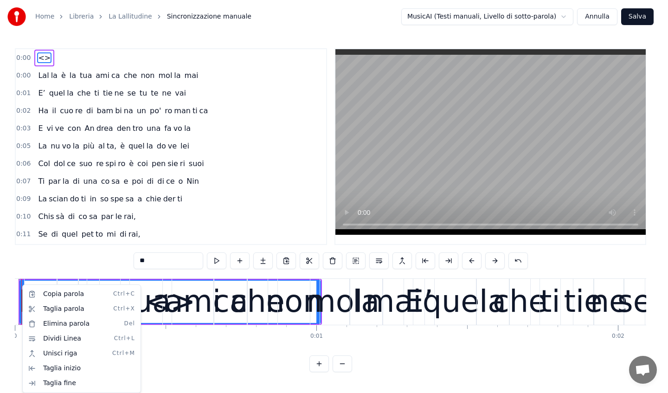
click at [63, 56] on html "Home Libreria La Lallitudine Sincronizzazione manuale MusicAI (Testi manuali, L…" at bounding box center [334, 193] width 668 height 387
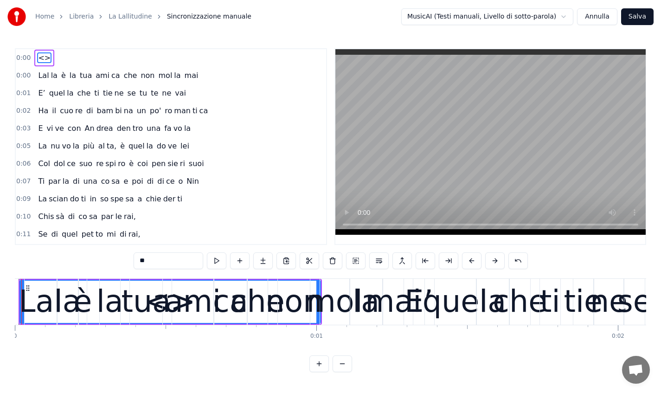
click at [34, 56] on div "<>" at bounding box center [44, 58] width 20 height 17
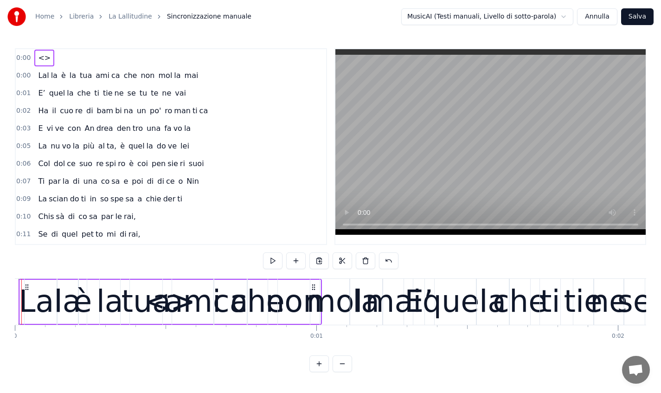
click at [43, 55] on span "<>" at bounding box center [44, 57] width 14 height 11
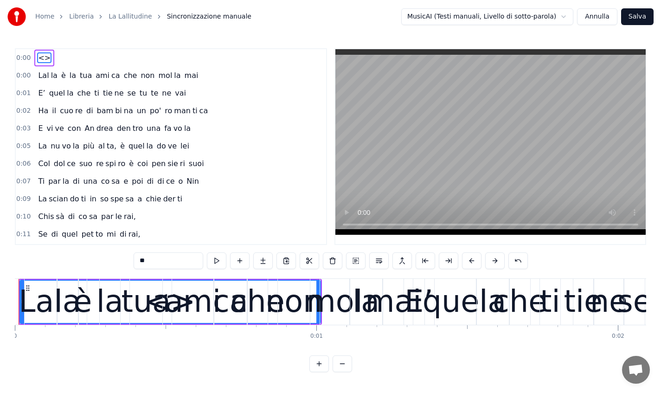
click at [343, 372] on button at bounding box center [342, 364] width 19 height 17
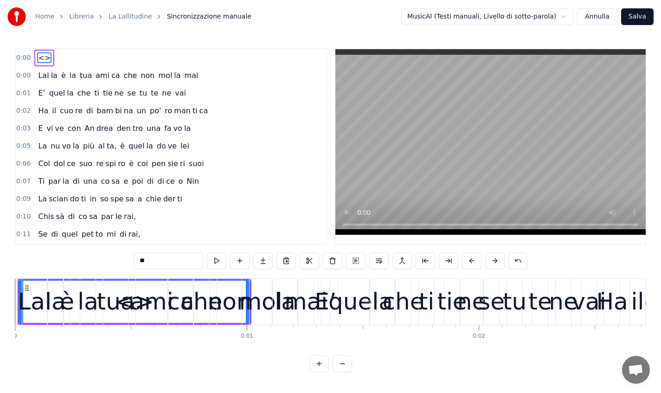
click at [317, 372] on button at bounding box center [319, 364] width 19 height 17
click
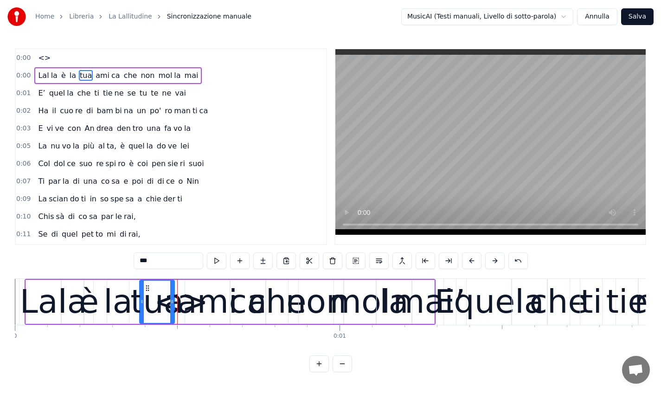
click at [19, 293] on div "<>" at bounding box center [181, 302] width 324 height 46
type input "**"
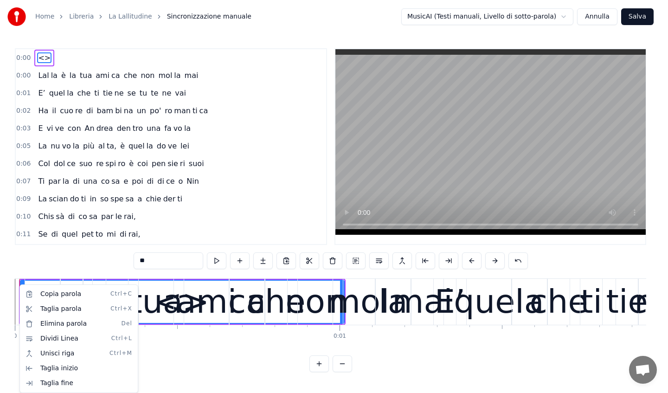
click at [146, 370] on html "Home Libreria La Lallitudine Sincronizzazione manuale MusicAI (Testi manuali, L…" at bounding box center [334, 193] width 668 height 387
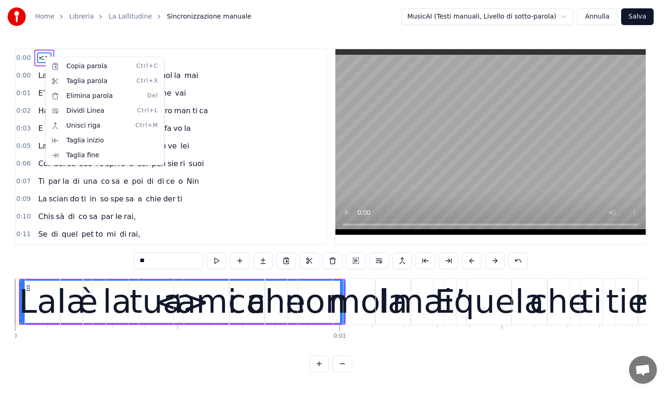
click at [21, 294] on div at bounding box center [23, 302] width 4 height 42
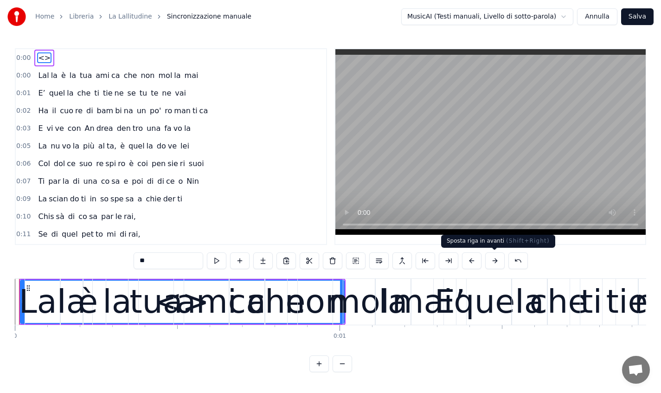
click at [493, 261] on button at bounding box center [495, 261] width 19 height 17
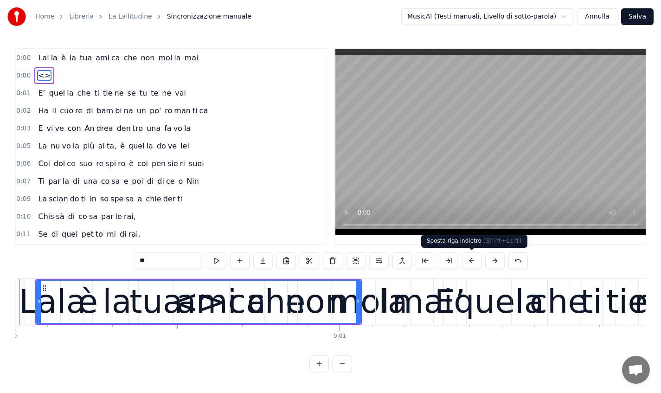
click at [480, 264] on button at bounding box center [471, 261] width 19 height 17
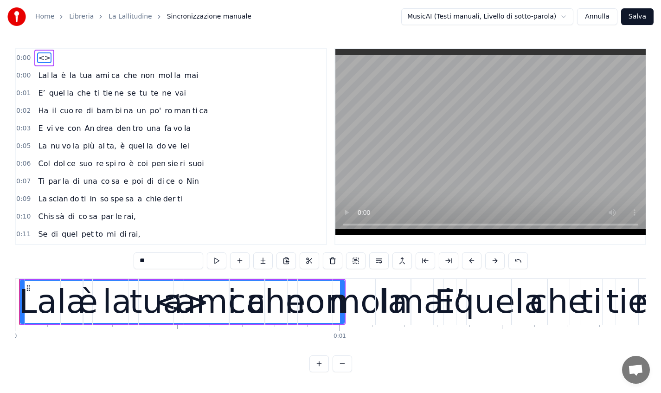
click at [41, 57] on span "<>" at bounding box center [44, 57] width 14 height 11
click at [290, 263] on button at bounding box center [286, 261] width 19 height 17
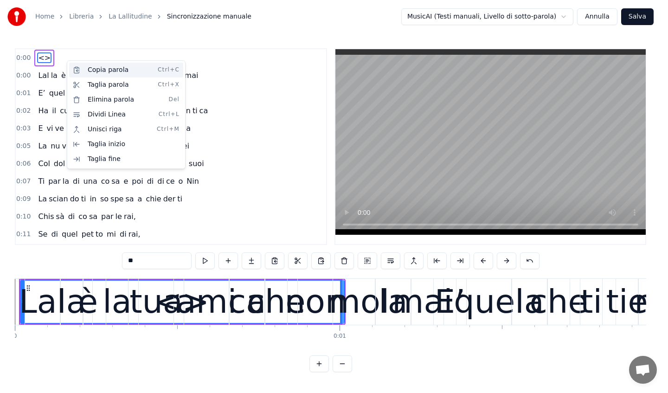
click at [97, 72] on div "Copia parola Ctrl+C" at bounding box center [126, 70] width 114 height 15
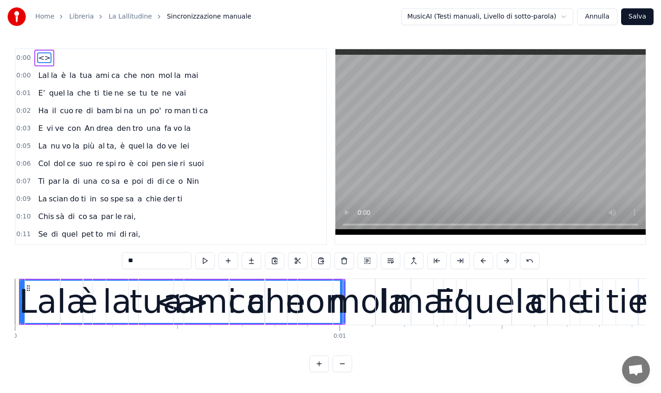
click at [29, 73] on span "0:00" at bounding box center [23, 75] width 14 height 9
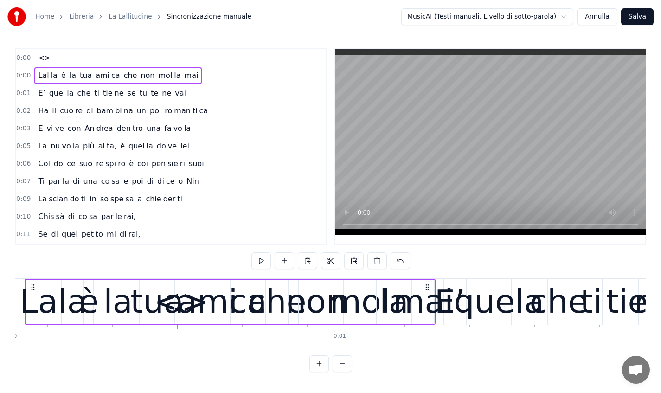
click at [26, 58] on span "0:00" at bounding box center [23, 57] width 14 height 9
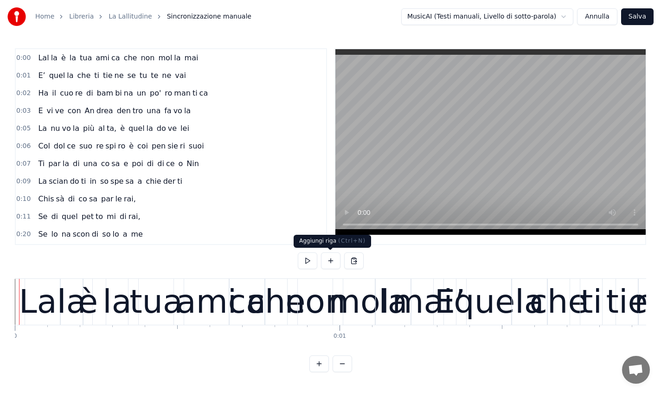
click at [332, 260] on button at bounding box center [330, 261] width 19 height 17
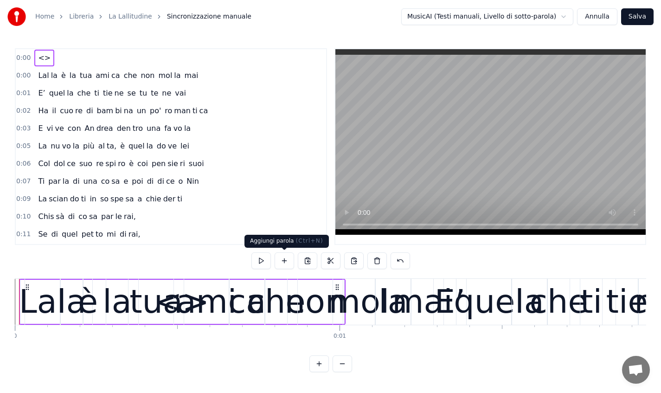
click at [284, 263] on button at bounding box center [284, 261] width 19 height 17
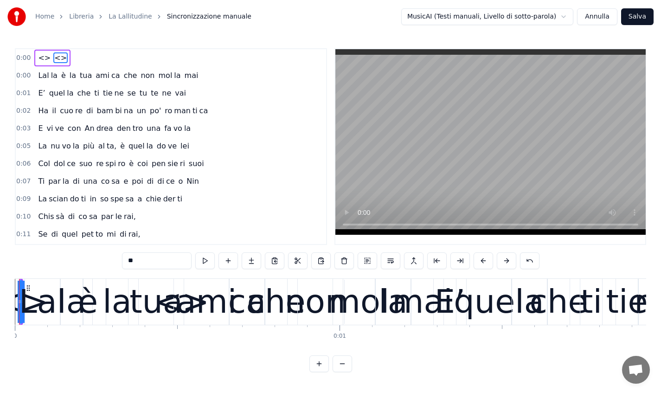
click at [284, 263] on button at bounding box center [274, 261] width 19 height 17
click at [230, 259] on button at bounding box center [228, 261] width 19 height 17
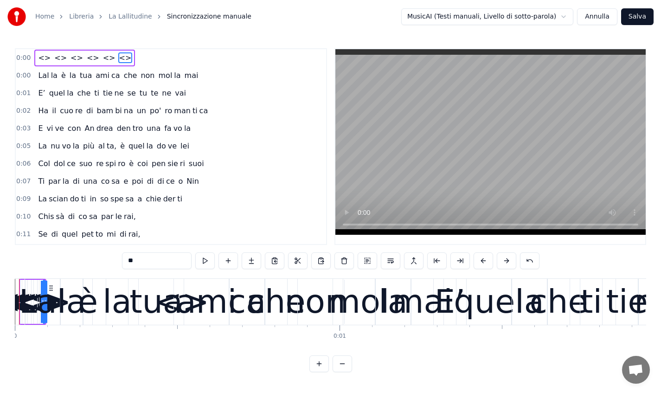
click at [230, 259] on button at bounding box center [228, 261] width 19 height 17
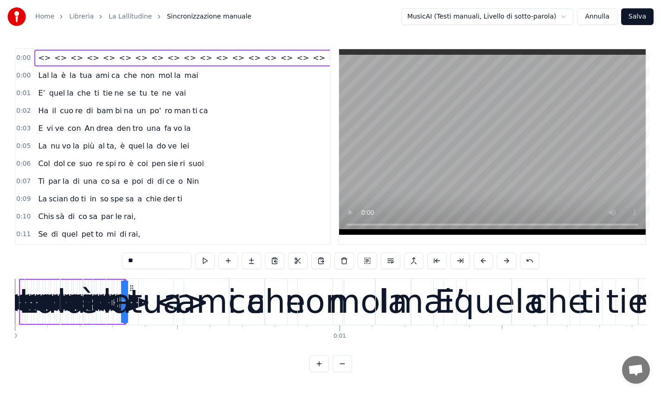
click at [230, 259] on button at bounding box center [228, 261] width 19 height 17
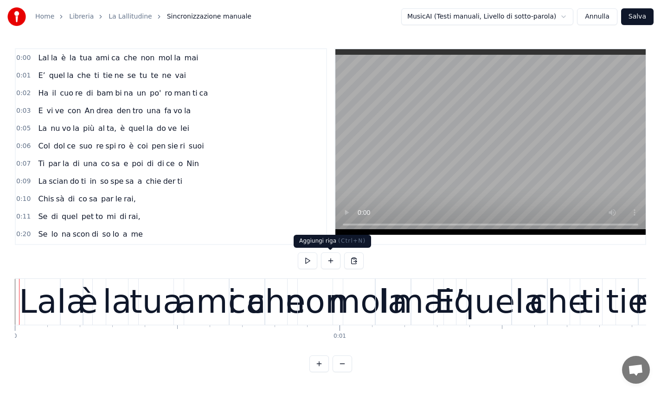
click at [331, 261] on button at bounding box center [330, 261] width 19 height 17
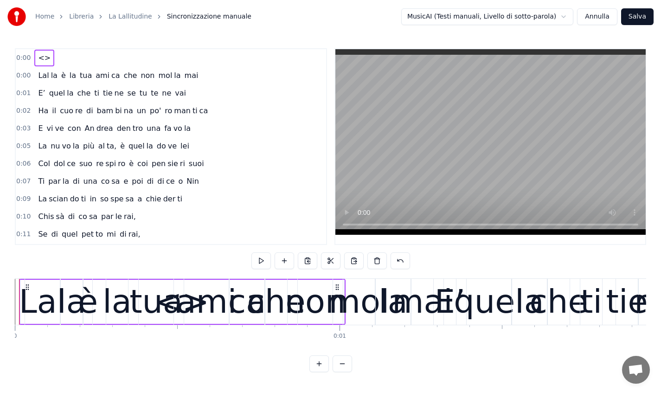
click at [26, 73] on span "0:00" at bounding box center [23, 75] width 14 height 9
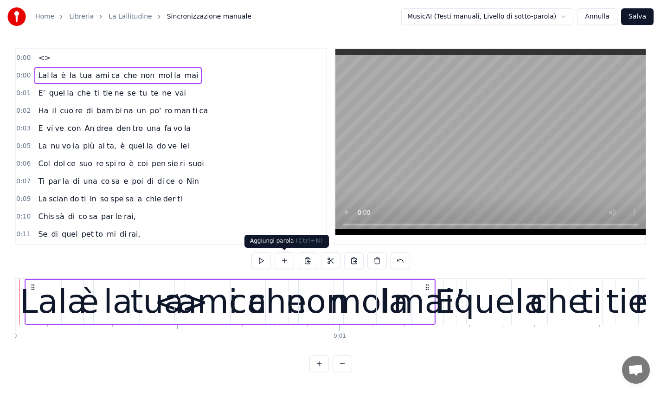
click at [283, 262] on button at bounding box center [284, 261] width 19 height 17
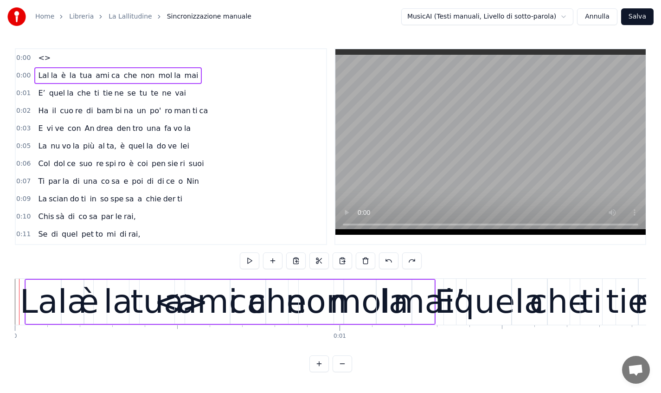
click at [25, 57] on span "0:00" at bounding box center [23, 57] width 14 height 9
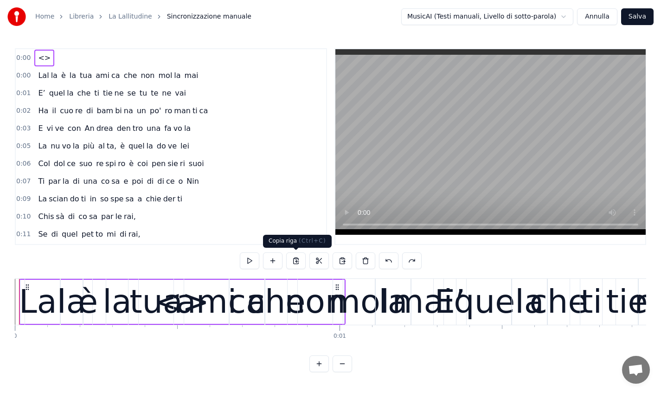
click at [293, 261] on button at bounding box center [295, 261] width 19 height 17
click at [24, 64] on div "0:00 <>" at bounding box center [171, 58] width 311 height 18
click at [24, 74] on span "0:00" at bounding box center [23, 75] width 14 height 9
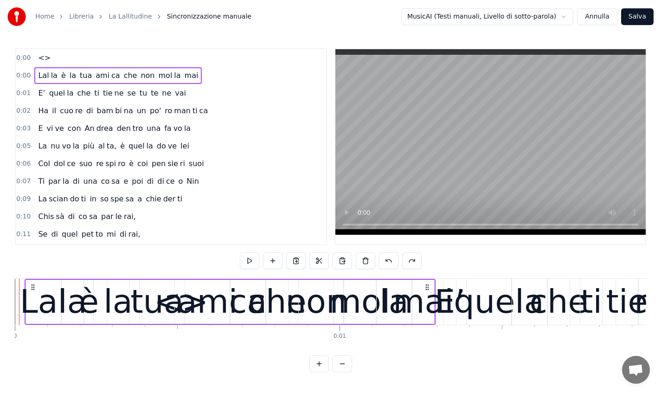
click at [20, 76] on span "0:00" at bounding box center [23, 75] width 14 height 9
click at [253, 259] on button at bounding box center [249, 261] width 19 height 17
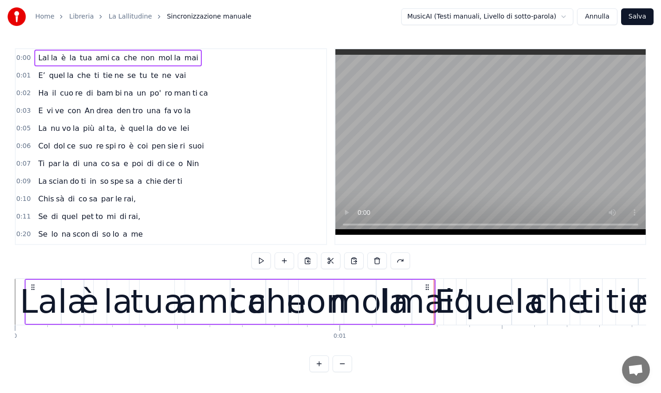
click at [24, 305] on div "Lal" at bounding box center [43, 302] width 47 height 49
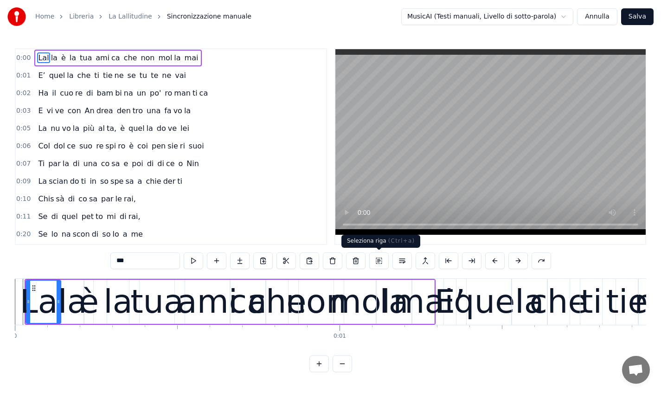
click at [377, 263] on button at bounding box center [379, 261] width 19 height 17
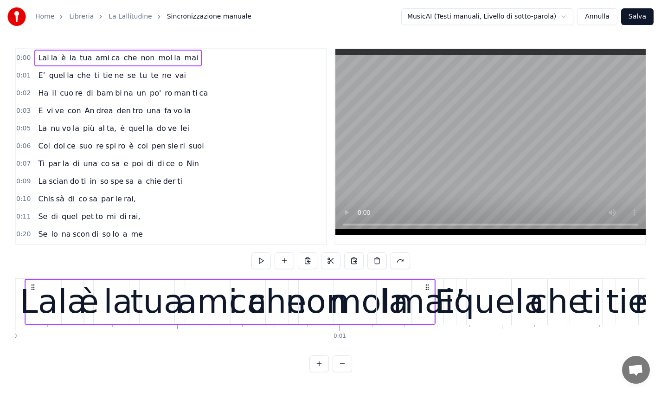
click at [112, 15] on link "La Lallitudine" at bounding box center [131, 16] width 44 height 9
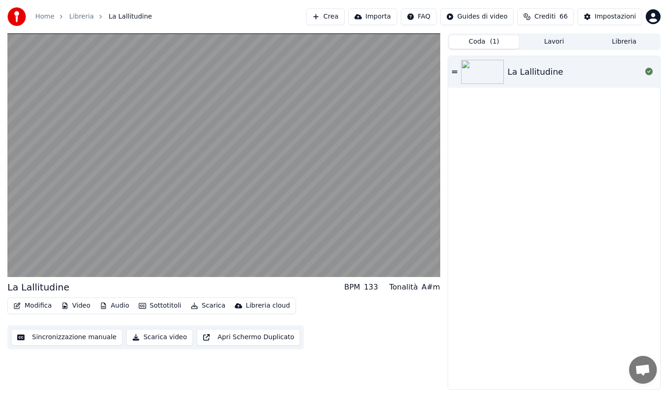
click at [76, 339] on button "Sincronizzazione manuale" at bounding box center [66, 337] width 111 height 17
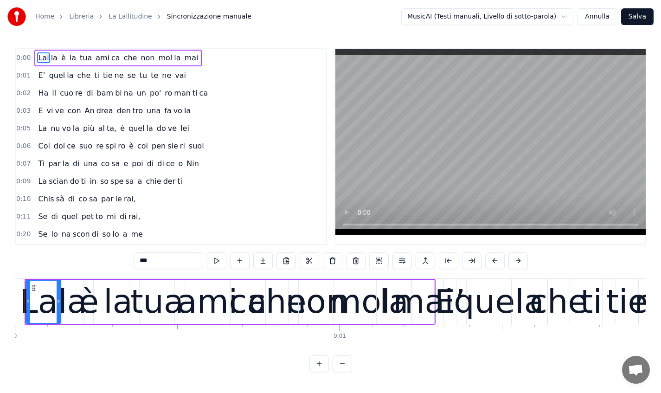
click at [123, 16] on link "La Lallitudine" at bounding box center [131, 16] width 44 height 9
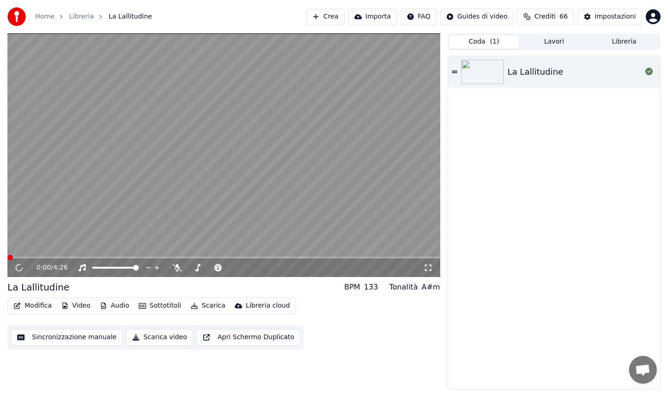
click at [30, 302] on button "Modifica" at bounding box center [33, 305] width 46 height 13
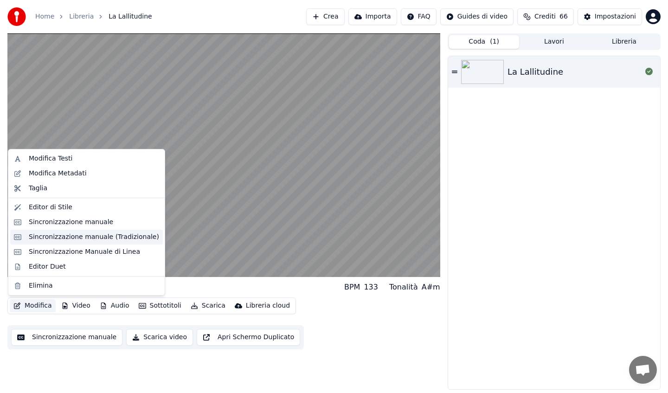
click at [68, 239] on div "Sincronizzazione manuale (Tradizionale)" at bounding box center [94, 237] width 130 height 9
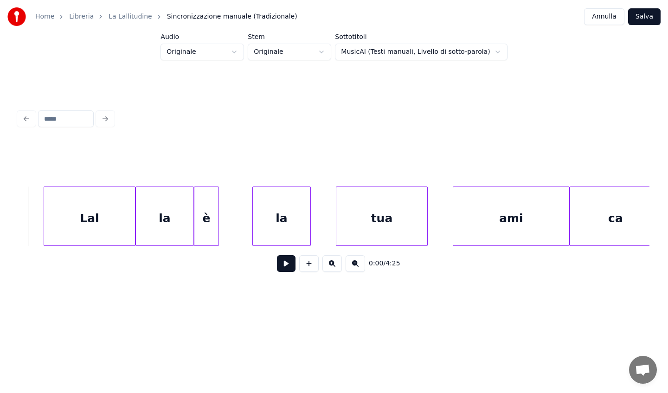
click at [379, 54] on html "Home Libreria La Lallitudine Sincronizzazione manuale (Tradizionale) Annulla Sa…" at bounding box center [334, 163] width 668 height 326
click at [124, 16] on link "La Lallitudine" at bounding box center [131, 16] width 44 height 9
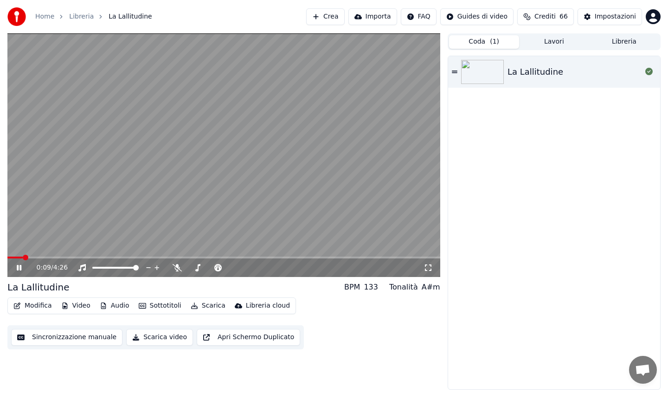
click at [18, 267] on icon at bounding box center [19, 268] width 5 height 6
click at [77, 18] on link "Libreria" at bounding box center [81, 16] width 25 height 9
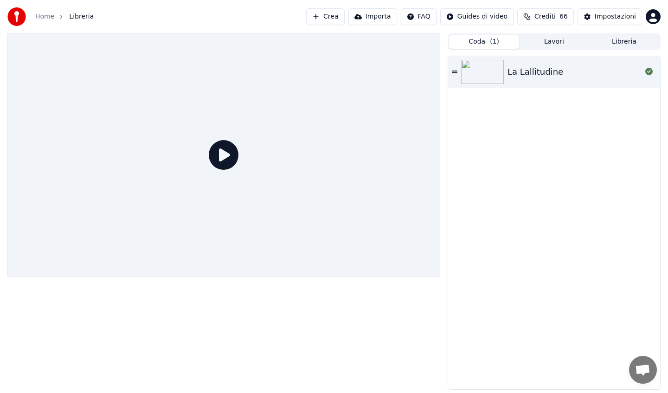
click at [342, 12] on button "Crea" at bounding box center [325, 16] width 38 height 17
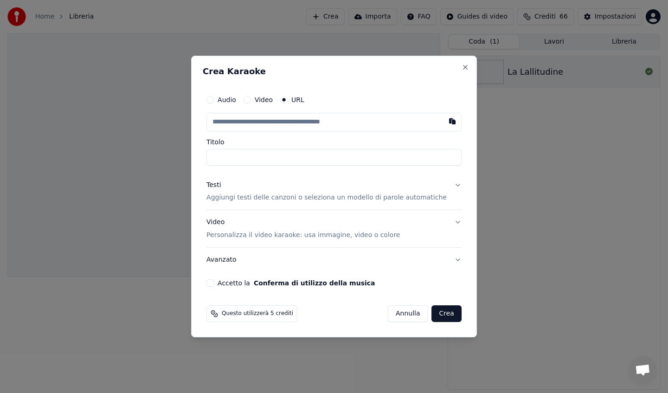
click at [261, 99] on div "Video" at bounding box center [258, 99] width 29 height 7
click at [252, 123] on input "text" at bounding box center [334, 122] width 255 height 19
paste input "**********"
type input "**********"
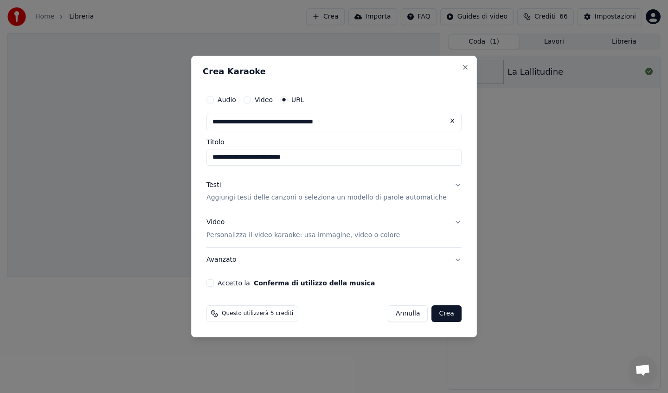
type input "**********"
drag, startPoint x: 319, startPoint y: 163, endPoint x: 207, endPoint y: 155, distance: 112.2
click at [207, 156] on div "**********" at bounding box center [334, 197] width 286 height 282
type input "**********"
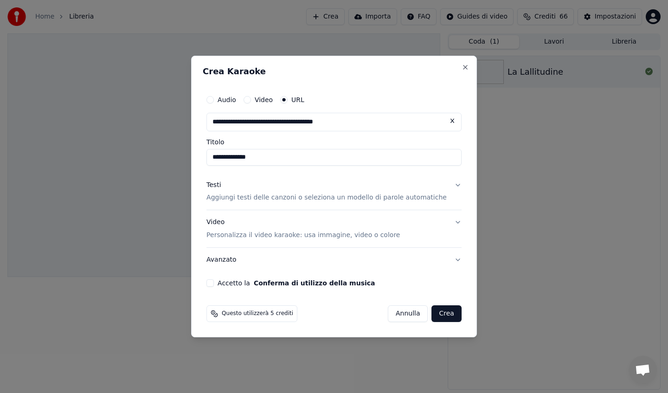
click at [334, 197] on p "Aggiungi testi delle canzoni o seleziona un modello di parole automatiche" at bounding box center [327, 198] width 240 height 9
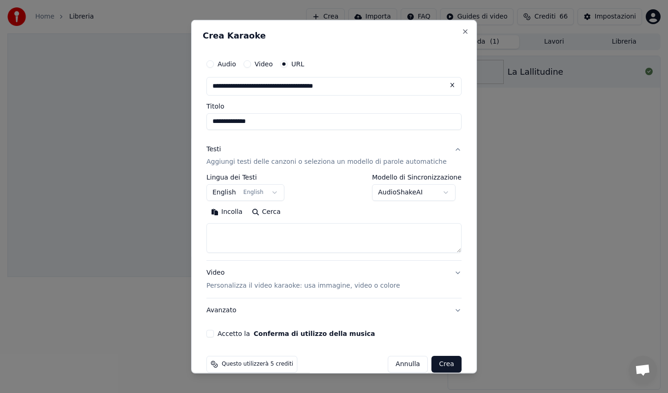
click at [277, 194] on button "English English" at bounding box center [246, 192] width 78 height 17
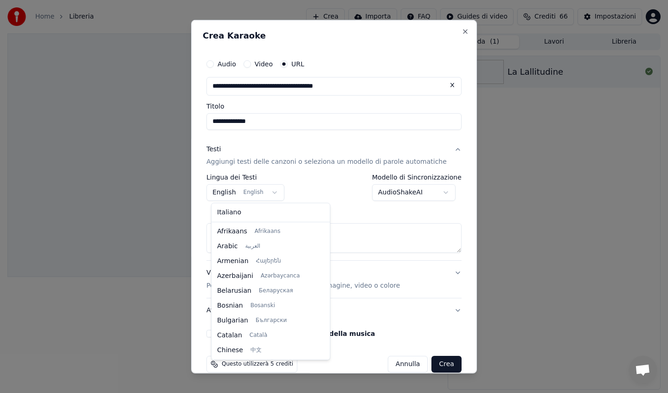
scroll to position [74, 0]
select select "**"
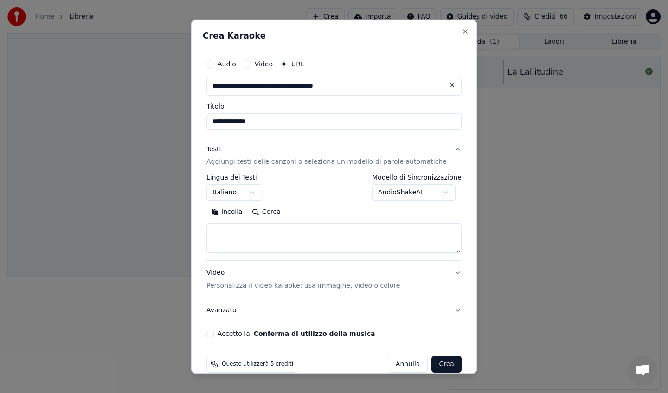
click at [389, 194] on body "**********" at bounding box center [334, 196] width 668 height 393
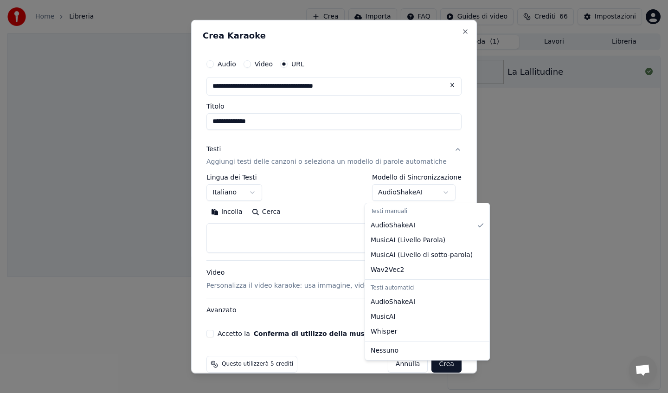
select select "**********"
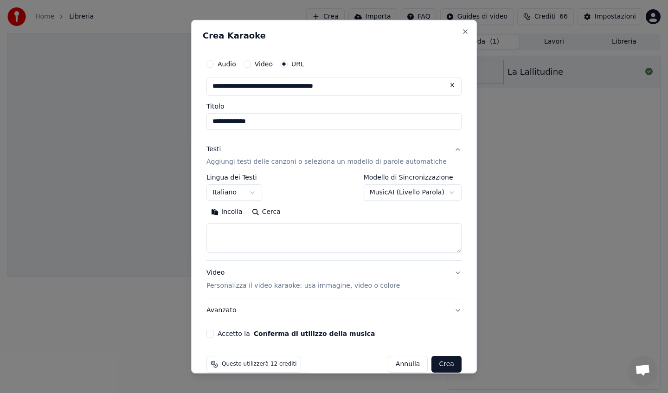
click at [271, 242] on textarea at bounding box center [334, 238] width 255 height 30
click at [227, 214] on button "Incolla" at bounding box center [227, 212] width 41 height 15
type textarea "**********"
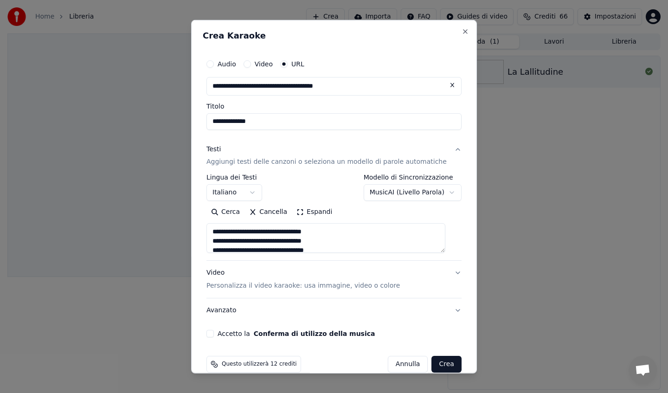
click at [318, 214] on button "Espandi" at bounding box center [314, 212] width 45 height 15
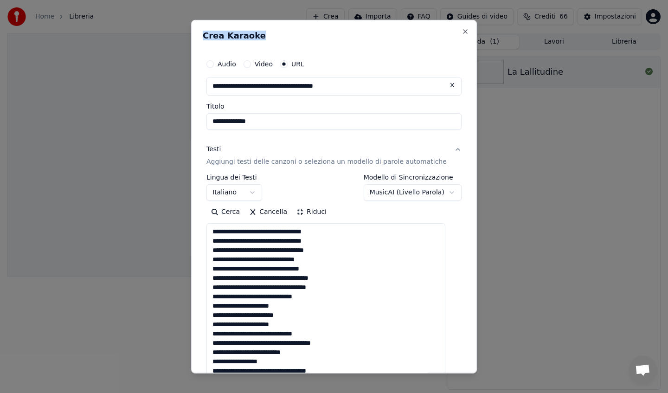
drag, startPoint x: 386, startPoint y: 40, endPoint x: 365, endPoint y: 5, distance: 41.0
click at [365, 1] on body "**********" at bounding box center [334, 196] width 668 height 393
drag, startPoint x: 464, startPoint y: 107, endPoint x: 465, endPoint y: 112, distance: 5.1
click at [465, 112] on div "**********" at bounding box center [334, 196] width 286 height 354
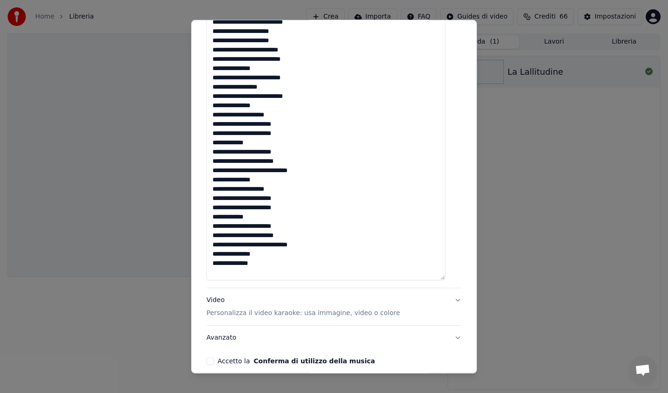
scroll to position [458, 0]
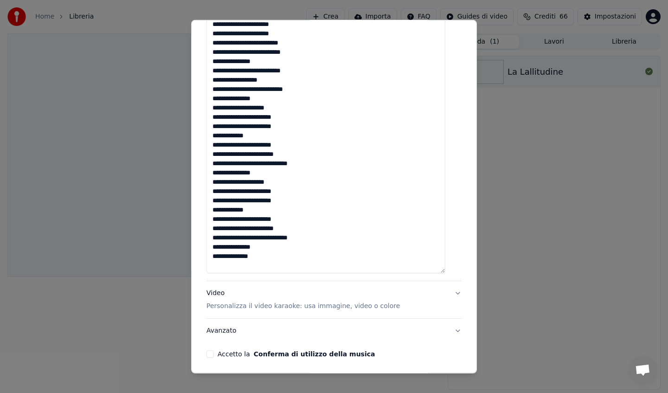
click at [449, 331] on button "Avanzato" at bounding box center [334, 331] width 255 height 24
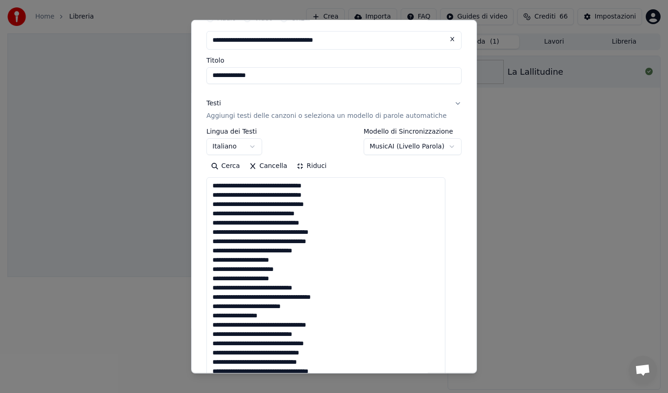
scroll to position [0, 0]
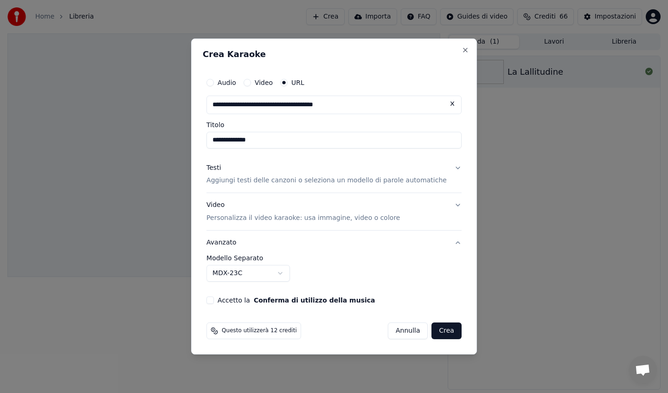
click at [282, 273] on body "**********" at bounding box center [334, 196] width 668 height 393
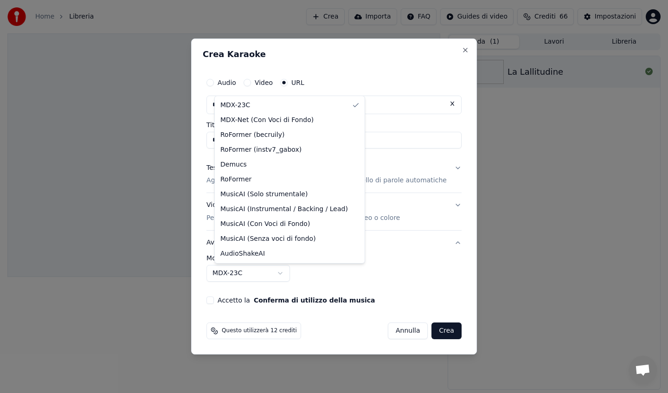
click at [282, 274] on body "**********" at bounding box center [334, 196] width 668 height 393
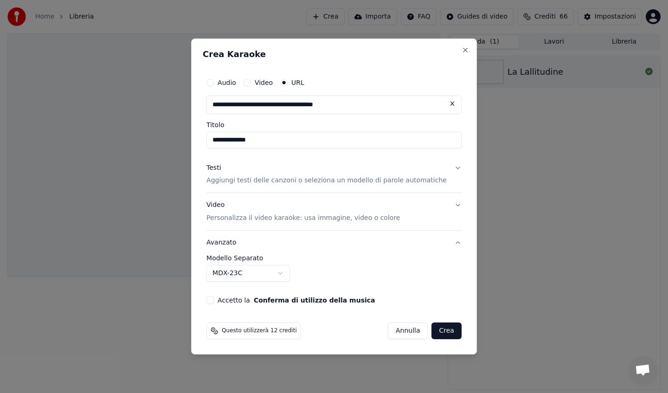
click at [260, 185] on p "Aggiungi testi delle canzoni o seleziona un modello di parole automatiche" at bounding box center [327, 180] width 240 height 9
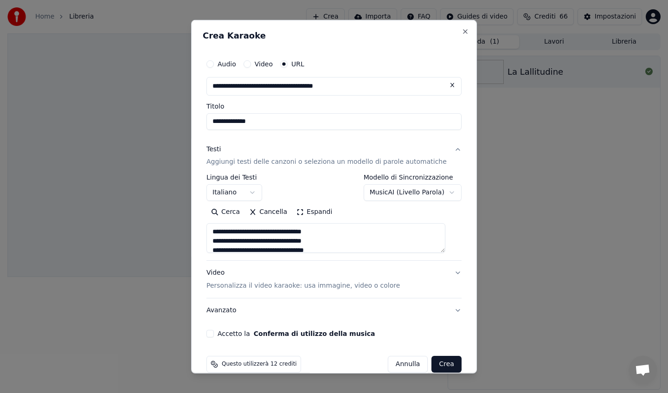
click at [215, 232] on textarea at bounding box center [326, 238] width 239 height 30
click at [306, 209] on button "Espandi" at bounding box center [314, 212] width 45 height 15
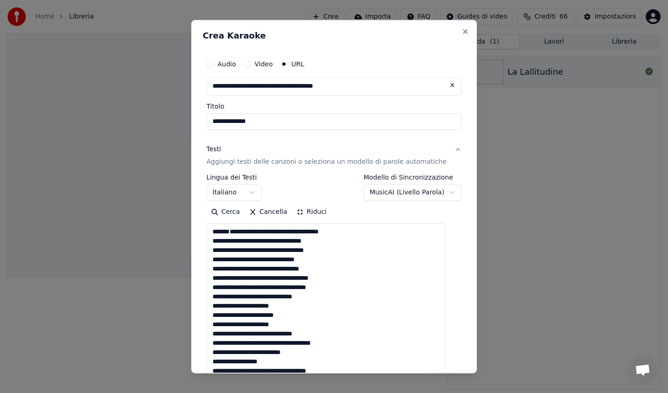
type textarea "**********"
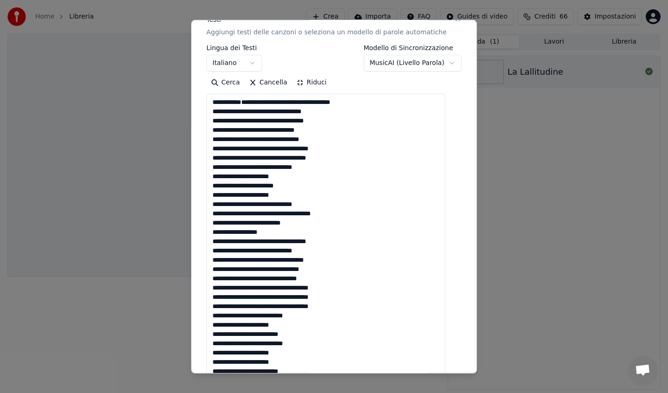
scroll to position [127, 0]
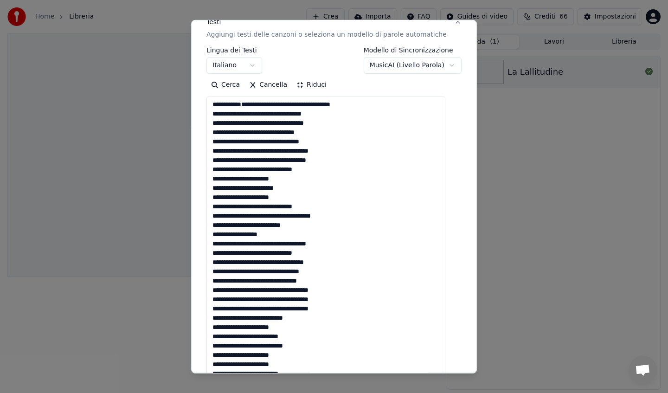
click at [406, 66] on body "**********" at bounding box center [334, 196] width 668 height 393
click at [416, 66] on body "**********" at bounding box center [334, 196] width 668 height 393
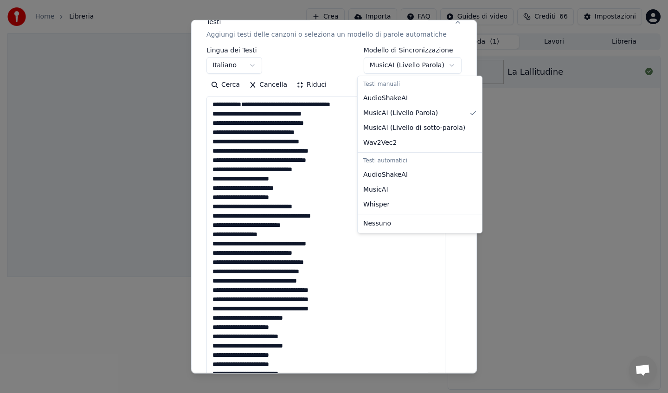
select select "**********"
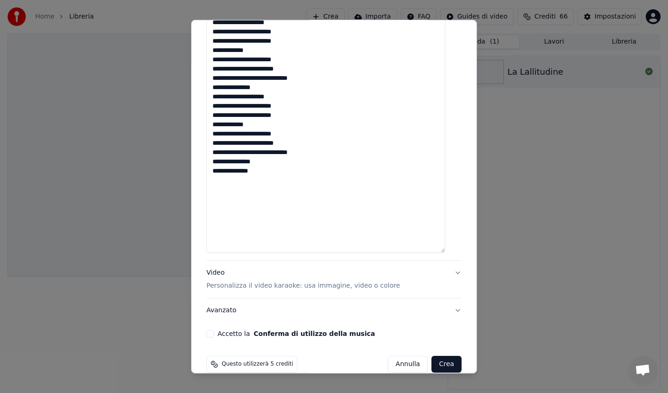
scroll to position [558, 0]
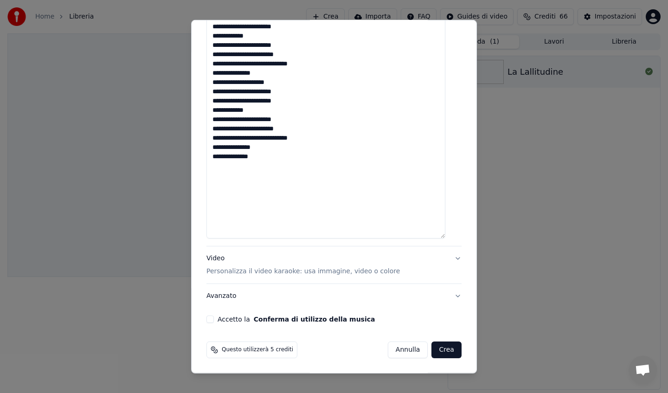
click at [214, 317] on button "Accetto la Conferma di utilizzo della musica" at bounding box center [210, 319] width 7 height 7
click at [432, 349] on button "Crea" at bounding box center [447, 350] width 30 height 17
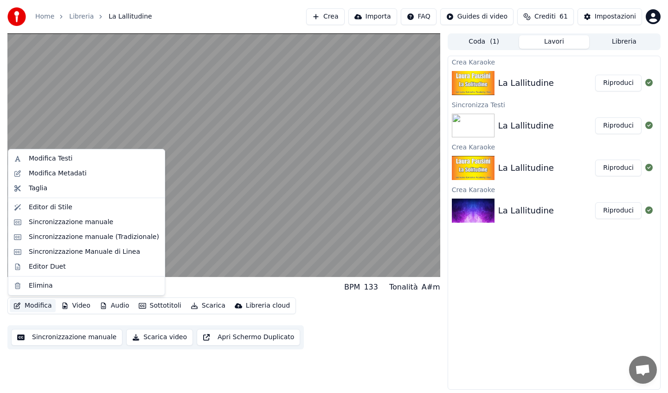
click at [33, 305] on button "Modifica" at bounding box center [33, 305] width 46 height 13
click at [74, 252] on div "Sincronizzazione Manuale di Linea" at bounding box center [84, 251] width 111 height 9
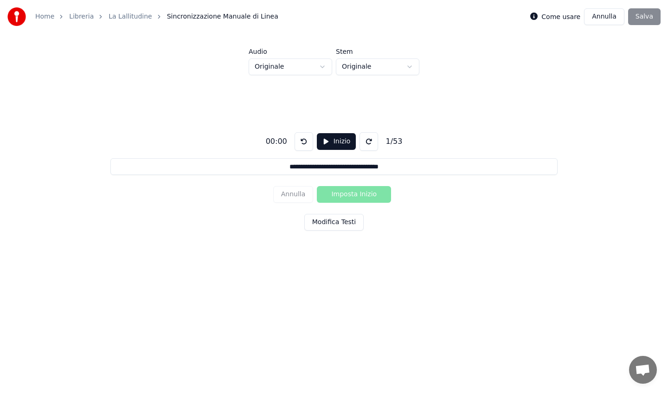
click at [118, 17] on link "La Lallitudine" at bounding box center [131, 16] width 44 height 9
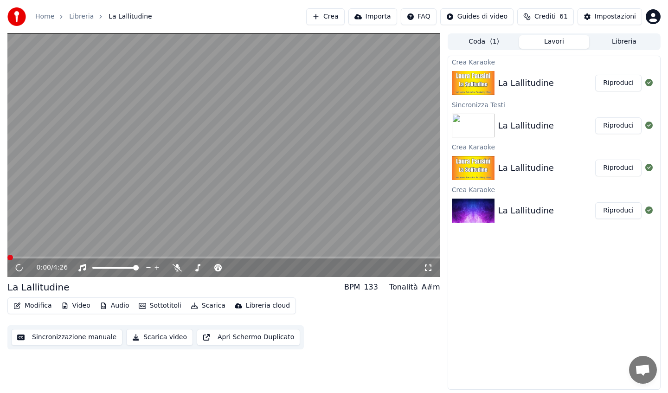
click at [36, 306] on button "Modifica" at bounding box center [33, 305] width 46 height 13
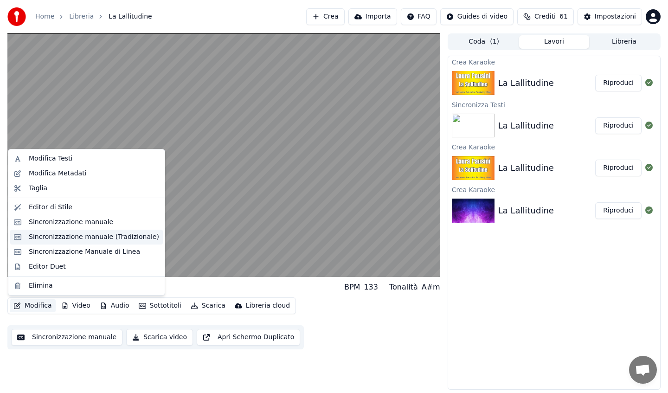
click at [70, 239] on div "Sincronizzazione manuale (Tradizionale)" at bounding box center [94, 237] width 130 height 9
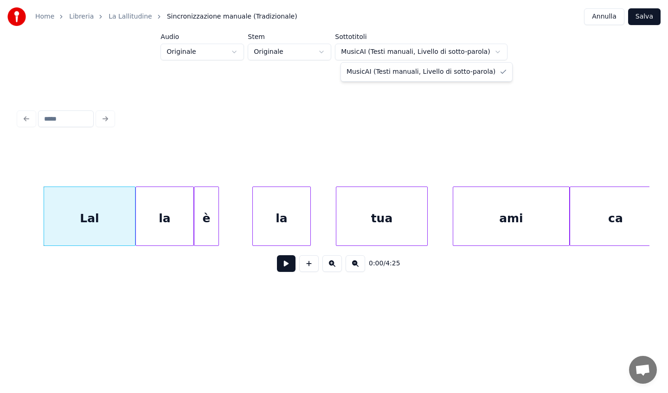
click at [388, 50] on html "Home Libreria La Lallitudine Sincronizzazione manuale (Tradizionale) Annulla Sa…" at bounding box center [334, 163] width 668 height 326
click at [288, 272] on button at bounding box center [286, 263] width 19 height 17
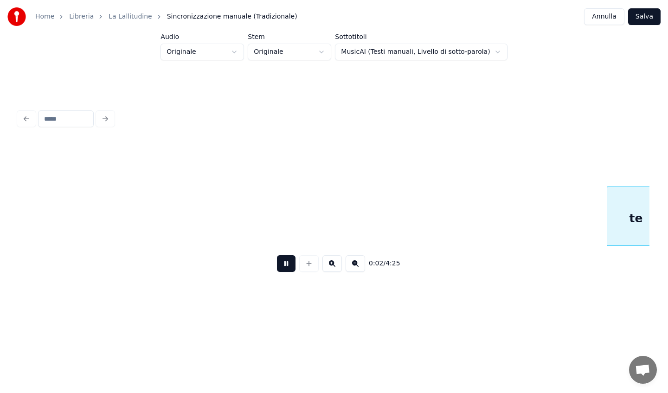
scroll to position [0, 1909]
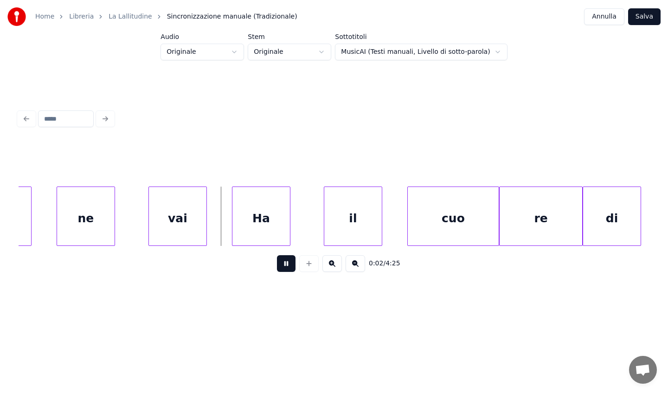
click at [288, 272] on button at bounding box center [286, 263] width 19 height 17
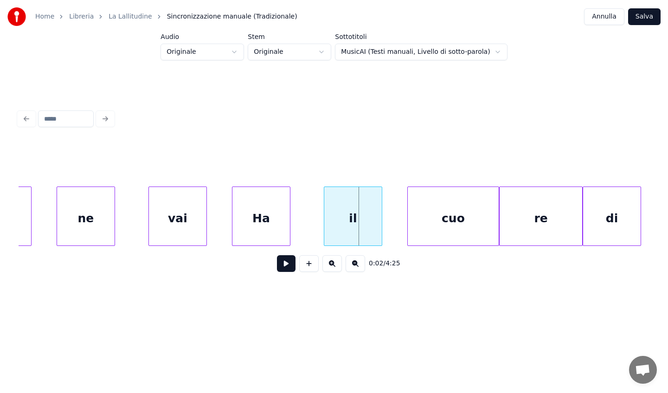
click at [128, 13] on link "La Lallitudine" at bounding box center [131, 16] width 44 height 9
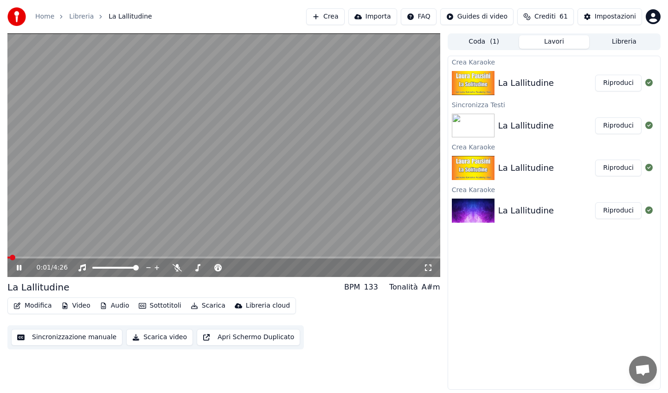
click at [496, 43] on span "( 1 )" at bounding box center [494, 41] width 9 height 9
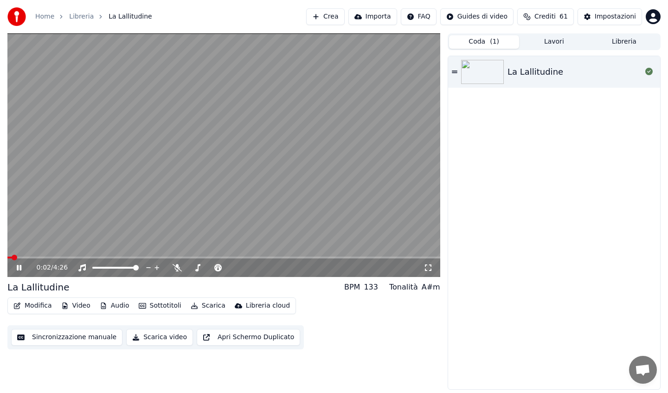
click at [557, 45] on button "Lavori" at bounding box center [554, 41] width 70 height 13
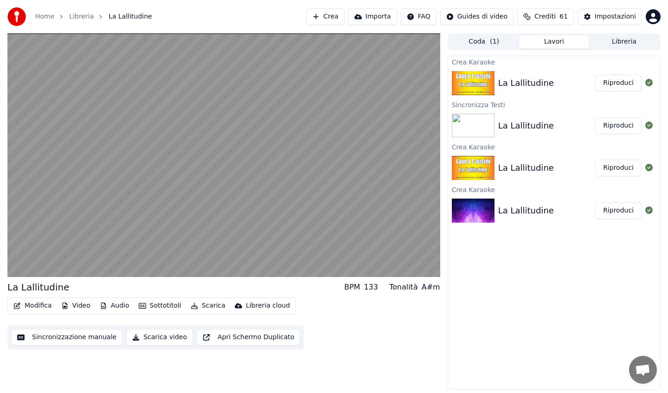
click at [550, 165] on div "La Lallitudine" at bounding box center [547, 168] width 97 height 13
click at [551, 164] on div "La Lallitudine" at bounding box center [547, 168] width 97 height 13
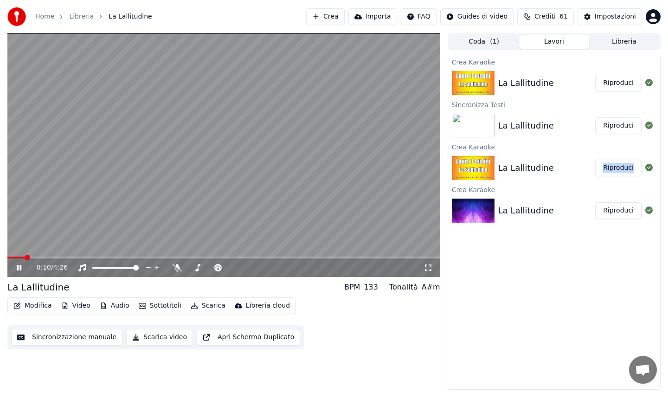
click at [512, 126] on div "La Lallitudine" at bounding box center [527, 125] width 56 height 13
click at [508, 123] on div "La Lallitudine" at bounding box center [527, 125] width 56 height 13
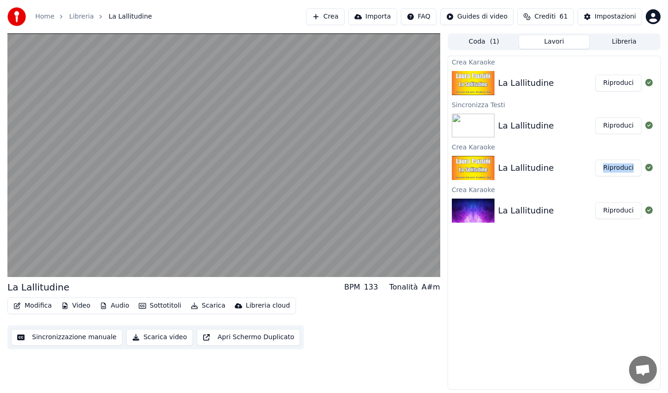
click at [508, 123] on div "La Lallitudine" at bounding box center [527, 125] width 56 height 13
click at [607, 130] on button "Riproduci" at bounding box center [619, 125] width 46 height 17
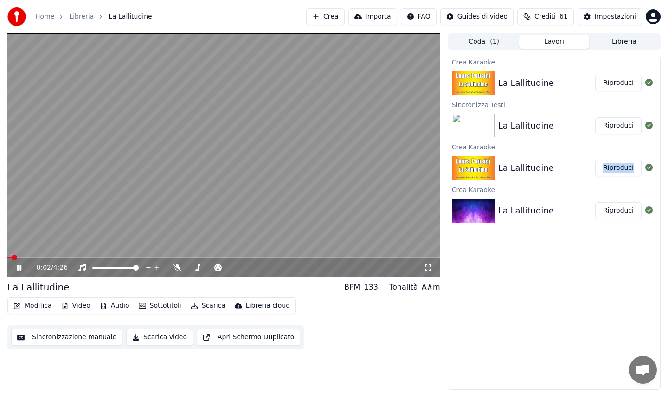
click at [118, 309] on button "Audio" at bounding box center [114, 305] width 37 height 13
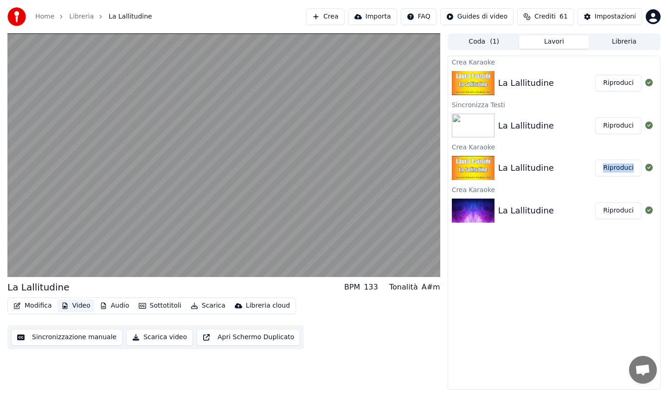
click at [65, 307] on icon "button" at bounding box center [64, 306] width 7 height 6
click at [71, 307] on button "Video" at bounding box center [76, 305] width 37 height 13
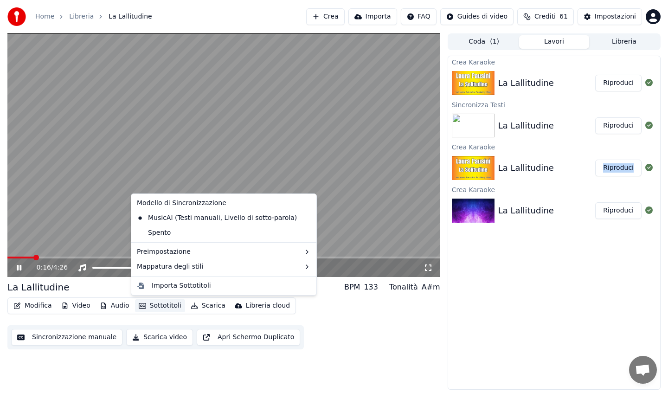
click at [533, 120] on div "La Lallitudine" at bounding box center [527, 125] width 56 height 13
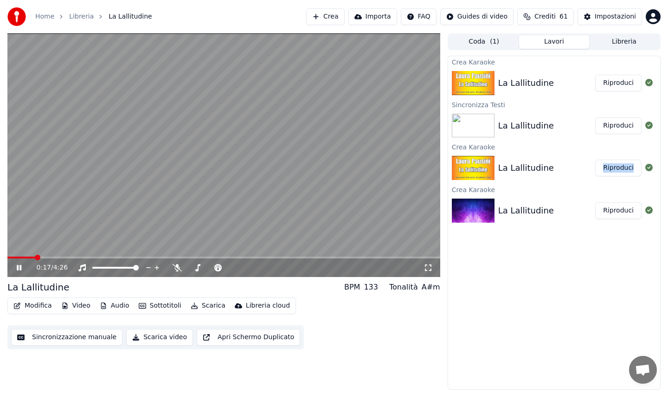
click at [609, 122] on button "Riproduci" at bounding box center [619, 125] width 46 height 17
click at [158, 306] on button "Sottotitoli" at bounding box center [160, 305] width 50 height 13
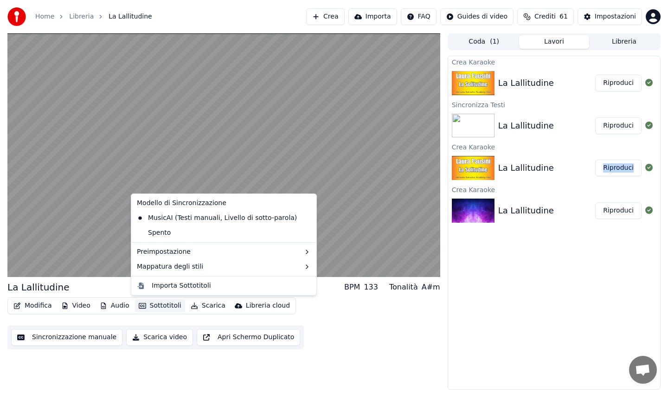
click at [73, 338] on button "Sincronizzazione manuale" at bounding box center [66, 337] width 111 height 17
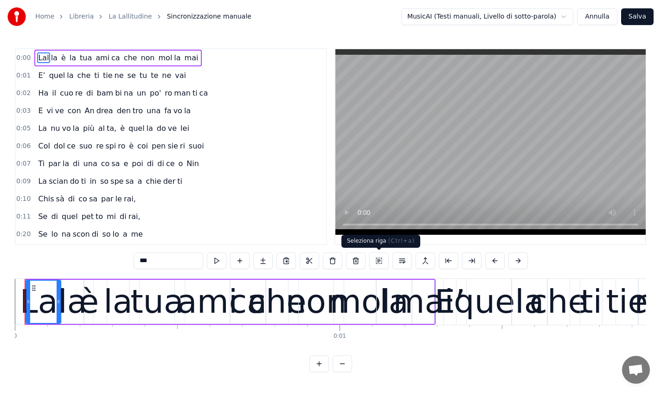
click at [383, 262] on button at bounding box center [379, 261] width 19 height 17
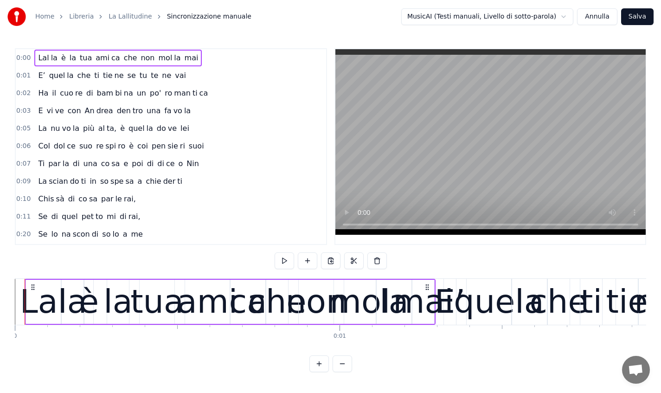
click at [136, 14] on link "La Lallitudine" at bounding box center [131, 16] width 44 height 9
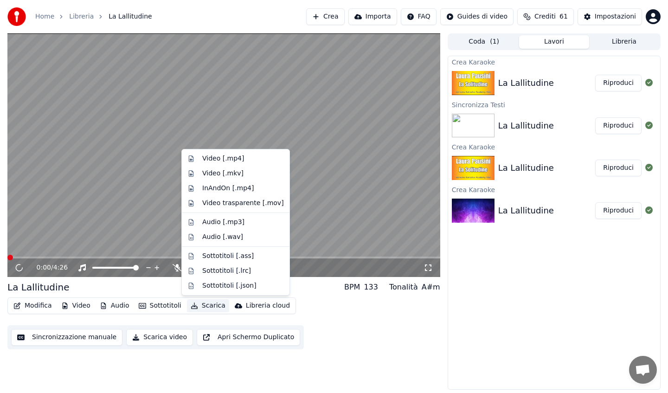
click at [208, 306] on button "Scarica" at bounding box center [208, 305] width 42 height 13
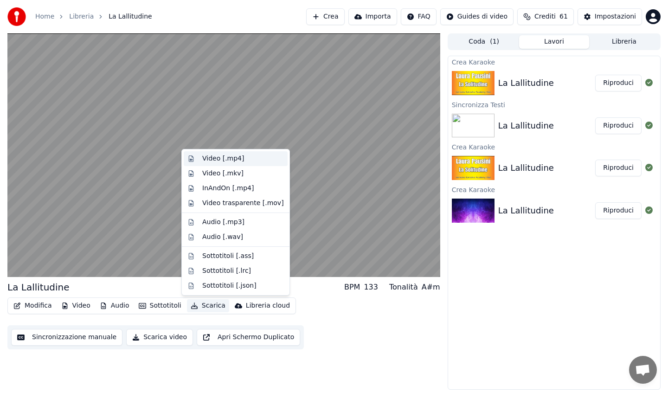
click at [214, 153] on div "Video [.mp4]" at bounding box center [236, 158] width 104 height 15
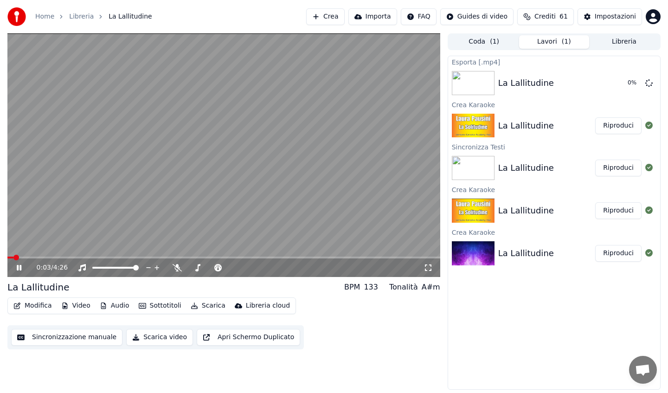
click at [214, 305] on button "Scarica" at bounding box center [208, 305] width 42 height 13
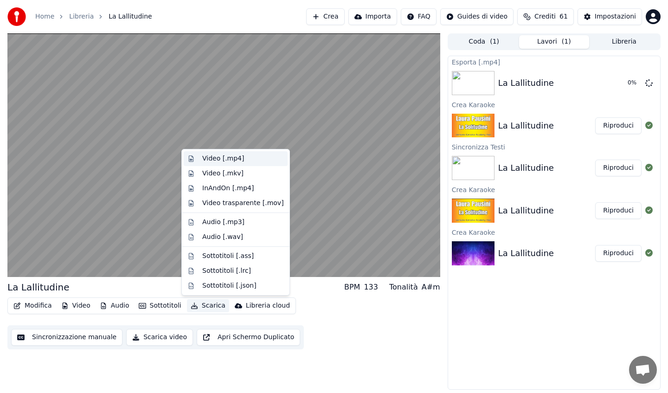
click at [227, 160] on div "Video [.mp4]" at bounding box center [223, 158] width 42 height 9
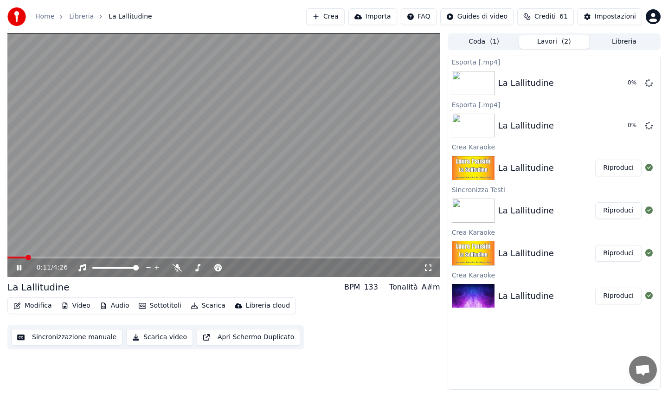
click at [214, 307] on button "Scarica" at bounding box center [208, 305] width 42 height 13
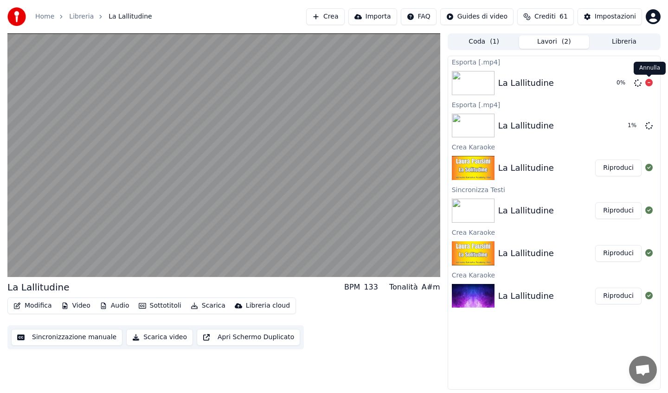
click at [649, 84] on icon at bounding box center [649, 82] width 7 height 7
click at [651, 84] on icon at bounding box center [649, 82] width 7 height 7
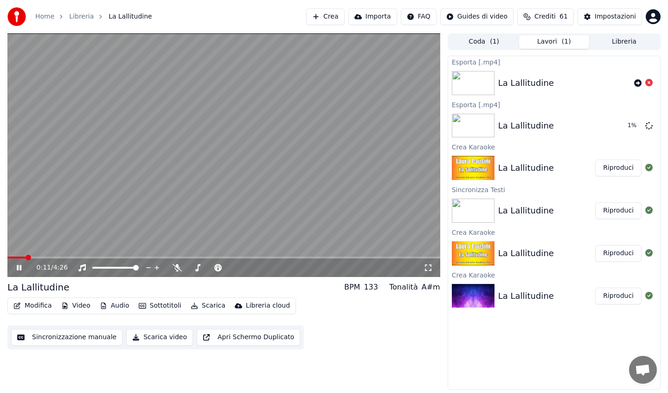
click at [19, 272] on div "0:11 / 4:26" at bounding box center [224, 267] width 426 height 9
click at [22, 267] on icon at bounding box center [26, 267] width 22 height 7
click at [541, 175] on div "La Lallitudine Riproduci" at bounding box center [554, 168] width 212 height 32
click at [615, 167] on button "Riproduci" at bounding box center [619, 168] width 46 height 17
click at [20, 267] on icon at bounding box center [19, 268] width 5 height 6
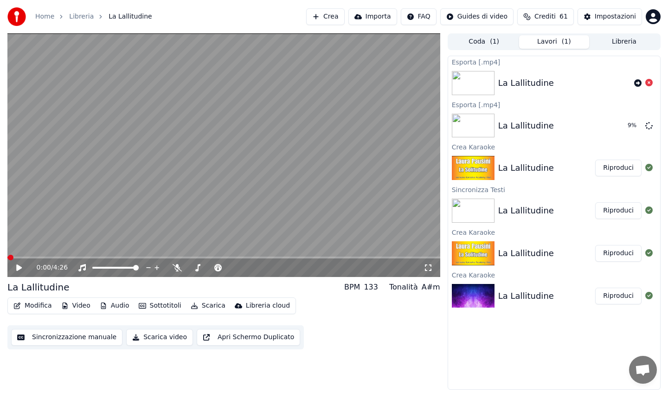
click at [16, 268] on icon at bounding box center [19, 268] width 6 height 6
click at [16, 268] on icon at bounding box center [26, 267] width 22 height 7
click at [79, 342] on button "Sincronizzazione manuale" at bounding box center [66, 337] width 111 height 17
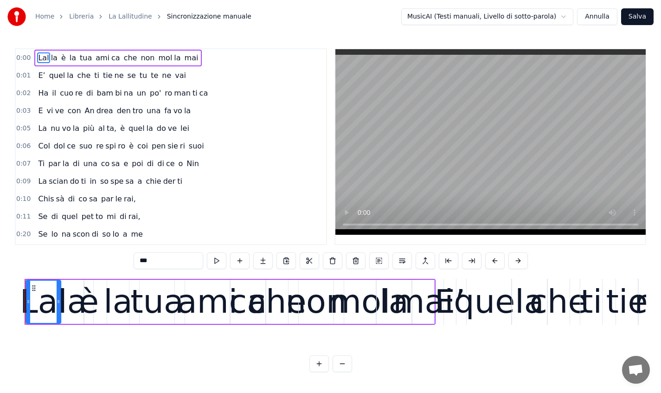
click at [21, 57] on span "0:00" at bounding box center [23, 57] width 14 height 9
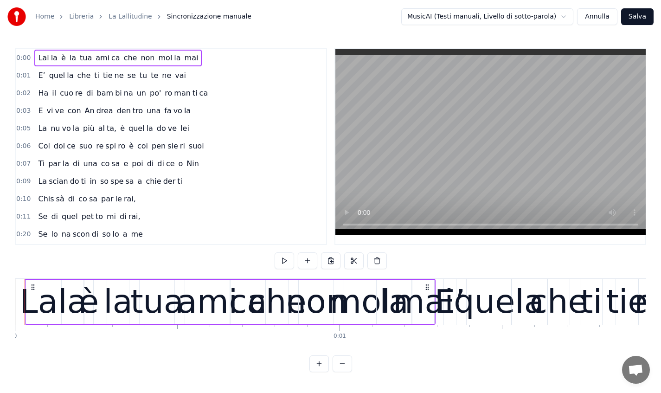
click at [123, 15] on link "La Lallitudine" at bounding box center [131, 16] width 44 height 9
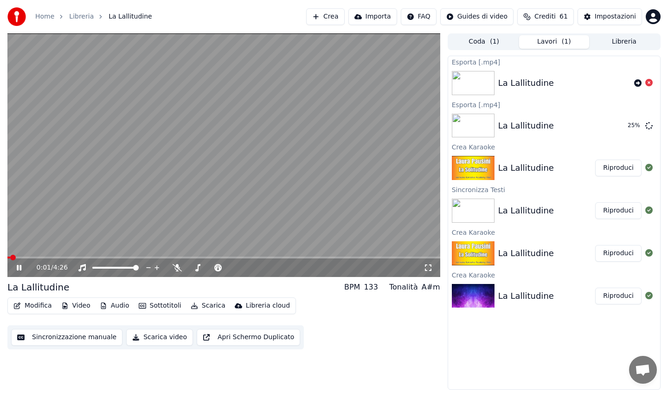
click at [18, 267] on icon at bounding box center [19, 268] width 5 height 6
click at [619, 40] on button "Libreria" at bounding box center [625, 41] width 70 height 13
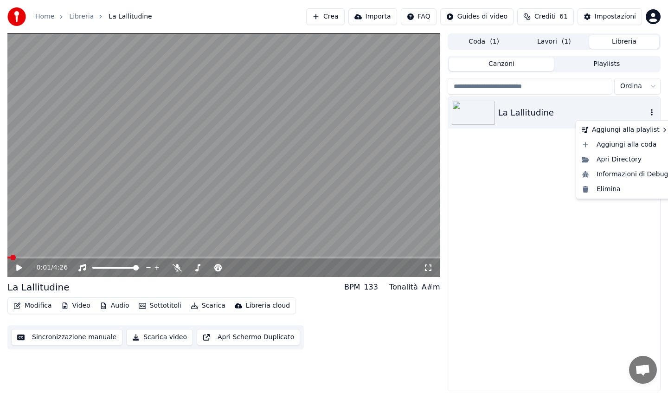
click at [655, 111] on icon "button" at bounding box center [652, 112] width 9 height 7
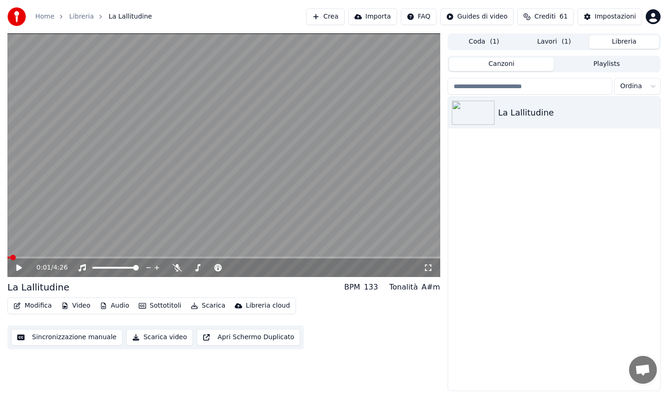
click at [533, 39] on button "Lavori ( 1 )" at bounding box center [554, 41] width 70 height 13
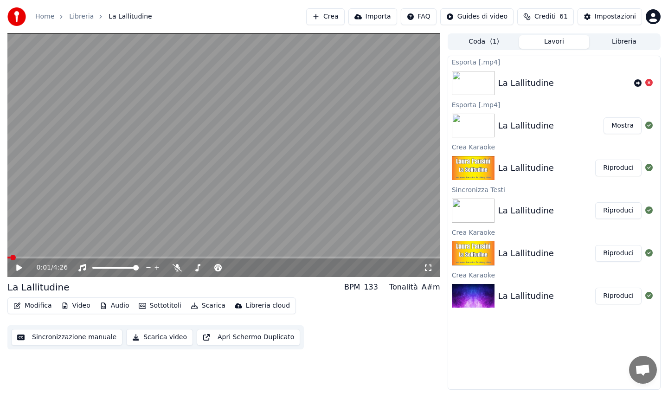
click at [634, 122] on button "Mostra" at bounding box center [623, 125] width 38 height 17
click at [529, 117] on div "La Lallitudine Mostra" at bounding box center [554, 126] width 212 height 32
click at [504, 168] on div "La Lallitudine" at bounding box center [527, 168] width 56 height 13
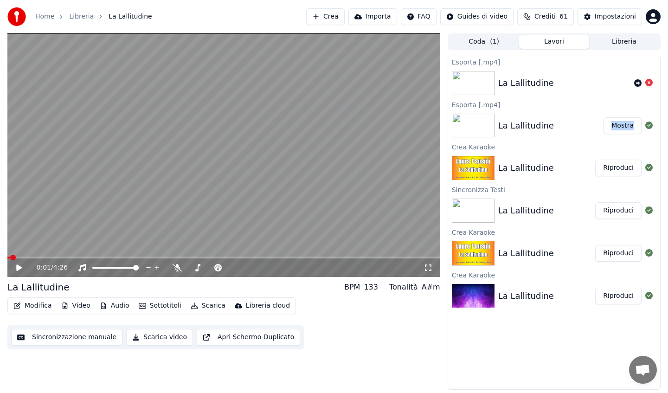
click at [481, 202] on img at bounding box center [473, 211] width 43 height 24
click at [606, 213] on button "Riproduci" at bounding box center [619, 210] width 46 height 17
click at [21, 267] on icon at bounding box center [19, 268] width 5 height 6
click at [45, 304] on button "Modifica" at bounding box center [33, 305] width 46 height 13
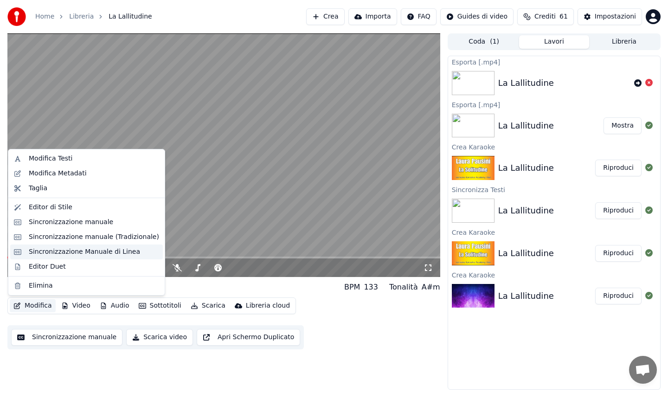
click at [87, 250] on div "Sincronizzazione Manuale di Linea" at bounding box center [84, 251] width 111 height 9
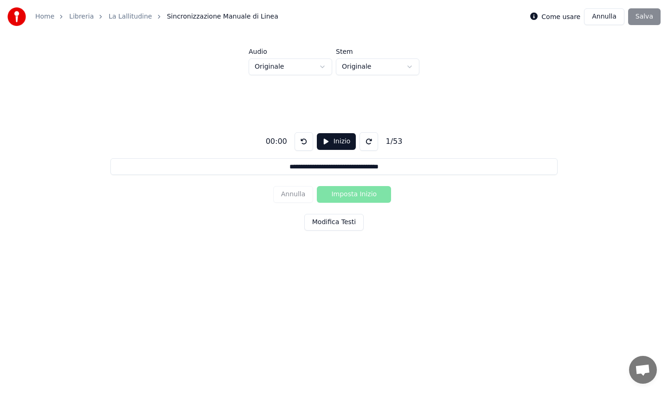
click at [372, 142] on button at bounding box center [369, 141] width 19 height 19
click at [336, 142] on button "Inizio" at bounding box center [336, 141] width 39 height 17
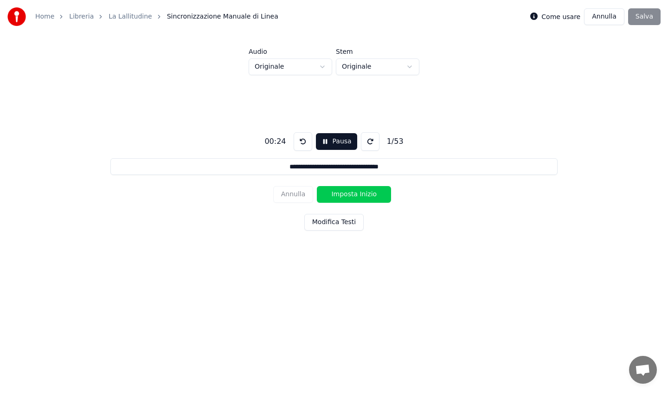
click at [302, 140] on button at bounding box center [303, 141] width 19 height 19
click at [337, 198] on button "Imposta Inizio" at bounding box center [354, 194] width 74 height 17
click at [350, 225] on button "Modifica Testi" at bounding box center [334, 222] width 59 height 17
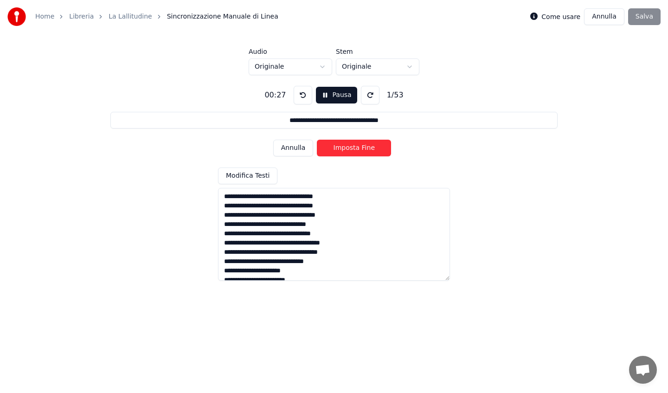
click at [305, 95] on button at bounding box center [303, 95] width 19 height 19
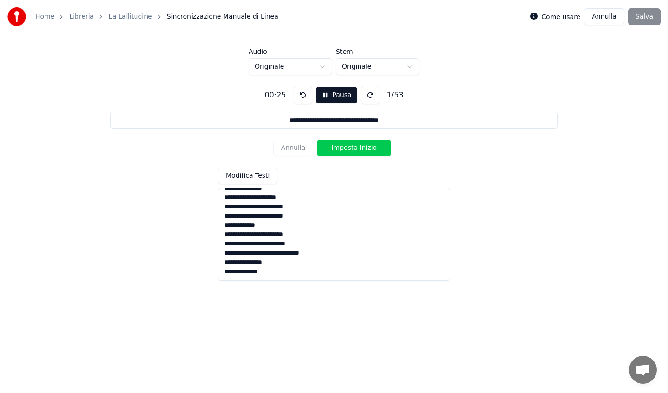
drag, startPoint x: 225, startPoint y: 197, endPoint x: 331, endPoint y: 336, distance: 174.8
click at [331, 299] on html "**********" at bounding box center [334, 149] width 668 height 299
click at [440, 126] on input "**********" at bounding box center [333, 120] width 447 height 17
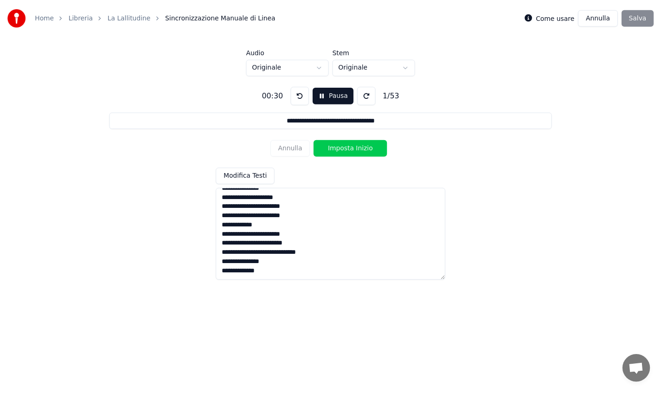
scroll to position [0, 0]
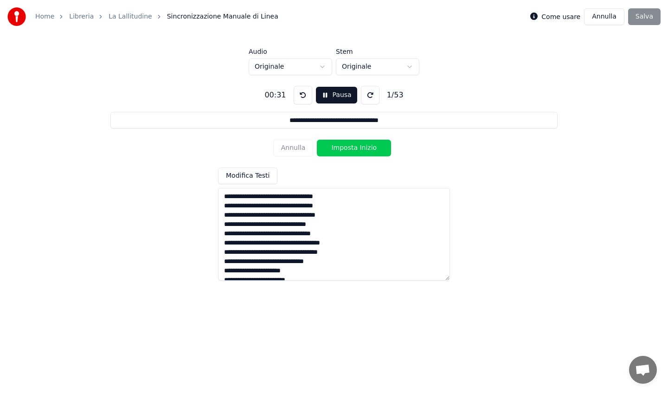
drag, startPoint x: 220, startPoint y: 195, endPoint x: 363, endPoint y: 199, distance: 142.6
click at [363, 199] on textarea at bounding box center [334, 234] width 232 height 93
click at [299, 96] on button at bounding box center [303, 95] width 19 height 19
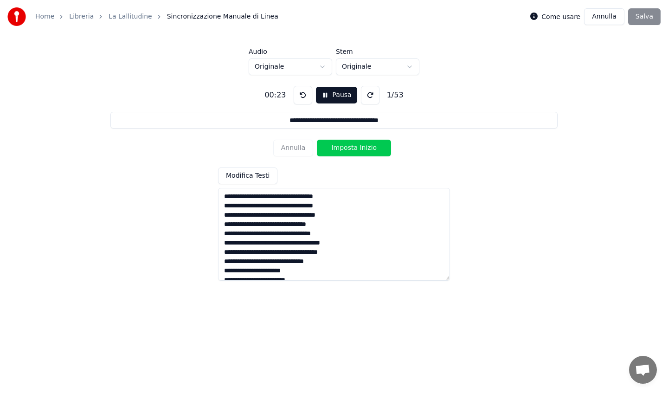
click at [299, 96] on button at bounding box center [303, 95] width 19 height 19
click at [349, 148] on button "Imposta Inizio" at bounding box center [354, 148] width 74 height 17
click at [362, 146] on button "Imposta Fine" at bounding box center [354, 148] width 74 height 17
type input "**********"
click at [303, 98] on button at bounding box center [303, 95] width 19 height 19
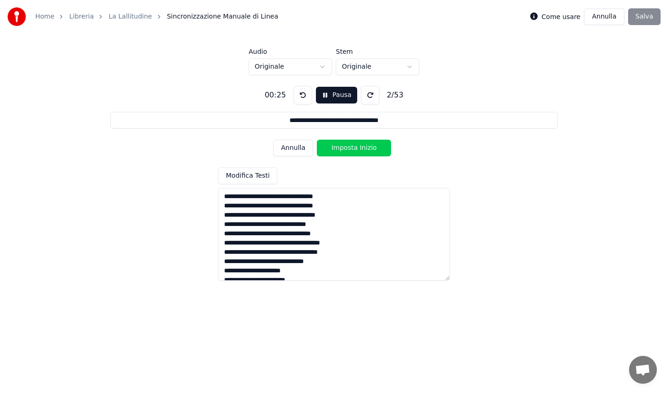
click at [303, 98] on button at bounding box center [303, 95] width 19 height 19
click at [304, 98] on button at bounding box center [303, 95] width 19 height 19
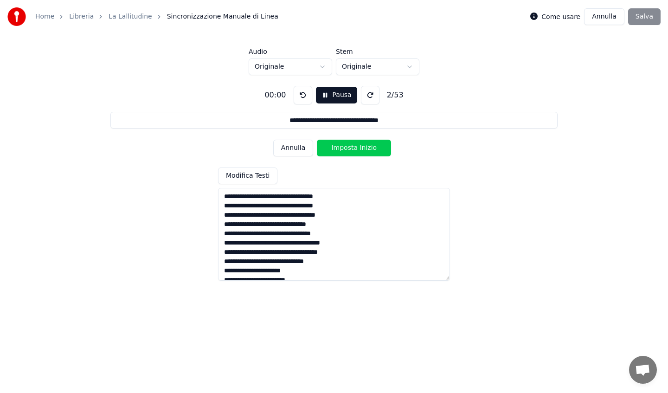
click at [304, 98] on button at bounding box center [303, 95] width 19 height 19
click at [124, 18] on link "La Lallitudine" at bounding box center [131, 16] width 44 height 9
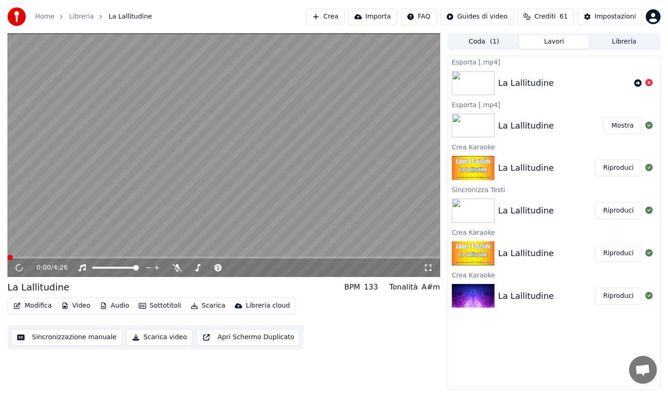
click at [44, 341] on button "Sincronizzazione manuale" at bounding box center [66, 337] width 111 height 17
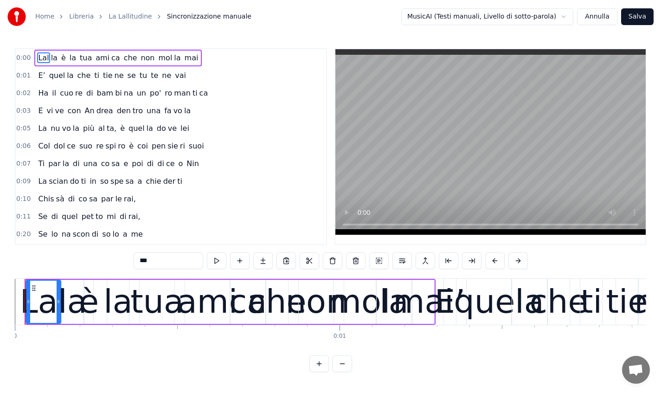
click at [25, 55] on span "0:00" at bounding box center [23, 57] width 14 height 9
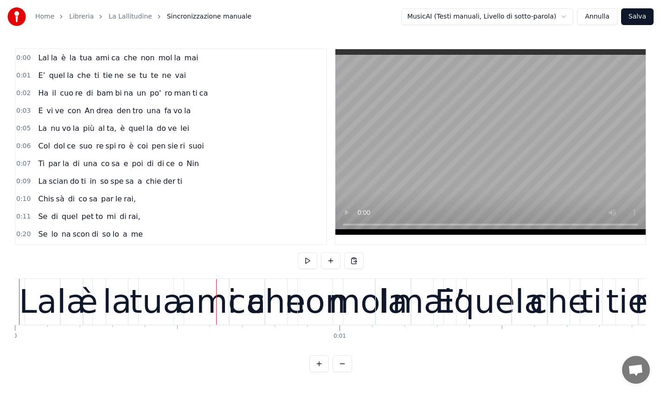
click at [216, 297] on div at bounding box center [216, 302] width 0 height 46
click at [307, 266] on button at bounding box center [307, 261] width 19 height 17
click at [306, 260] on button at bounding box center [307, 261] width 19 height 17
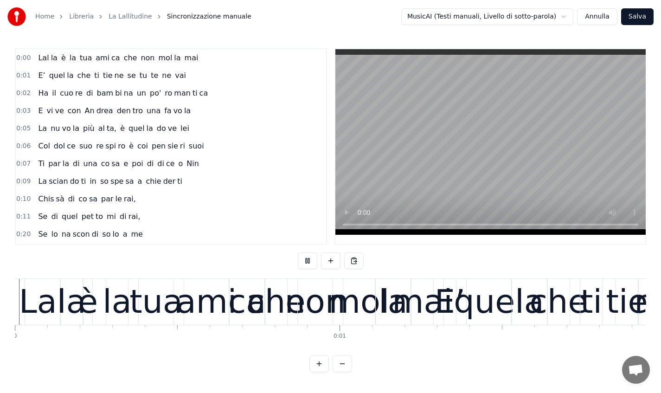
click at [489, 153] on video at bounding box center [491, 142] width 311 height 186
click at [309, 260] on button at bounding box center [307, 261] width 19 height 17
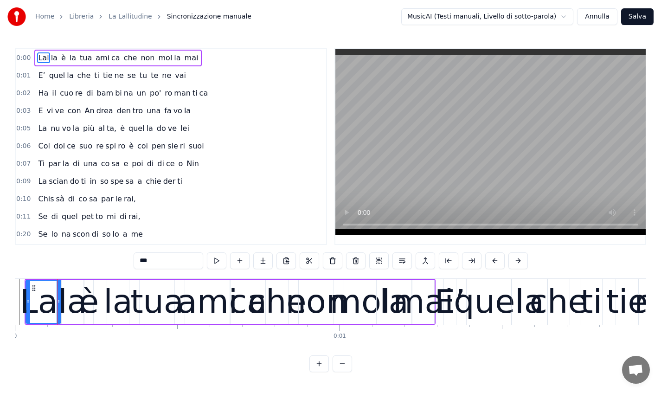
scroll to position [0, 0]
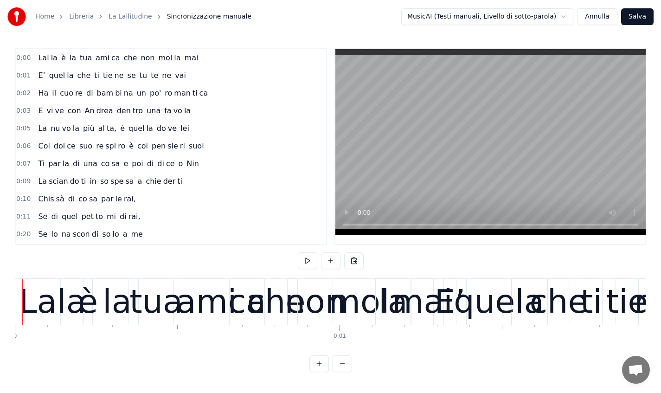
click at [25, 297] on div "Lal" at bounding box center [42, 302] width 47 height 49
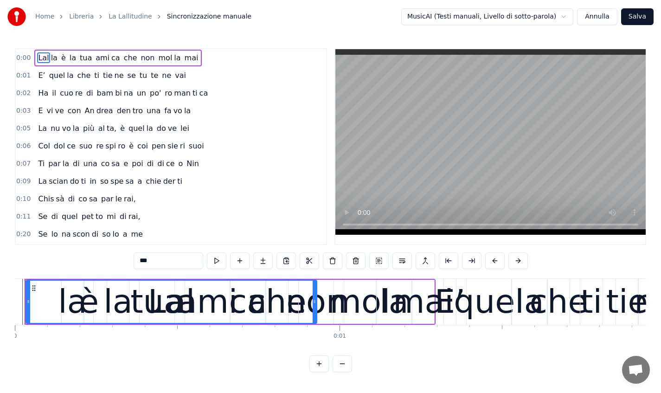
drag, startPoint x: 59, startPoint y: 302, endPoint x: 316, endPoint y: 313, distance: 256.5
click at [316, 313] on div at bounding box center [315, 302] width 4 height 42
click at [23, 57] on span "0:00" at bounding box center [23, 57] width 14 height 9
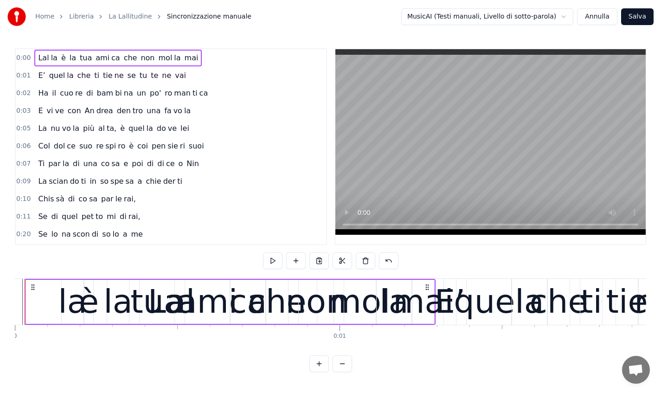
click at [30, 285] on icon at bounding box center [32, 287] width 7 height 7
click at [33, 285] on icon at bounding box center [32, 287] width 7 height 7
click at [133, 18] on link "La Lallitudine" at bounding box center [131, 16] width 44 height 9
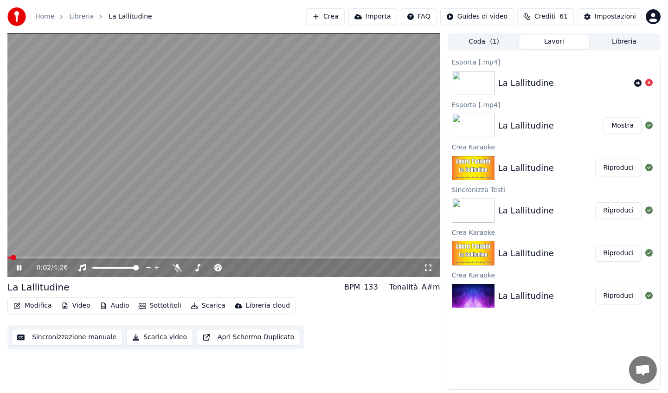
click at [35, 305] on button "Modifica" at bounding box center [33, 305] width 46 height 13
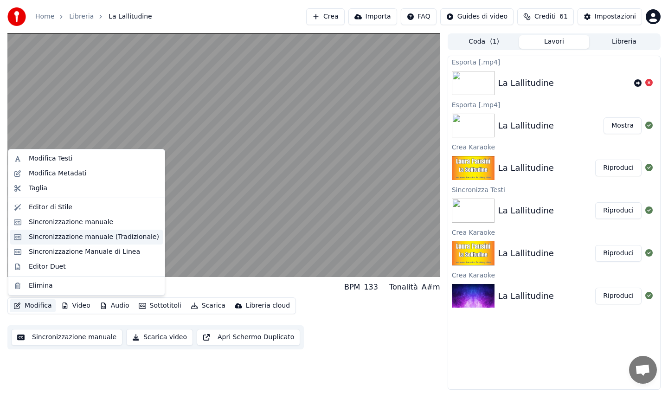
click at [56, 239] on div "Sincronizzazione manuale (Tradizionale)" at bounding box center [94, 237] width 130 height 9
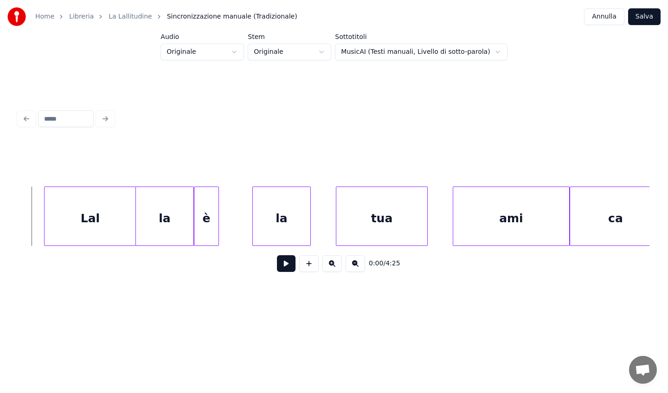
click at [62, 231] on div "Lal" at bounding box center [90, 218] width 91 height 63
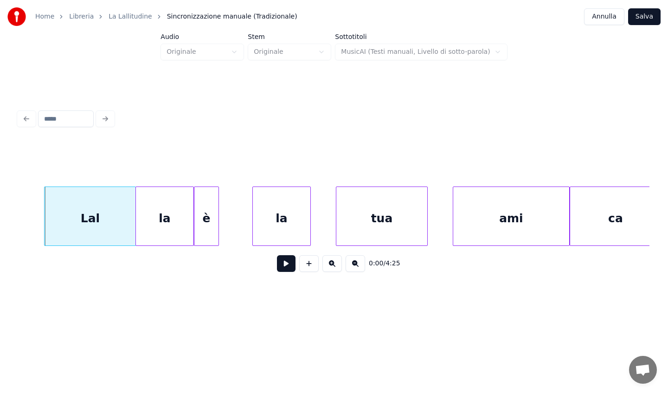
click at [149, 232] on div "la" at bounding box center [165, 218] width 58 height 63
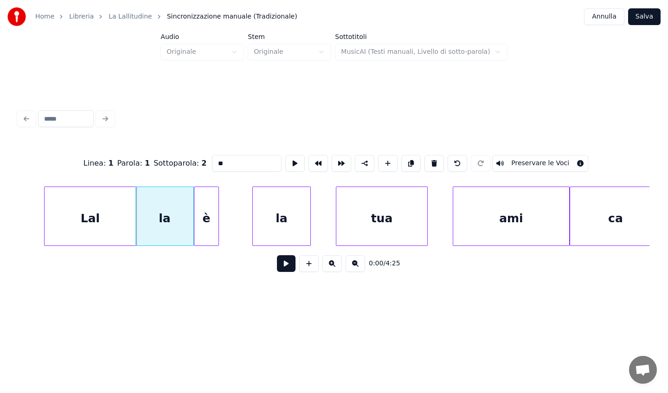
click at [108, 229] on div "Lal" at bounding box center [90, 218] width 91 height 63
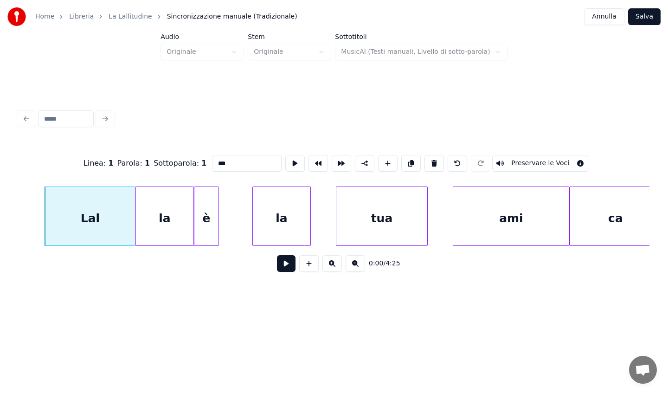
click at [148, 233] on div "la" at bounding box center [165, 218] width 58 height 63
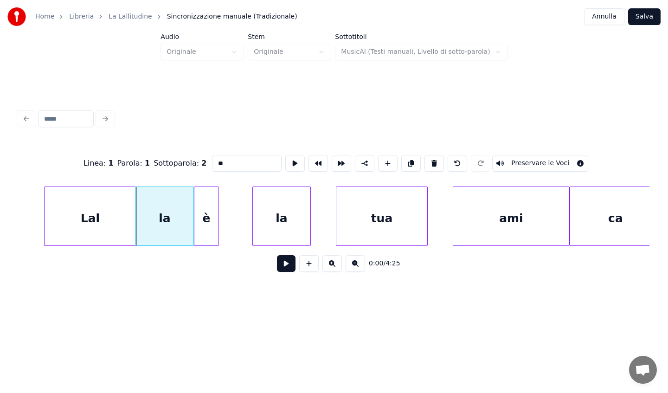
click at [101, 230] on div "Lal" at bounding box center [90, 218] width 91 height 63
type input "***"
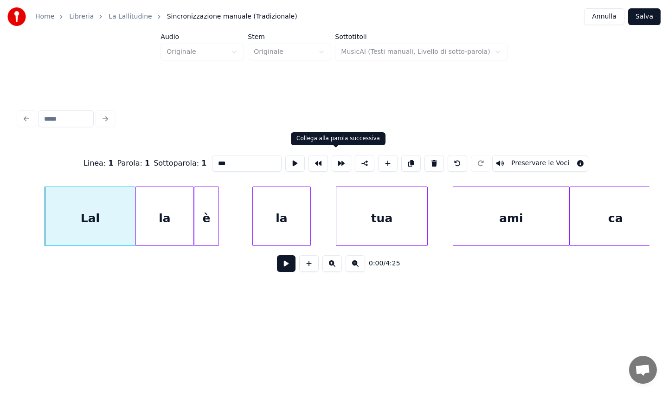
click at [332, 160] on button at bounding box center [341, 163] width 19 height 17
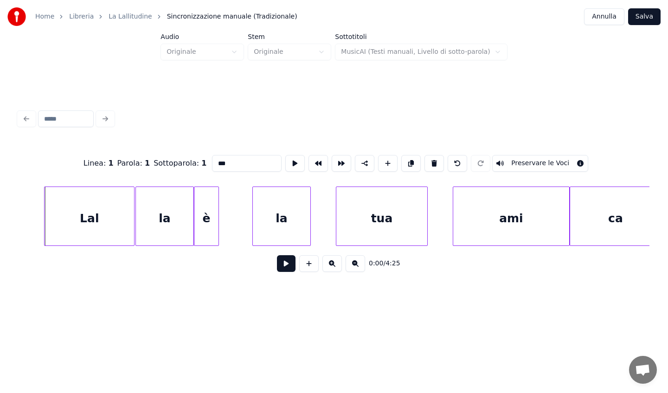
click at [122, 236] on div "Lal" at bounding box center [90, 218] width 90 height 63
click at [146, 228] on div "la" at bounding box center [165, 218] width 58 height 63
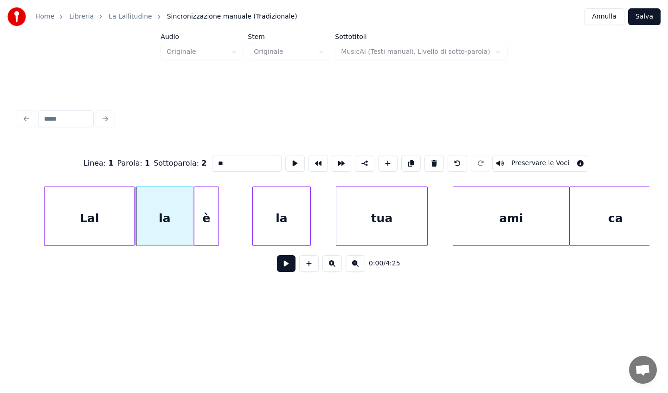
click at [218, 226] on div at bounding box center [217, 216] width 3 height 58
type input "*"
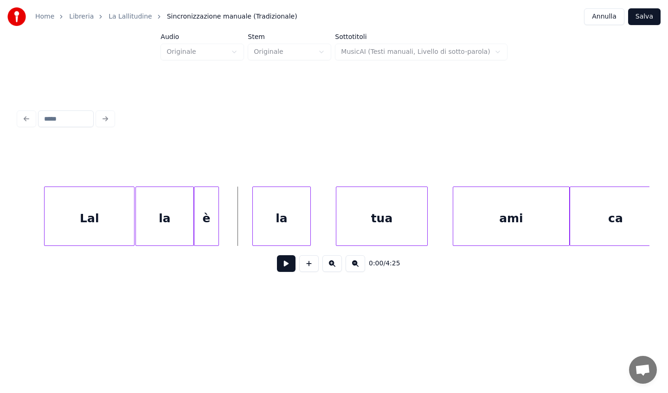
click at [184, 216] on div "la" at bounding box center [165, 218] width 58 height 63
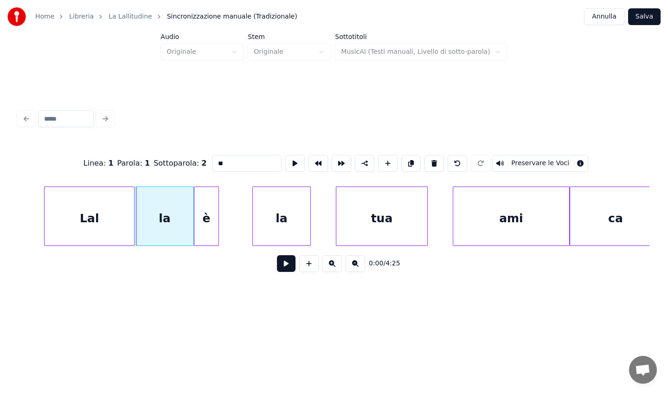
click at [125, 19] on link "La Lallitudine" at bounding box center [131, 16] width 44 height 9
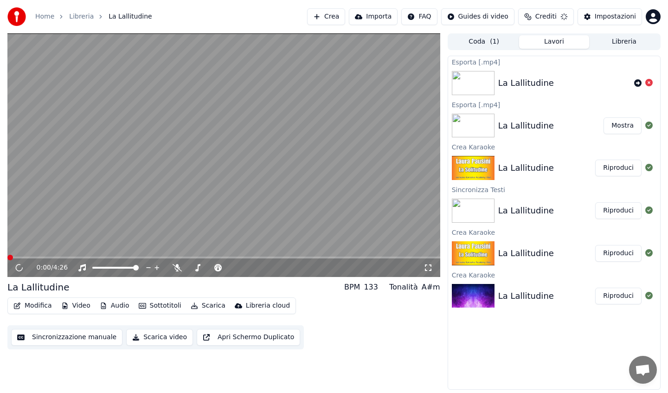
click at [45, 303] on button "Modifica" at bounding box center [33, 305] width 46 height 13
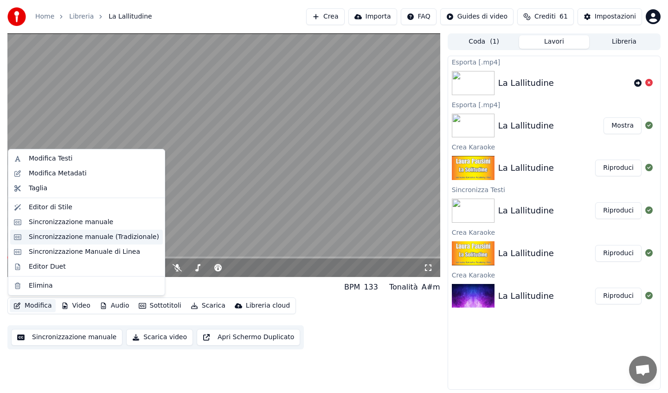
click at [68, 234] on div "Sincronizzazione manuale (Tradizionale)" at bounding box center [94, 237] width 130 height 9
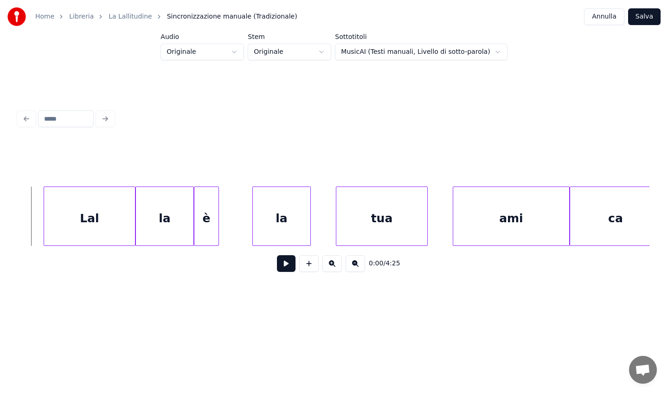
click at [285, 269] on button at bounding box center [286, 263] width 19 height 17
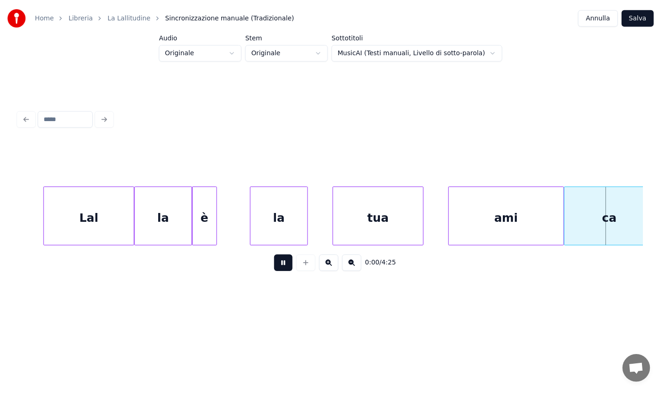
scroll to position [0, 639]
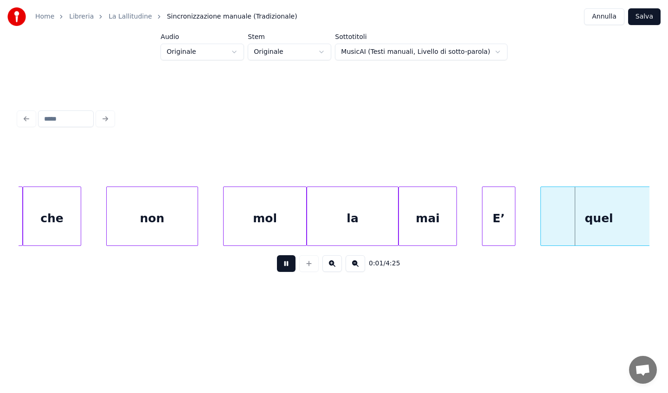
click at [285, 268] on button at bounding box center [286, 263] width 19 height 17
click at [118, 16] on link "La Lallitudine" at bounding box center [131, 16] width 44 height 9
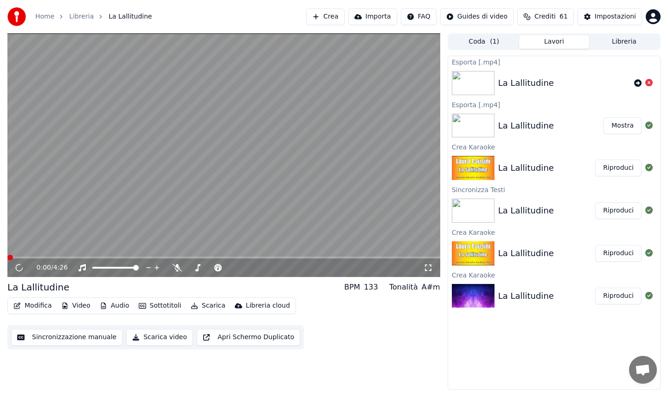
click at [42, 334] on button "Sincronizzazione manuale" at bounding box center [66, 337] width 111 height 17
